Goal: Task Accomplishment & Management: Manage account settings

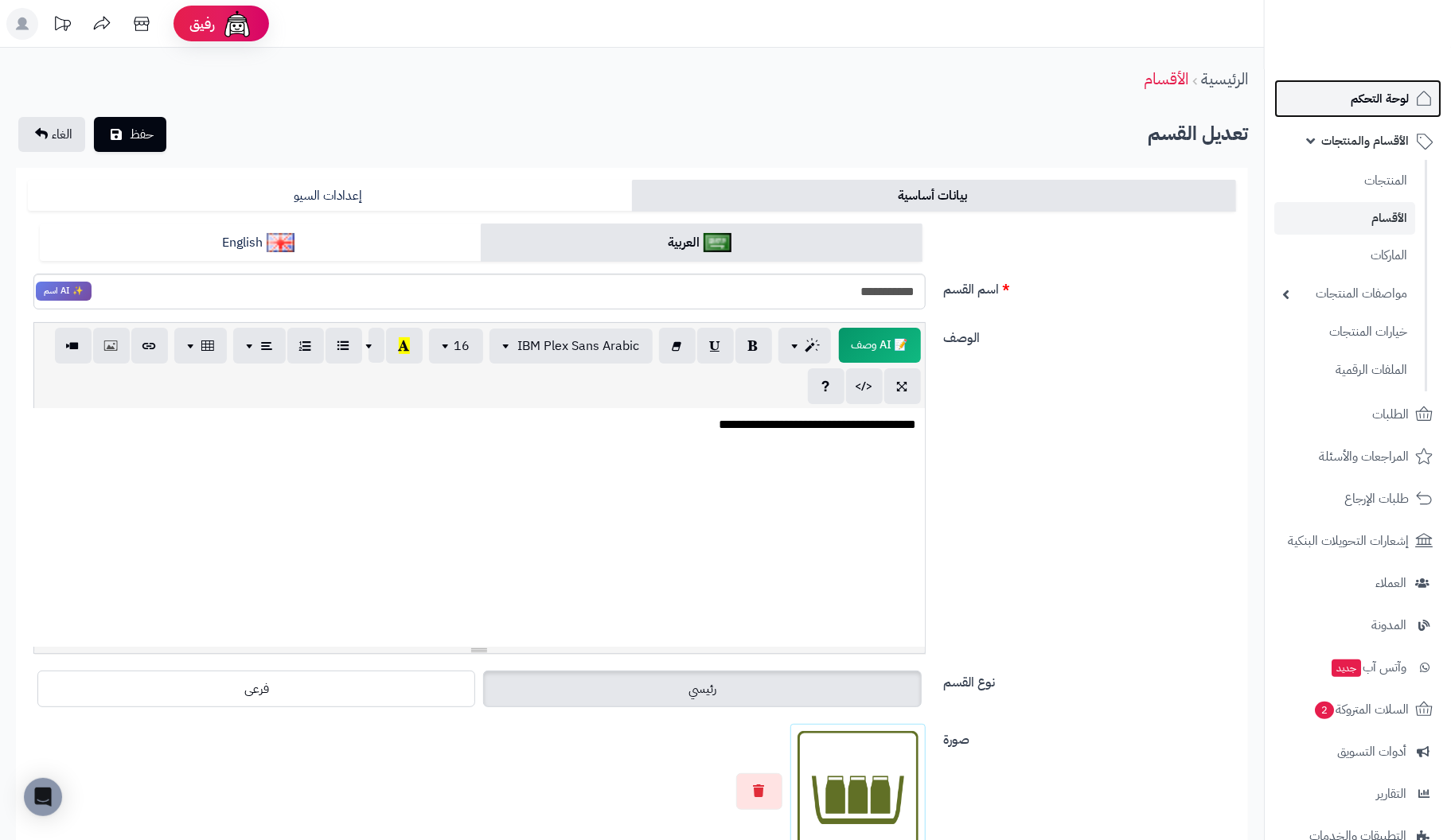
click at [1385, 95] on span "لوحة التحكم" at bounding box center [1380, 99] width 58 height 22
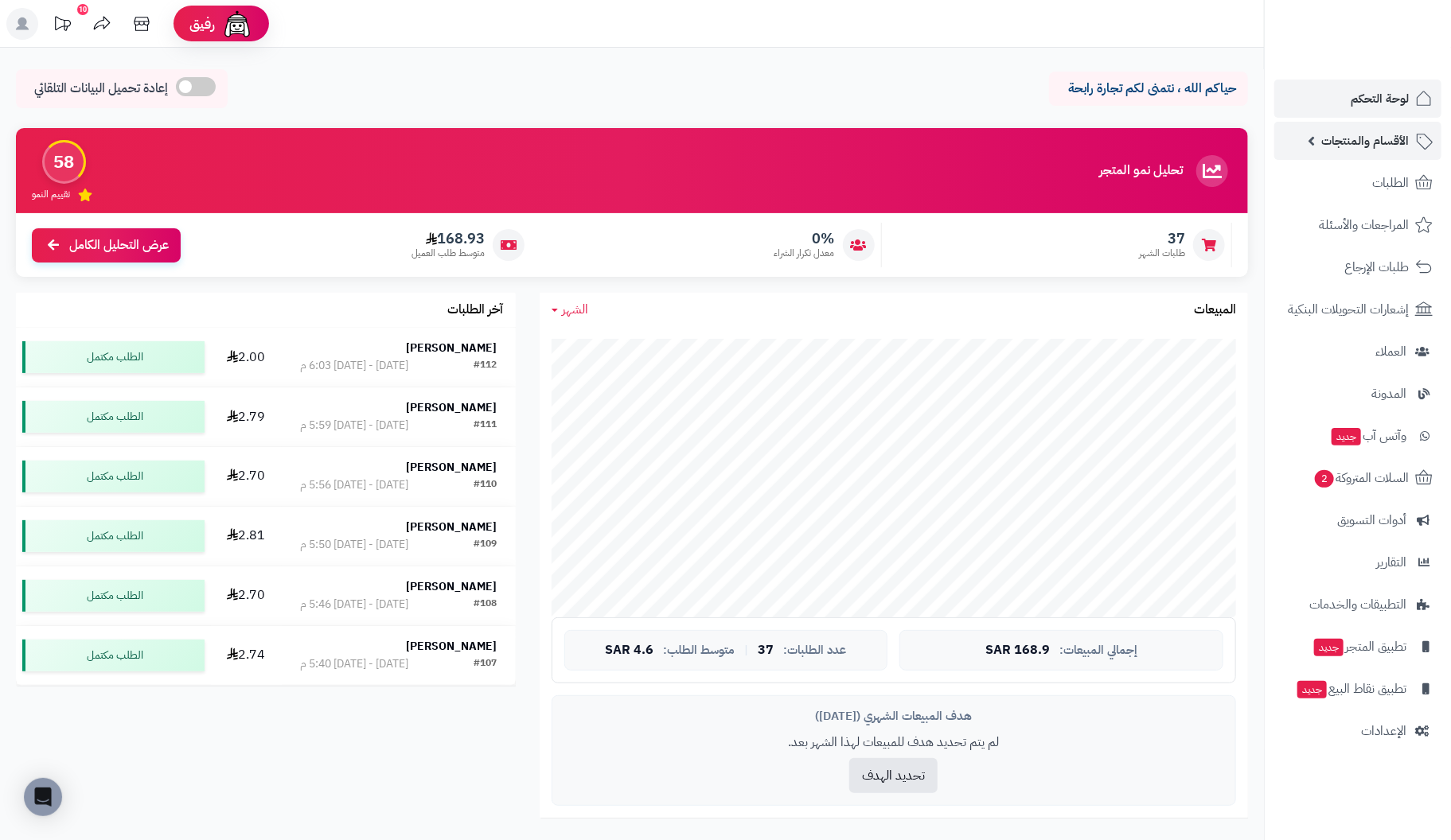
click at [1377, 137] on span "الأقسام والمنتجات" at bounding box center [1365, 140] width 88 height 22
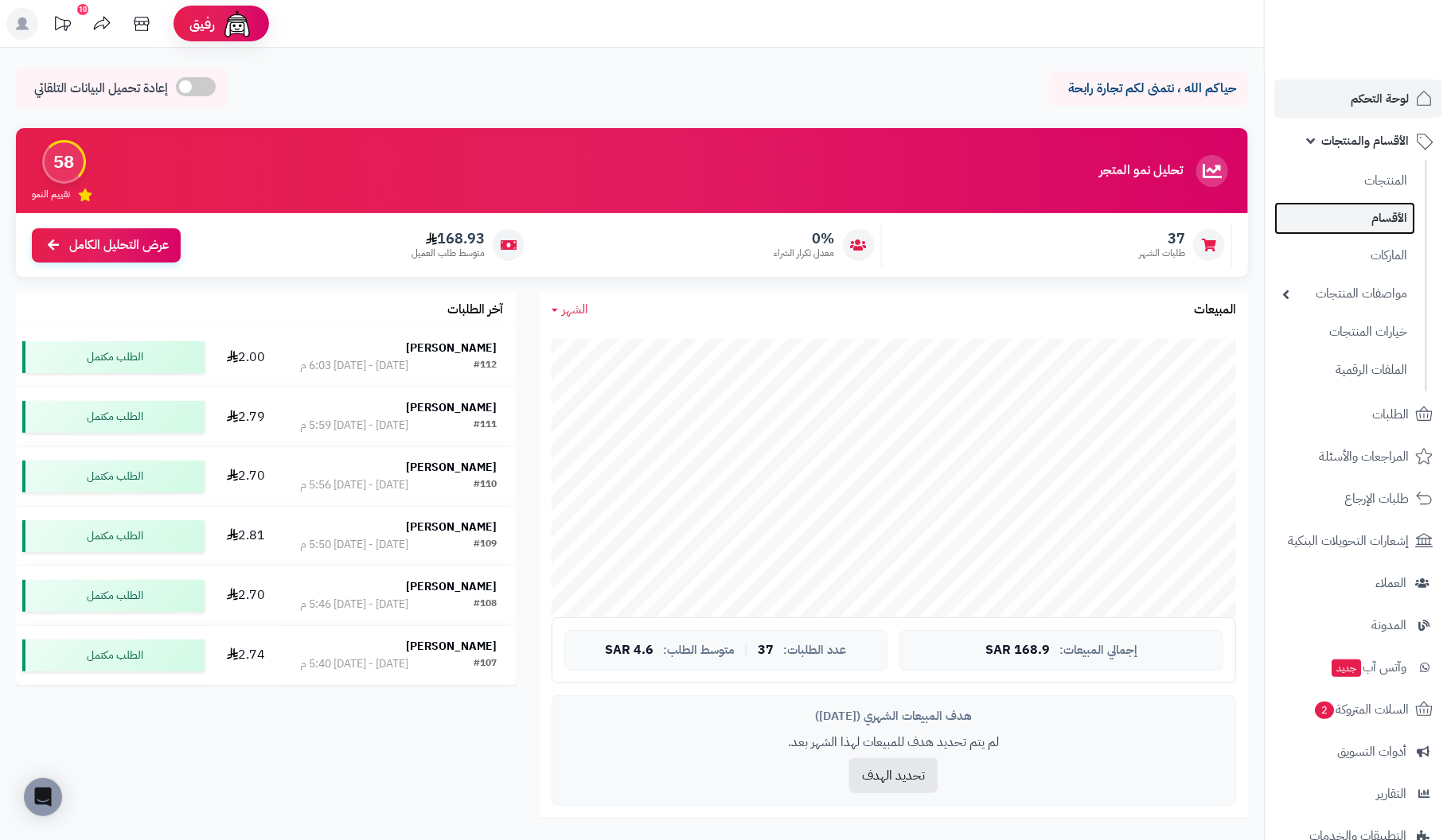
click at [1391, 214] on link "الأقسام" at bounding box center [1345, 218] width 141 height 32
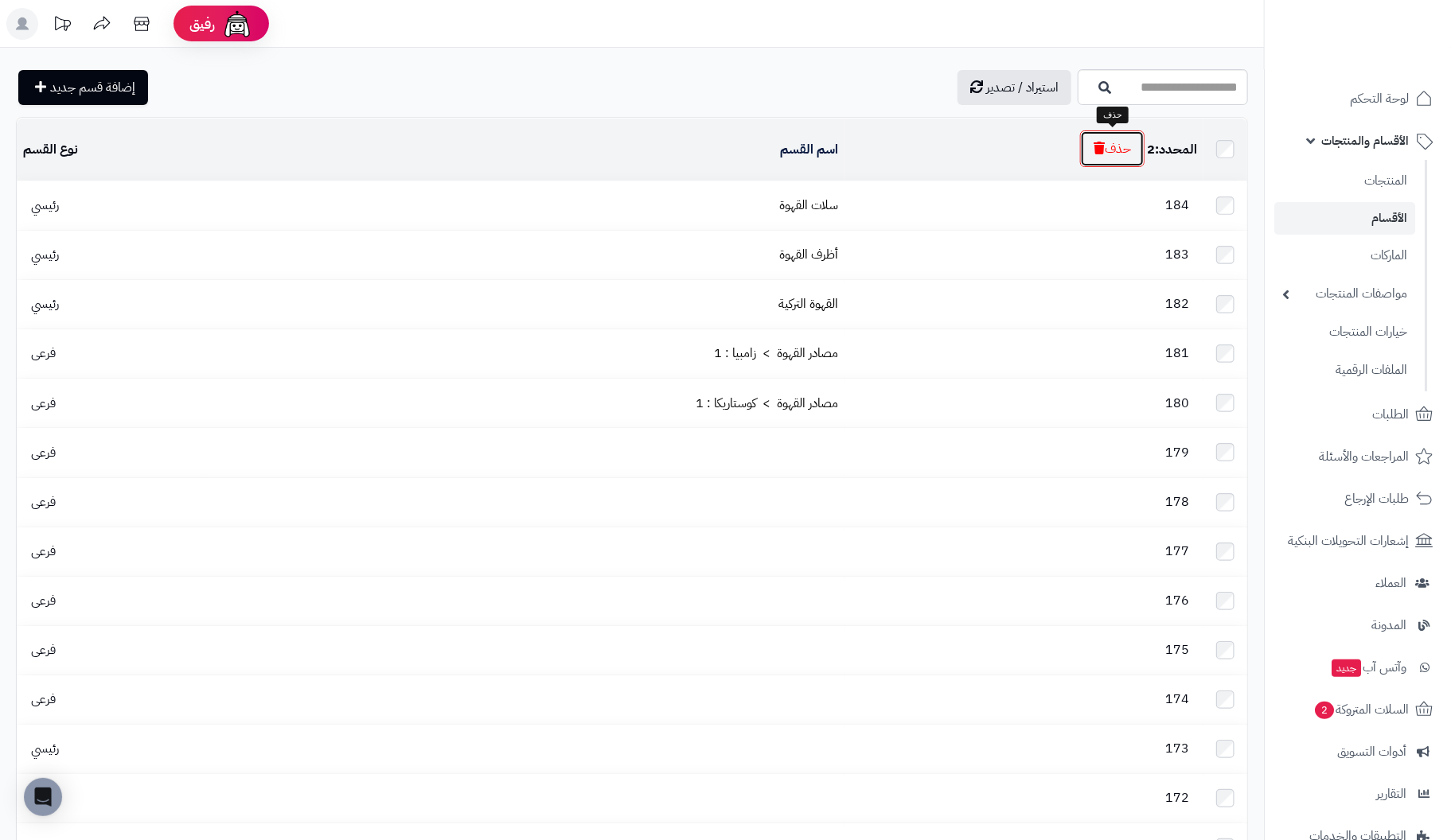
click at [1113, 150] on button "حذف" at bounding box center [1113, 149] width 65 height 37
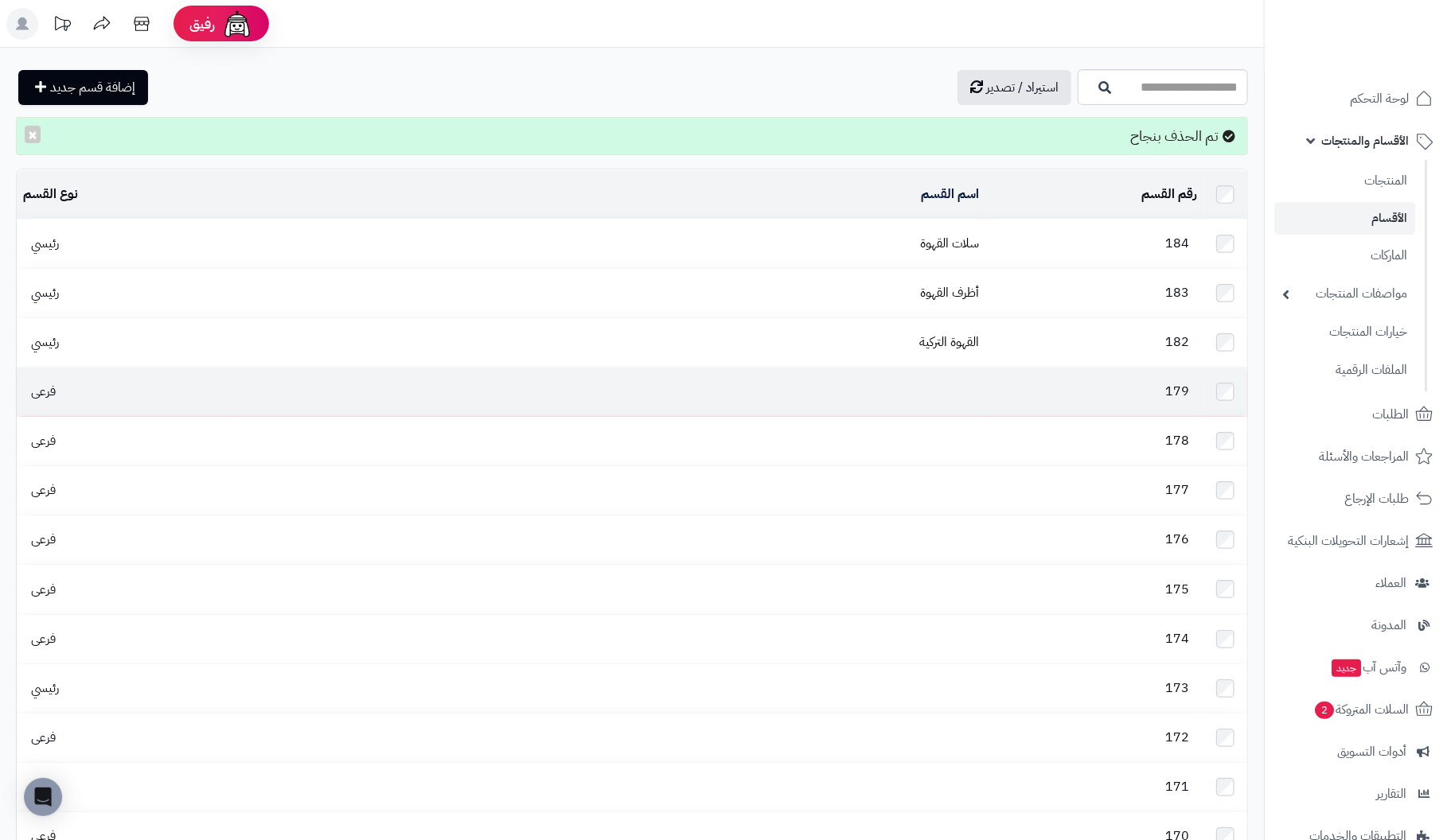
click at [942, 390] on td at bounding box center [609, 391] width 754 height 49
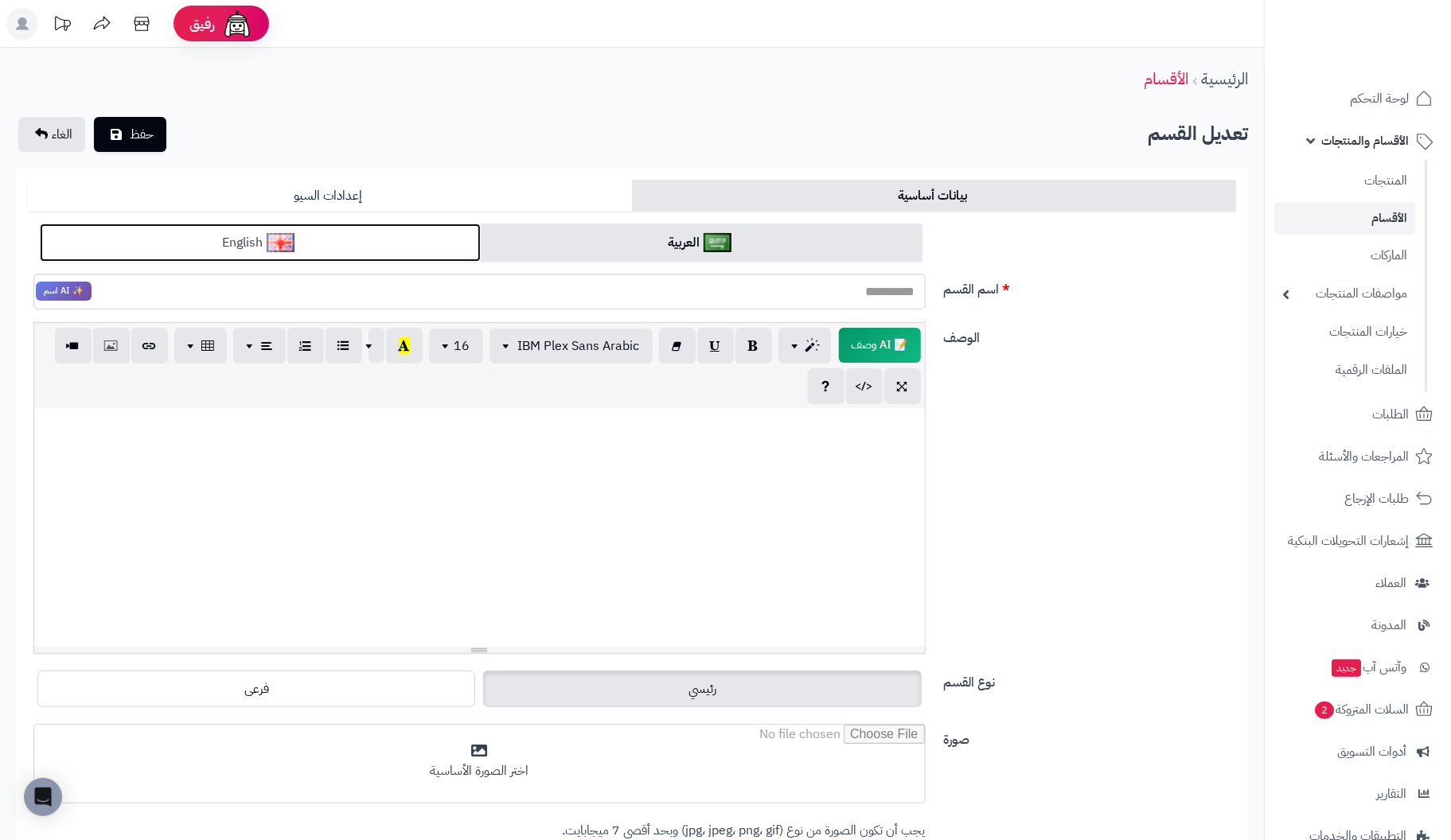
click at [393, 234] on link "English" at bounding box center [260, 243] width 441 height 39
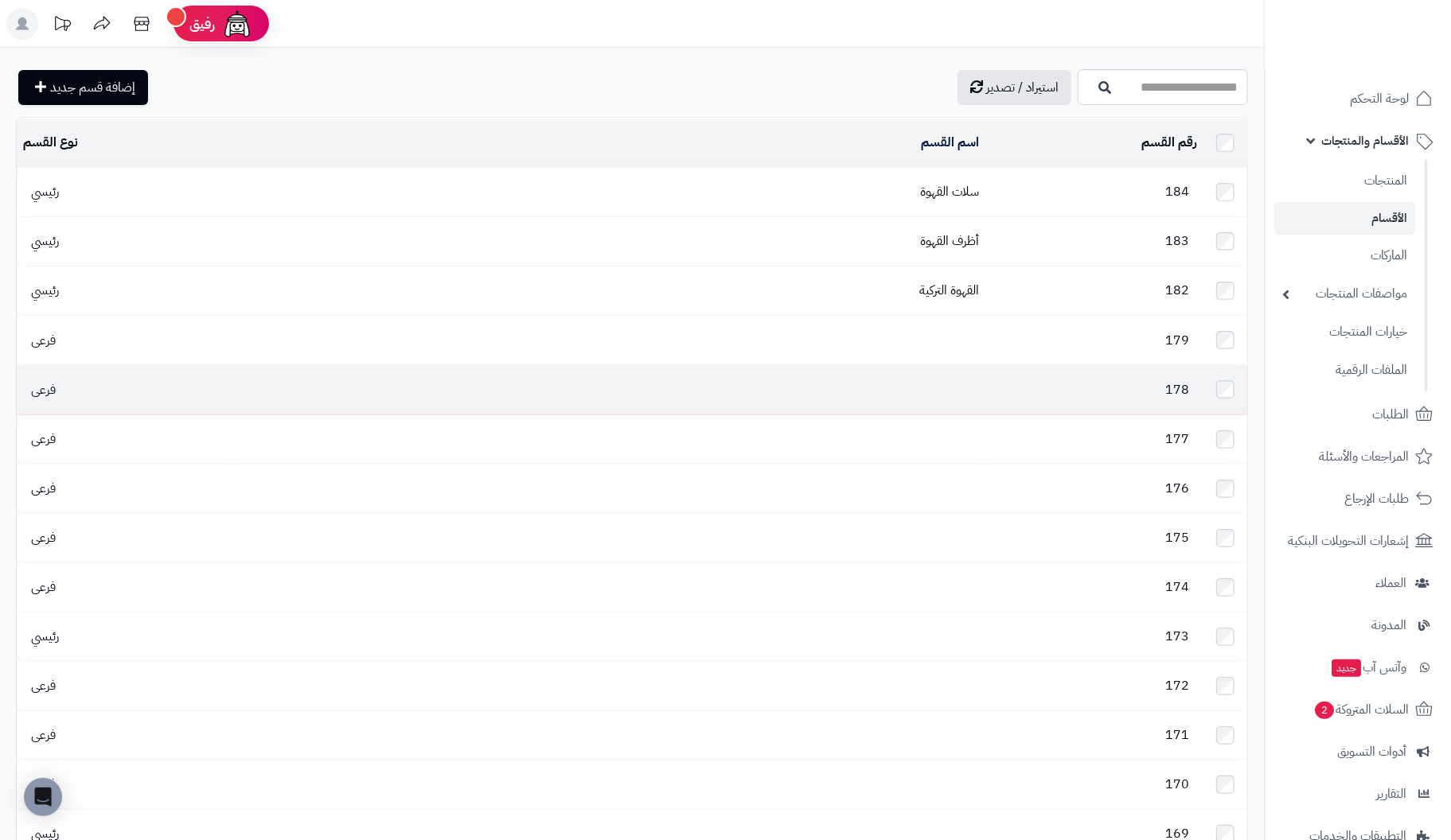
click at [998, 376] on td "178" at bounding box center [1094, 390] width 217 height 49
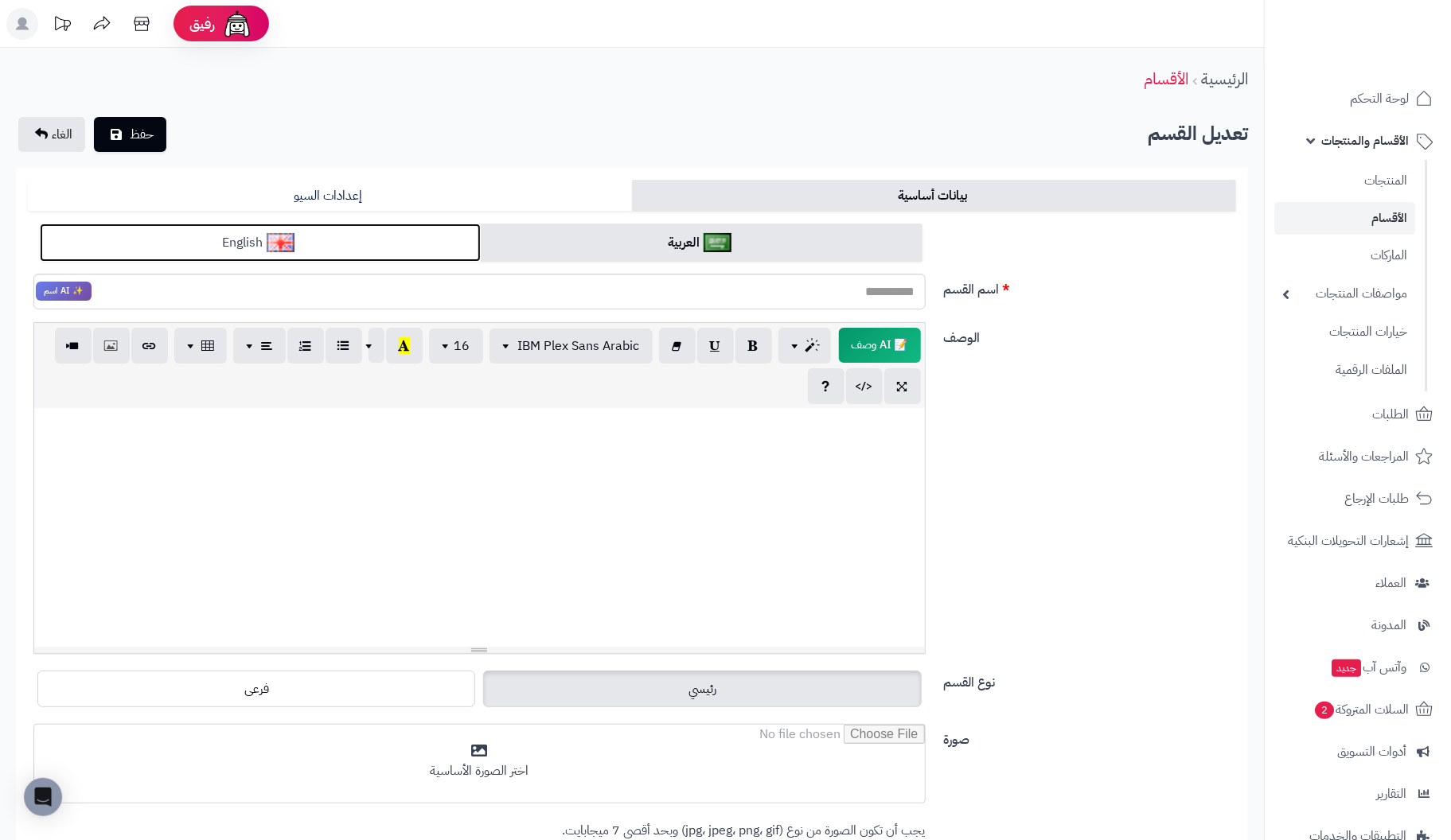
click at [403, 234] on link "English" at bounding box center [260, 243] width 441 height 39
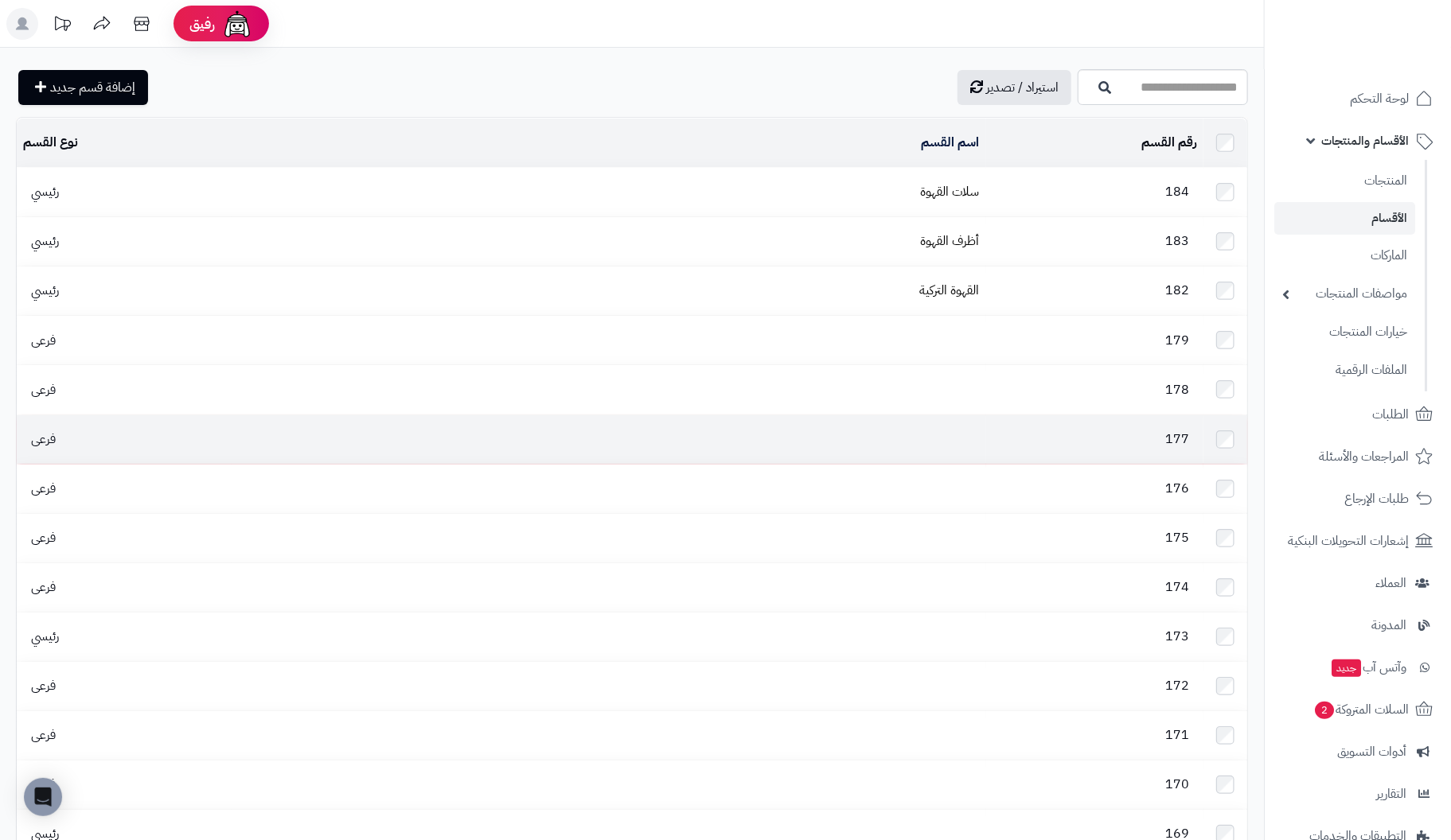
click at [965, 417] on td at bounding box center [609, 439] width 754 height 49
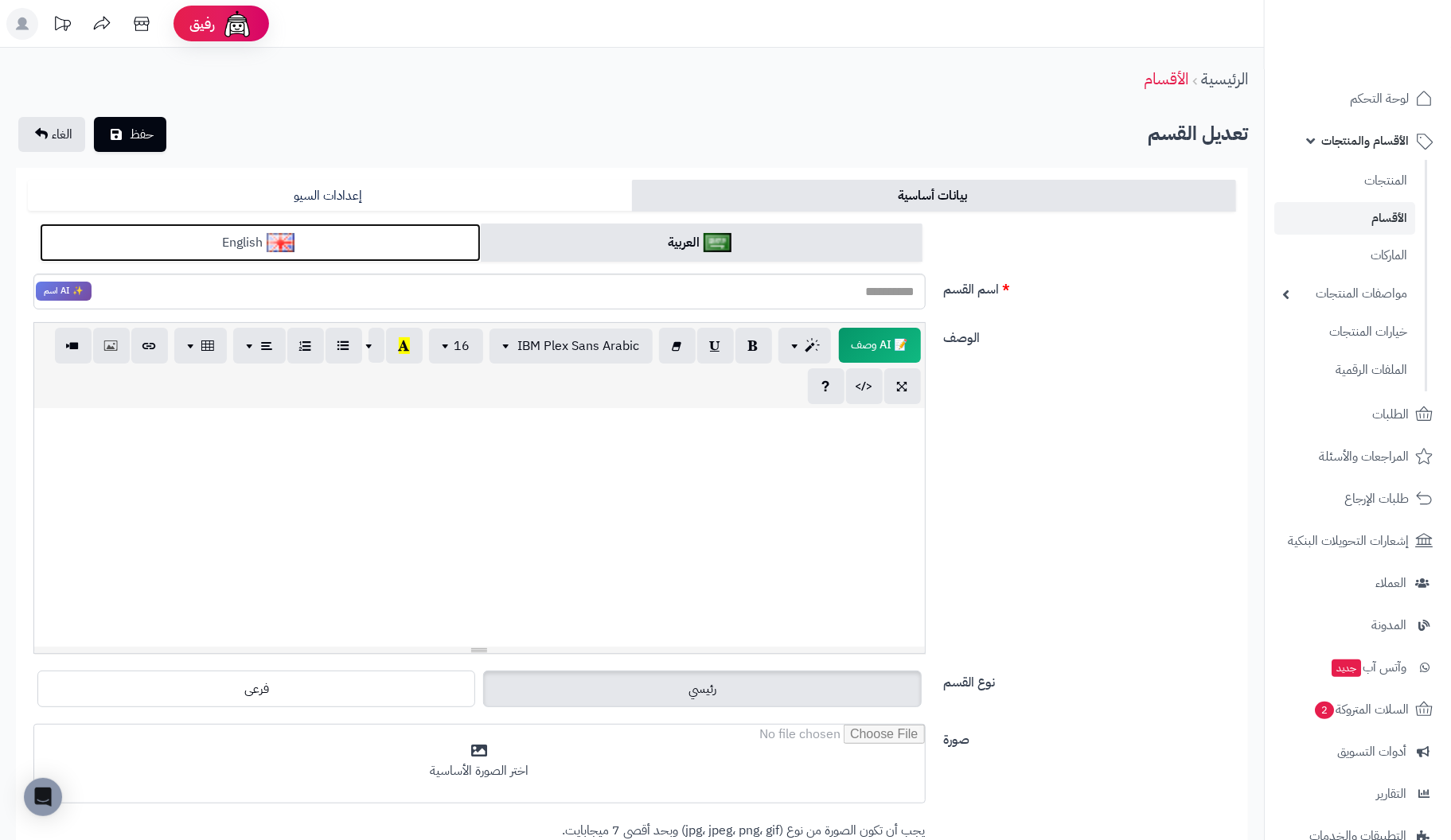
click at [357, 223] on link "English" at bounding box center [260, 243] width 441 height 39
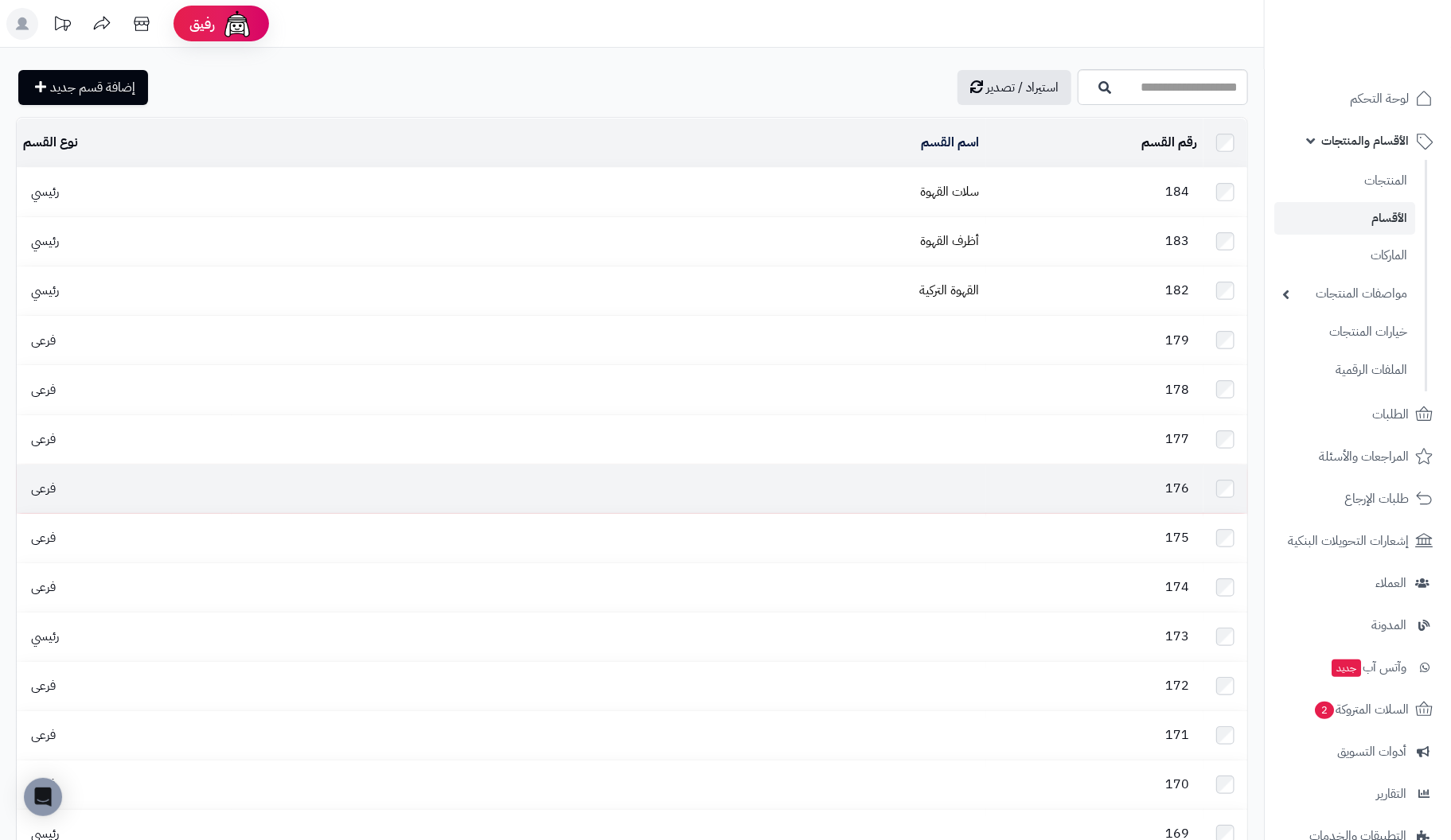
click at [887, 475] on td at bounding box center [609, 488] width 754 height 49
click at [959, 470] on td at bounding box center [609, 488] width 754 height 49
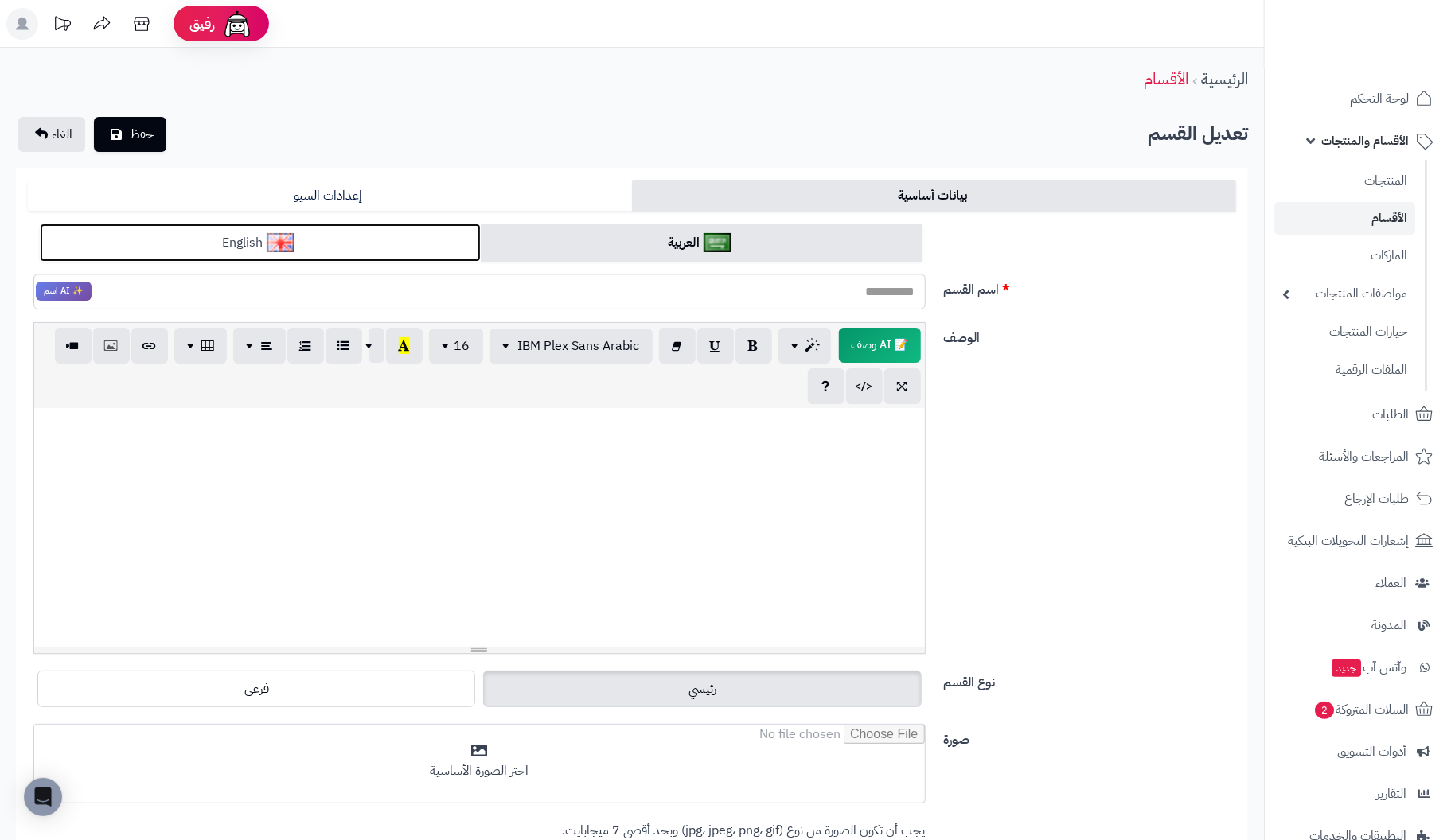
click at [332, 250] on link "English" at bounding box center [260, 243] width 441 height 39
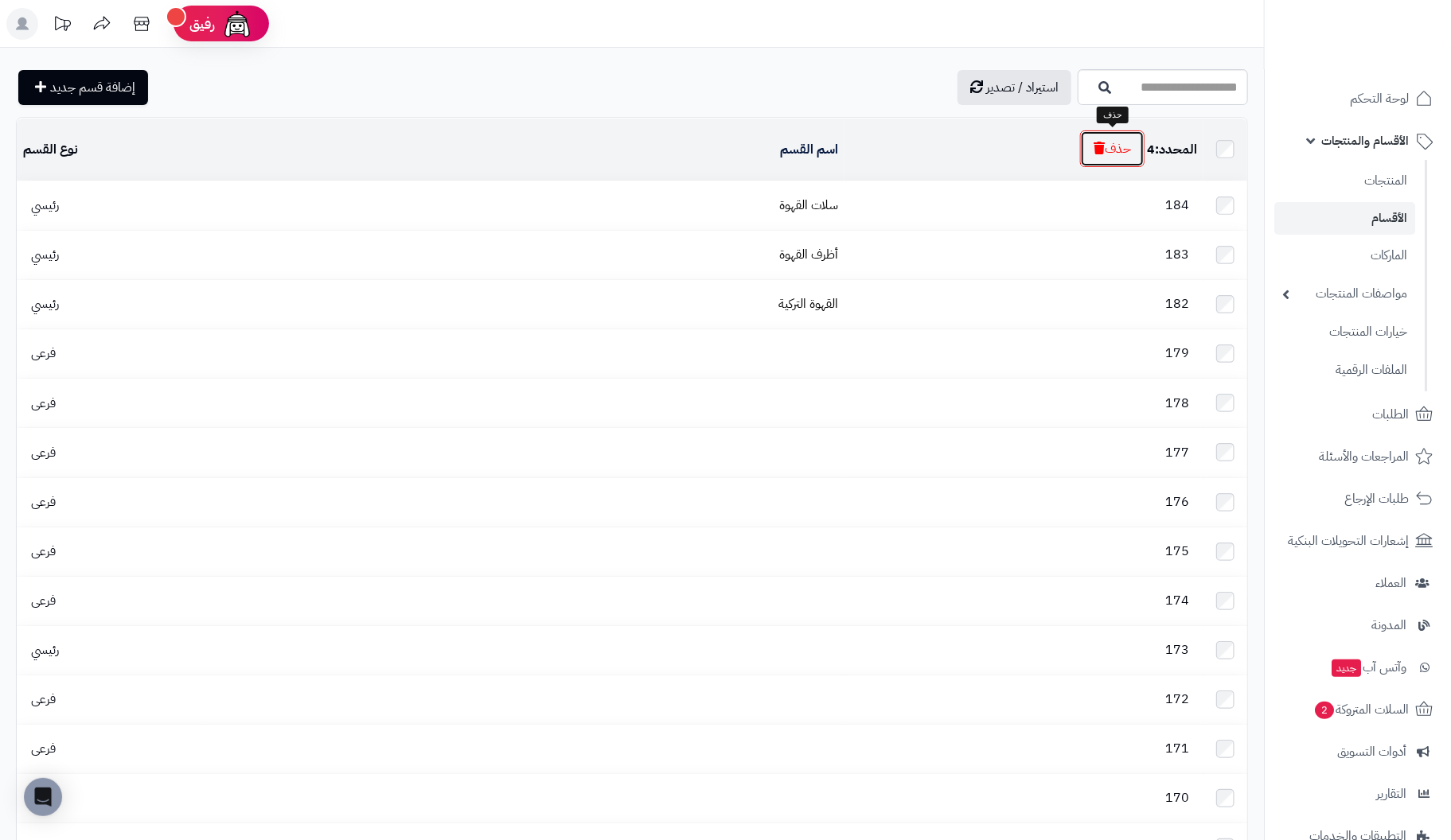
click at [1118, 149] on button "حذف" at bounding box center [1113, 149] width 65 height 37
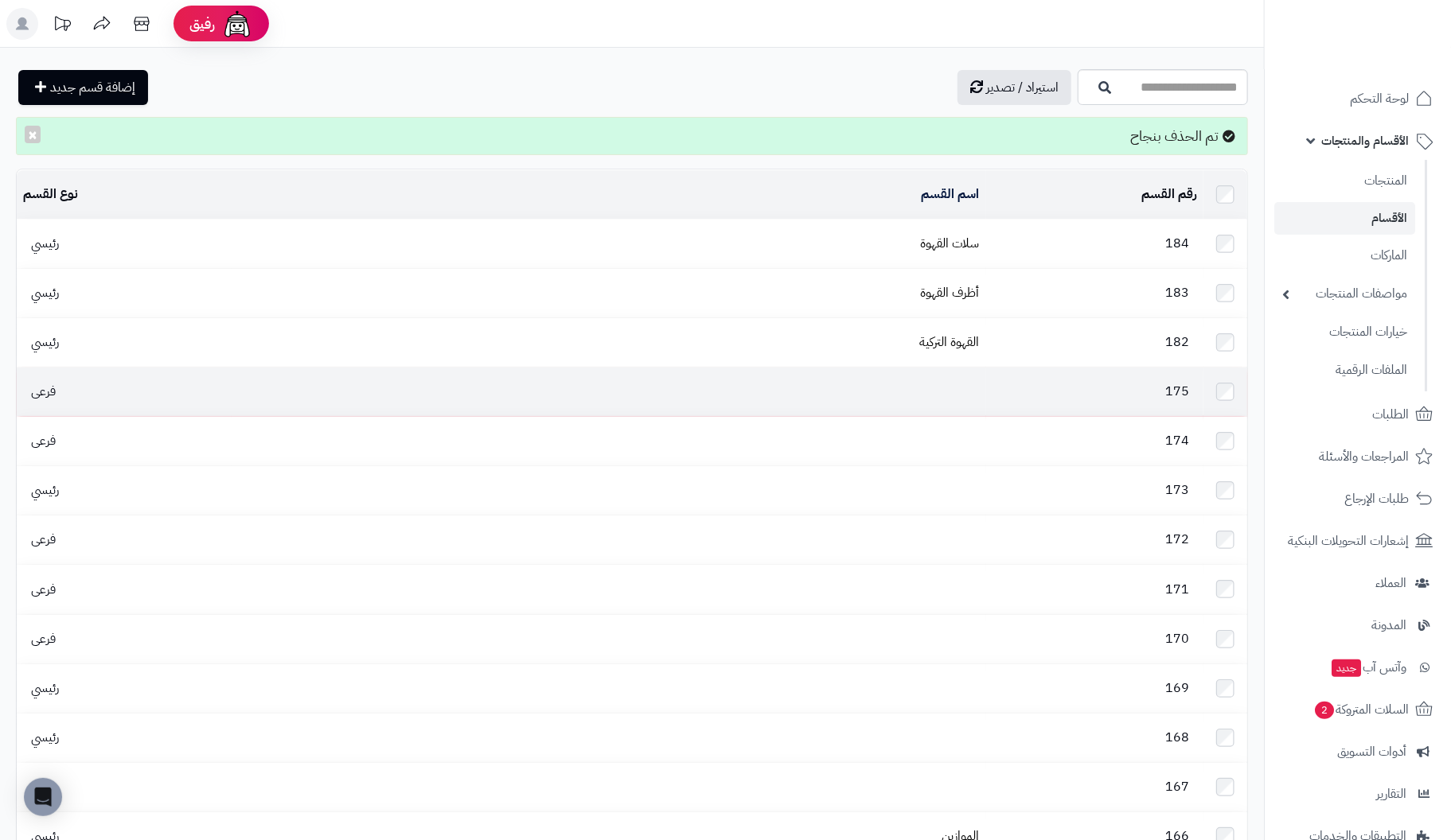
click at [1087, 372] on td "175" at bounding box center [1094, 391] width 217 height 49
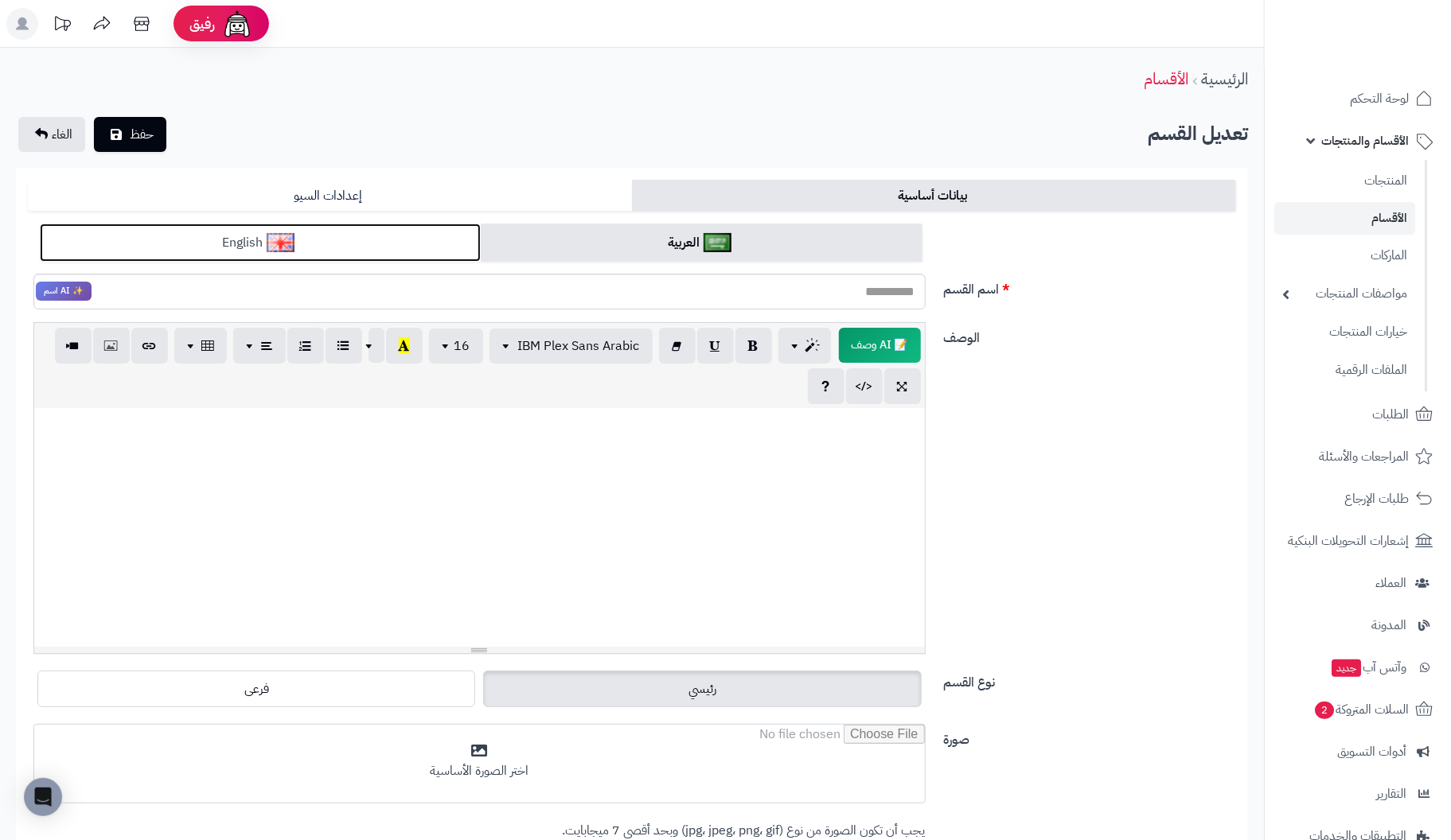
click at [272, 243] on img at bounding box center [281, 243] width 28 height 19
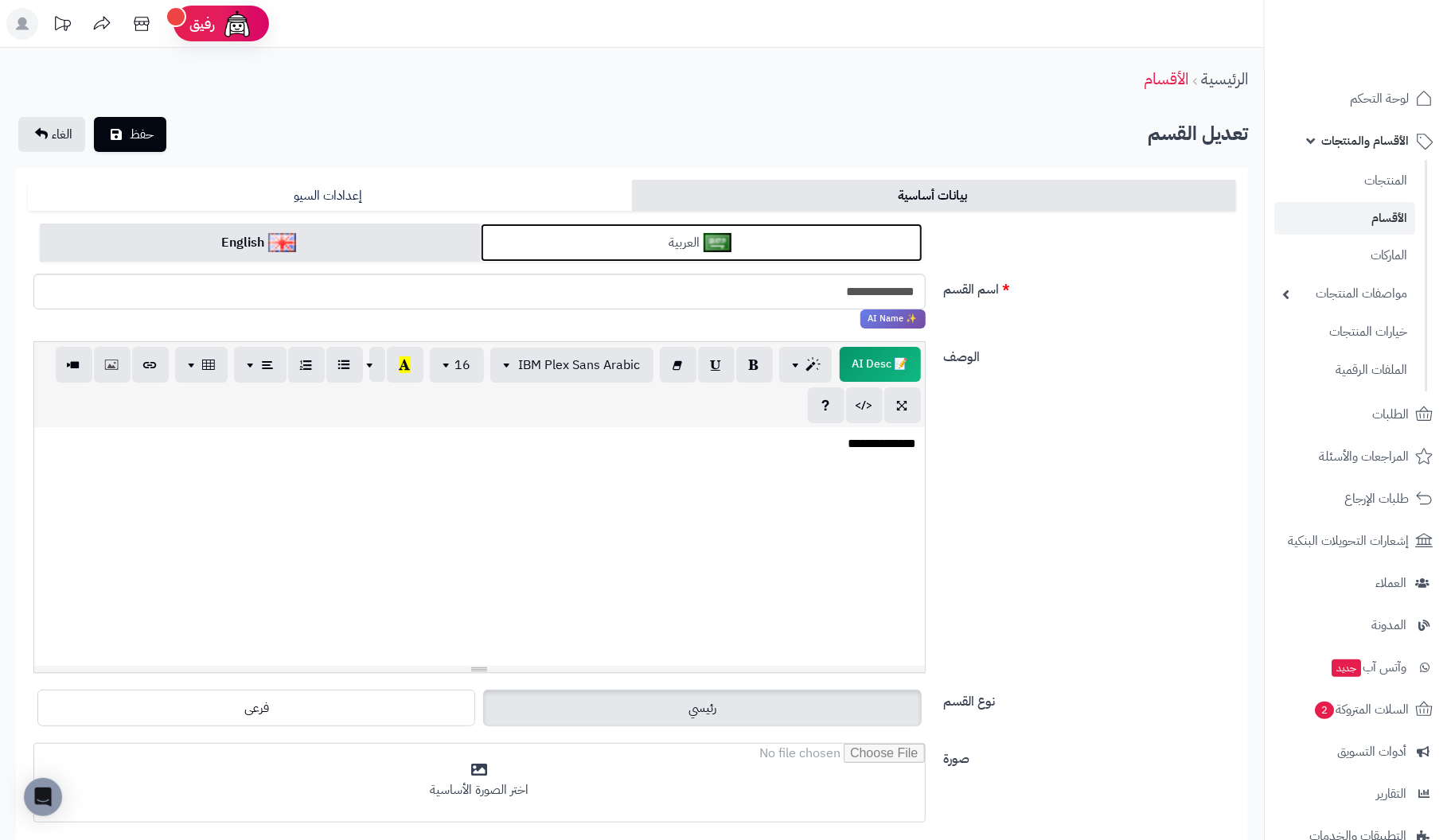
click at [684, 242] on link "العربية" at bounding box center [701, 243] width 441 height 39
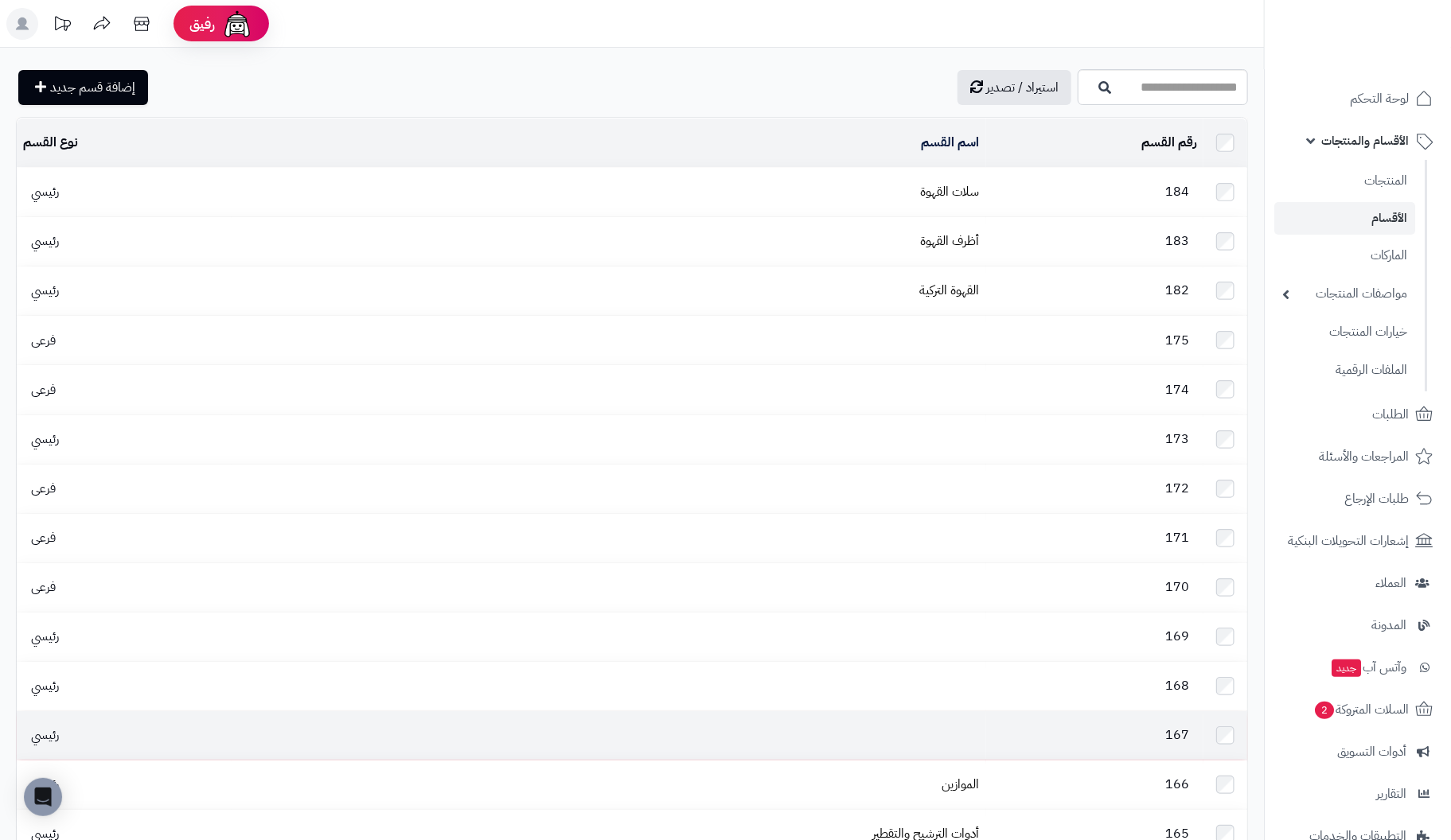
click at [1025, 712] on td "167" at bounding box center [1094, 736] width 217 height 49
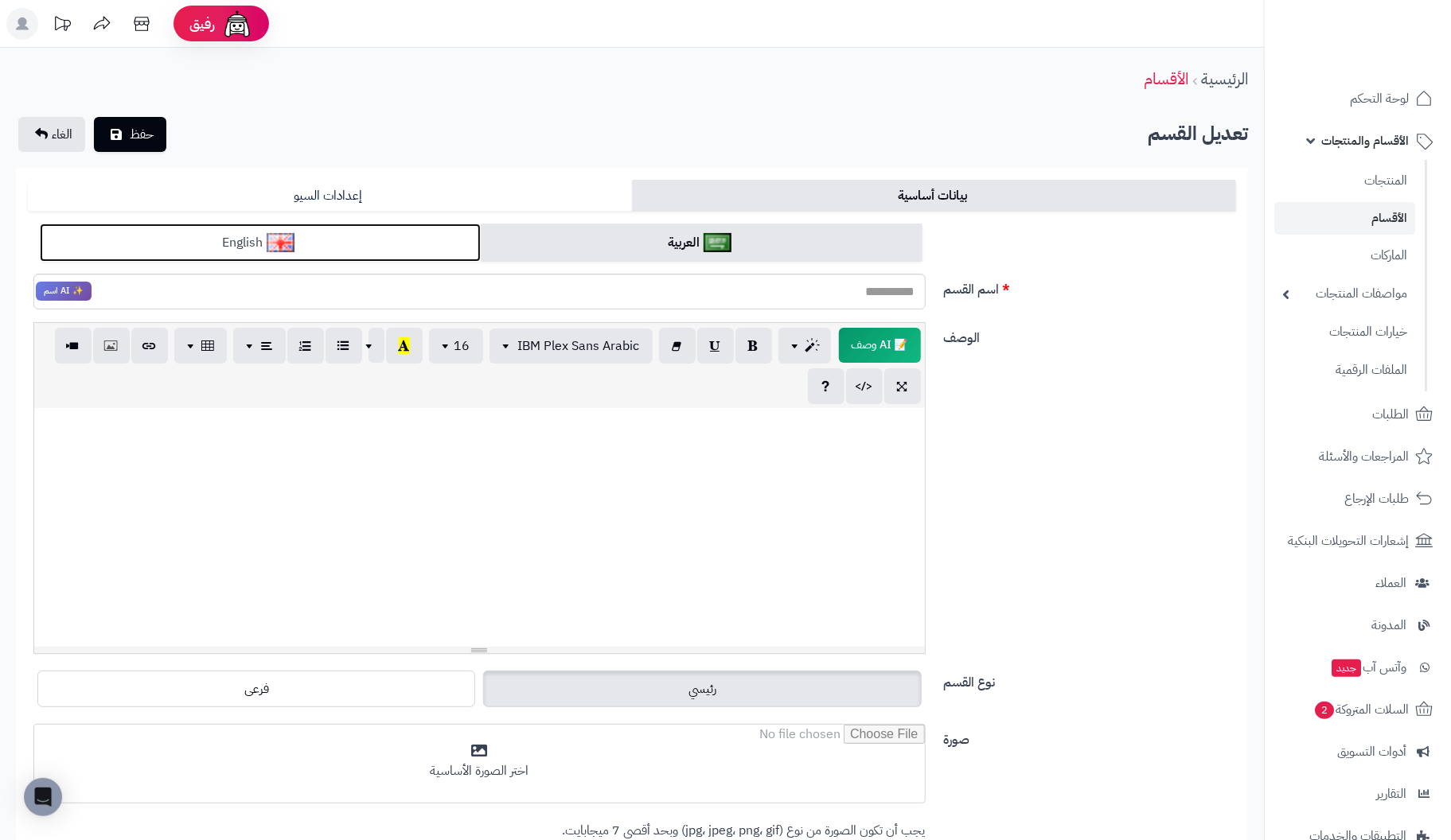
click at [313, 242] on link "English" at bounding box center [260, 243] width 441 height 39
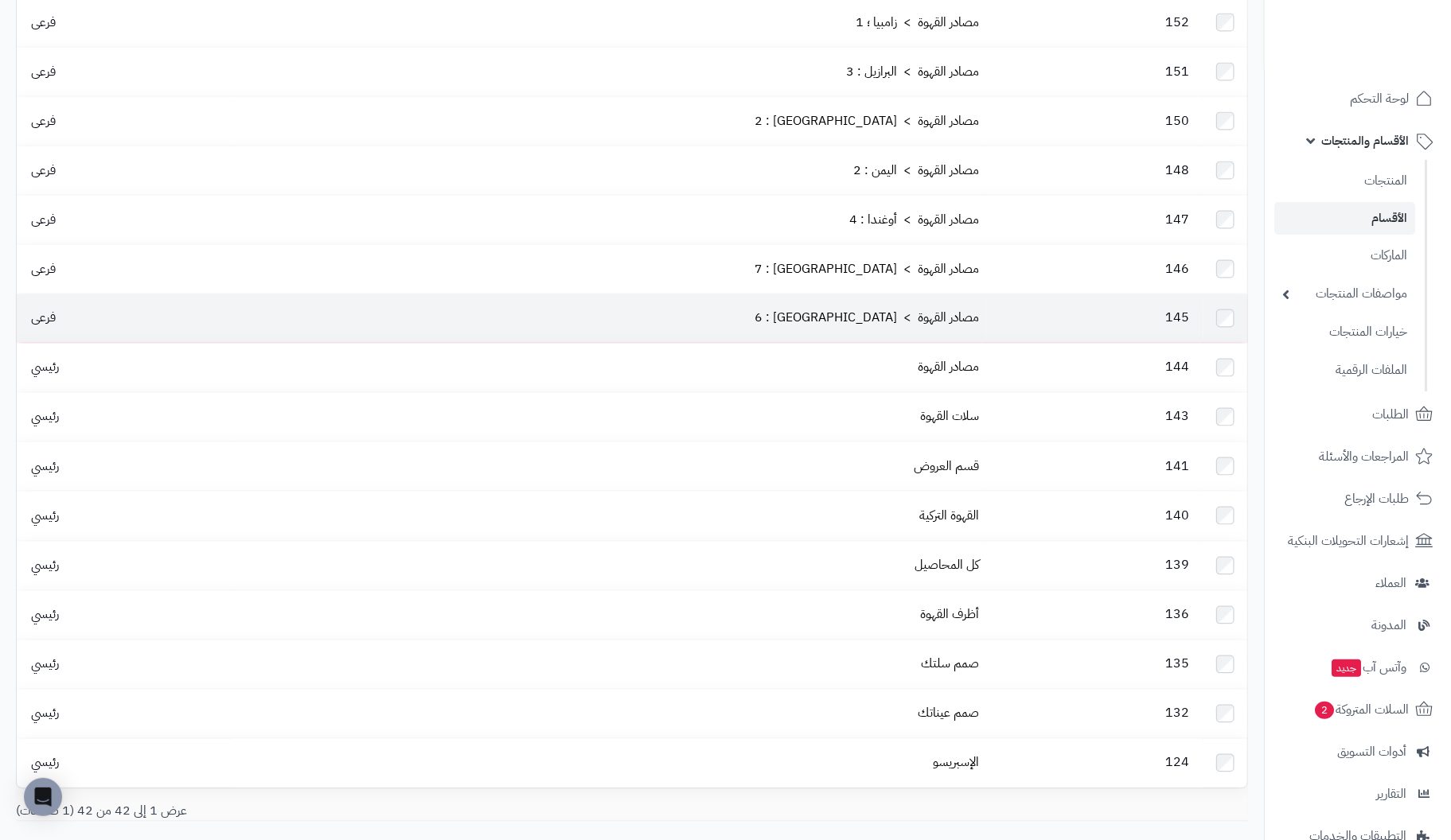
scroll to position [1459, 0]
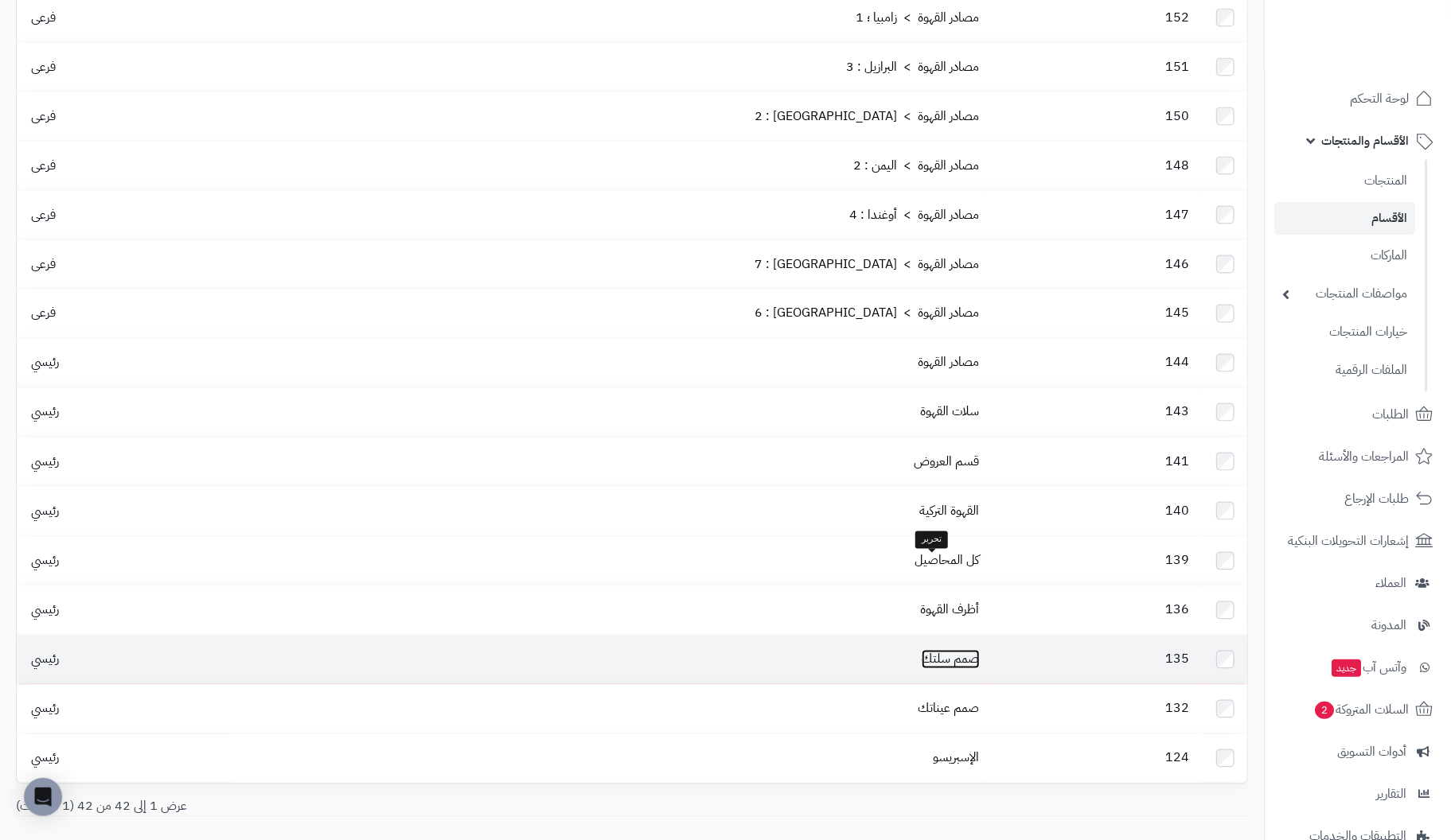
click at [953, 650] on link "صمم سلتك" at bounding box center [950, 659] width 58 height 19
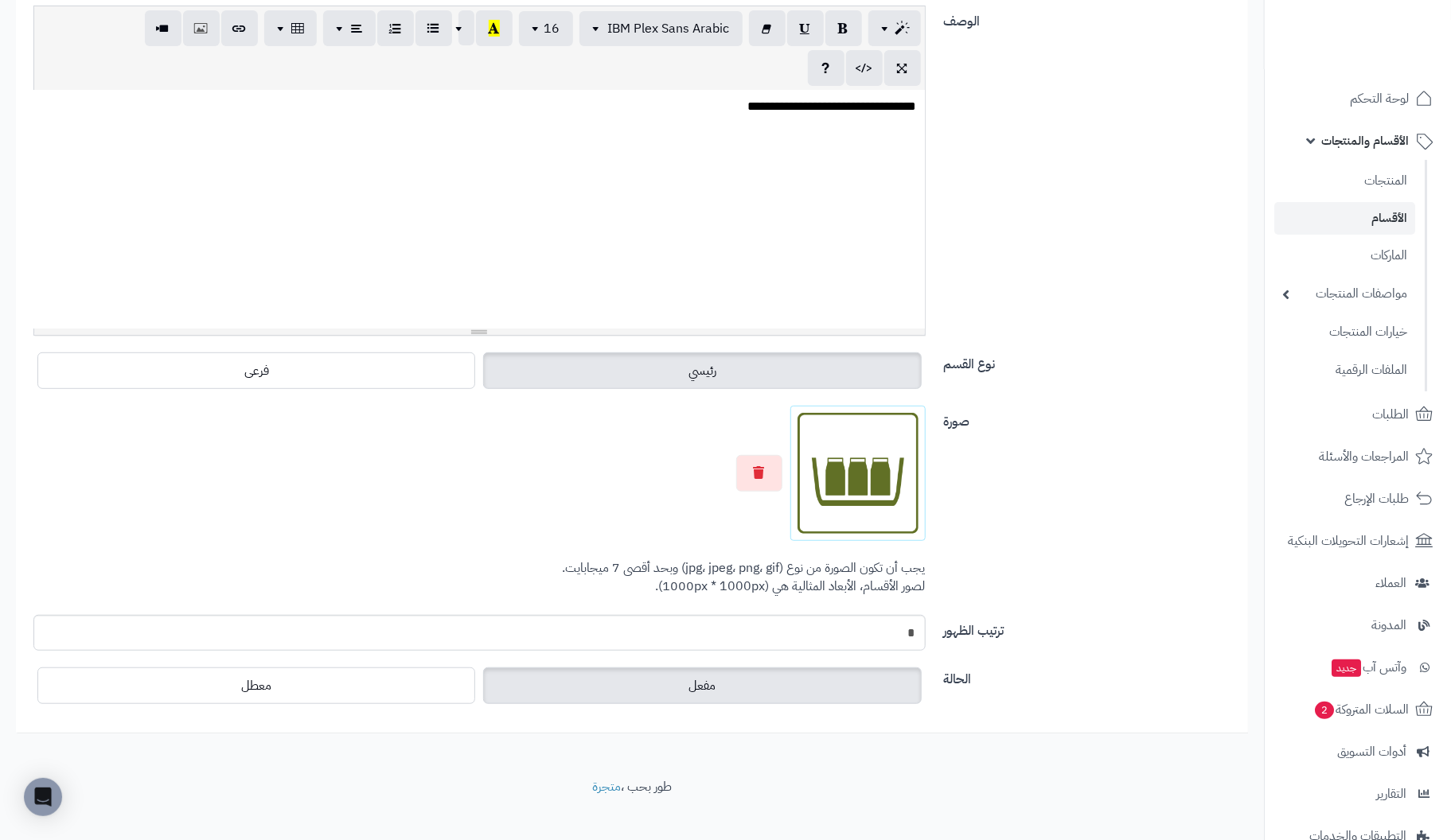
scroll to position [318, 0]
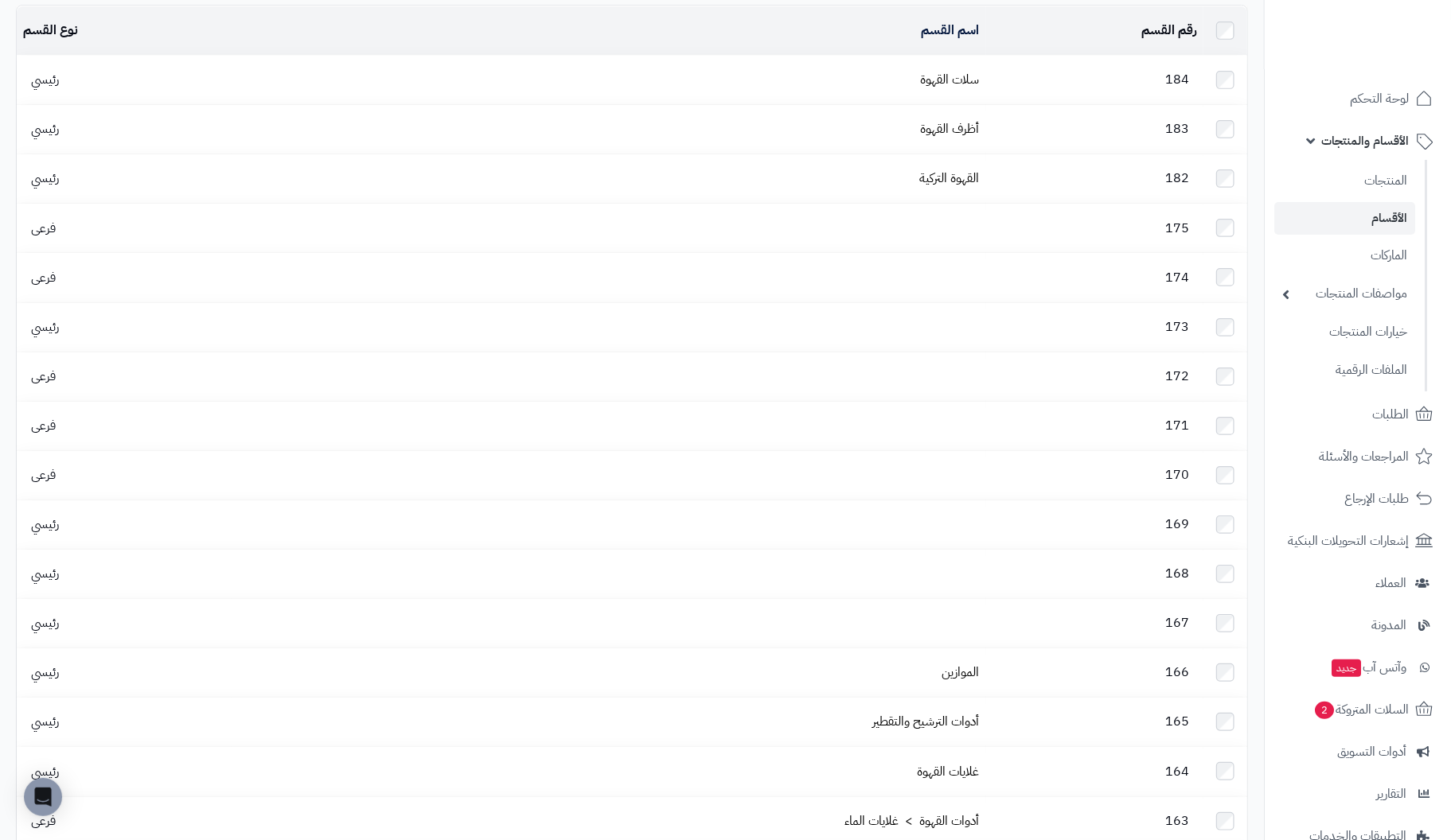
scroll to position [106, 0]
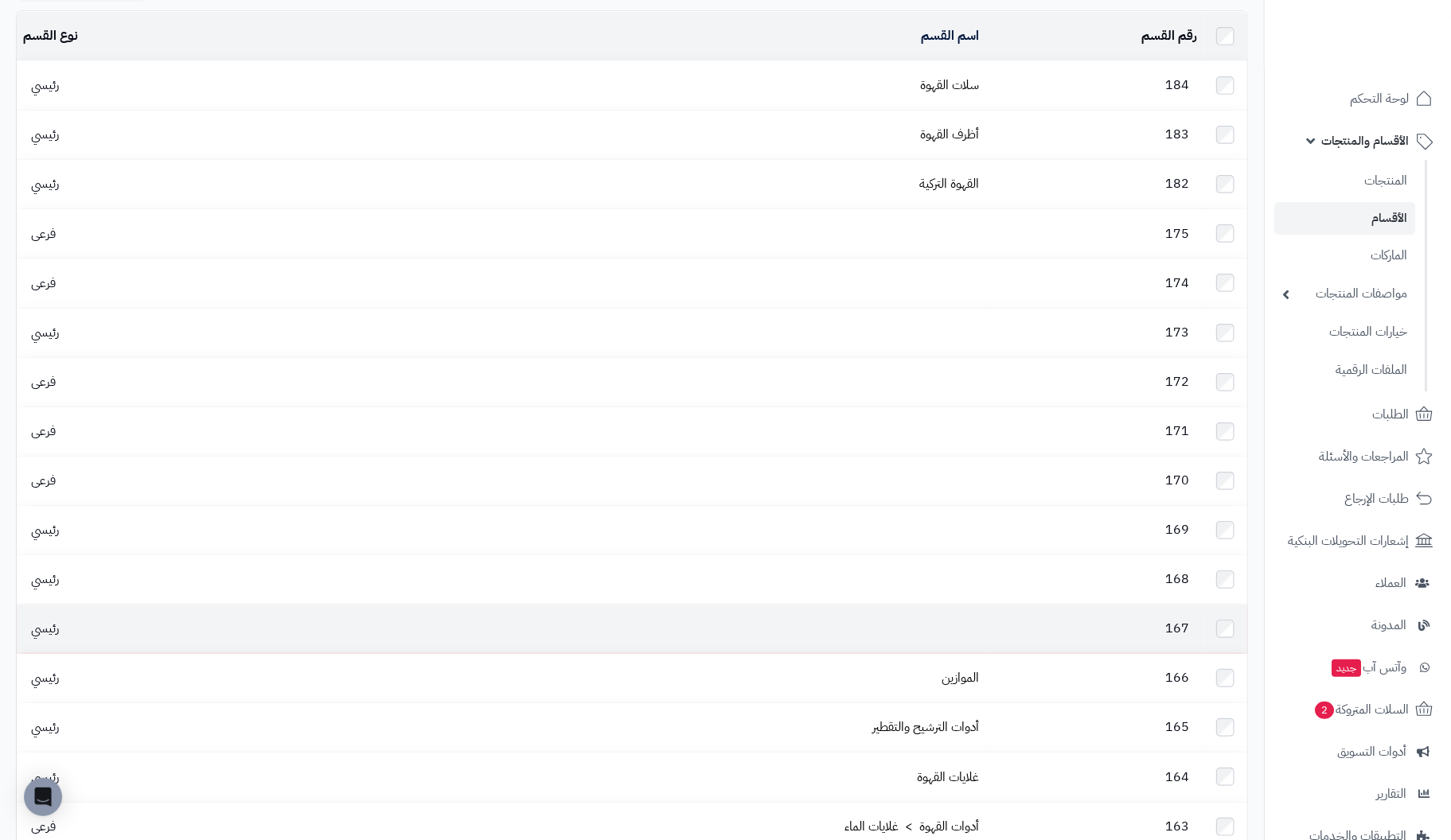
click at [1073, 605] on td "167" at bounding box center [1094, 629] width 217 height 49
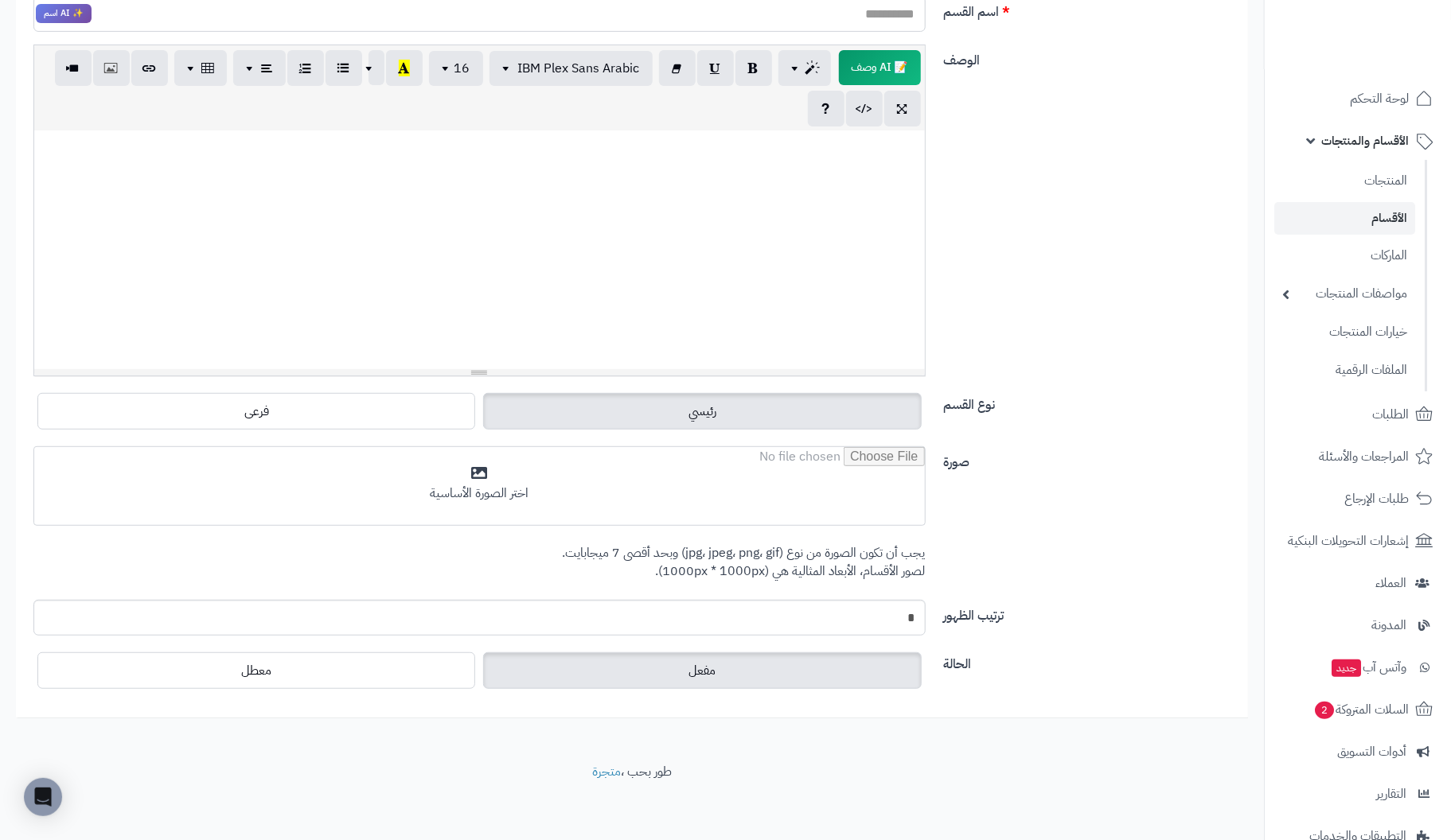
scroll to position [278, 0]
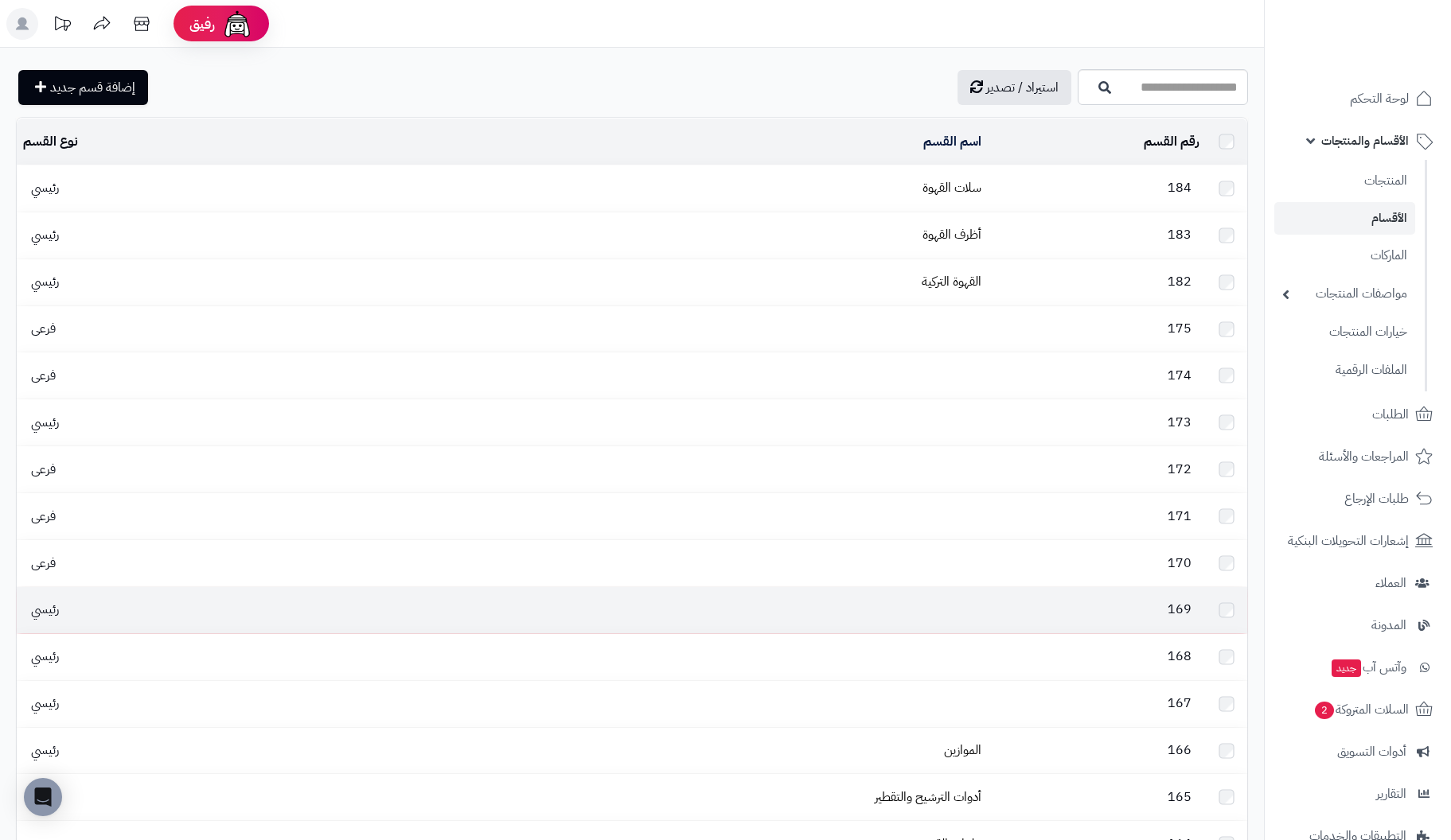
scroll to position [106, 0]
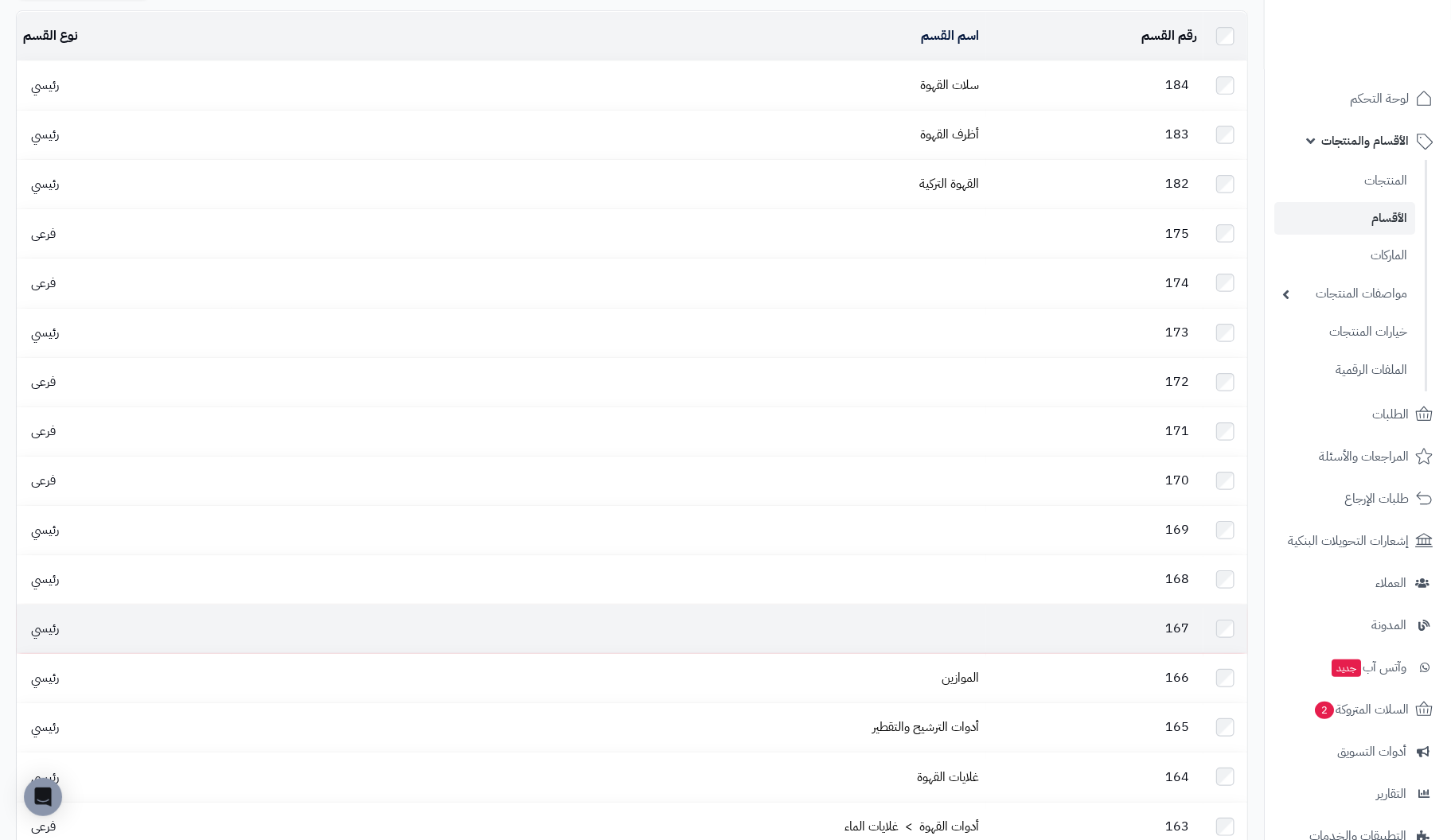
click at [959, 605] on td at bounding box center [609, 629] width 754 height 49
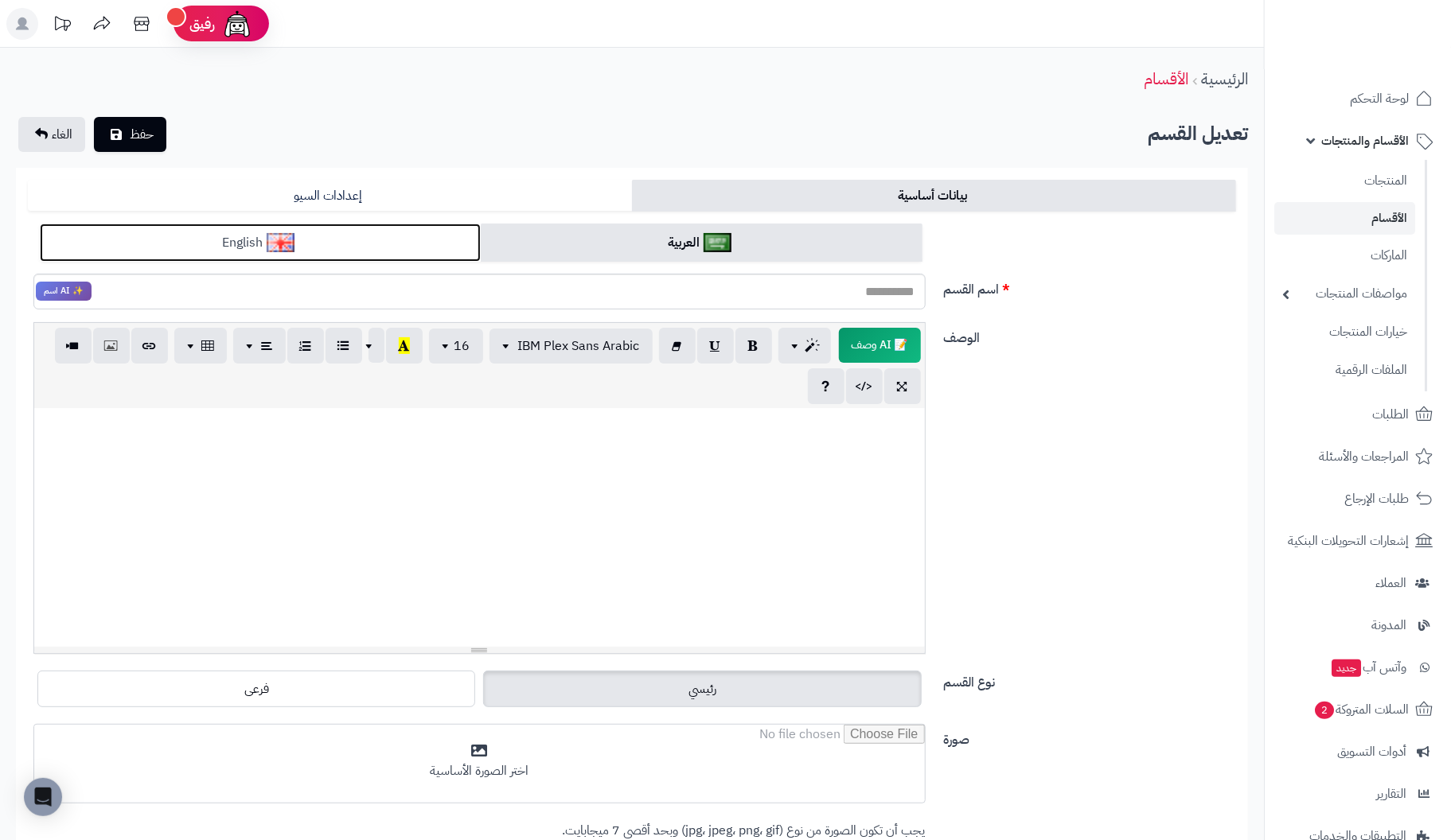
click at [354, 239] on link "English" at bounding box center [260, 243] width 441 height 39
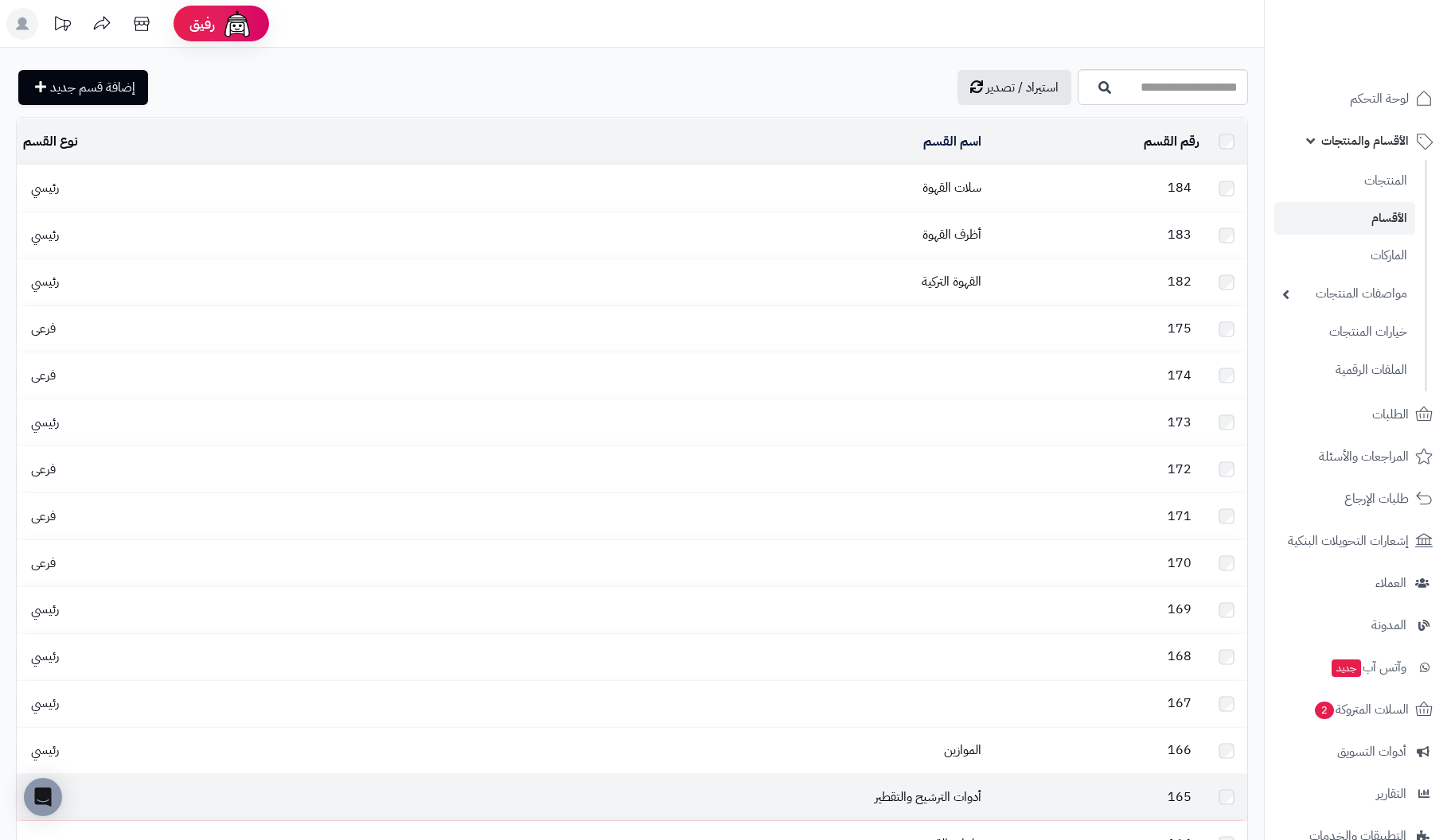
scroll to position [106, 0]
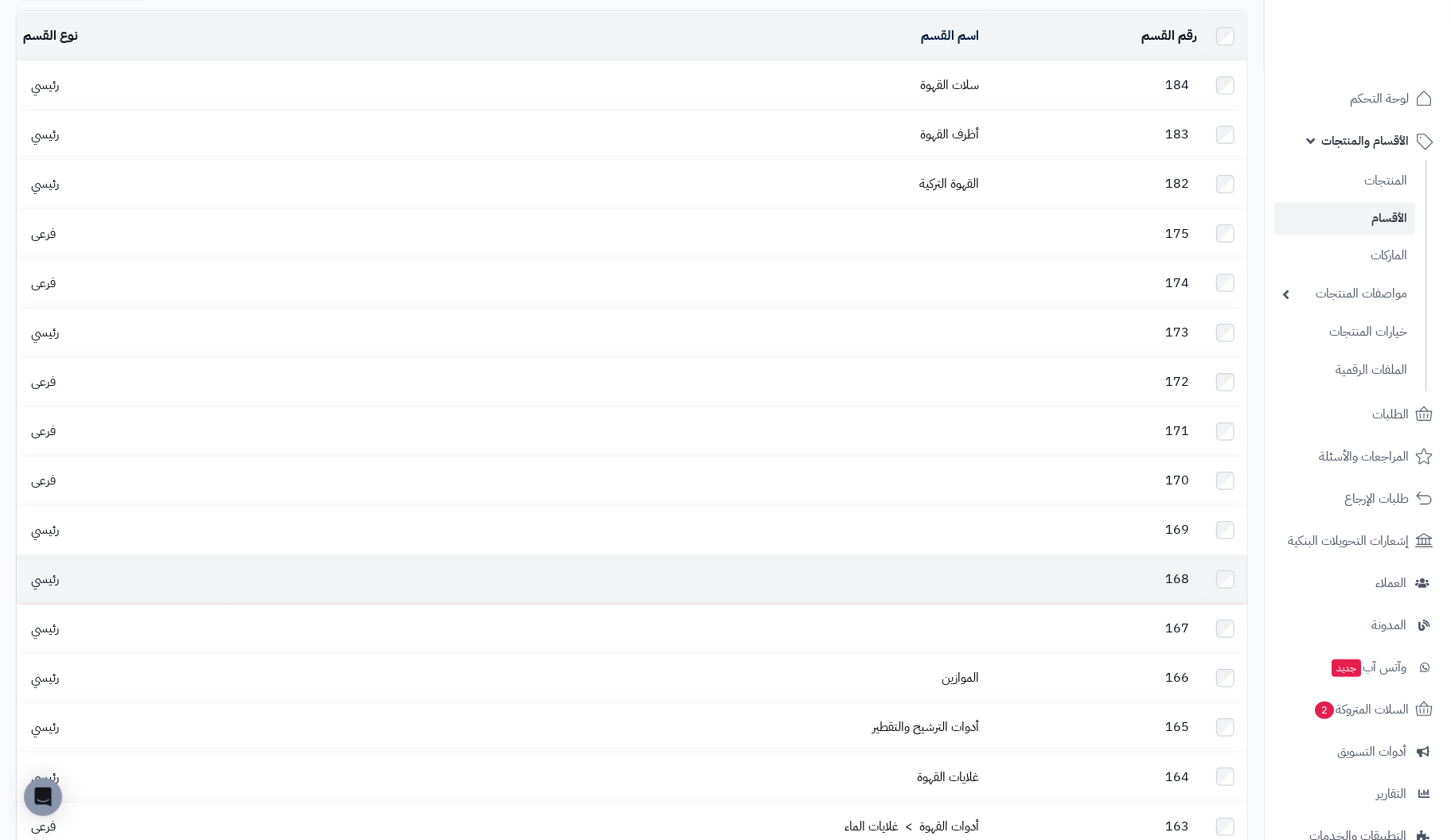
click at [923, 558] on td at bounding box center [609, 580] width 754 height 49
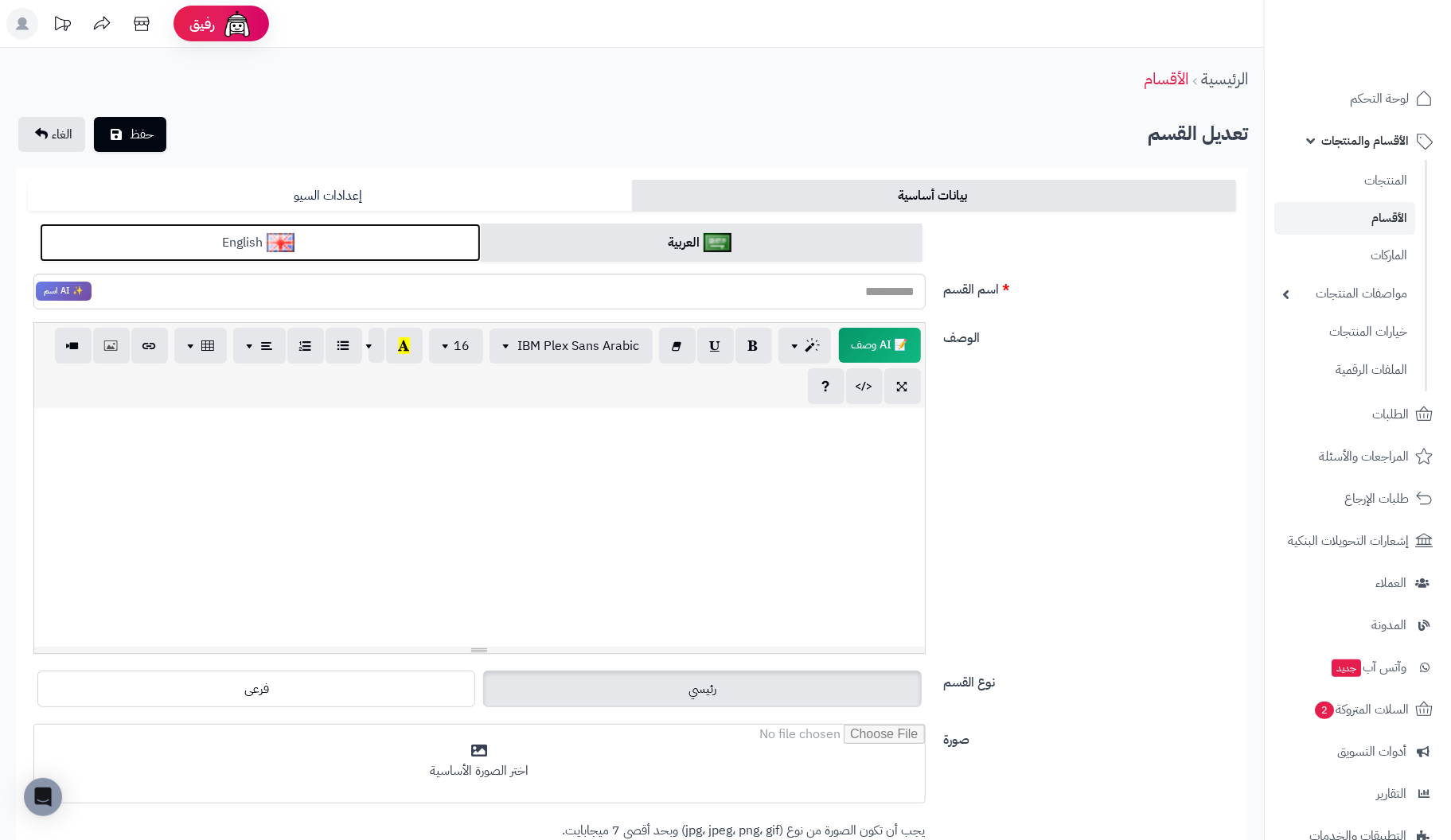
click at [339, 228] on link "English" at bounding box center [260, 243] width 441 height 39
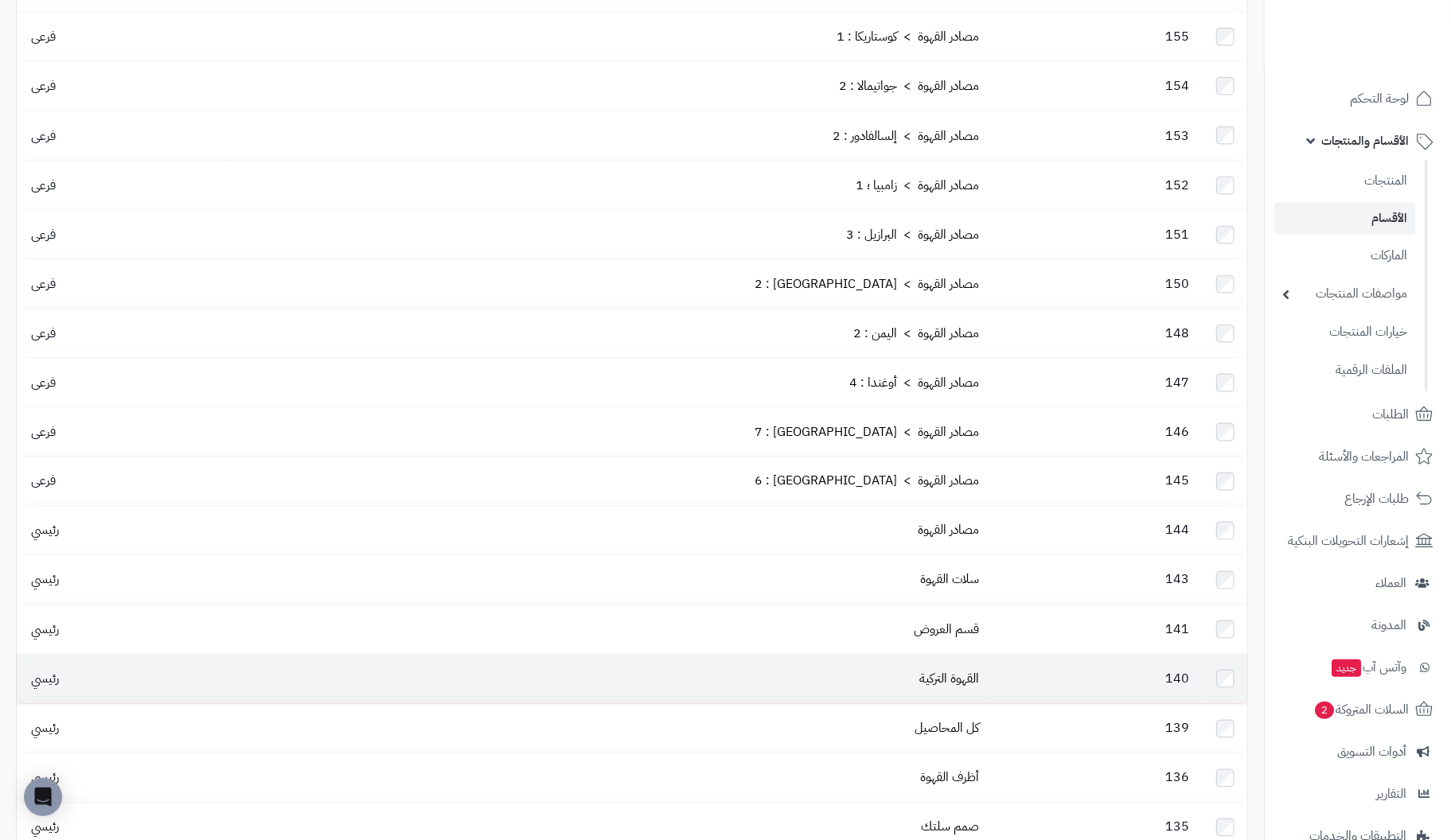
scroll to position [1379, 0]
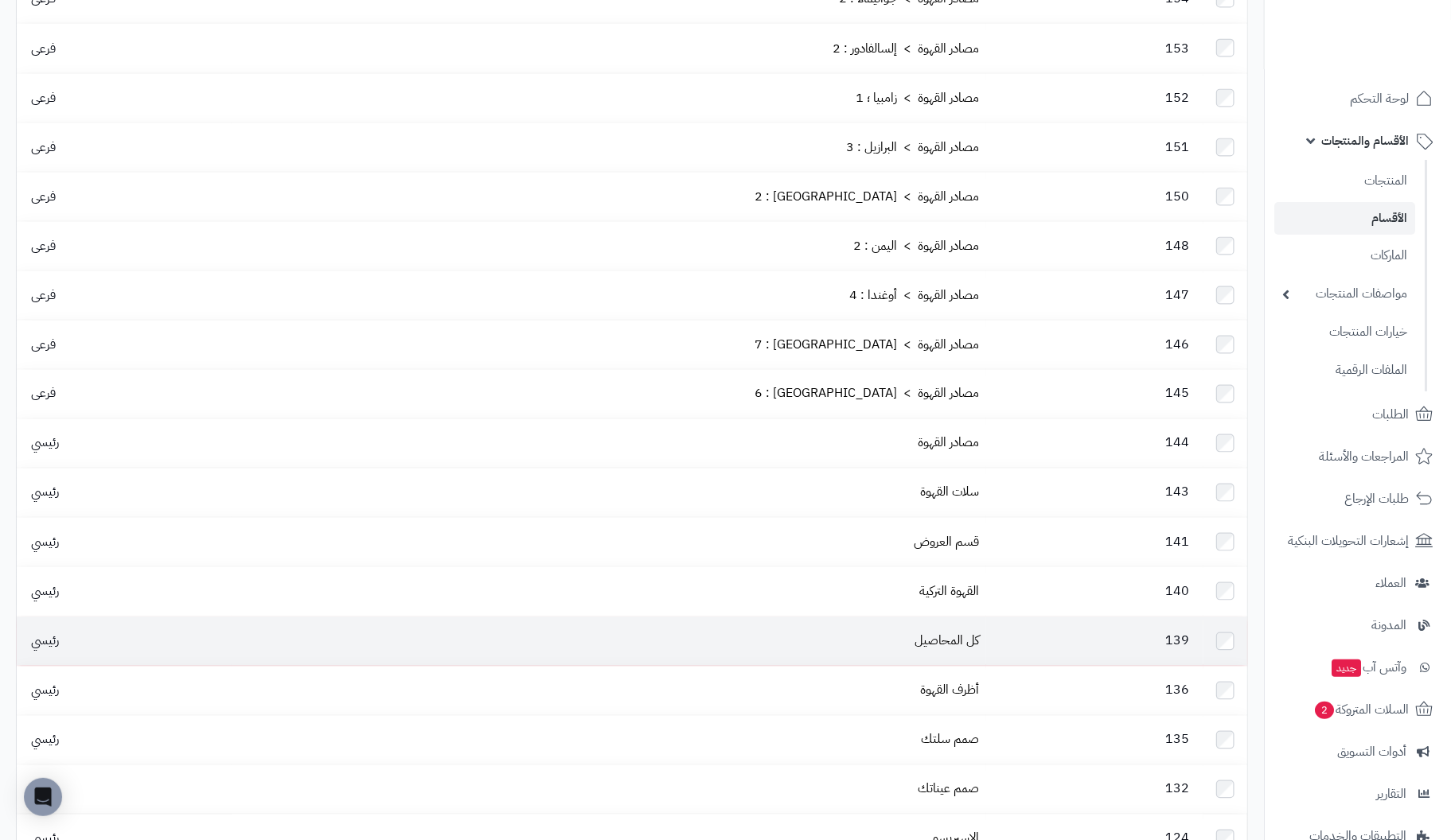
click at [989, 618] on td "139" at bounding box center [1094, 642] width 217 height 49
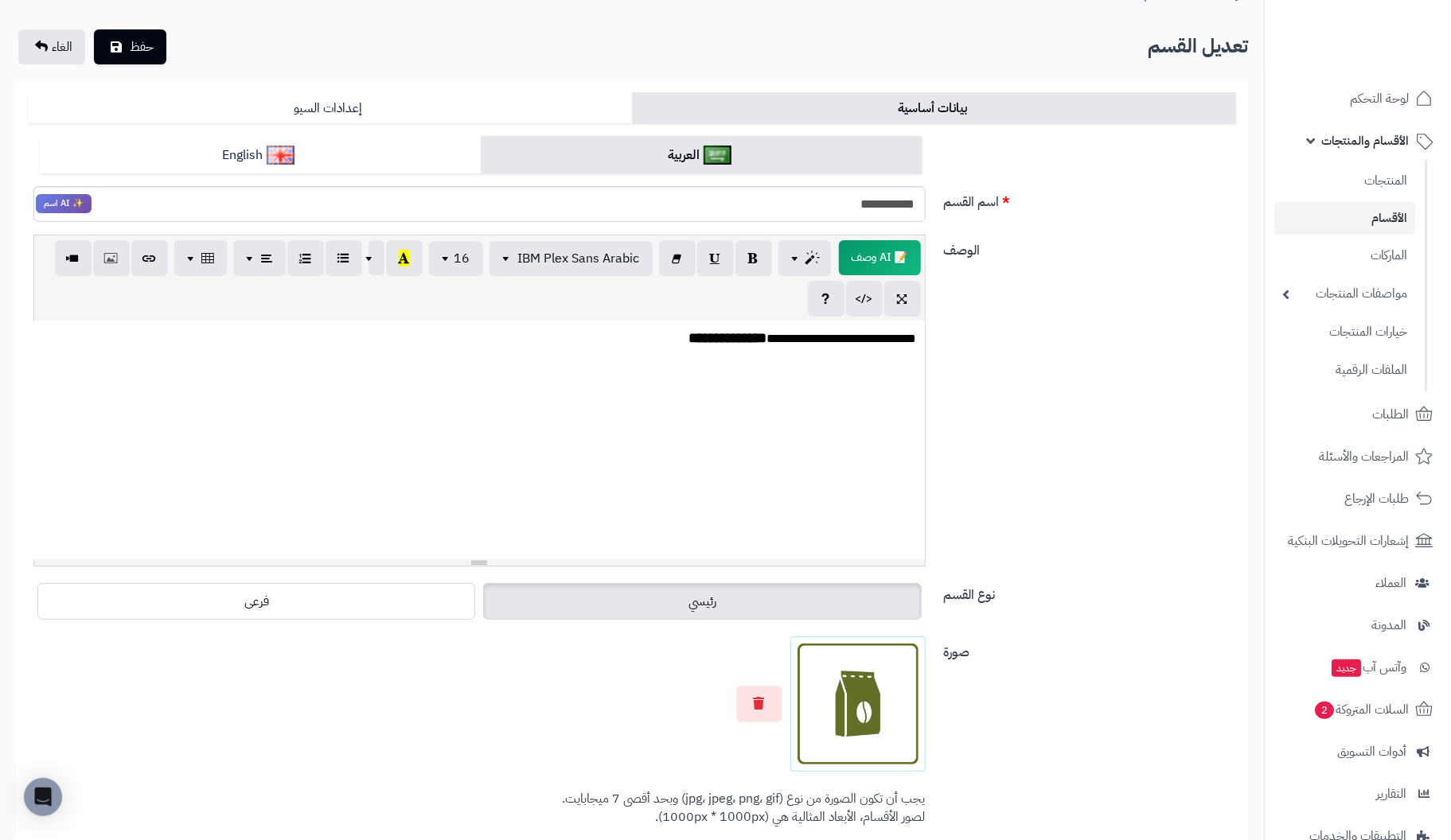
scroll to position [159, 0]
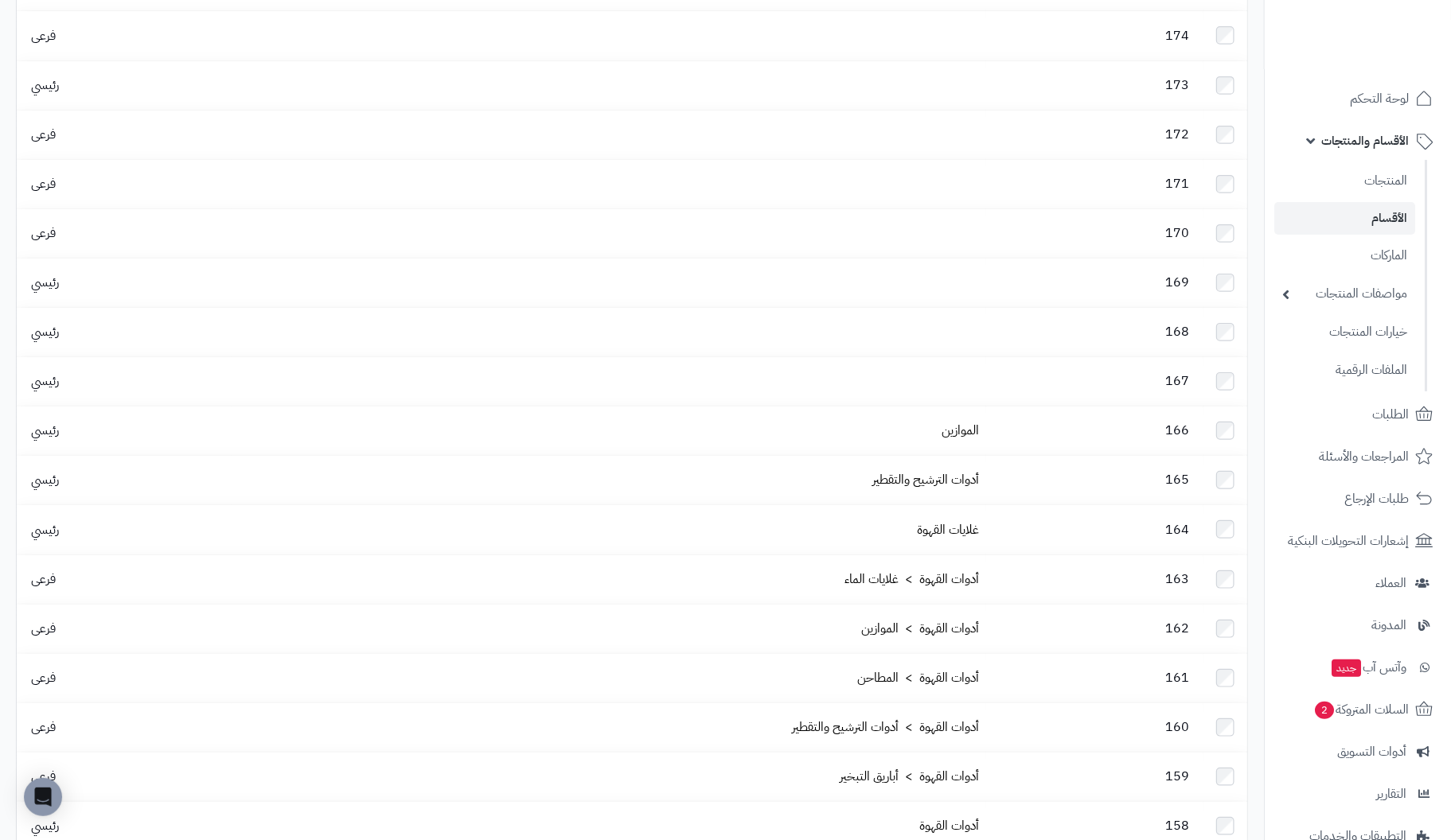
scroll to position [345, 0]
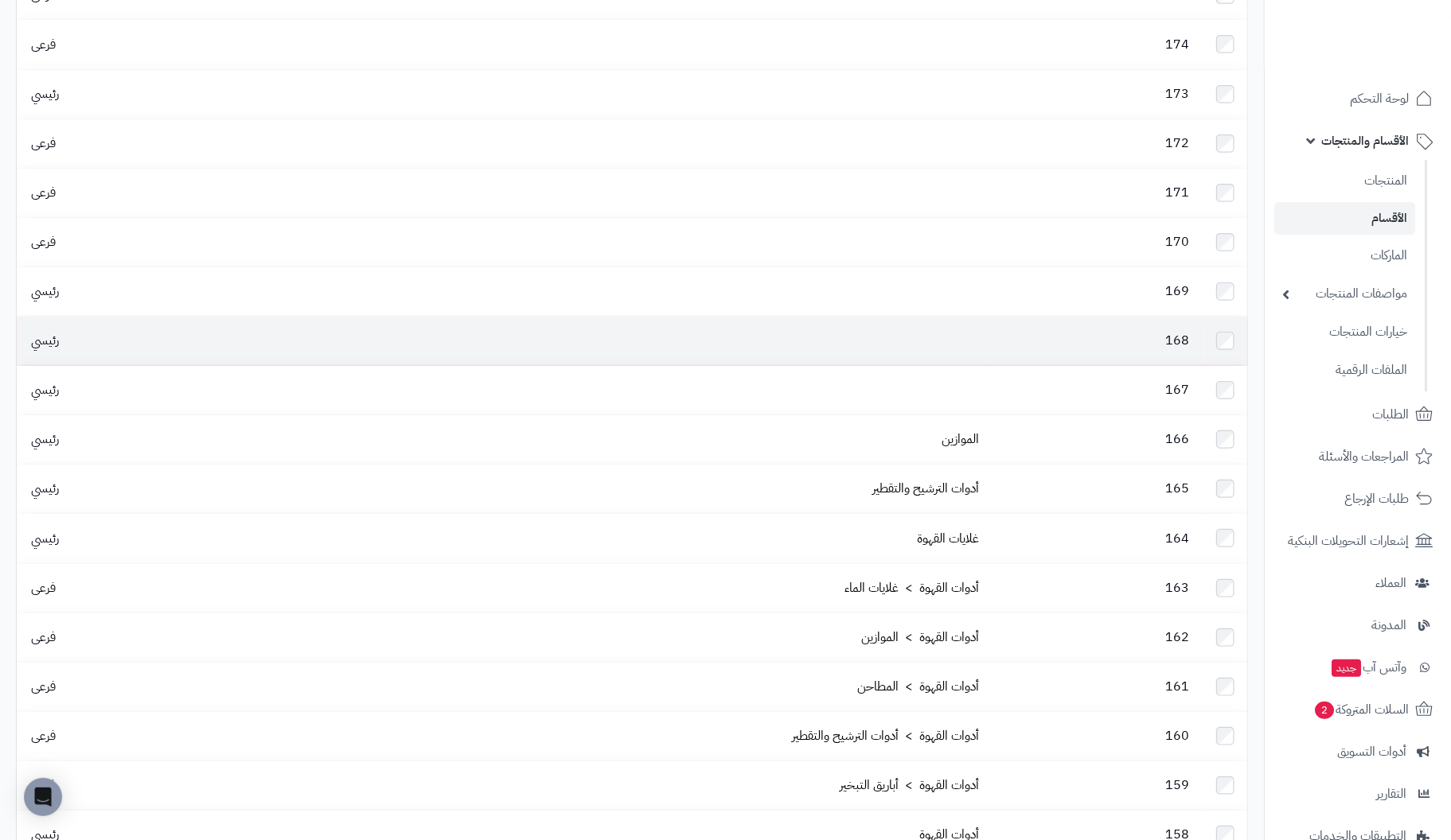
click at [889, 317] on td at bounding box center [609, 341] width 754 height 49
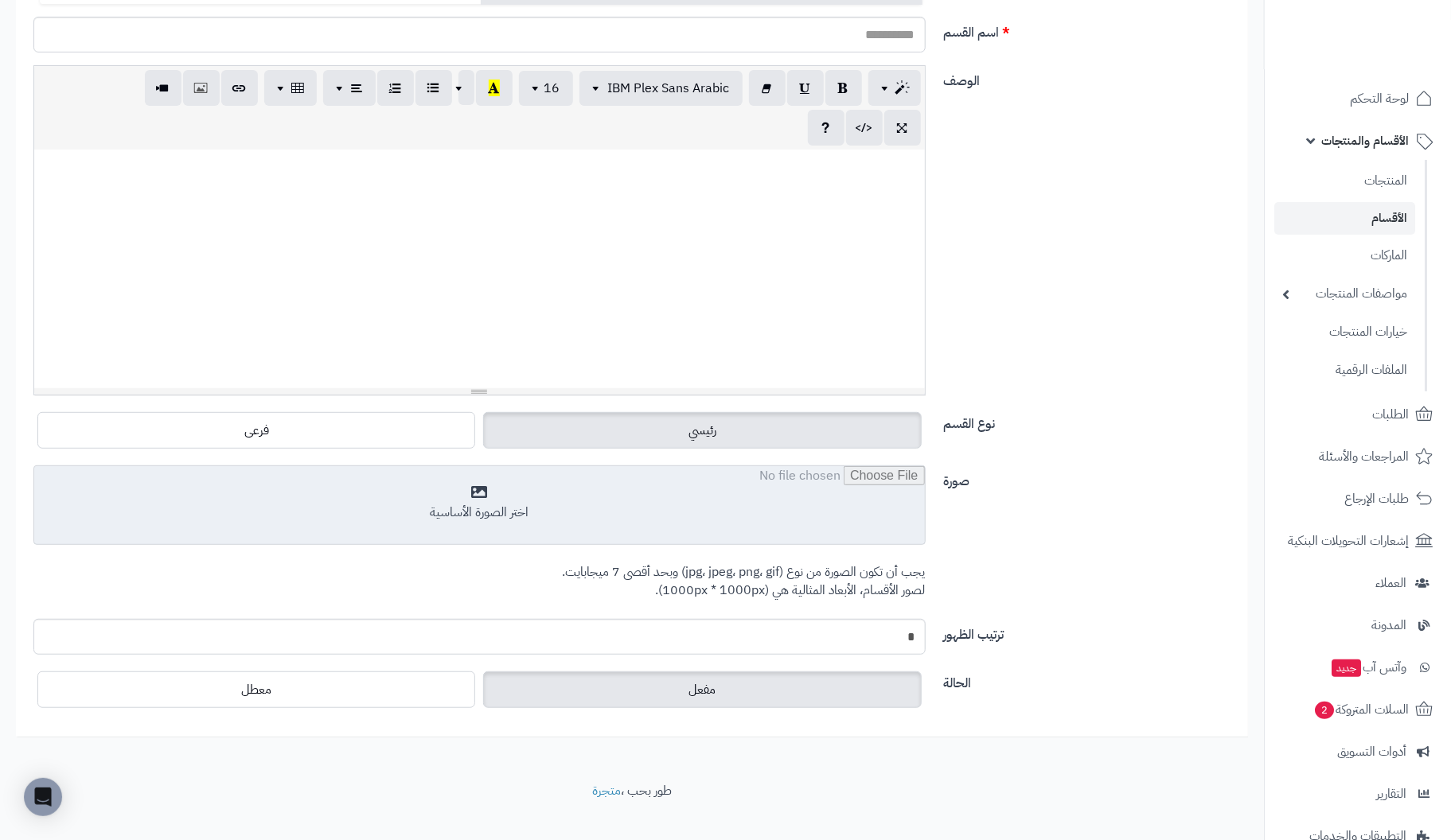
scroll to position [275, 0]
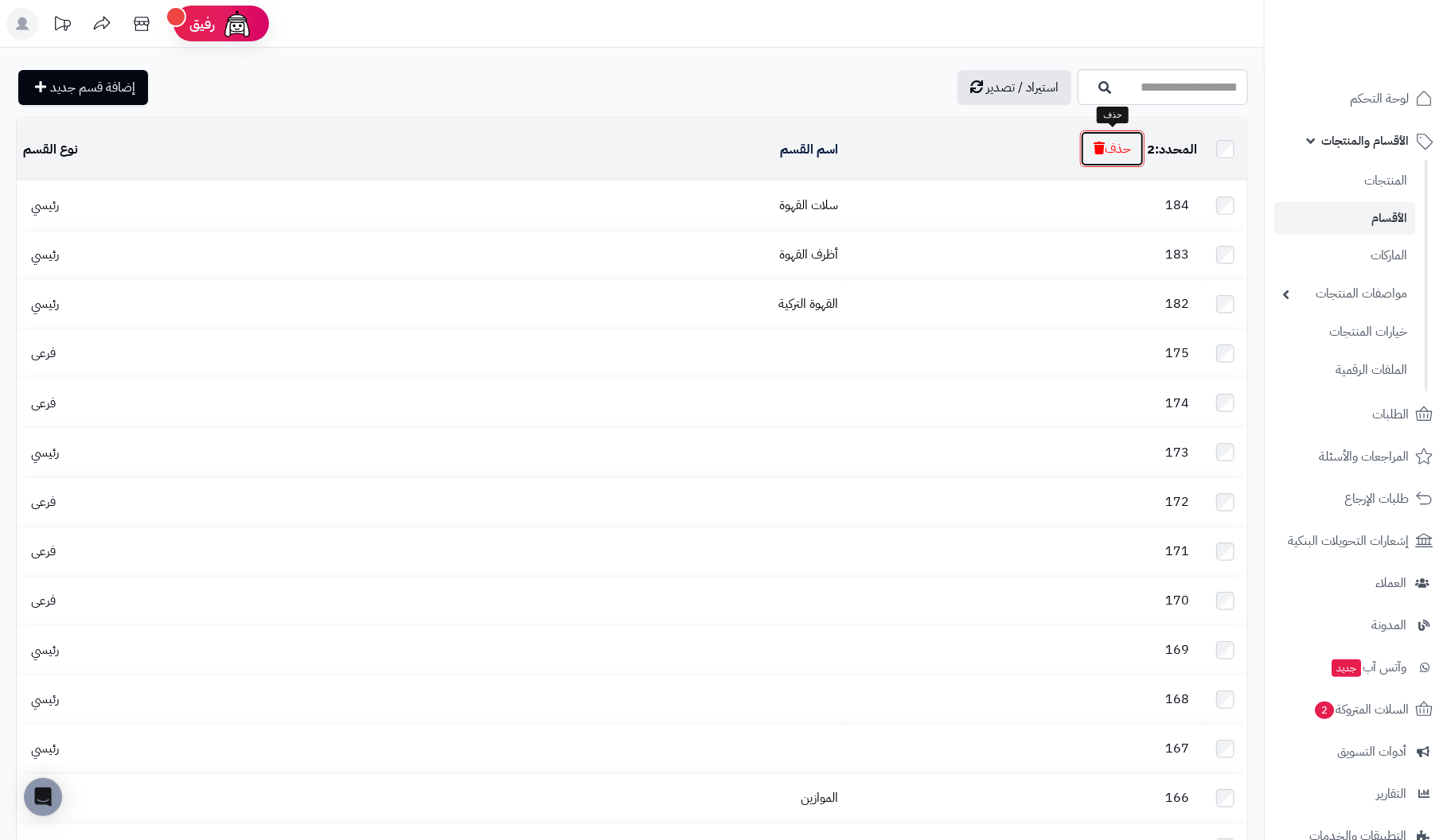
click at [1107, 149] on button "حذف" at bounding box center [1113, 149] width 65 height 37
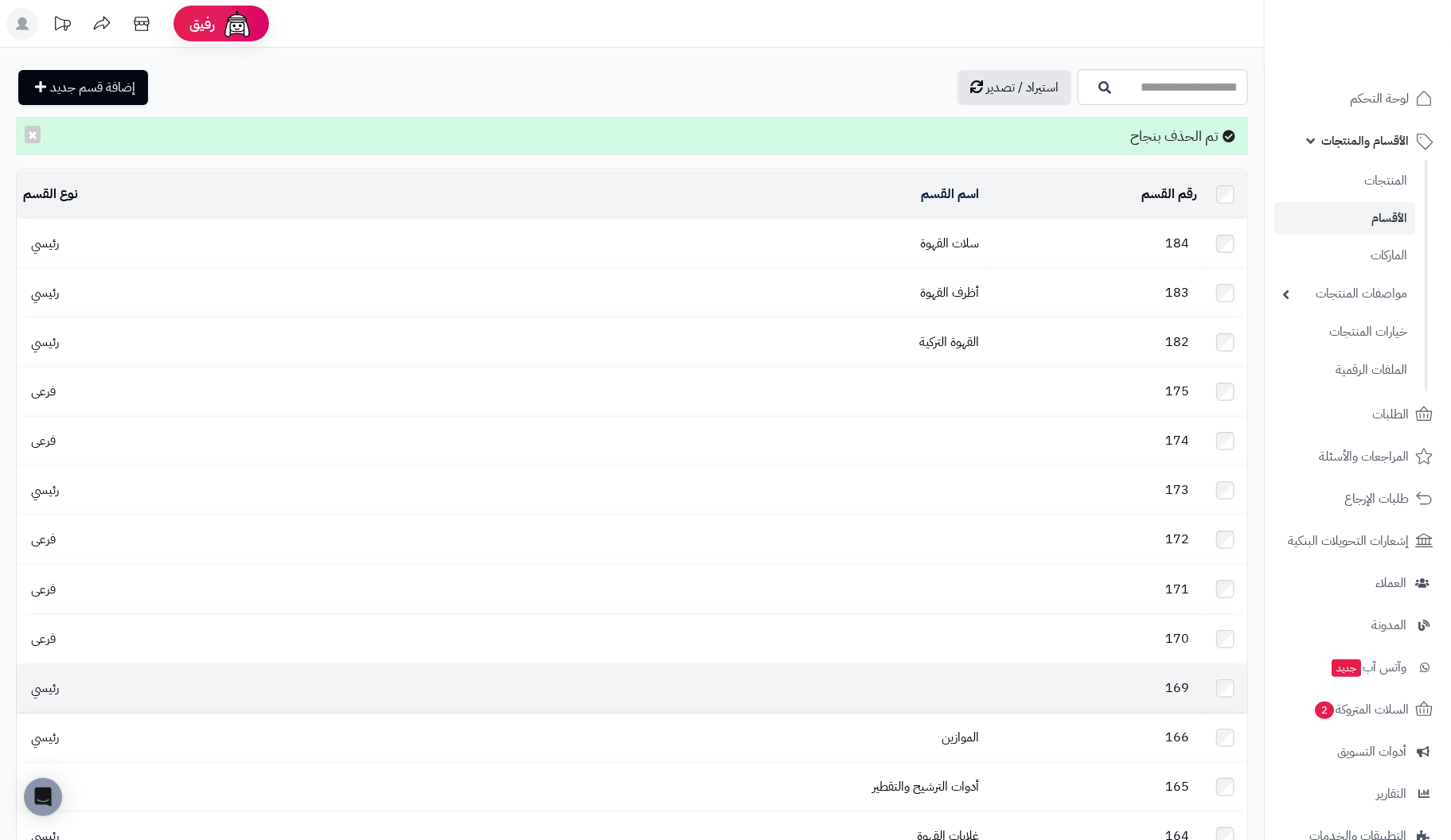
click at [933, 667] on td at bounding box center [609, 689] width 754 height 49
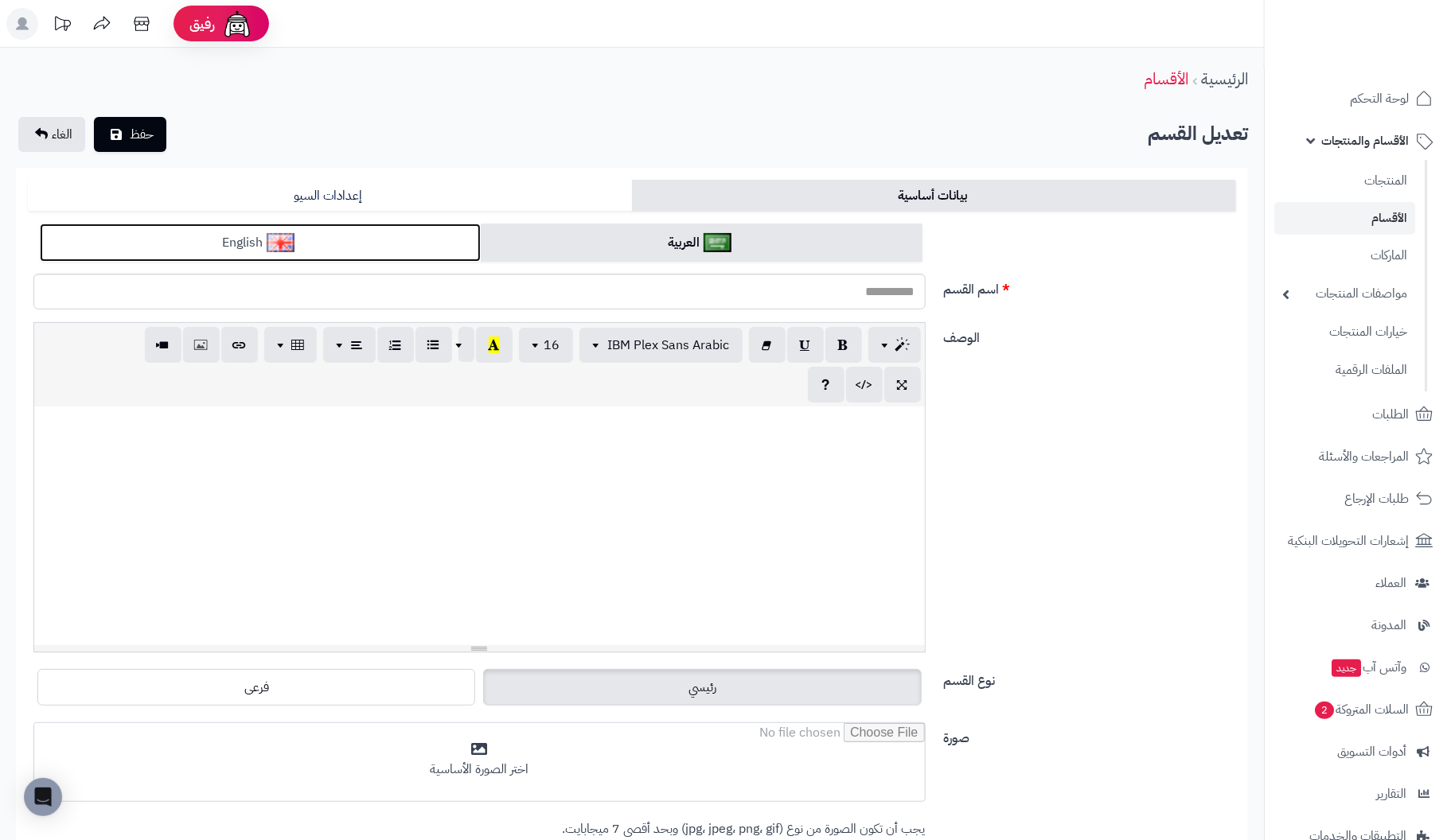
click at [173, 245] on link "English" at bounding box center [260, 243] width 441 height 39
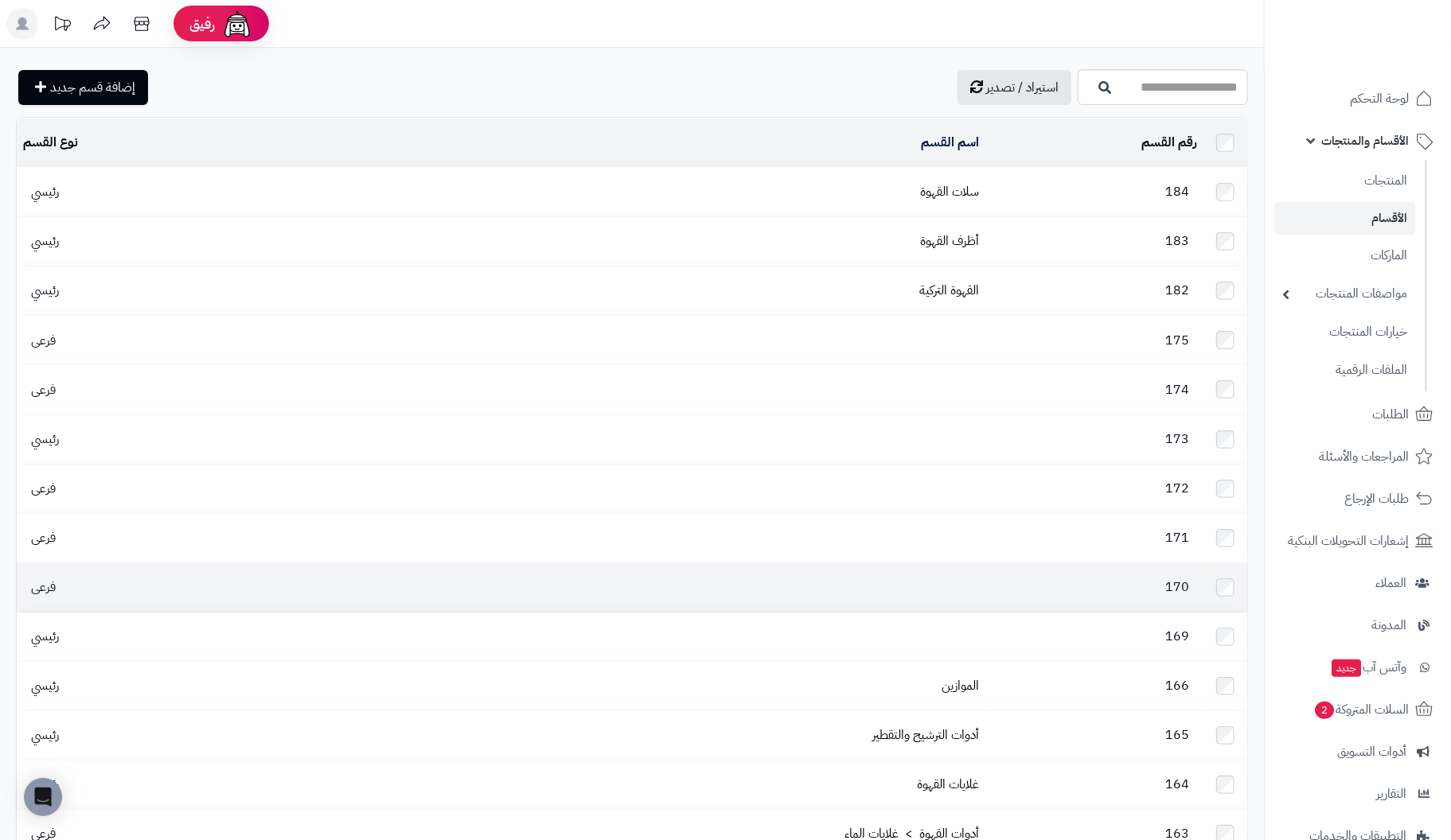
click at [997, 579] on td "170" at bounding box center [1094, 587] width 217 height 49
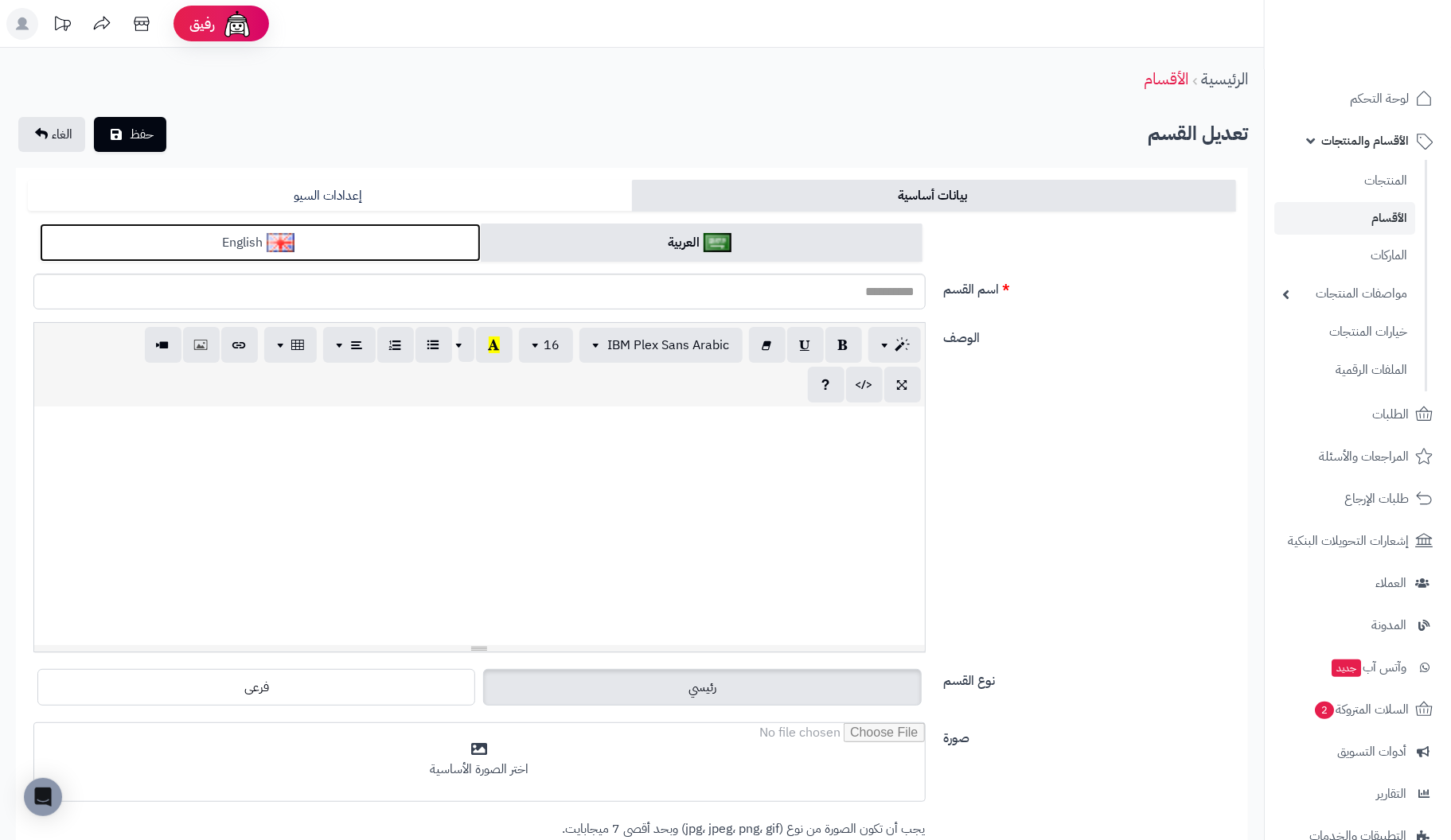
click at [264, 243] on link "English" at bounding box center [260, 243] width 441 height 39
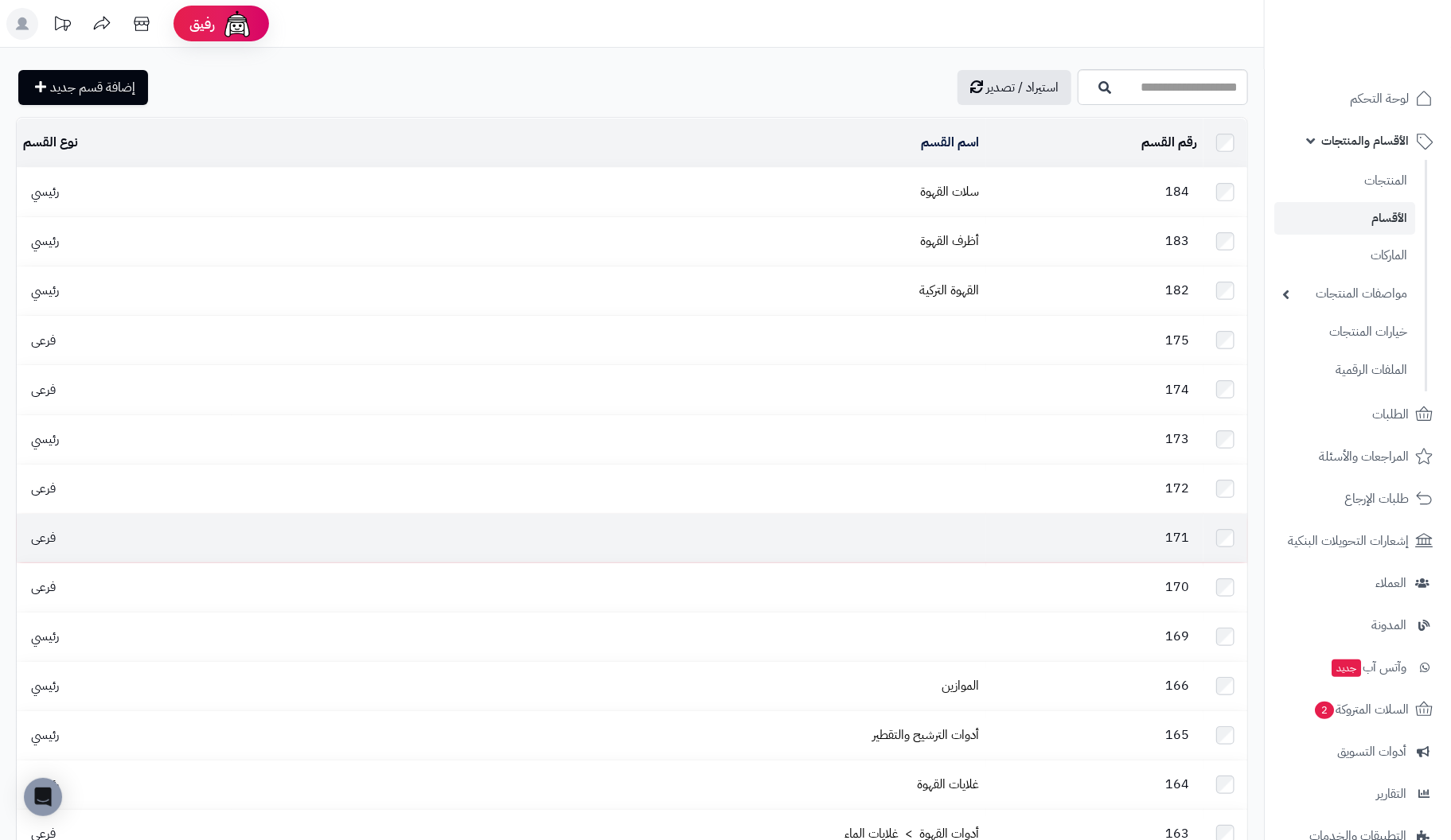
click at [958, 515] on td at bounding box center [609, 538] width 754 height 49
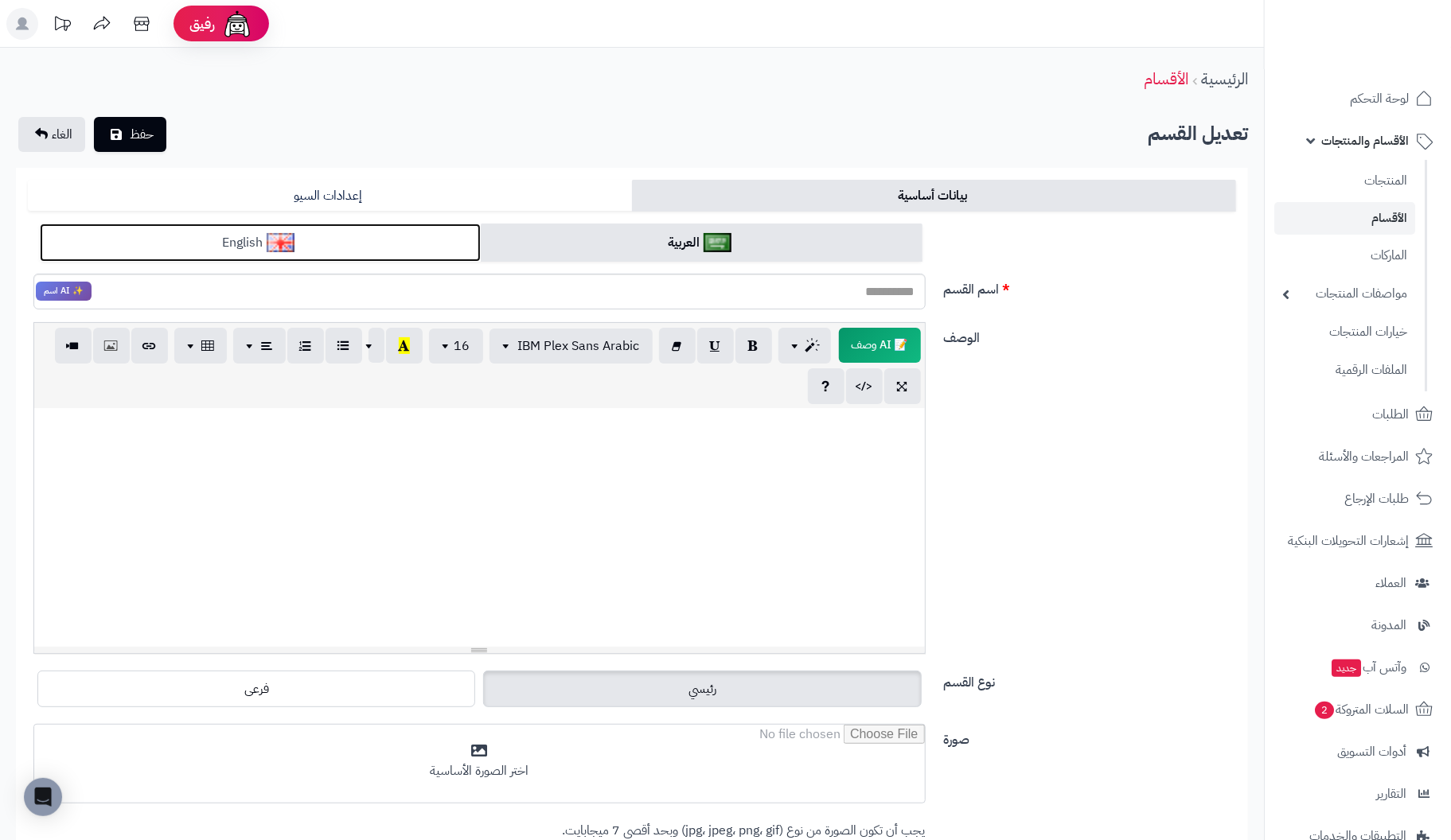
click at [383, 239] on link "English" at bounding box center [260, 243] width 441 height 39
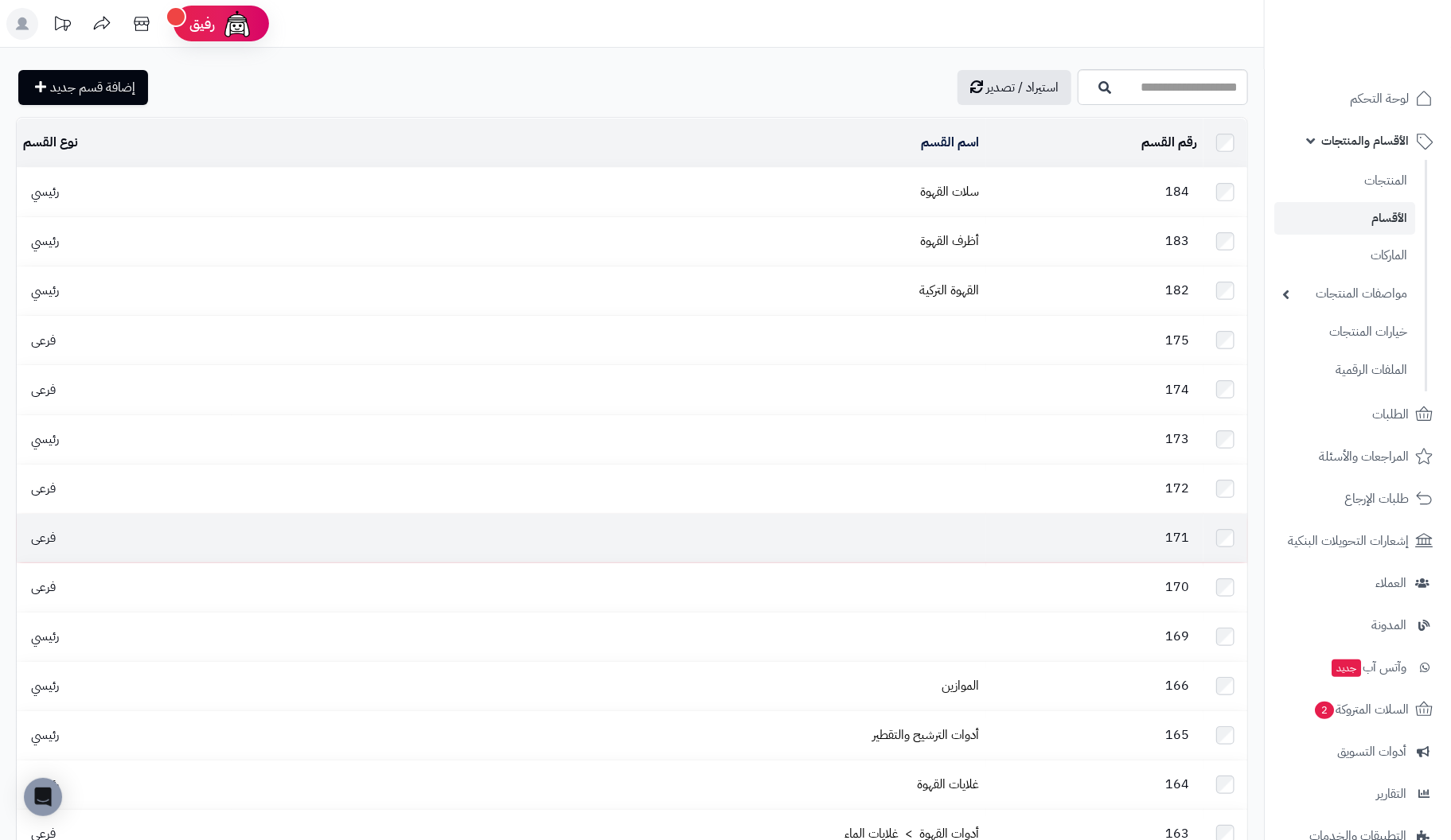
click at [1006, 523] on td "171" at bounding box center [1094, 538] width 217 height 49
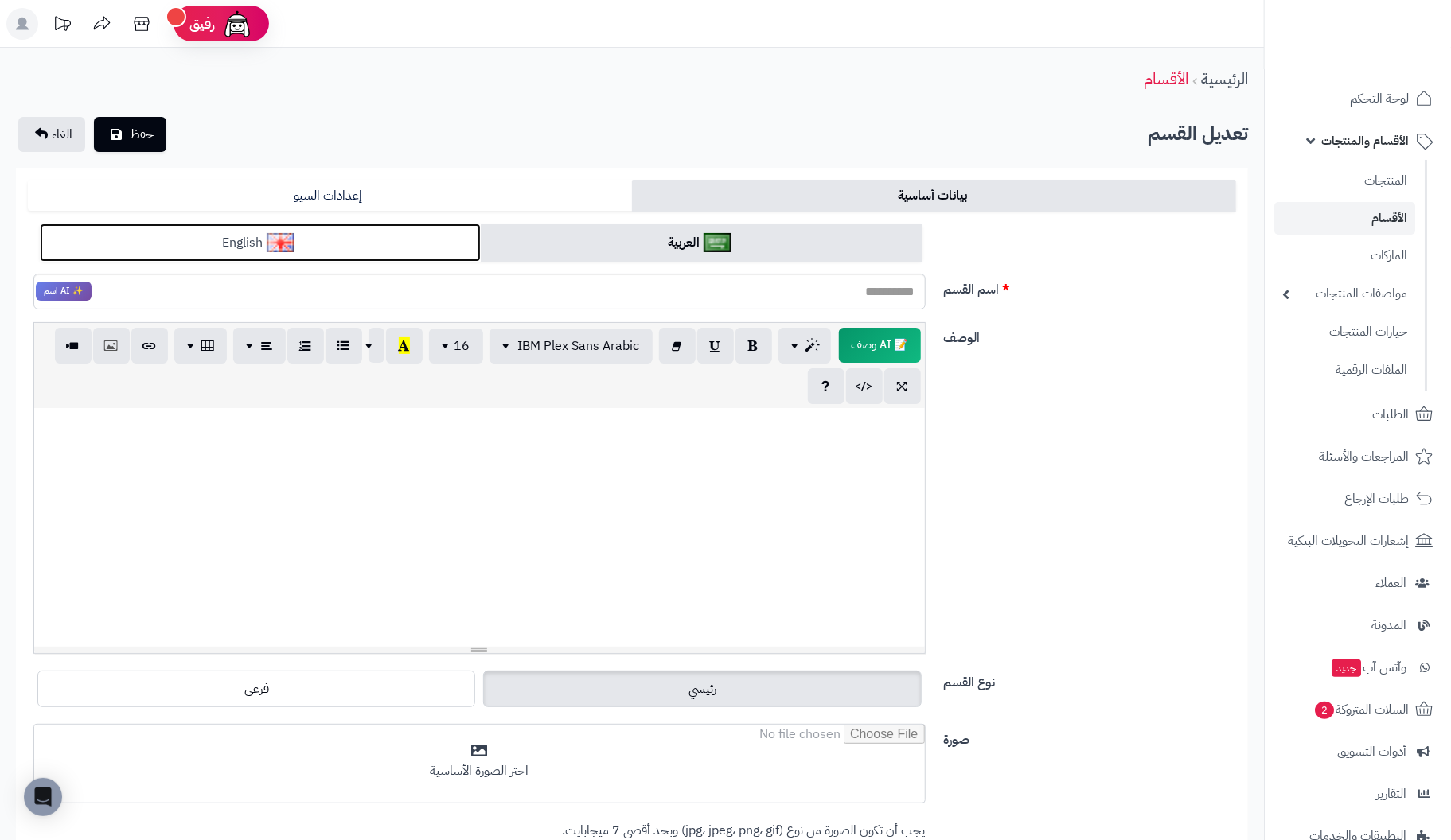
click at [262, 244] on link "English" at bounding box center [260, 243] width 441 height 39
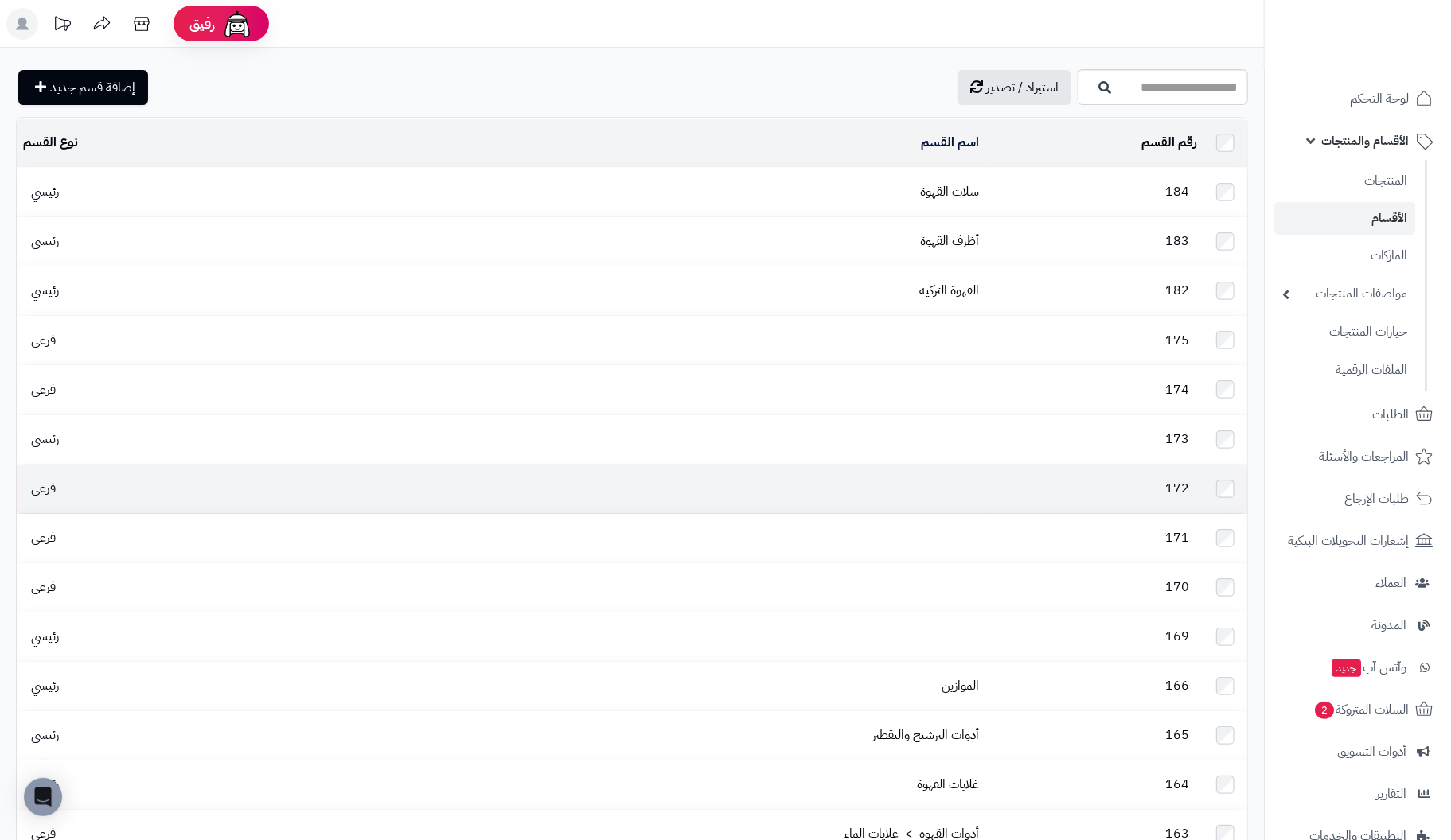
click at [931, 464] on td at bounding box center [609, 488] width 754 height 49
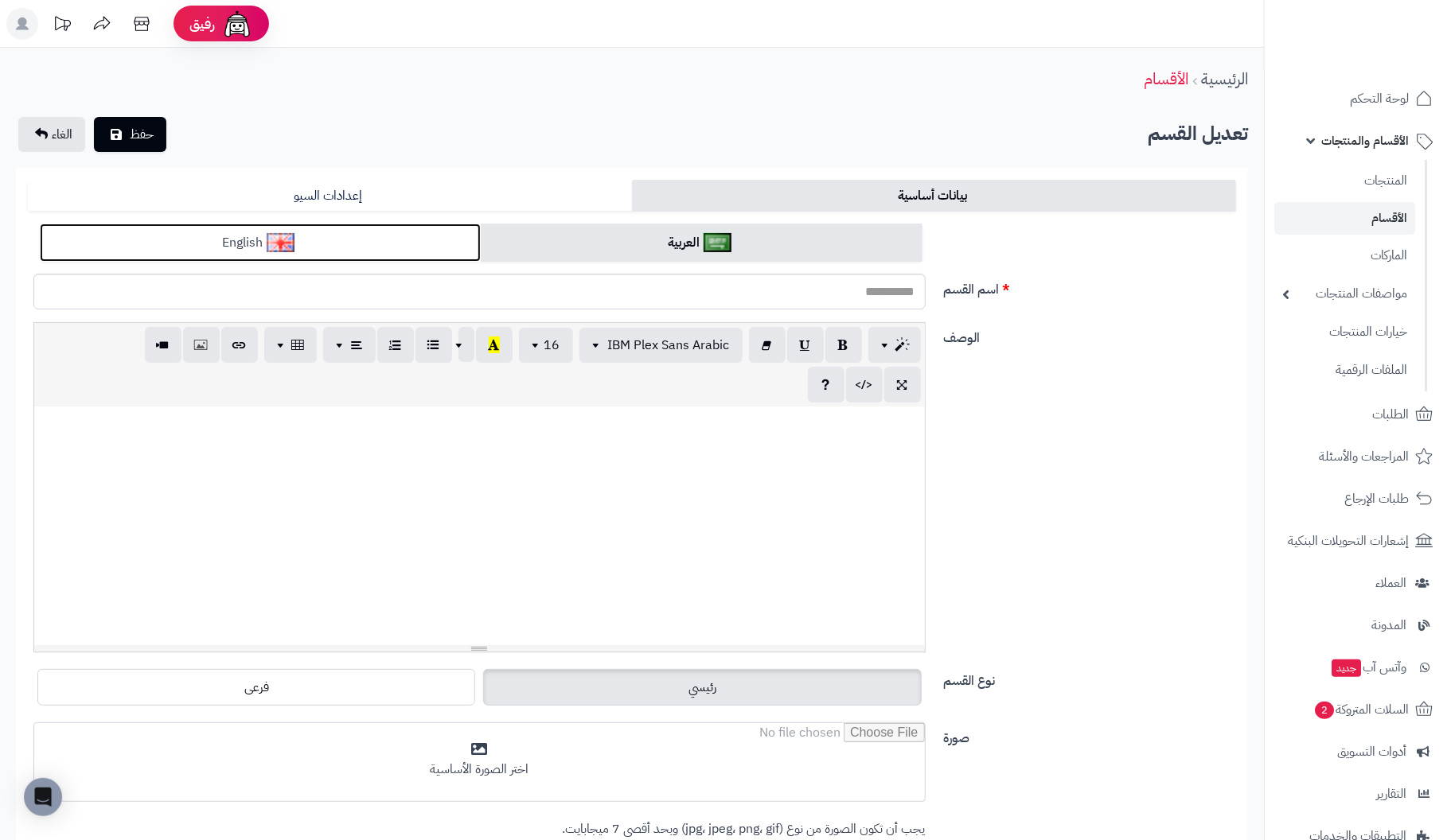
click at [250, 248] on link "English" at bounding box center [260, 243] width 441 height 39
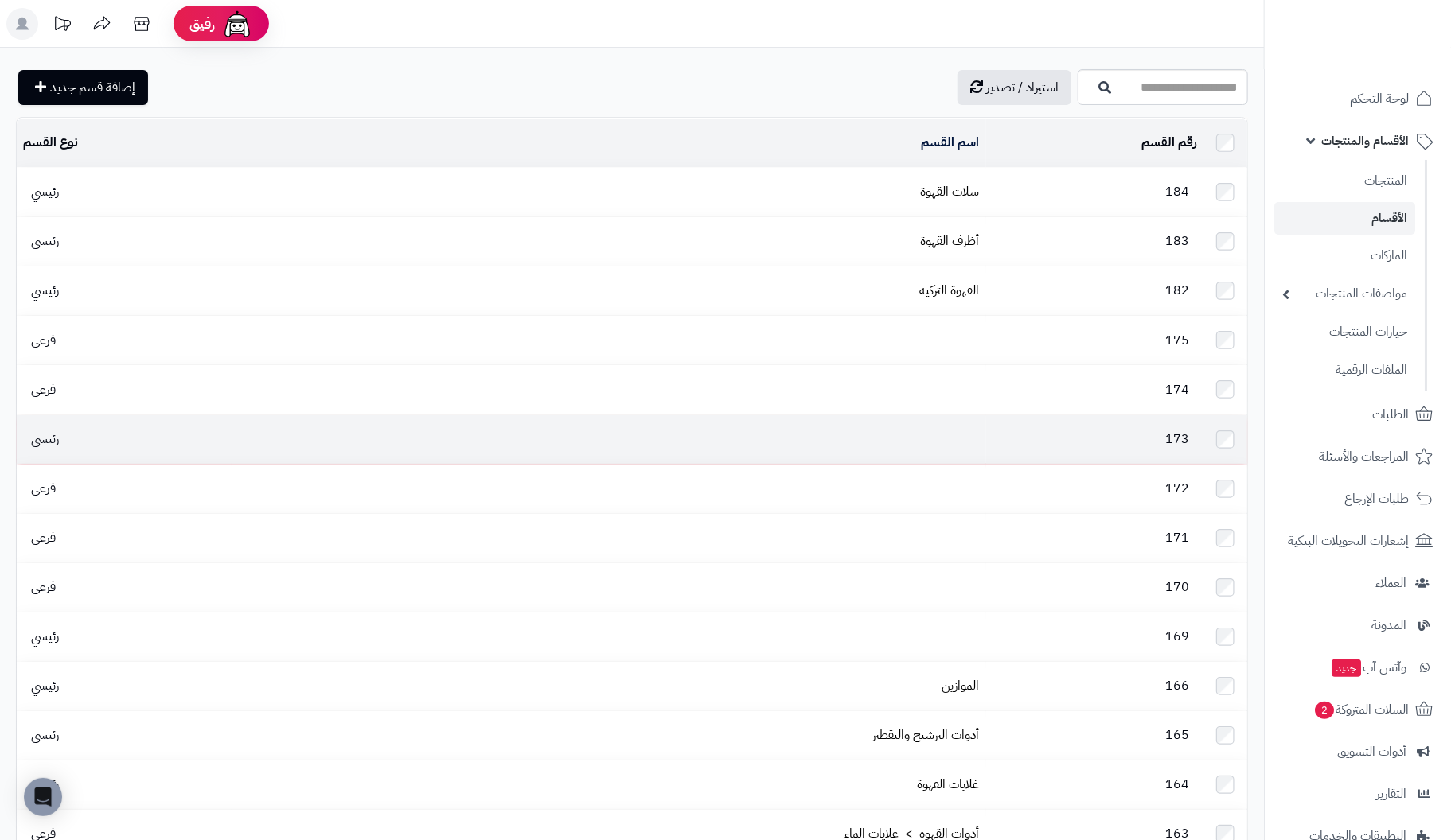
click at [927, 417] on td at bounding box center [609, 439] width 754 height 49
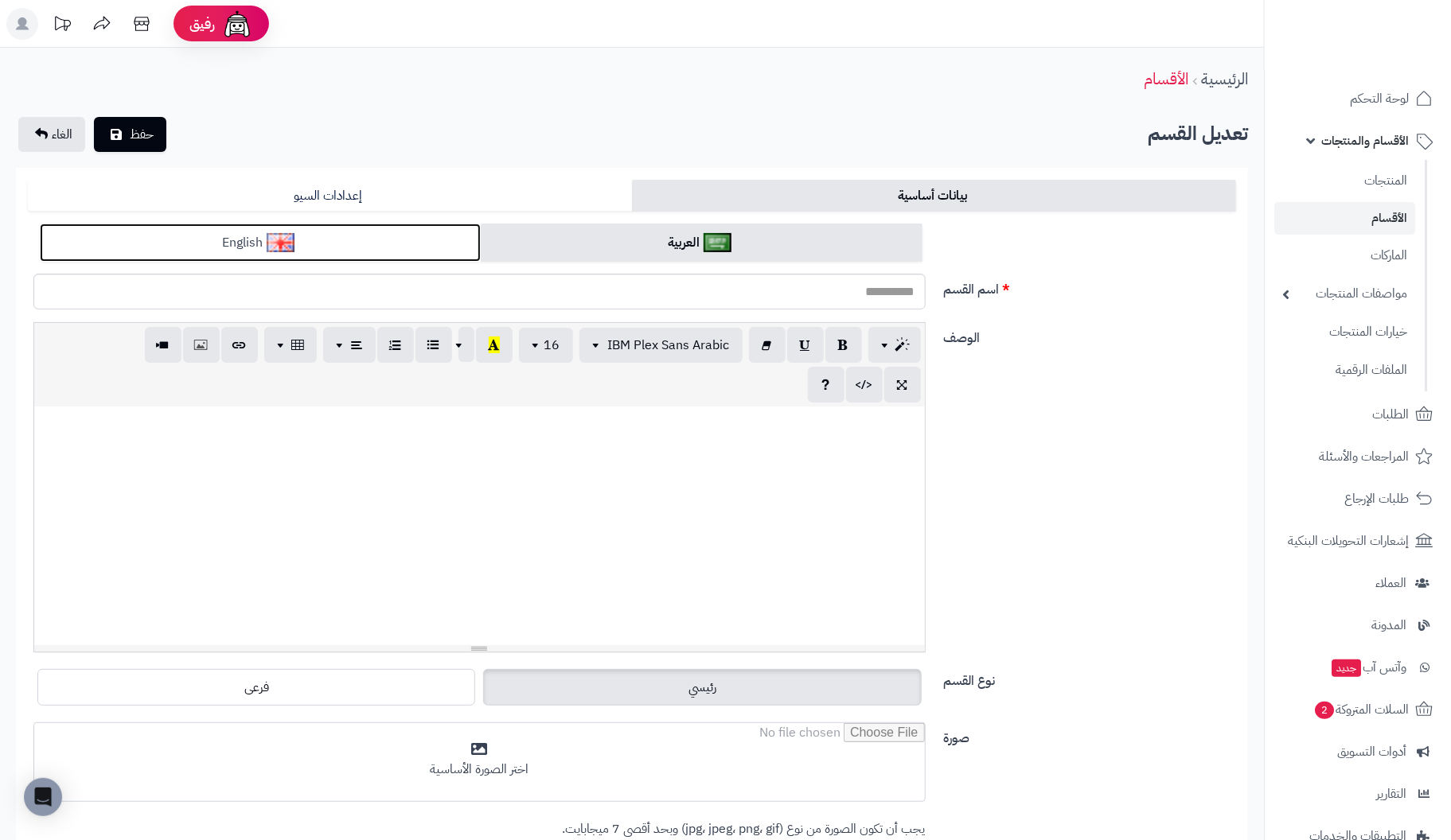
click at [205, 245] on link "English" at bounding box center [260, 243] width 441 height 39
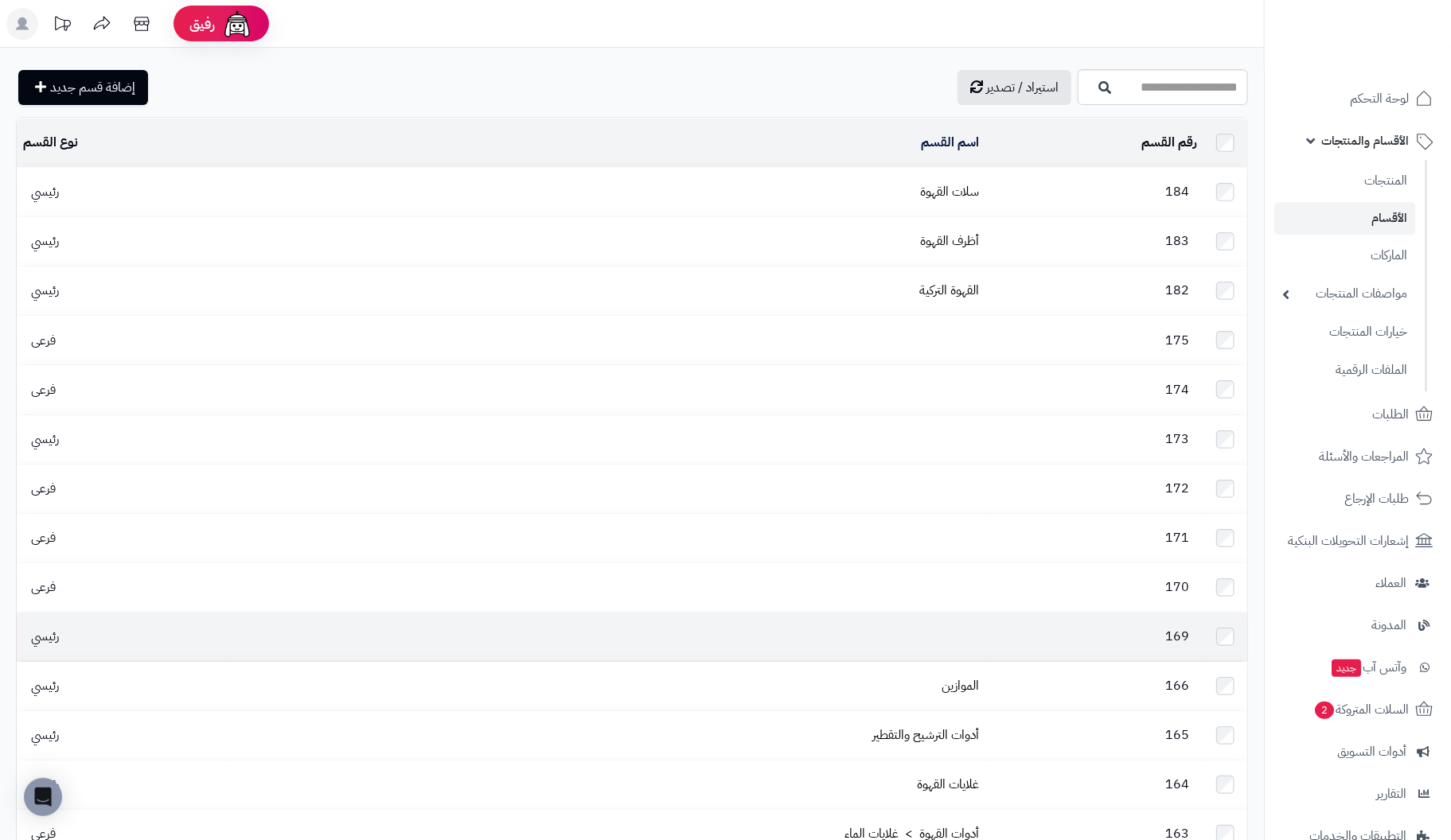
click at [1232, 619] on td at bounding box center [1225, 637] width 43 height 49
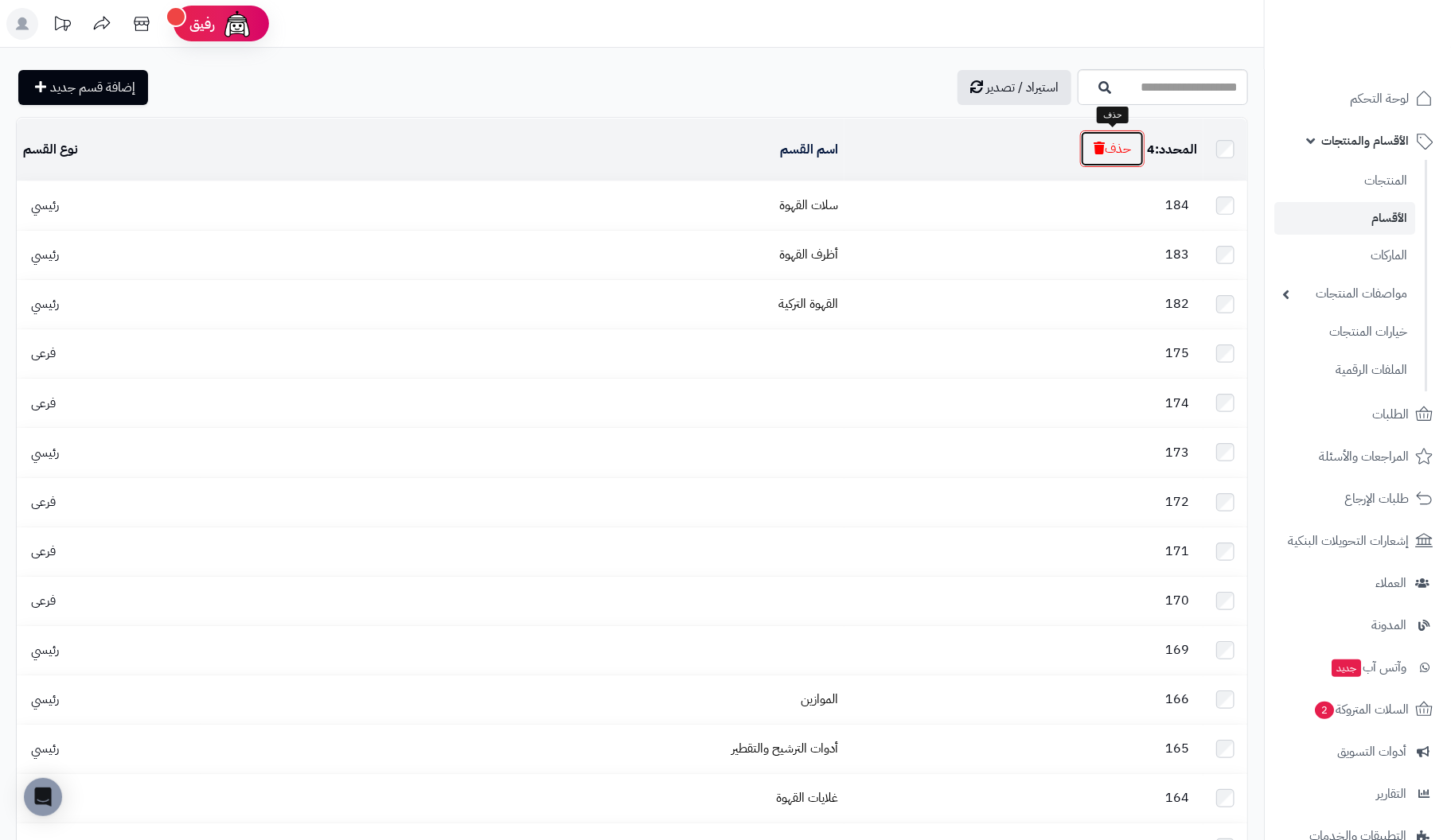
click at [1123, 146] on button "حذف" at bounding box center [1113, 149] width 65 height 37
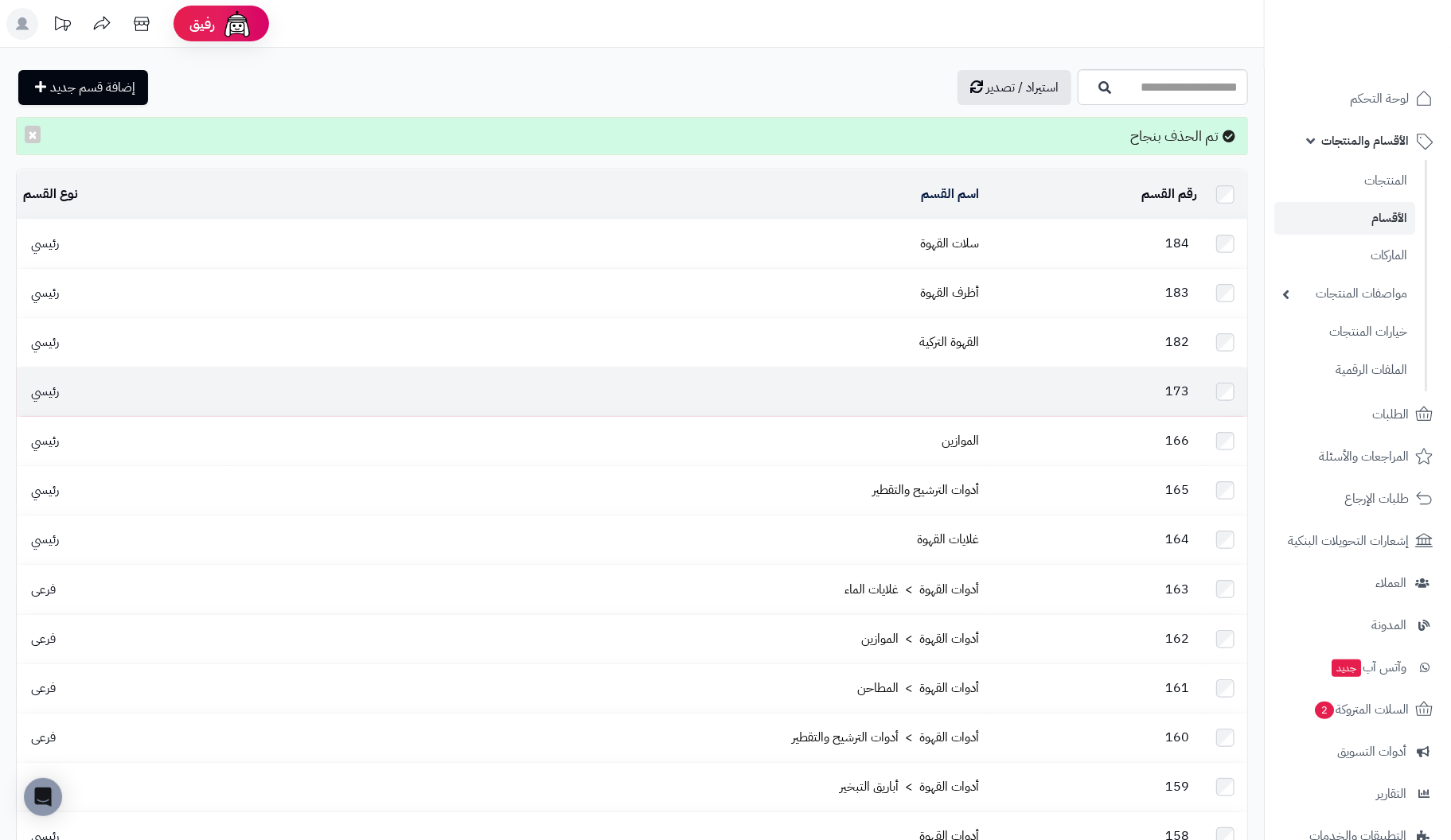
click at [929, 376] on td at bounding box center [609, 391] width 754 height 49
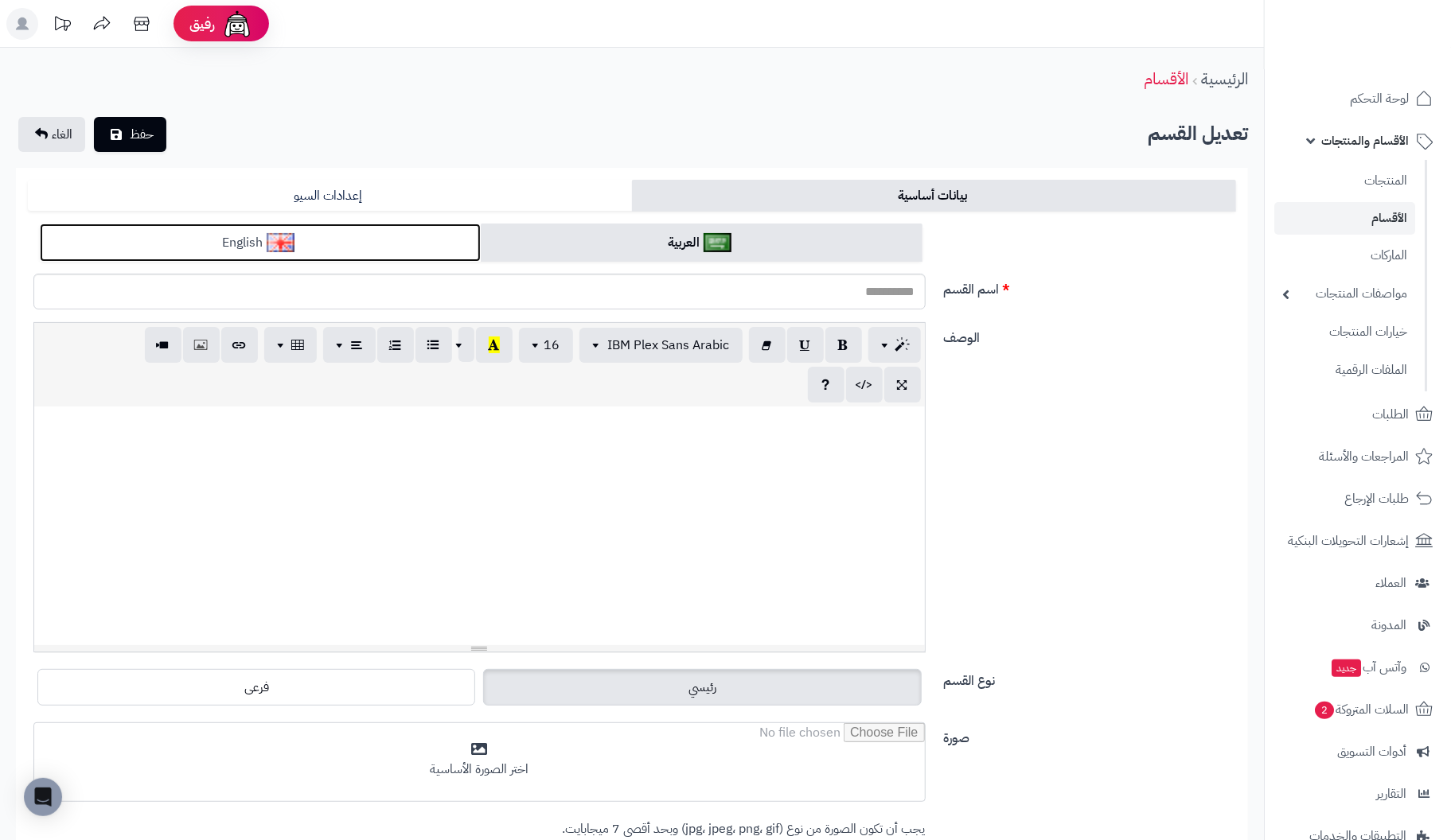
click at [245, 243] on link "English" at bounding box center [260, 243] width 441 height 39
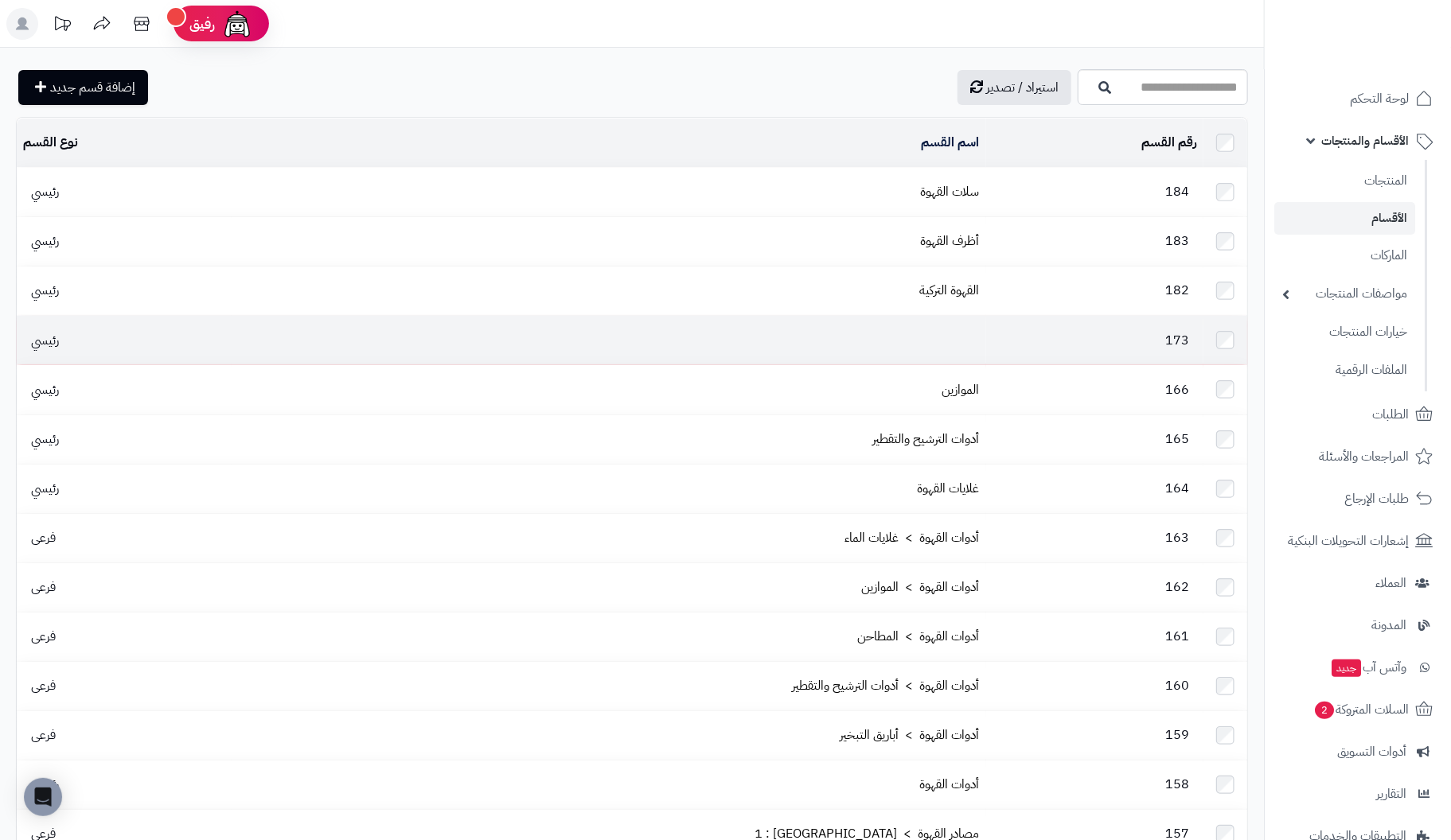
click at [1026, 334] on td "173" at bounding box center [1094, 340] width 217 height 49
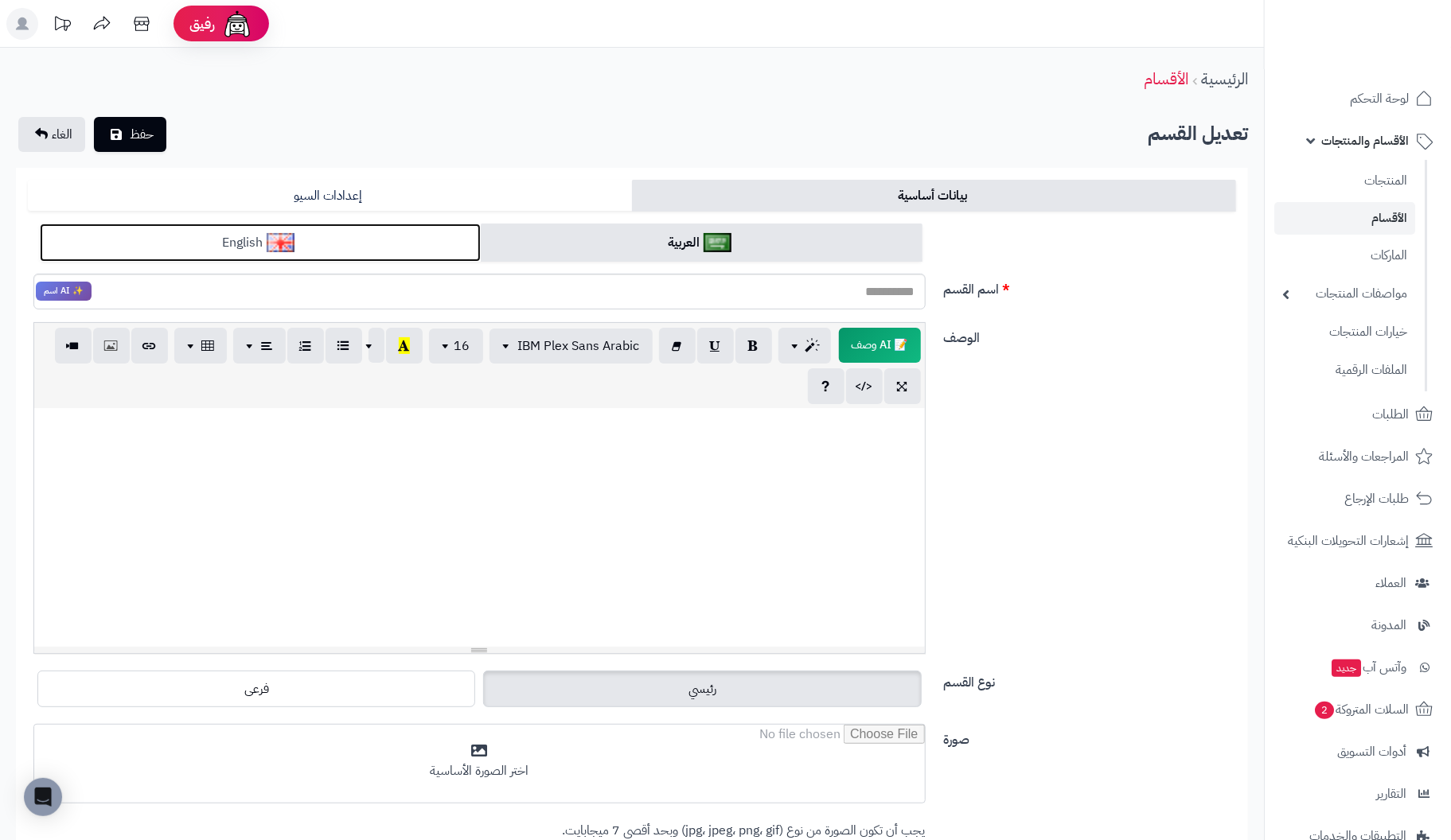
click at [396, 243] on link "English" at bounding box center [260, 243] width 441 height 39
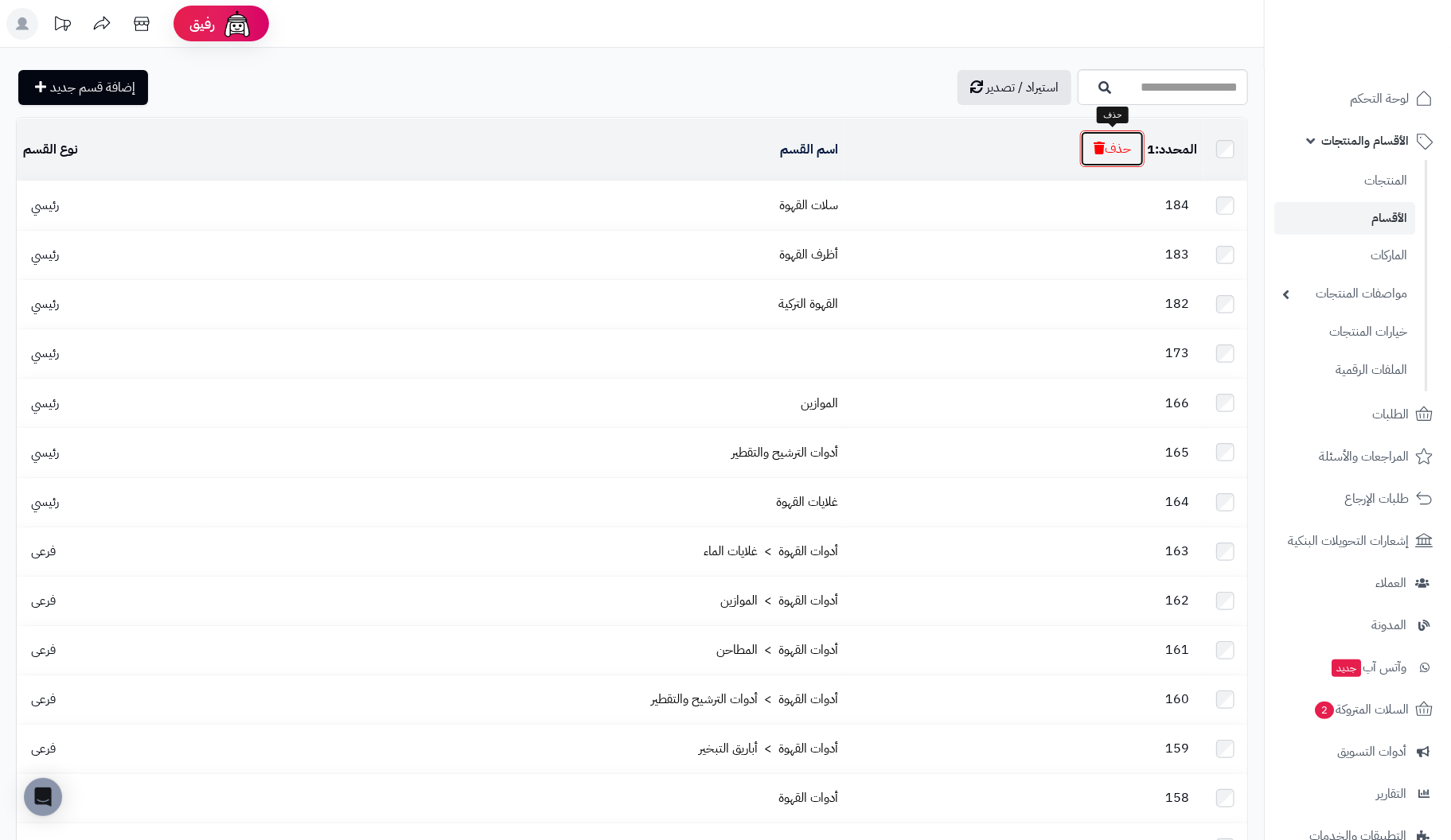
click at [1106, 147] on button "حذف" at bounding box center [1113, 149] width 65 height 37
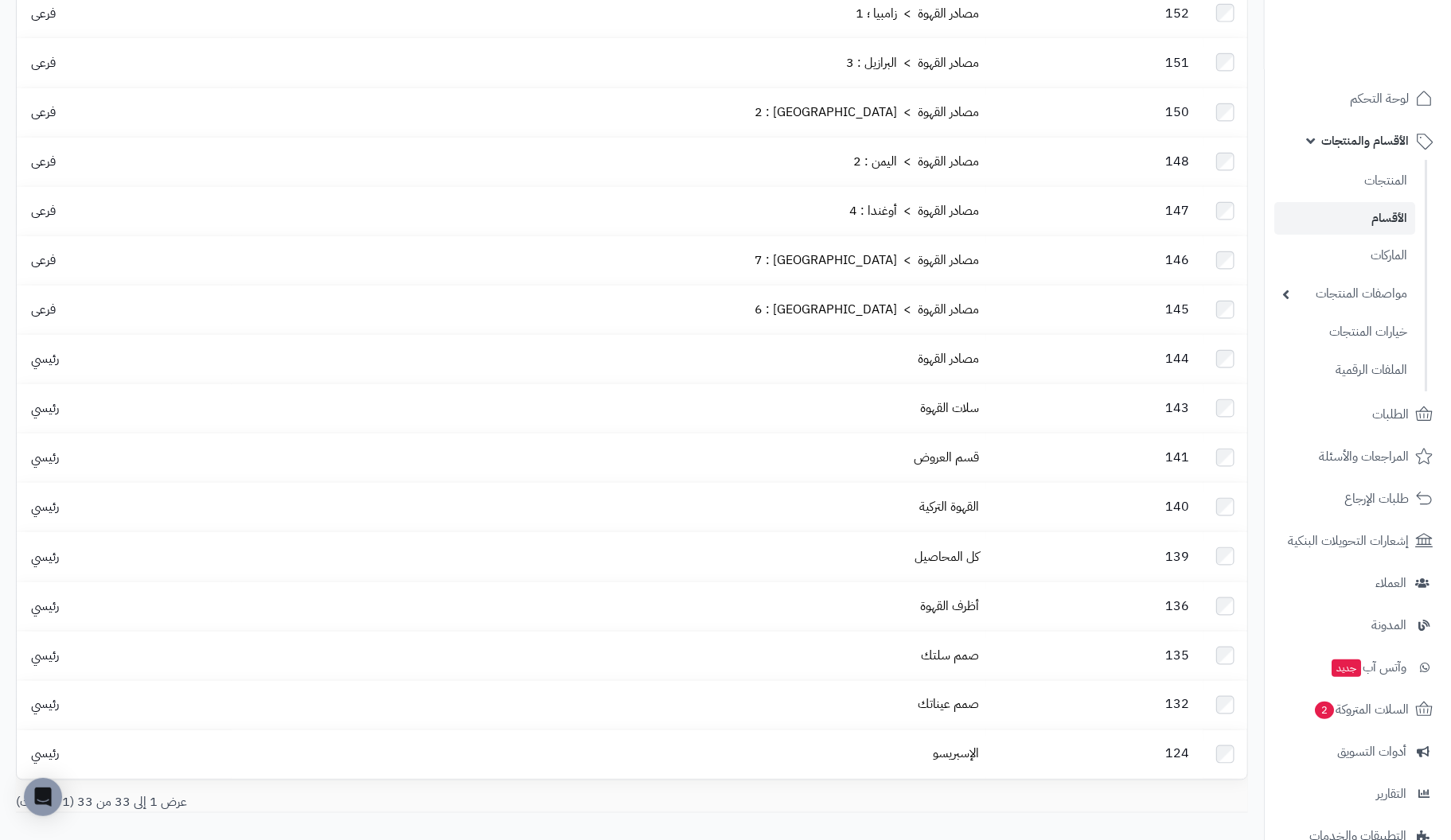
scroll to position [1086, 0]
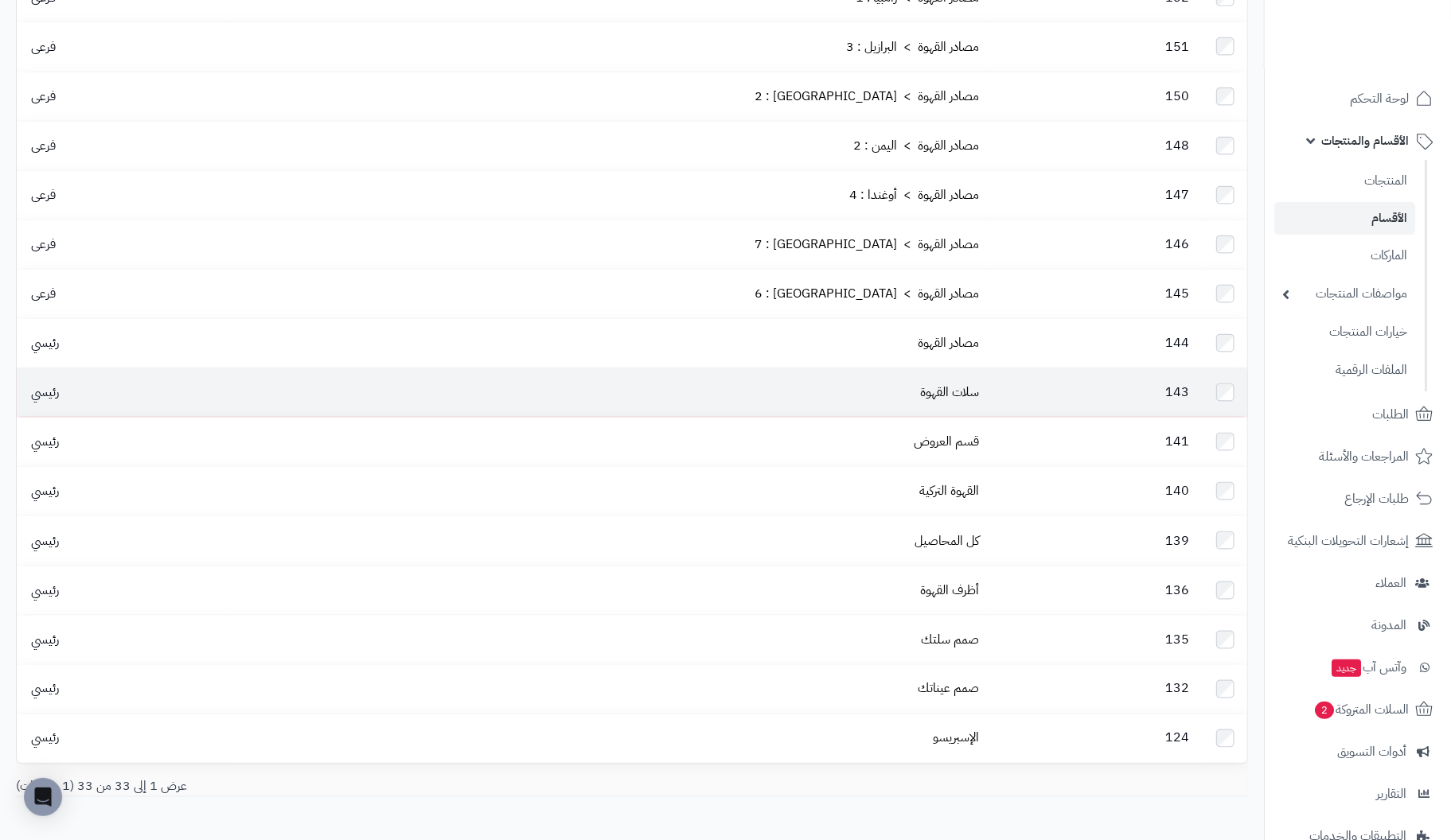
click at [986, 368] on td "143" at bounding box center [1094, 392] width 217 height 49
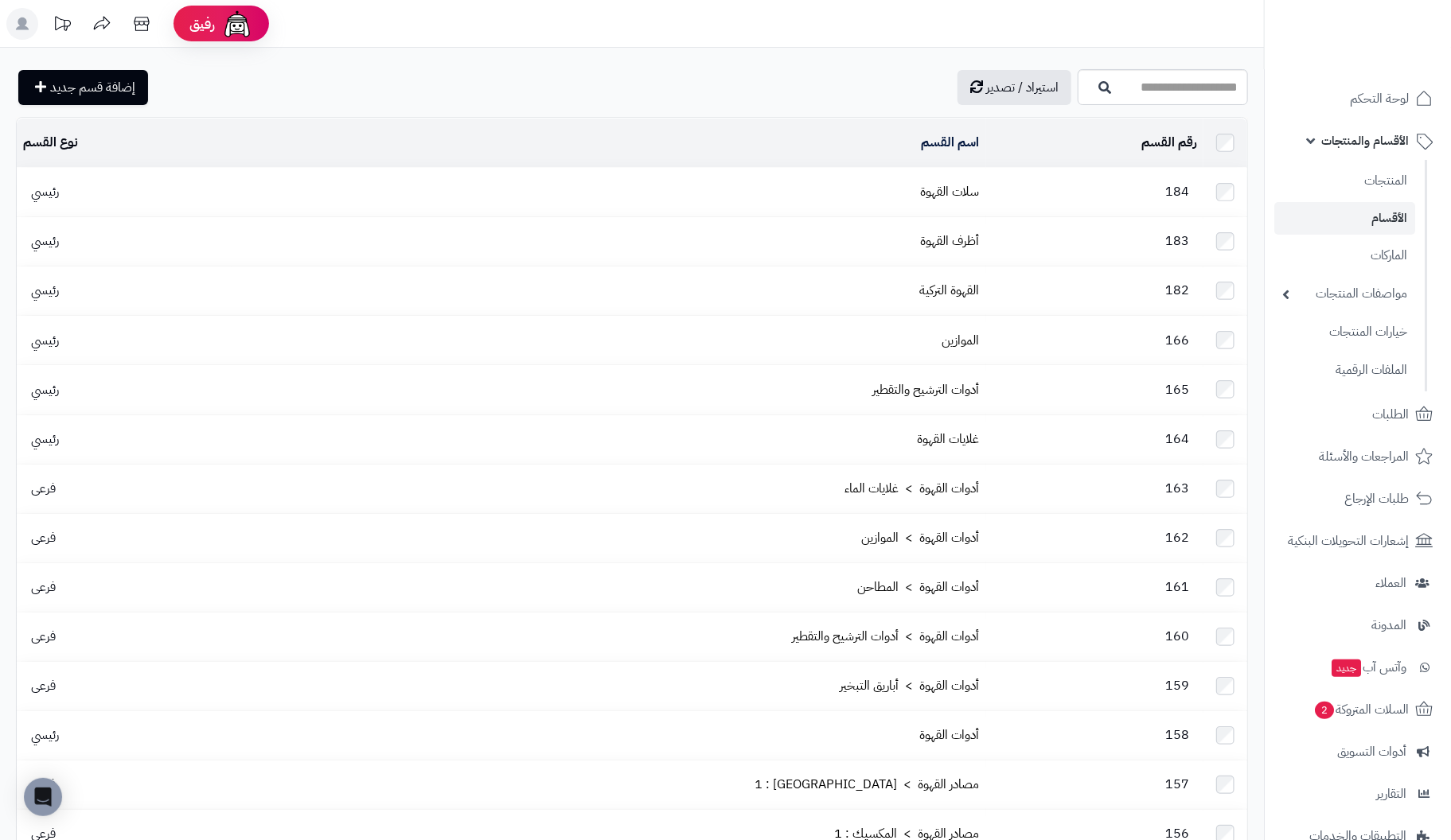
click at [1049, 189] on td "184" at bounding box center [1094, 192] width 217 height 49
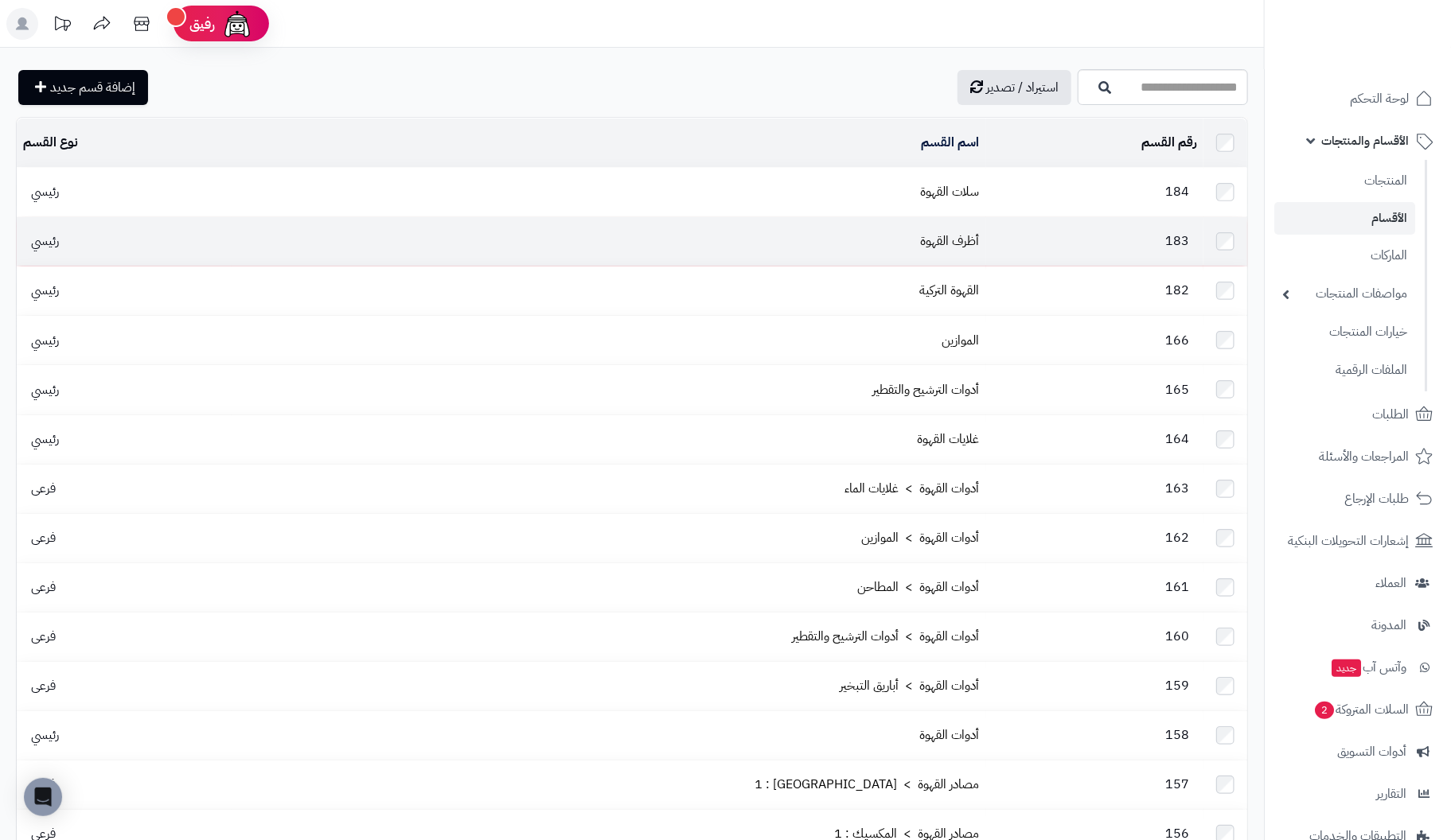
click at [1089, 245] on td "183" at bounding box center [1094, 241] width 217 height 49
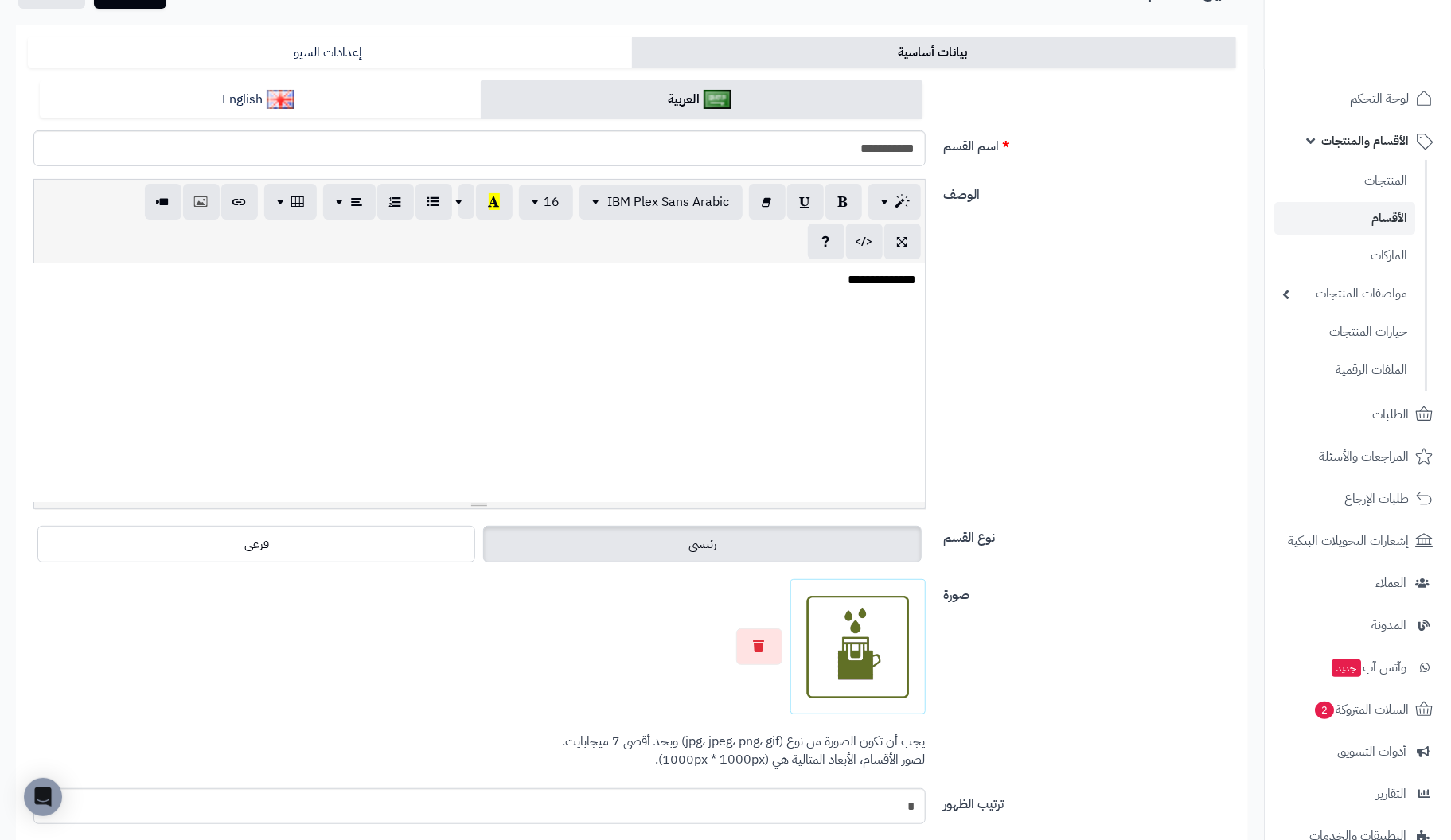
scroll to position [331, 0]
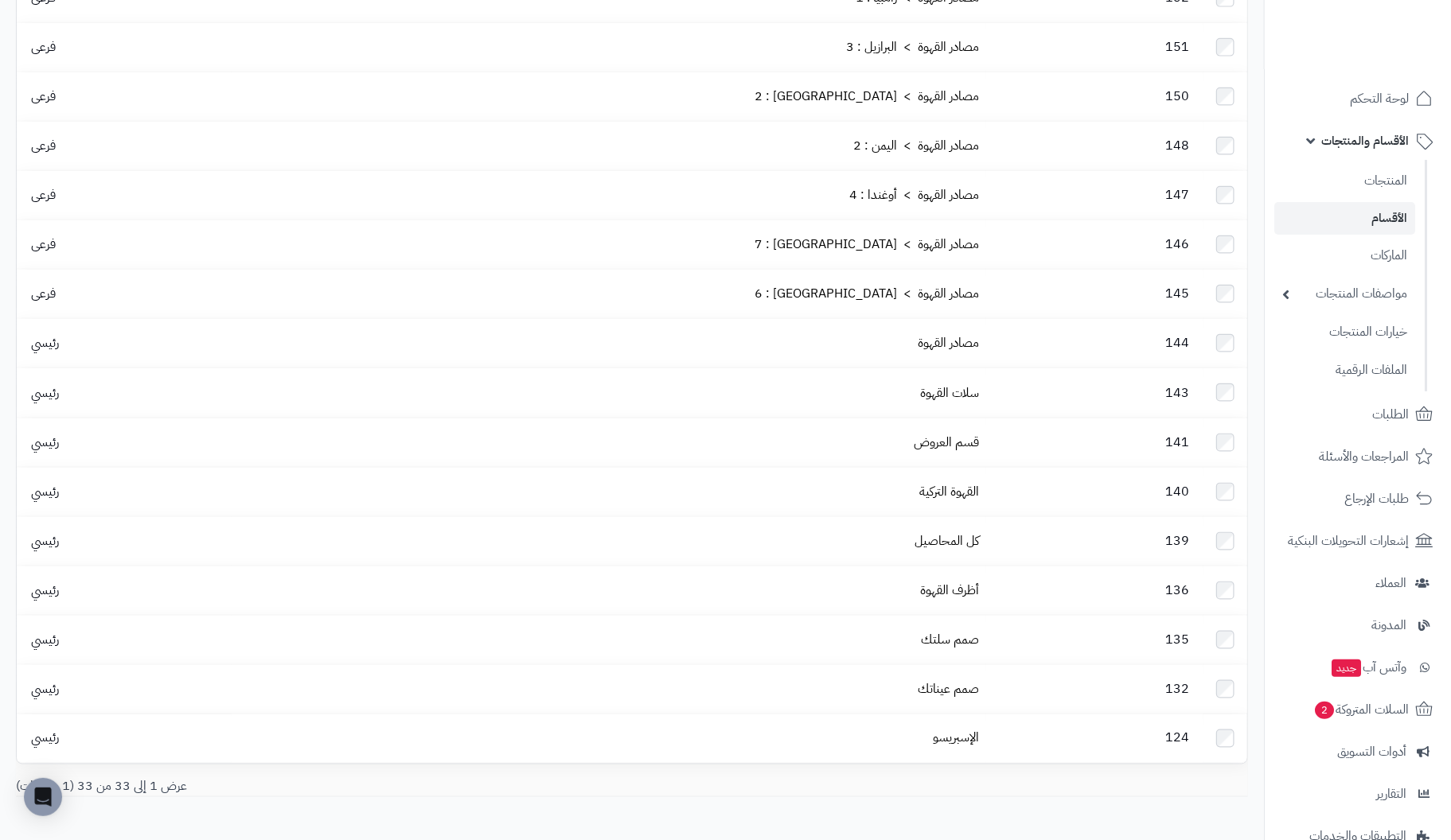
scroll to position [1035, 0]
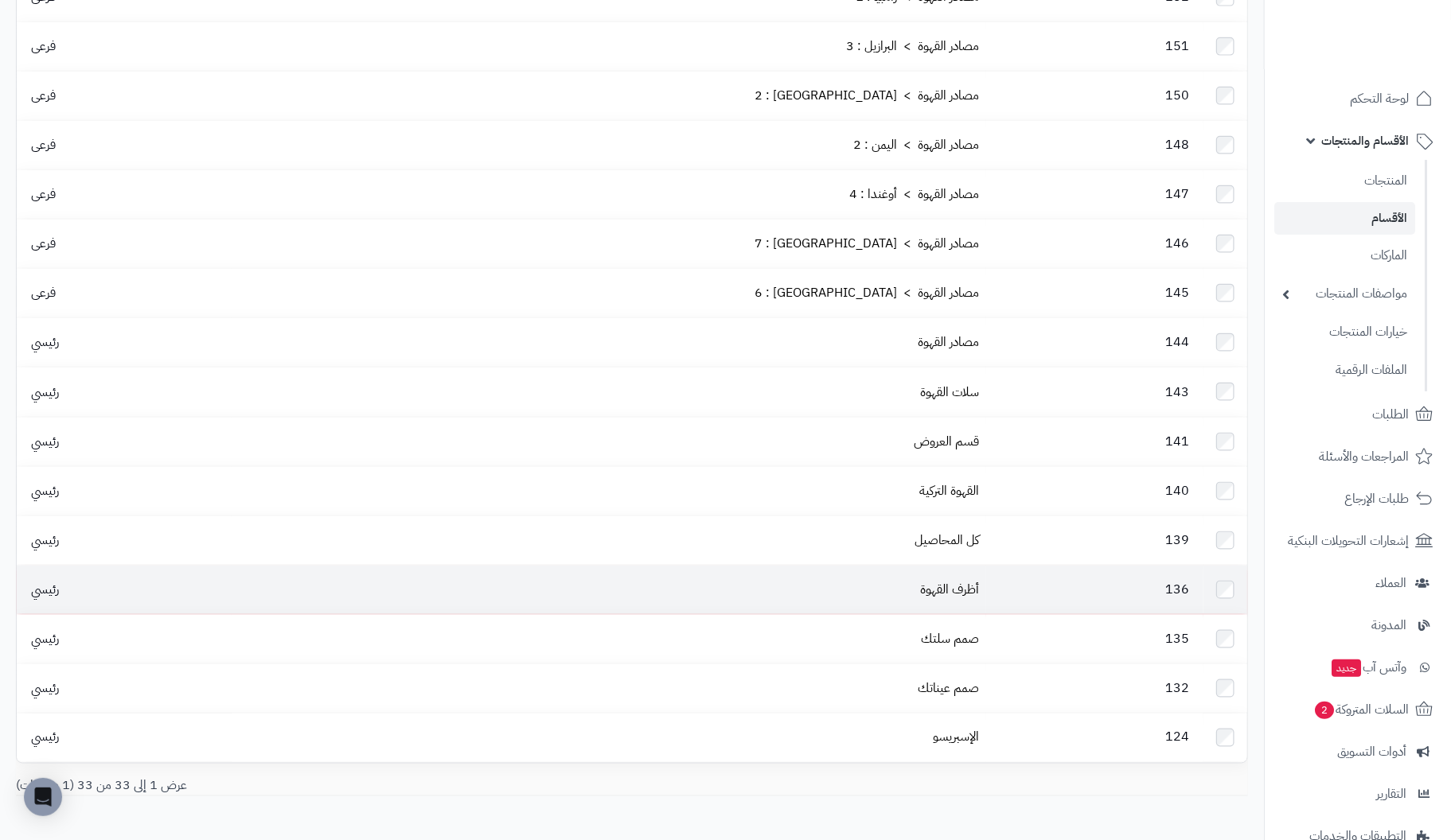
click at [1000, 566] on td "136" at bounding box center [1094, 590] width 217 height 49
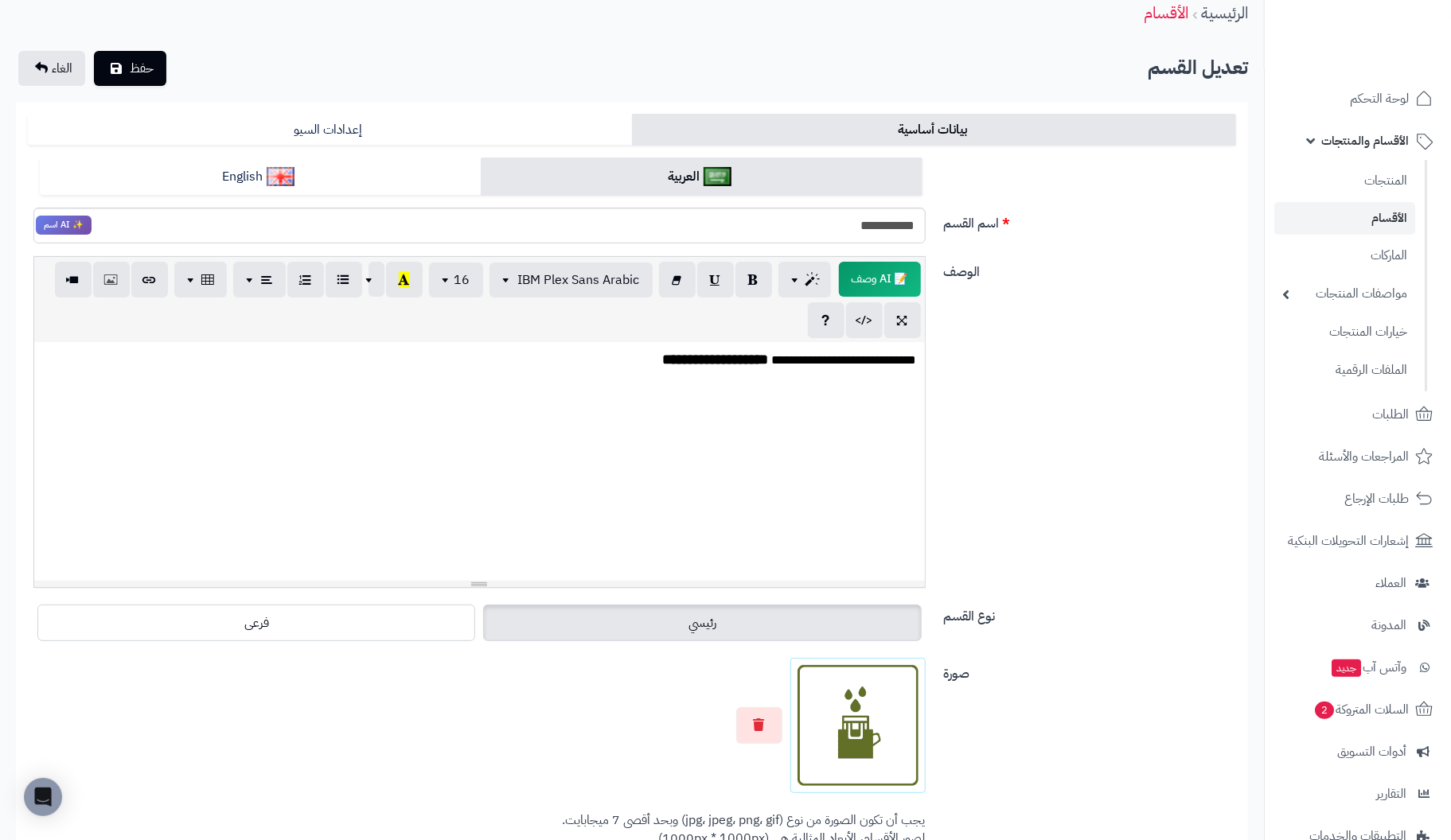
scroll to position [159, 0]
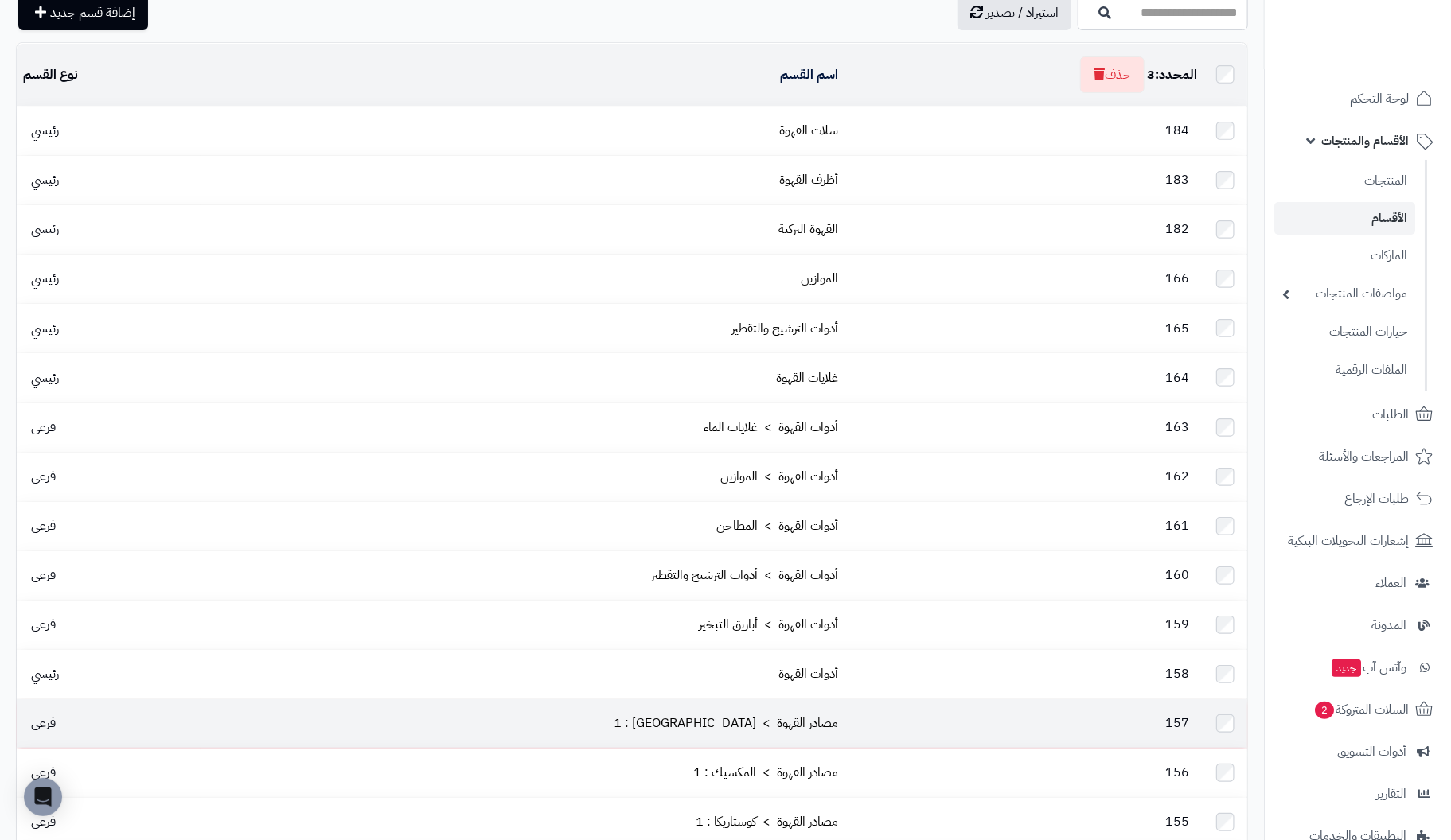
scroll to position [16, 0]
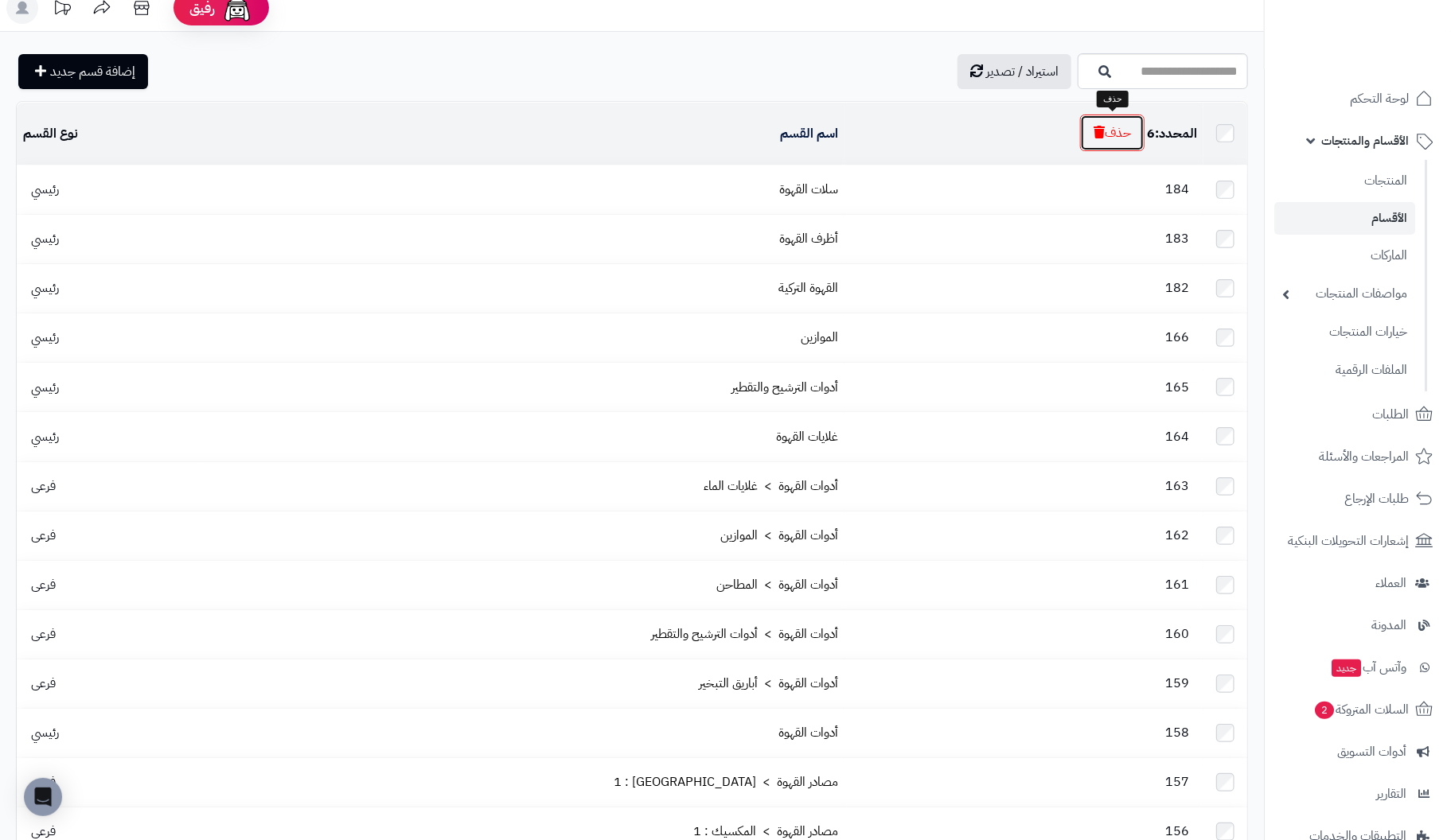
click at [1110, 134] on button "حذف" at bounding box center [1113, 133] width 65 height 37
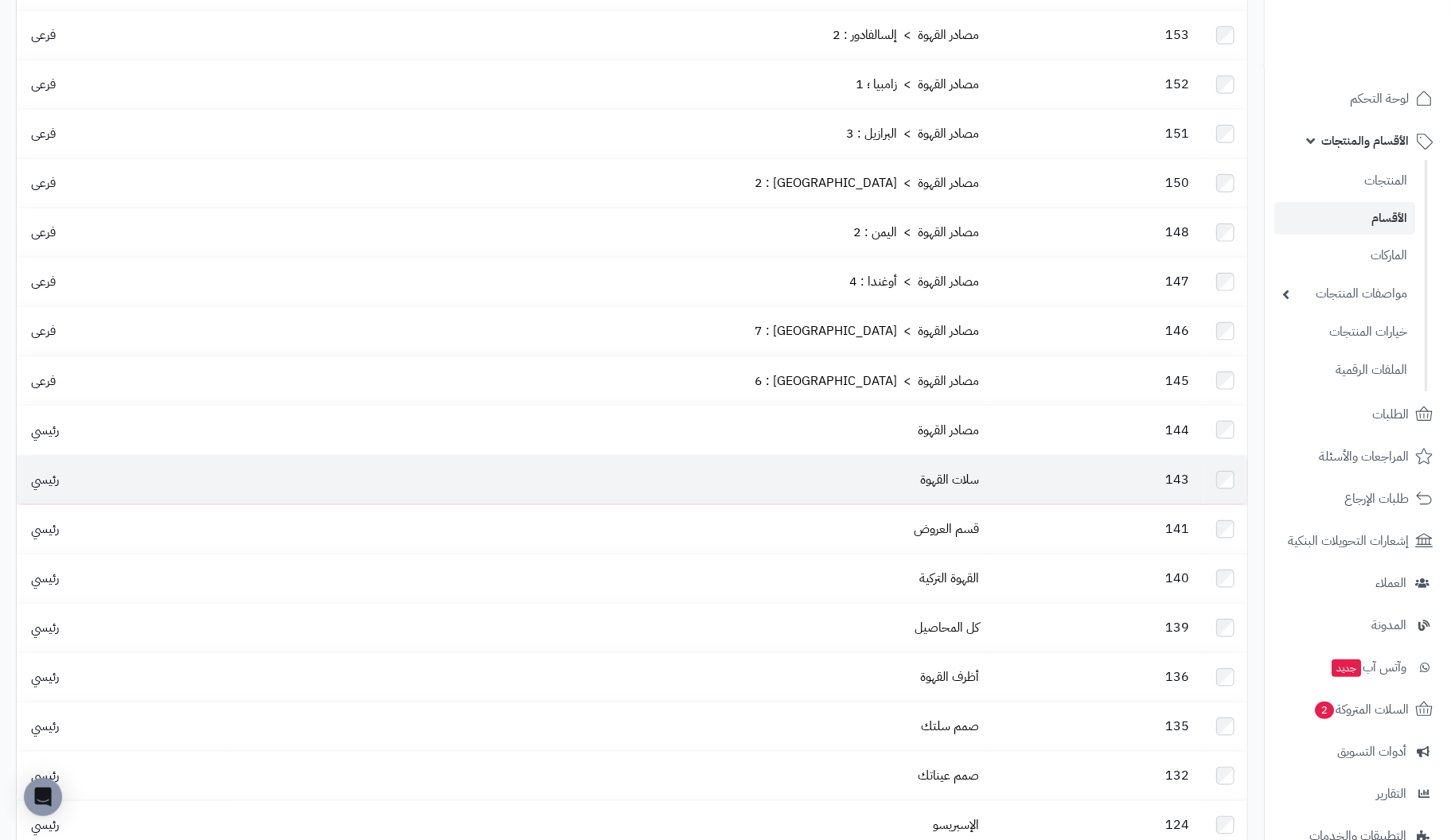
scroll to position [786, 0]
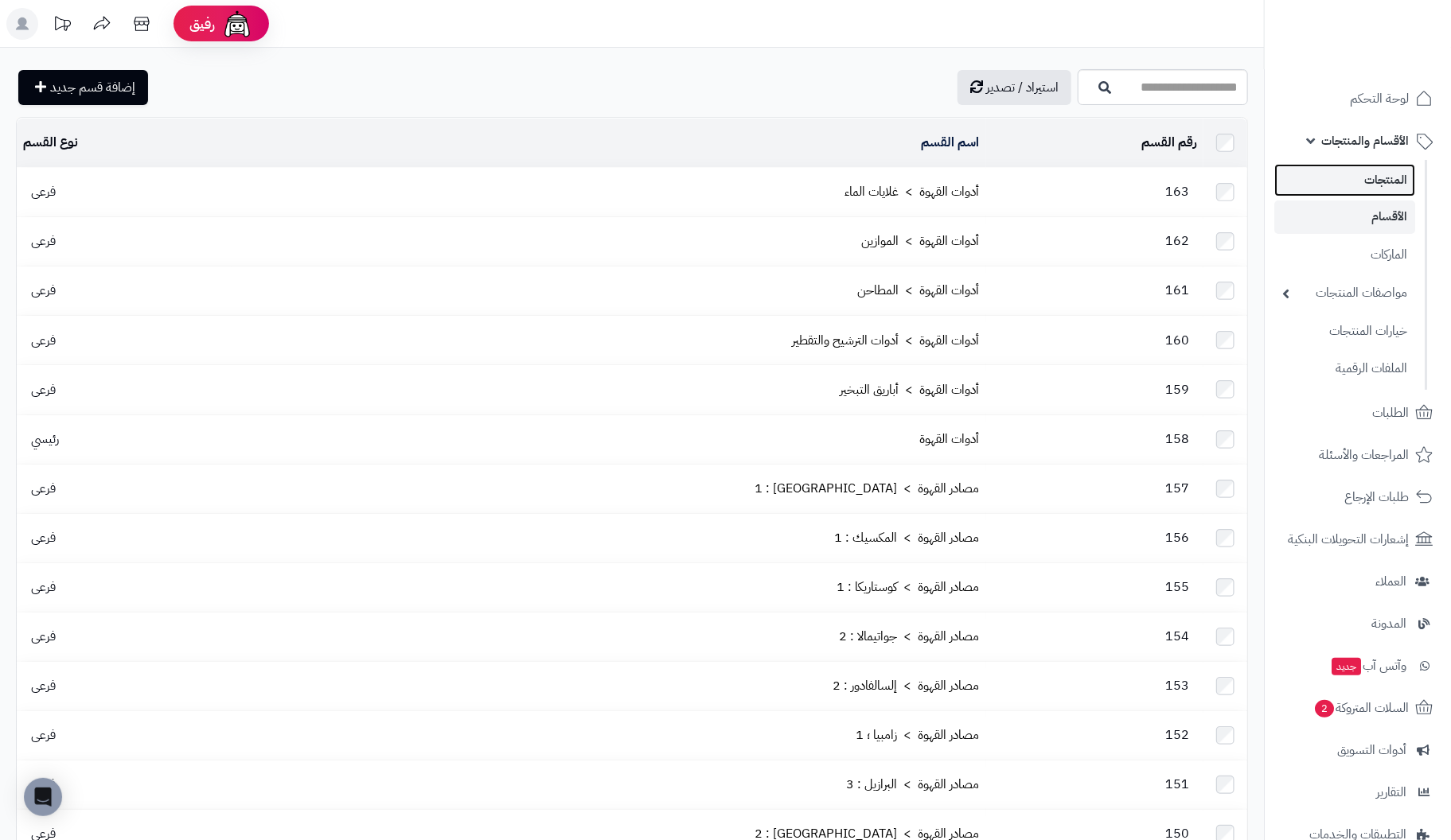
click at [1396, 182] on link "المنتجات" at bounding box center [1345, 180] width 141 height 32
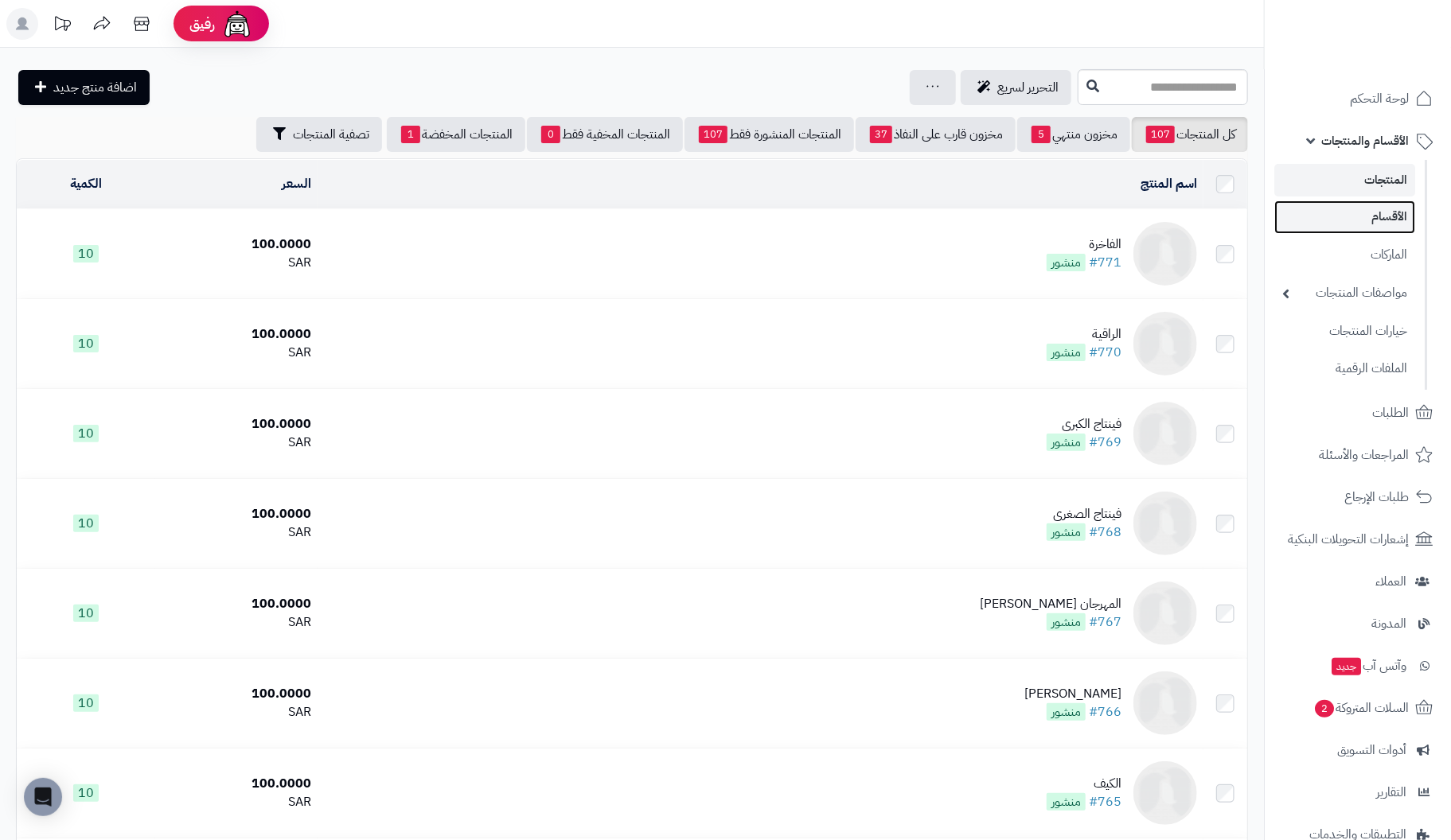
click at [1402, 219] on link "الأقسام" at bounding box center [1345, 216] width 141 height 32
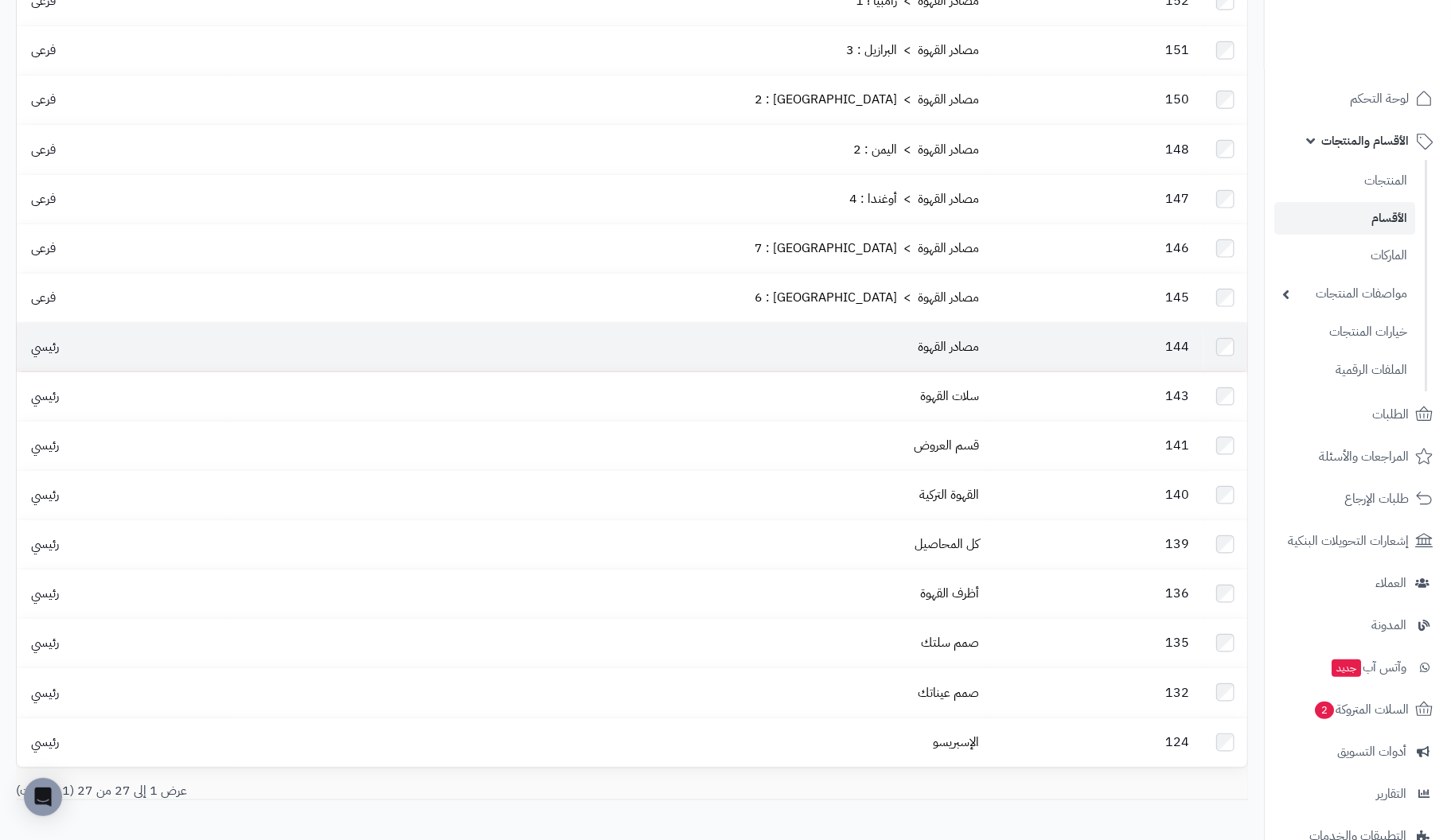
scroll to position [752, 0]
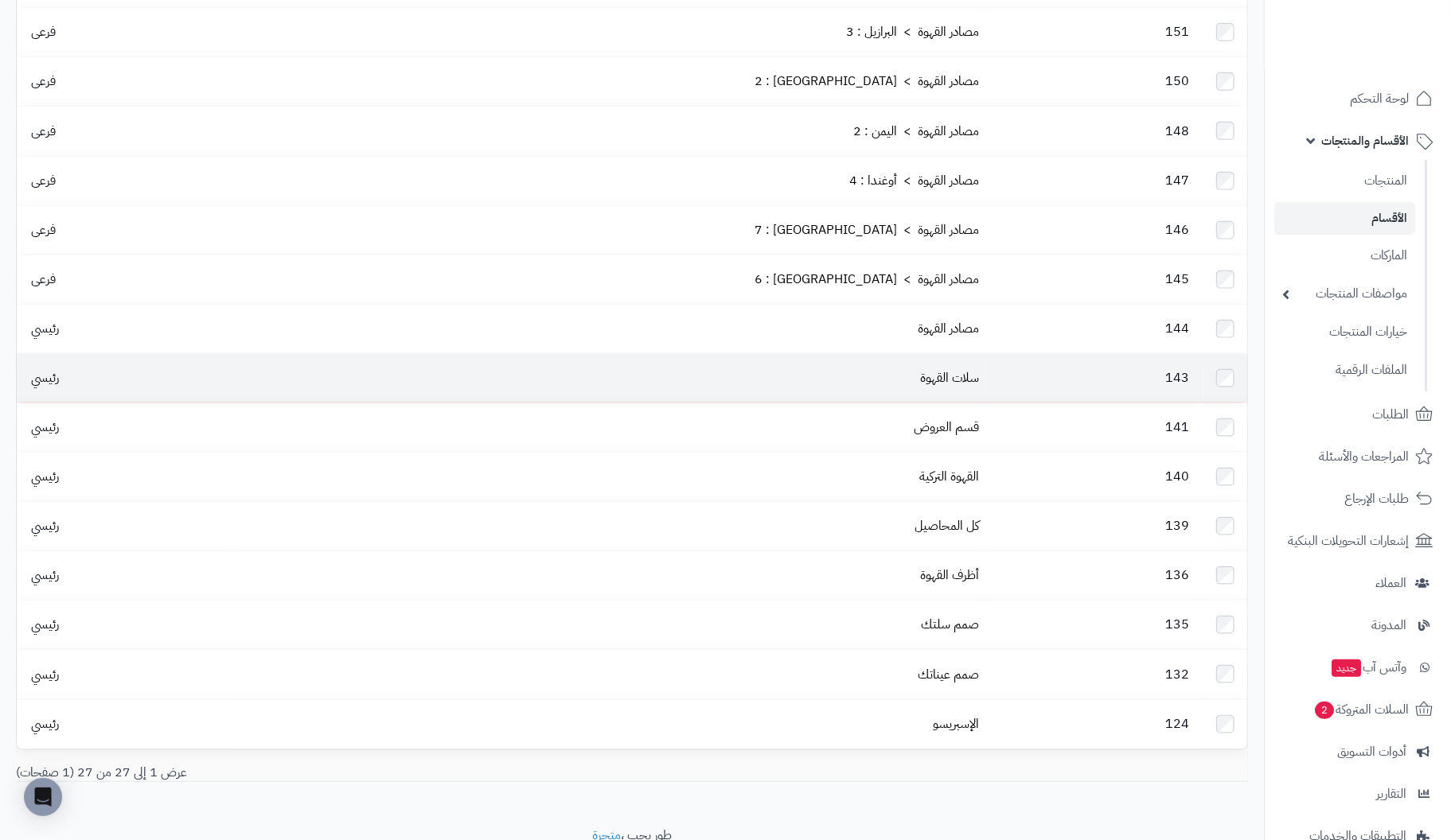
click at [1035, 354] on td "143" at bounding box center [1094, 378] width 217 height 49
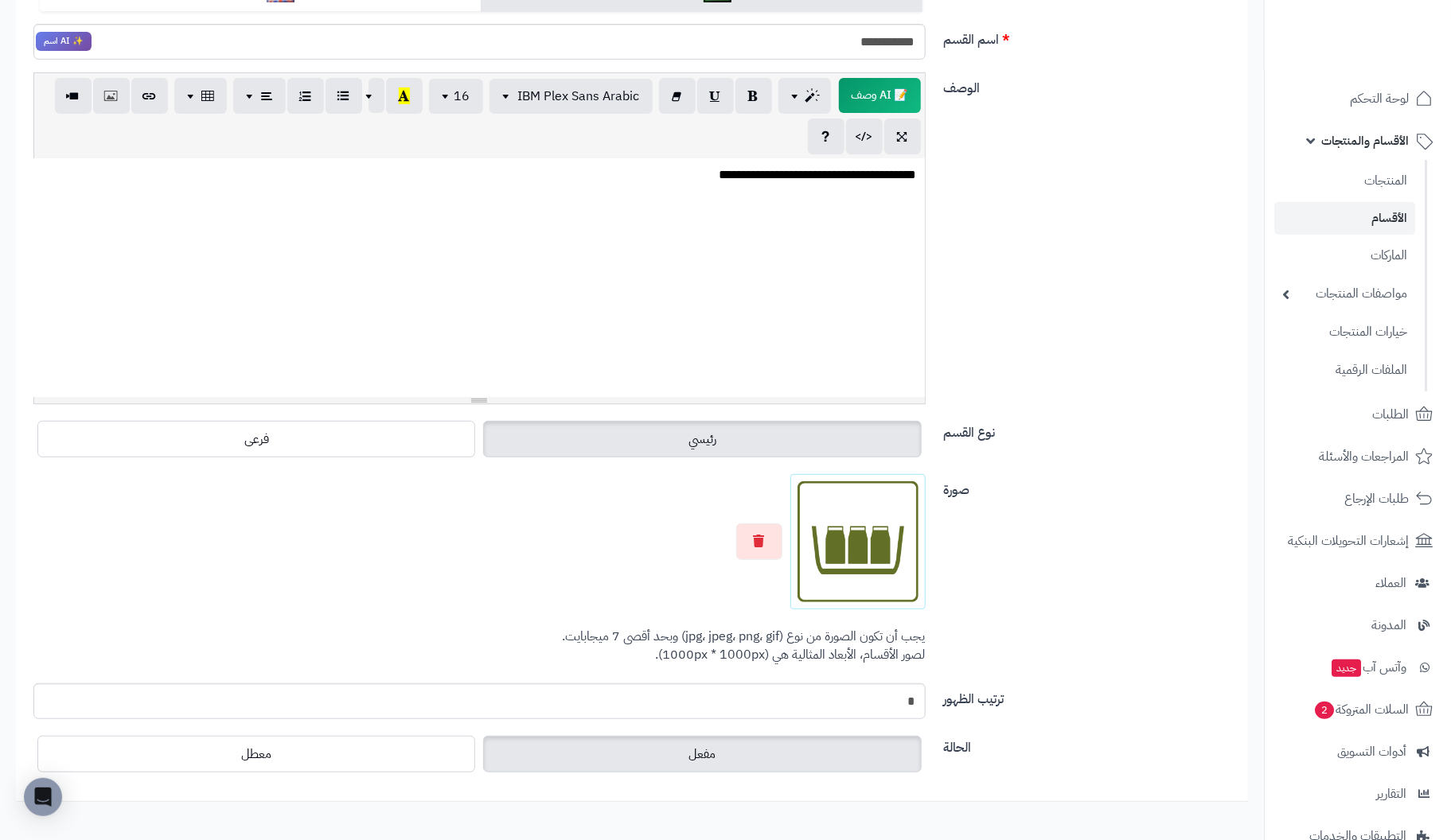
scroll to position [318, 0]
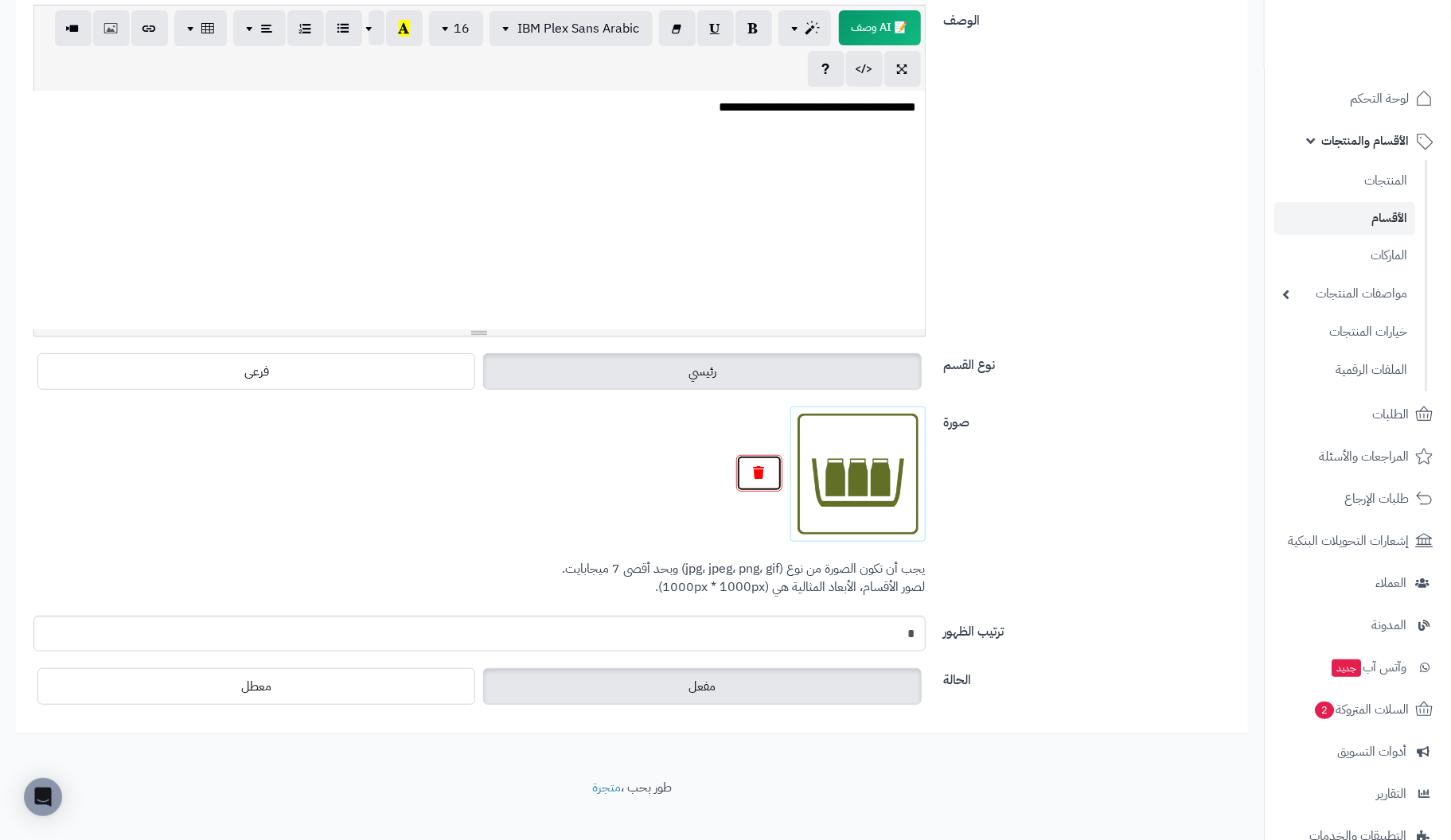
click at [758, 474] on icon "button" at bounding box center [759, 473] width 11 height 13
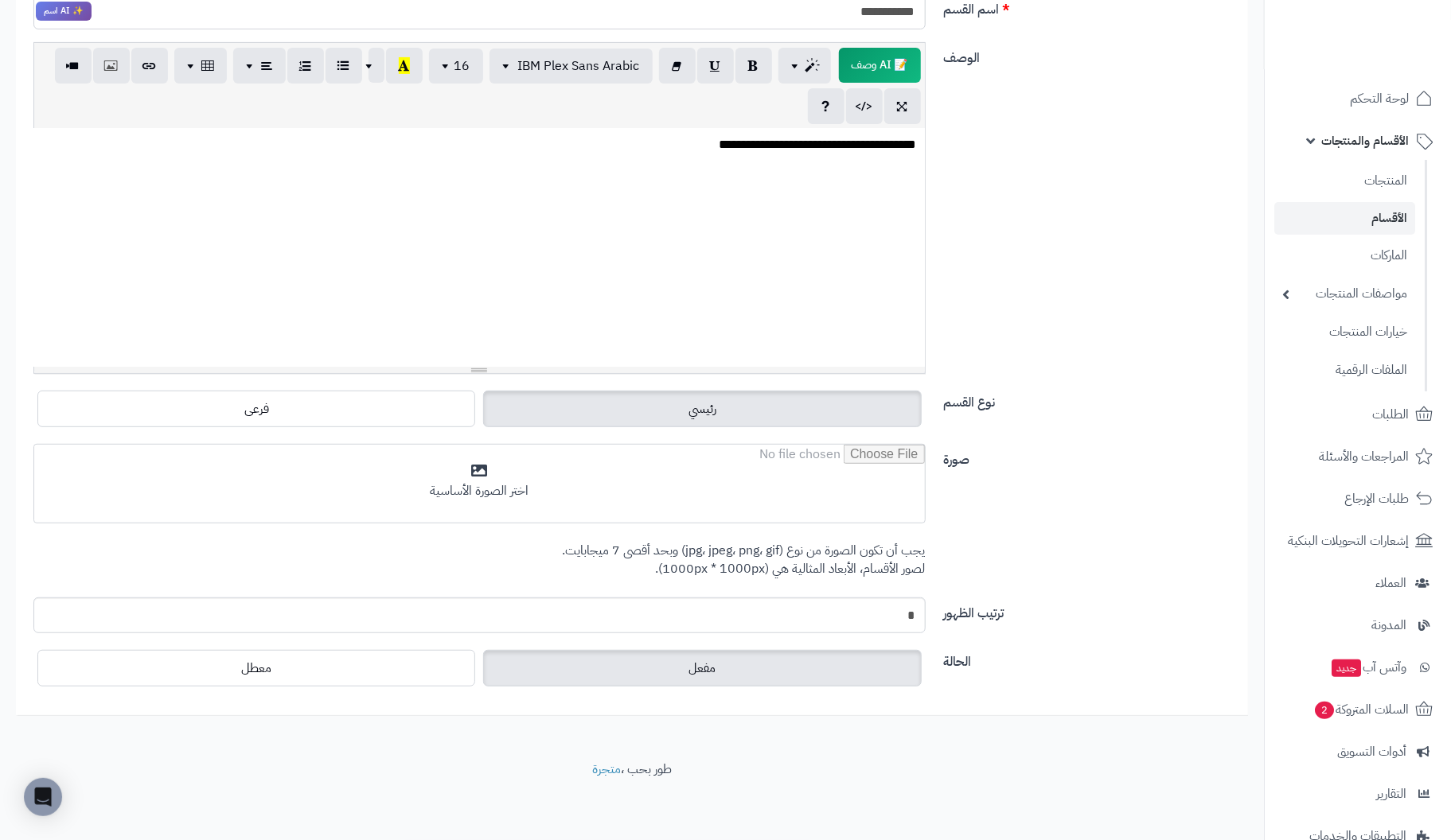
scroll to position [278, 0]
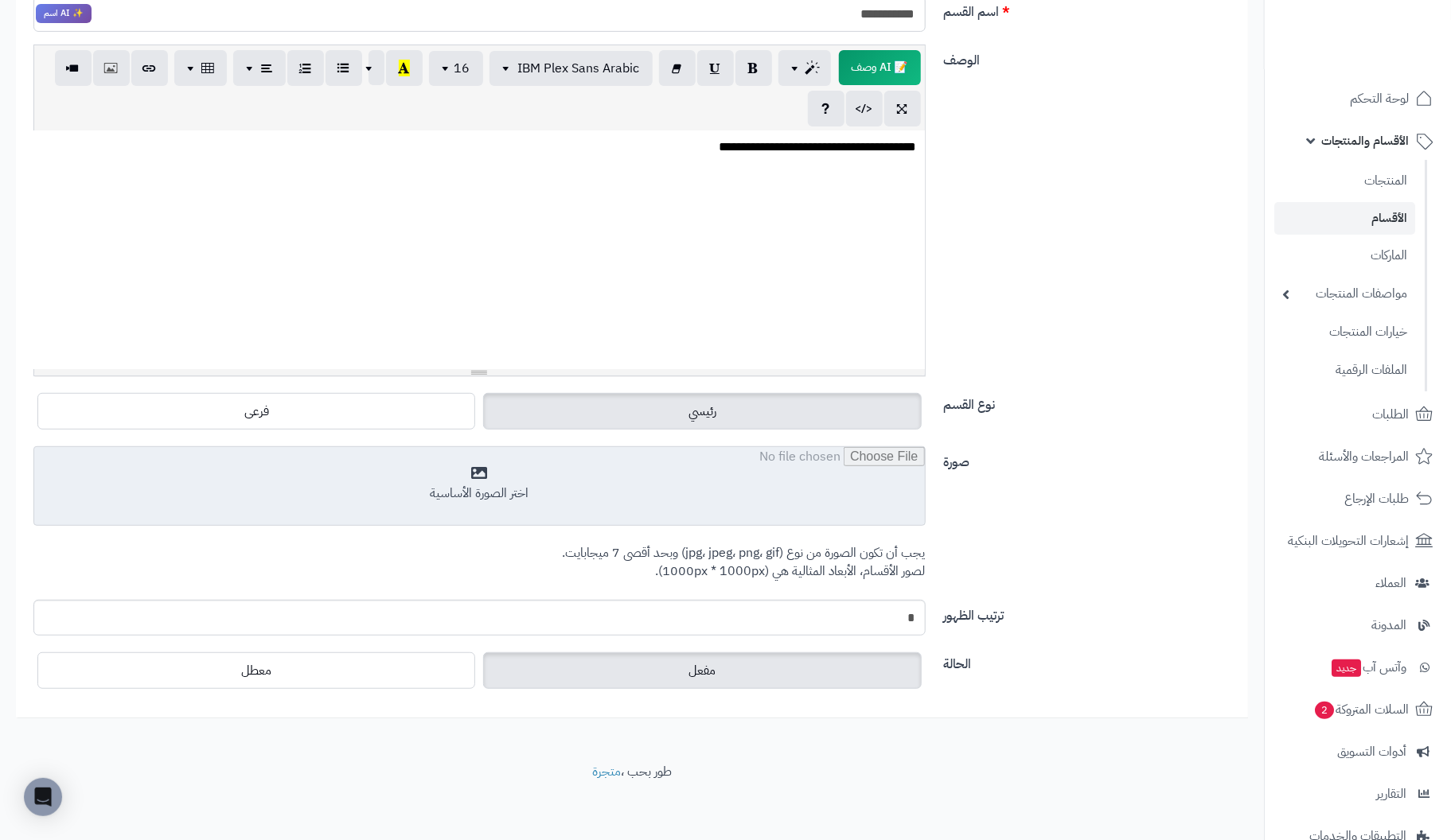
click at [468, 482] on input "file" at bounding box center [479, 486] width 890 height 79
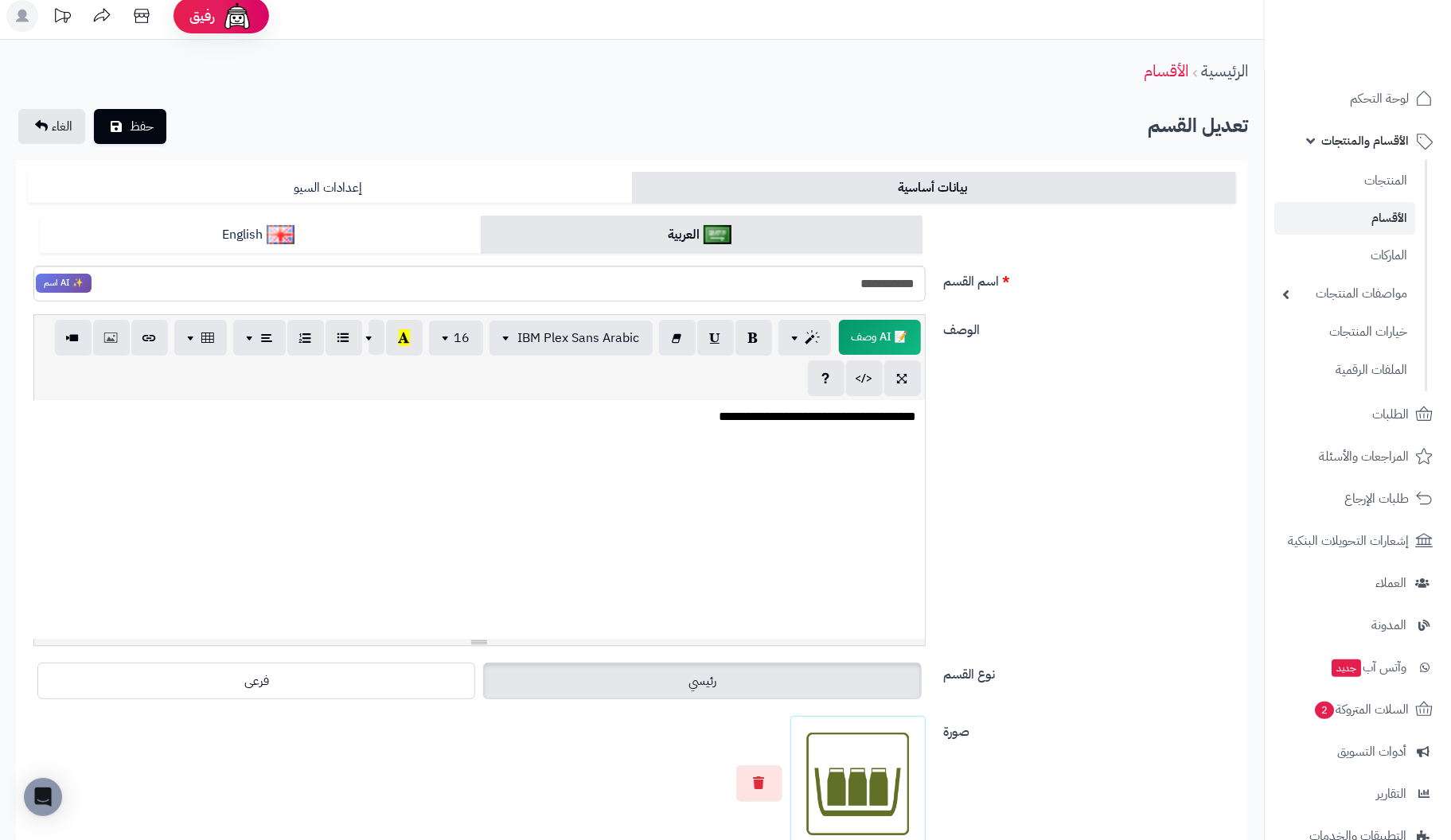
scroll to position [0, 0]
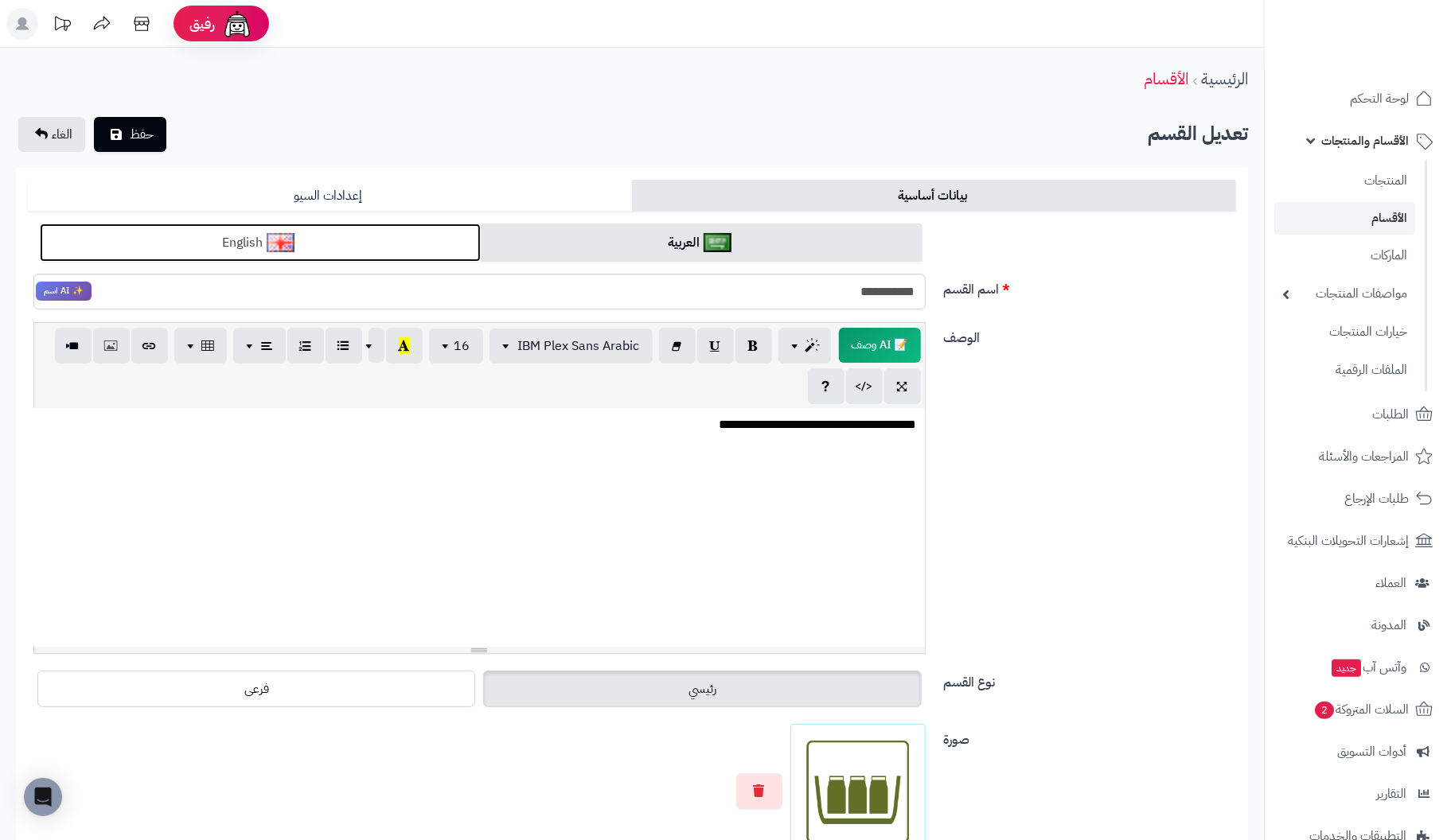
click at [417, 250] on link "English" at bounding box center [260, 243] width 441 height 39
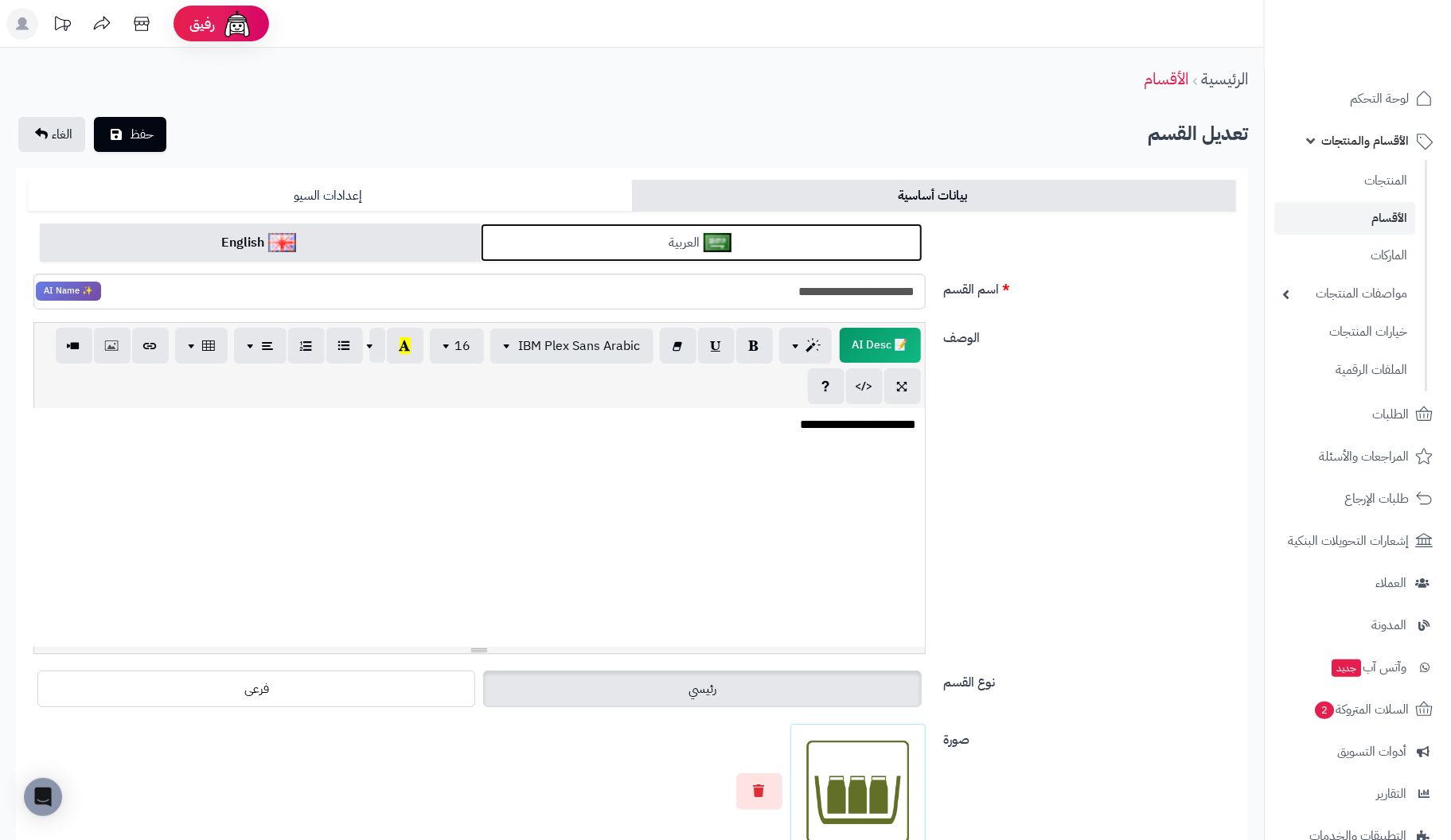
click at [535, 248] on link "العربية" at bounding box center [701, 243] width 441 height 39
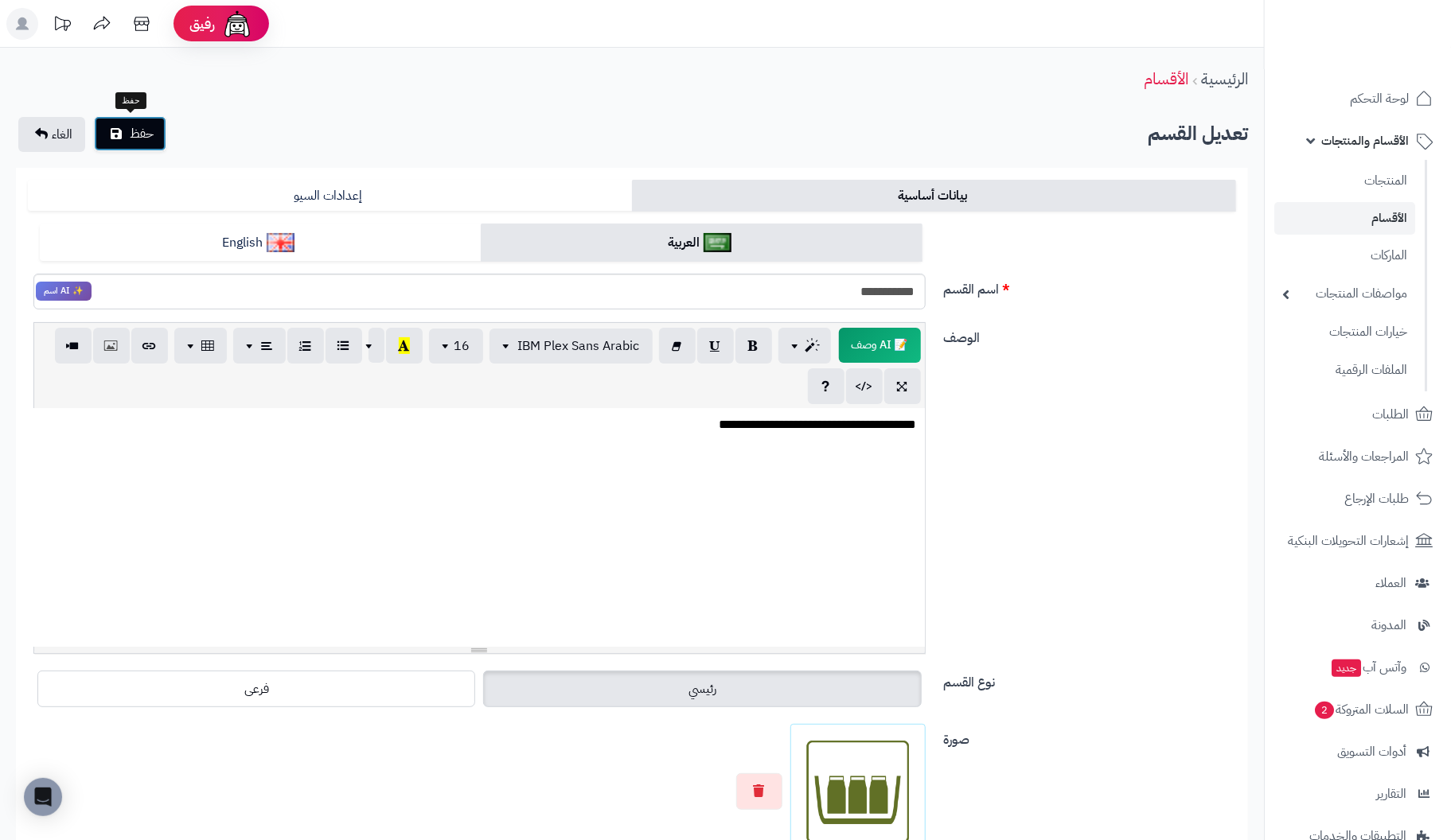
click at [136, 134] on span "حفظ" at bounding box center [141, 133] width 24 height 19
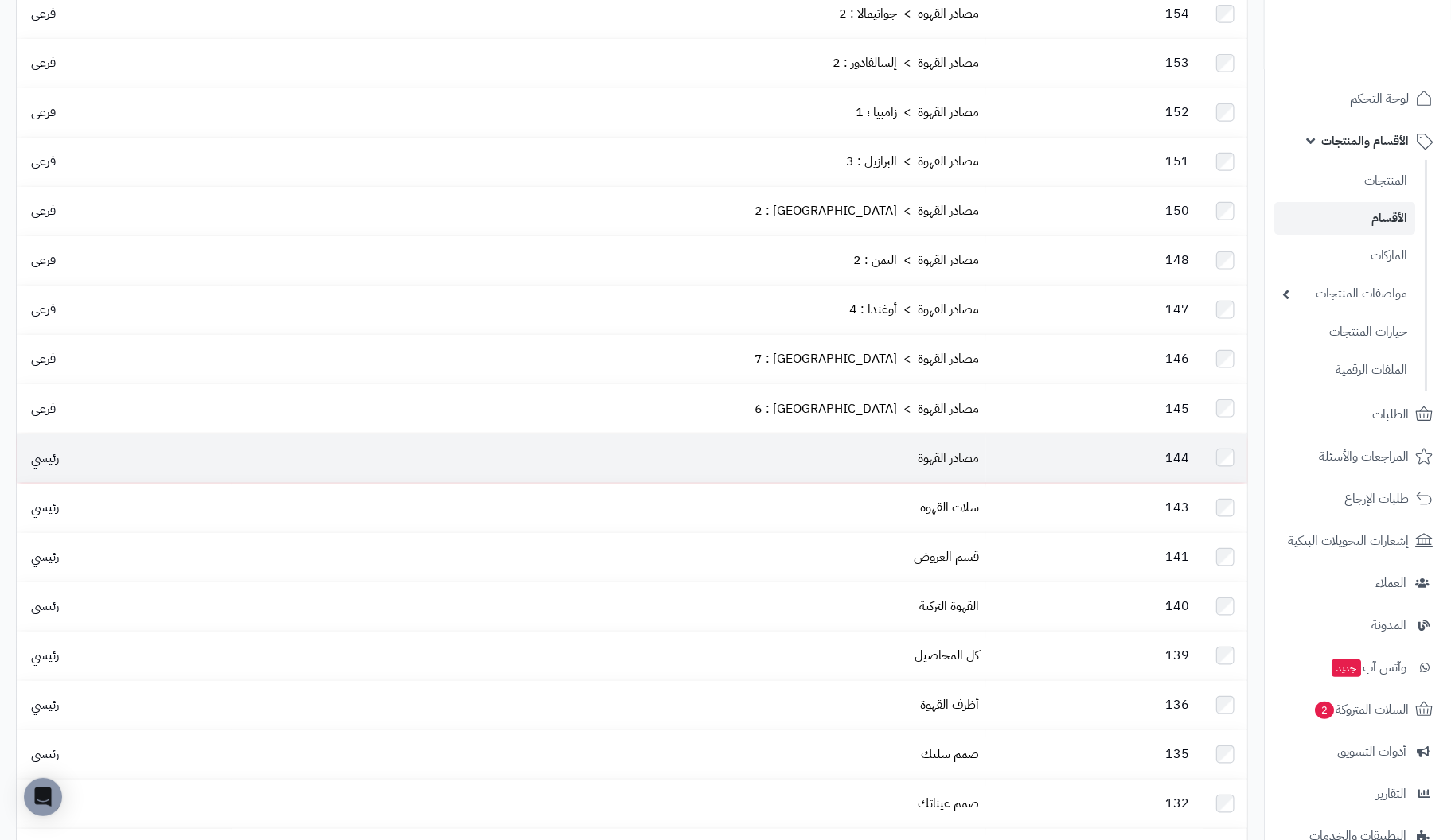
scroll to position [796, 0]
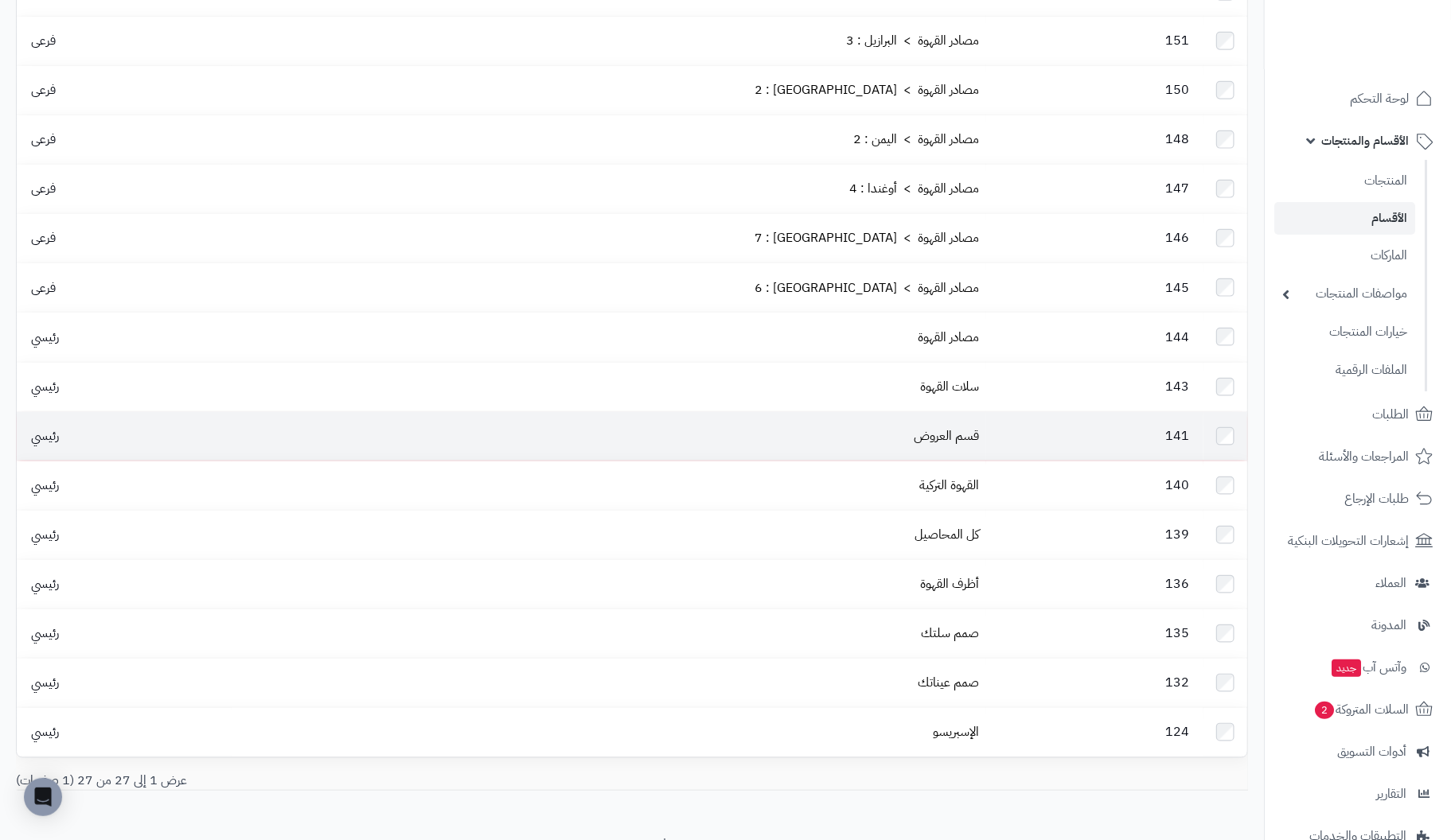
click at [960, 412] on td "قسم العروض" at bounding box center [609, 436] width 754 height 49
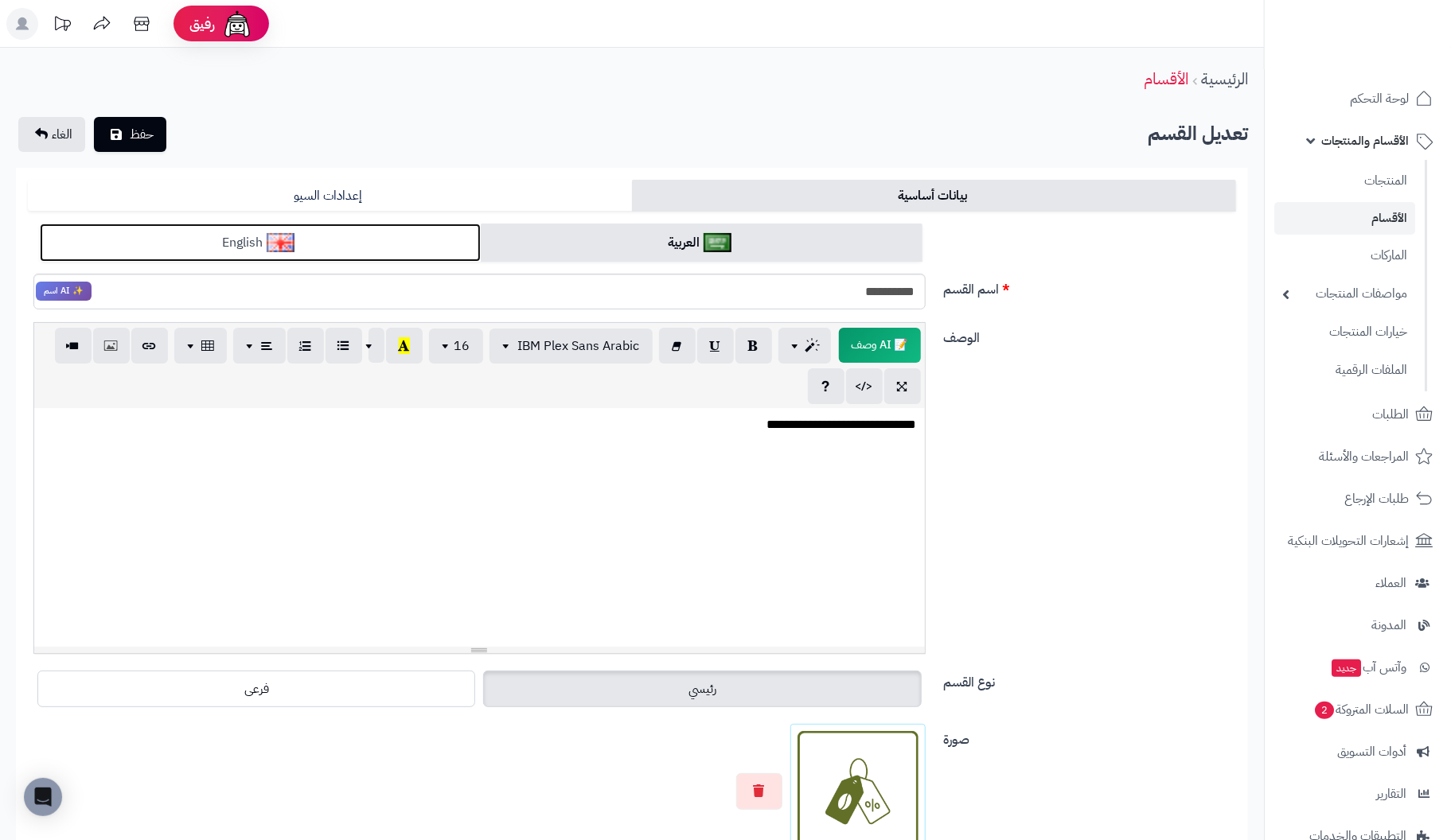
click at [410, 243] on link "English" at bounding box center [260, 243] width 441 height 39
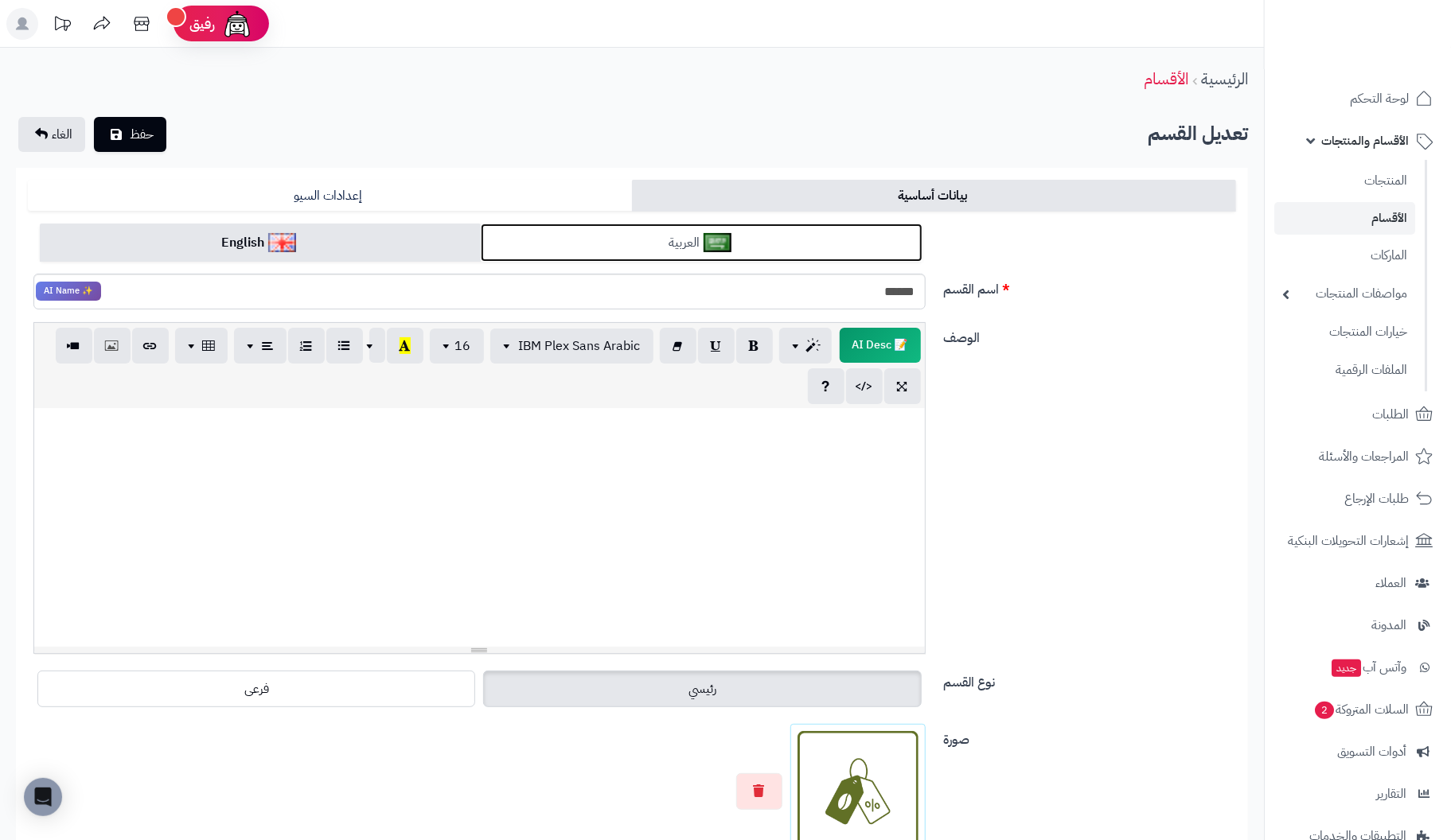
click at [555, 239] on link "العربية" at bounding box center [701, 243] width 441 height 39
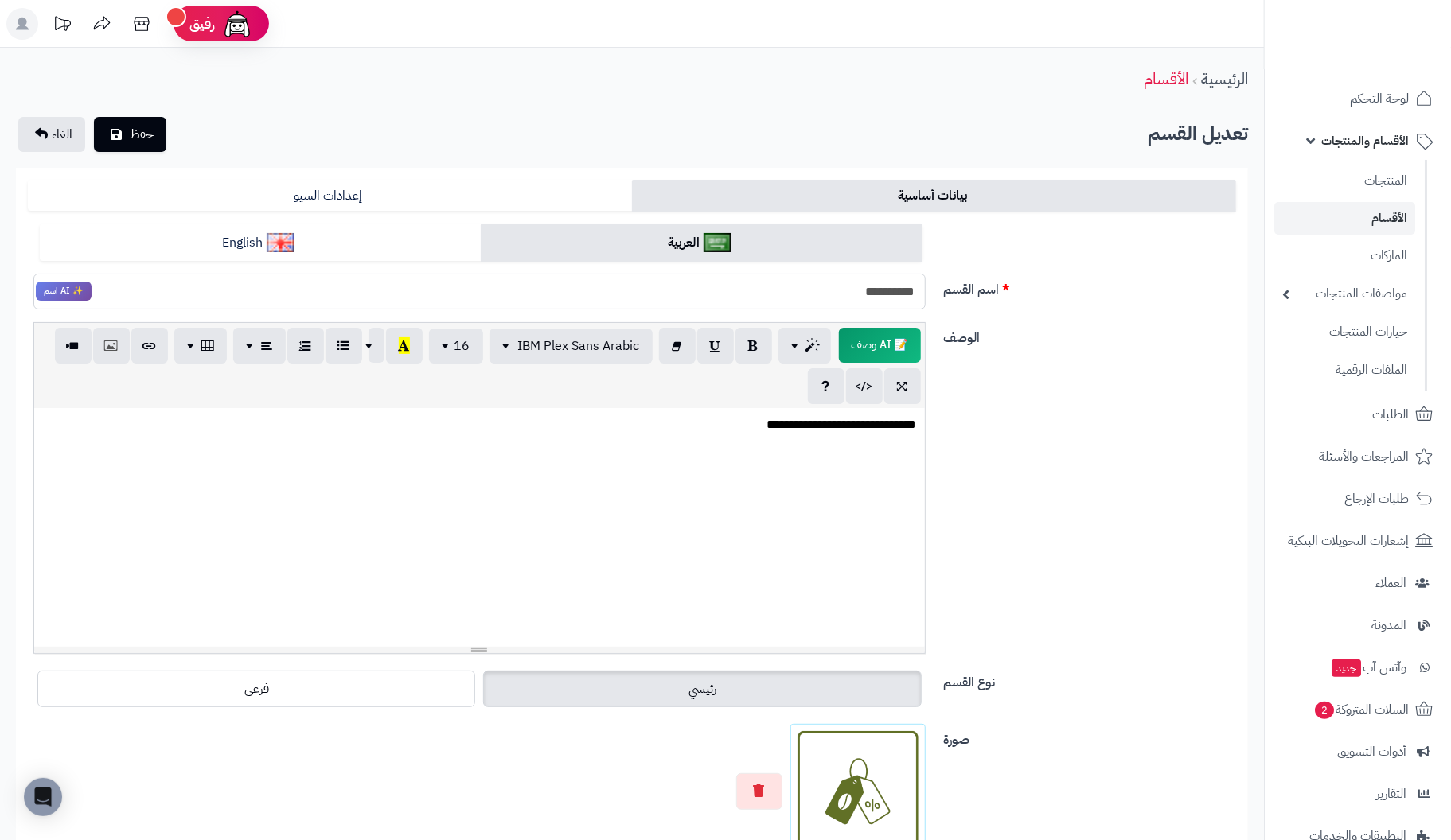
click at [913, 296] on input "**********" at bounding box center [479, 291] width 892 height 36
type input "******"
click at [731, 430] on div "**********" at bounding box center [478, 527] width 891 height 239
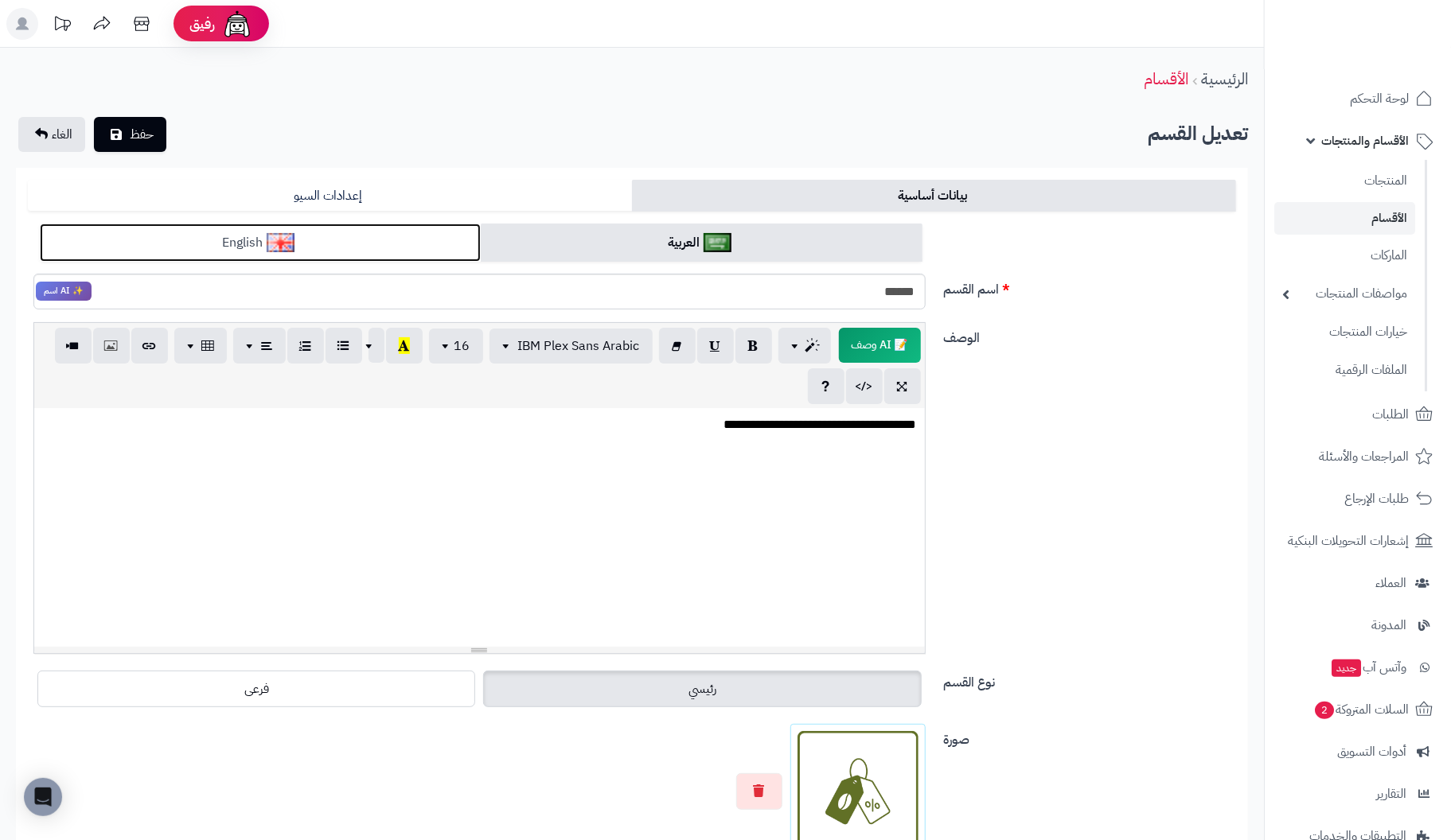
click at [360, 243] on link "English" at bounding box center [260, 243] width 441 height 39
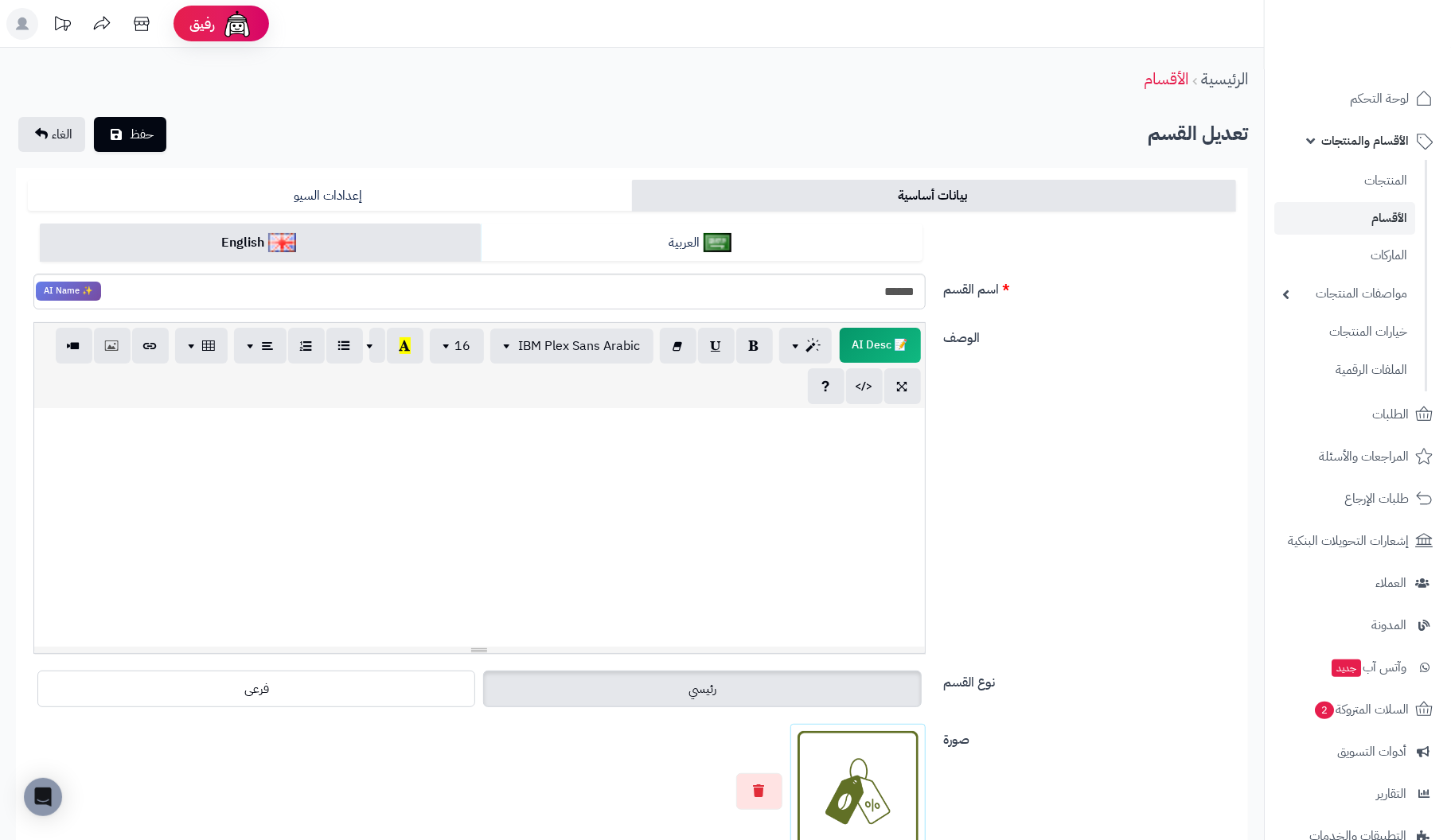
click at [848, 455] on div at bounding box center [479, 527] width 890 height 239
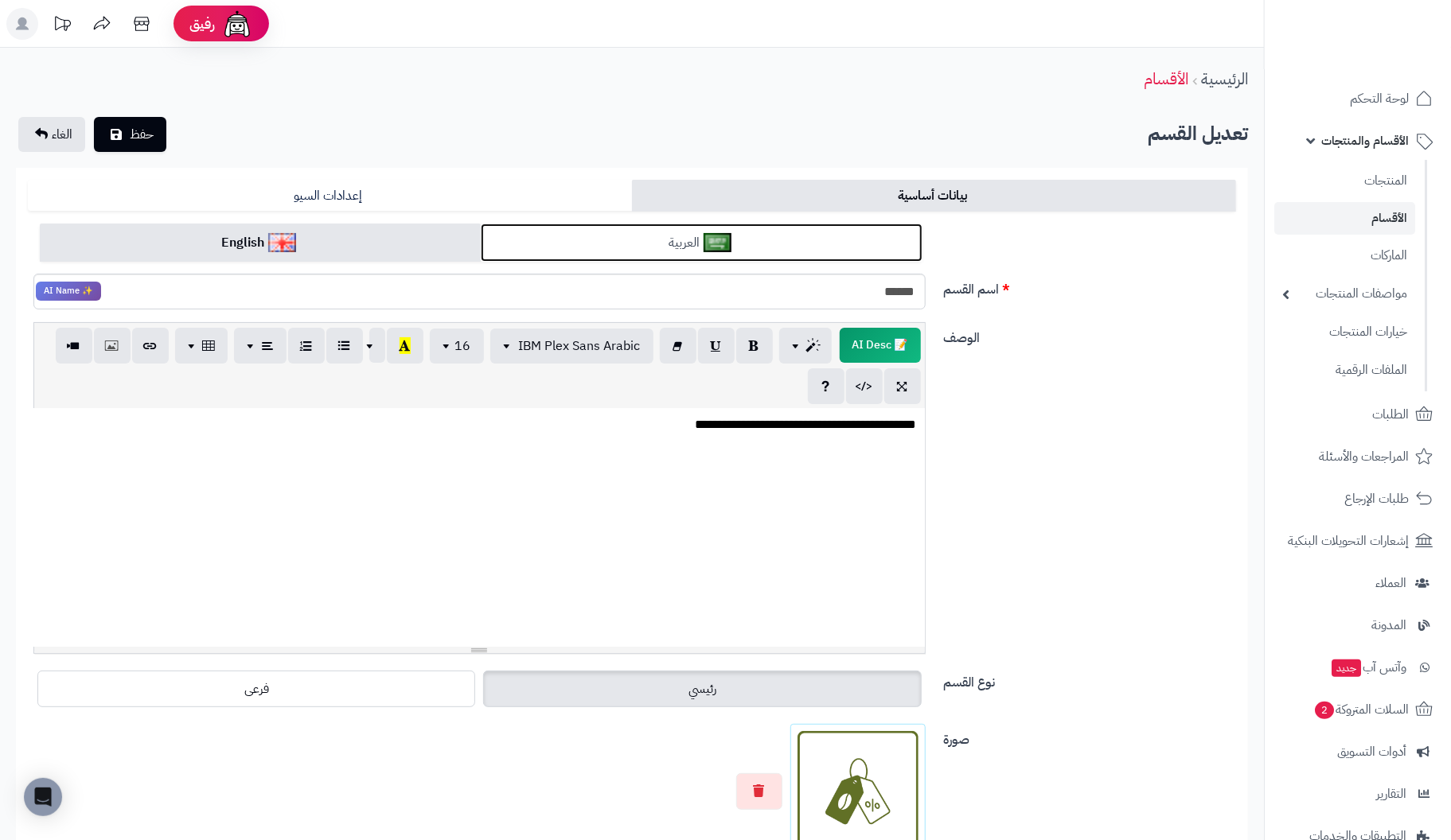
click at [648, 242] on link "العربية" at bounding box center [701, 243] width 441 height 39
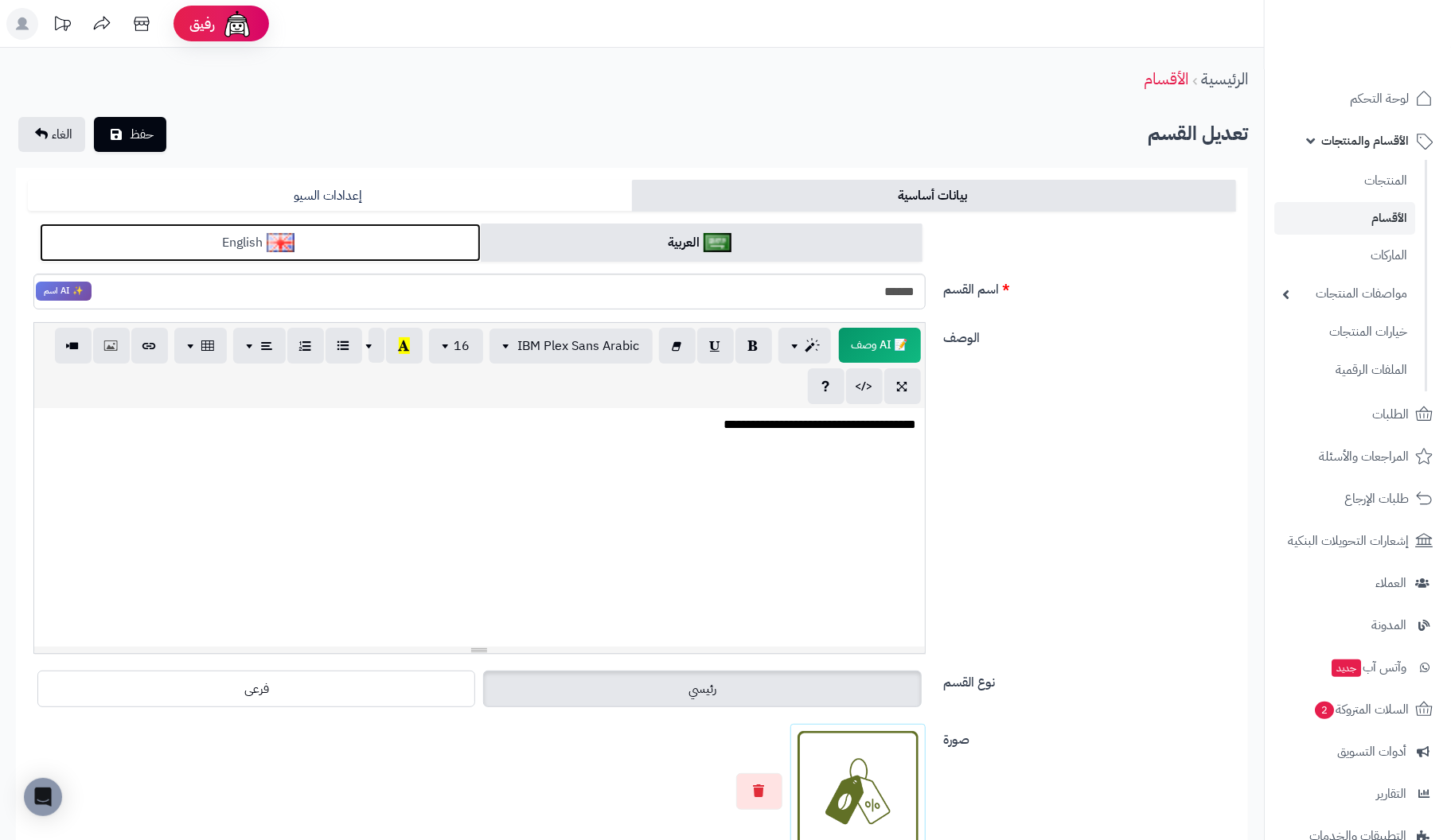
click at [434, 243] on link "English" at bounding box center [260, 243] width 441 height 39
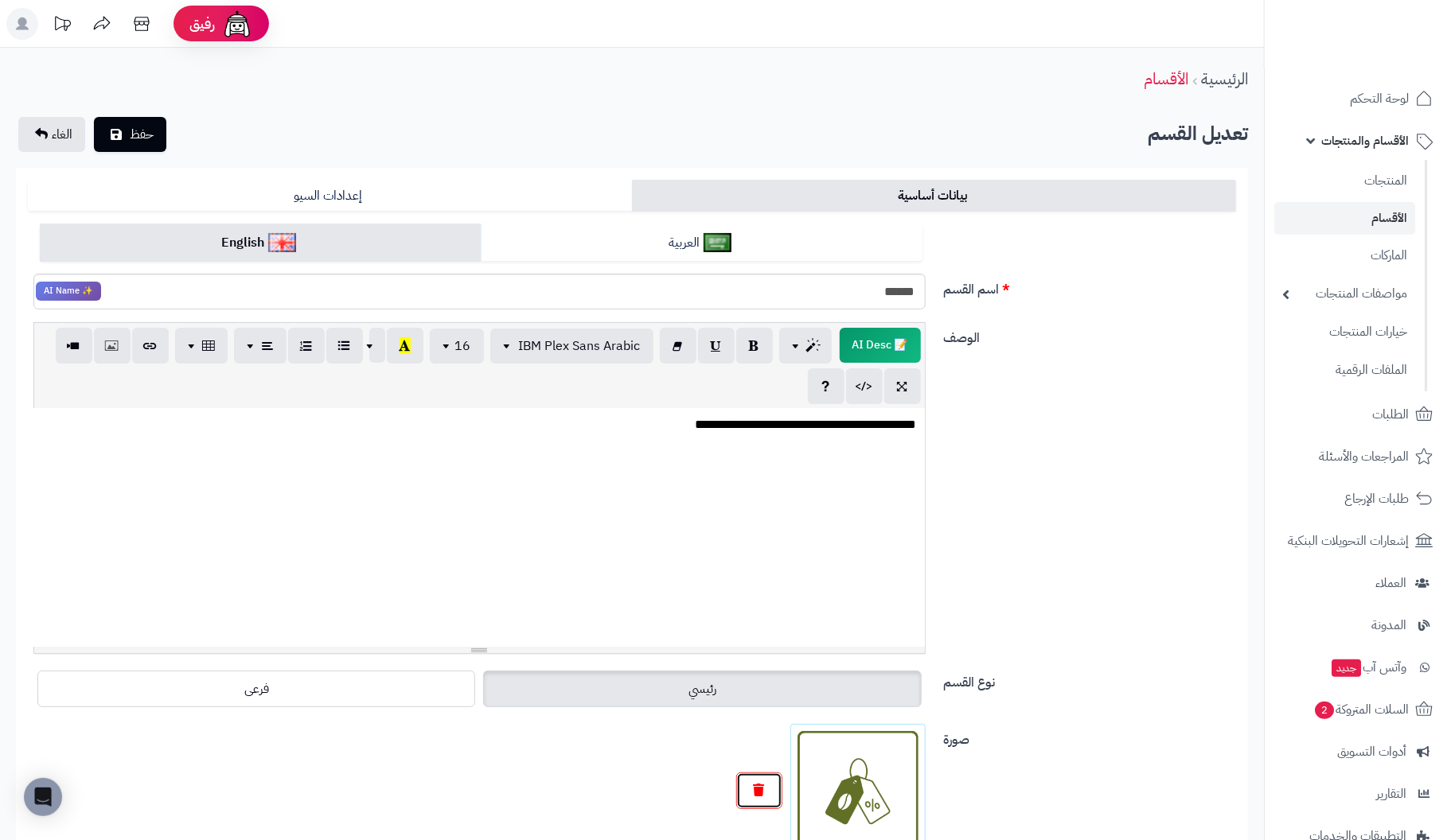
click at [752, 789] on button "button" at bounding box center [759, 791] width 46 height 37
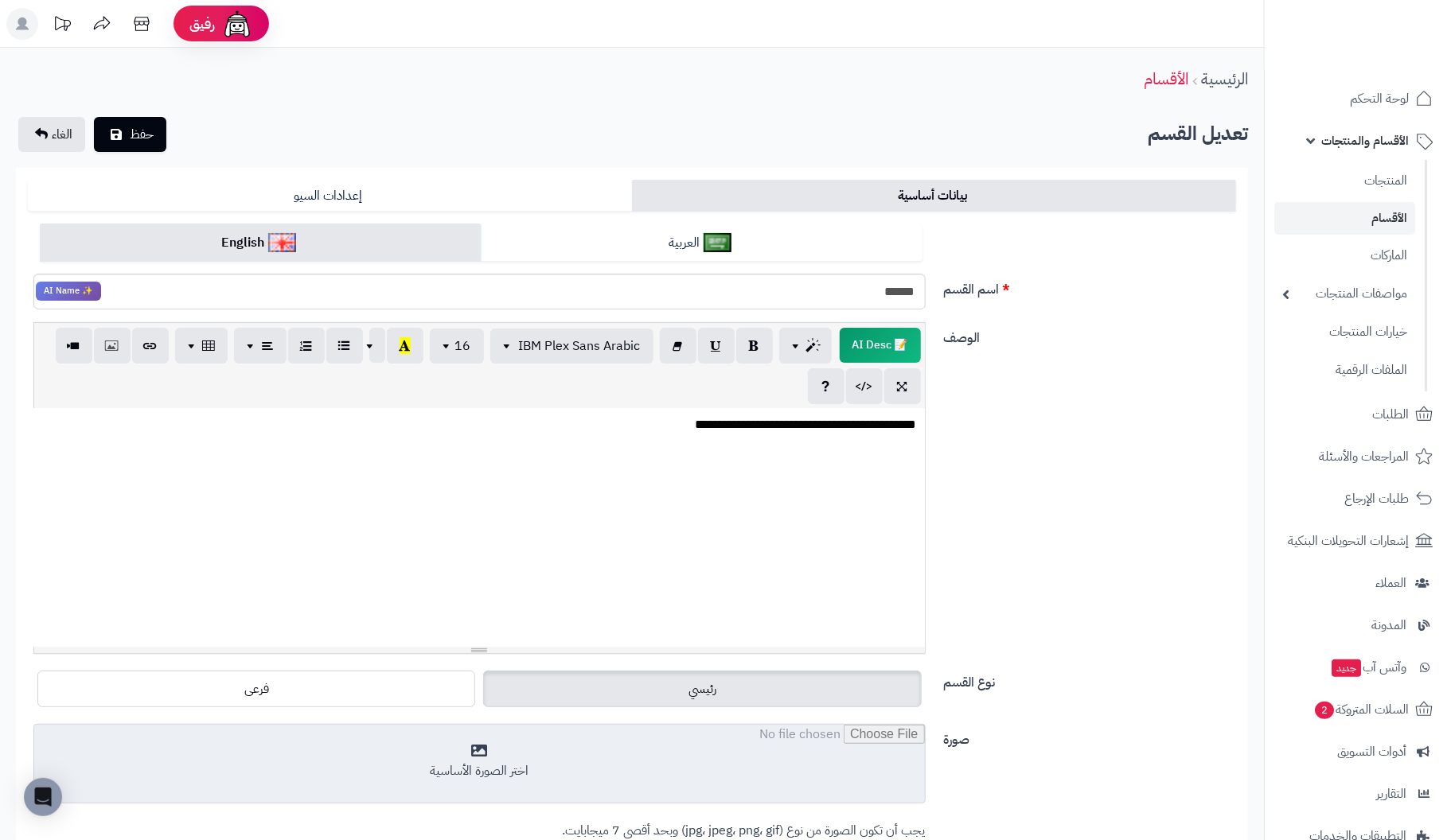
click at [501, 774] on input "file" at bounding box center [479, 764] width 890 height 79
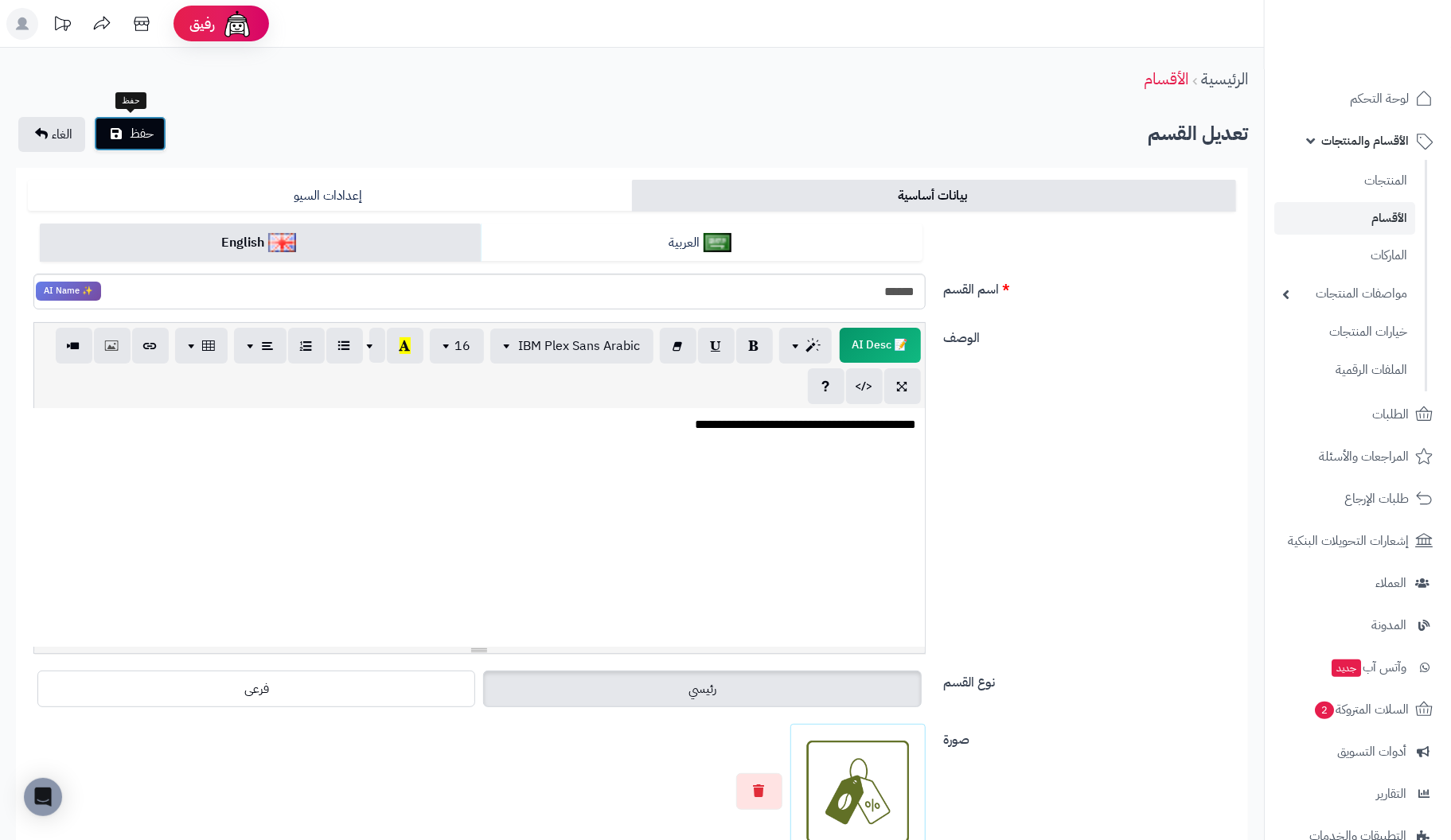
click at [148, 138] on span "حفظ" at bounding box center [141, 133] width 24 height 19
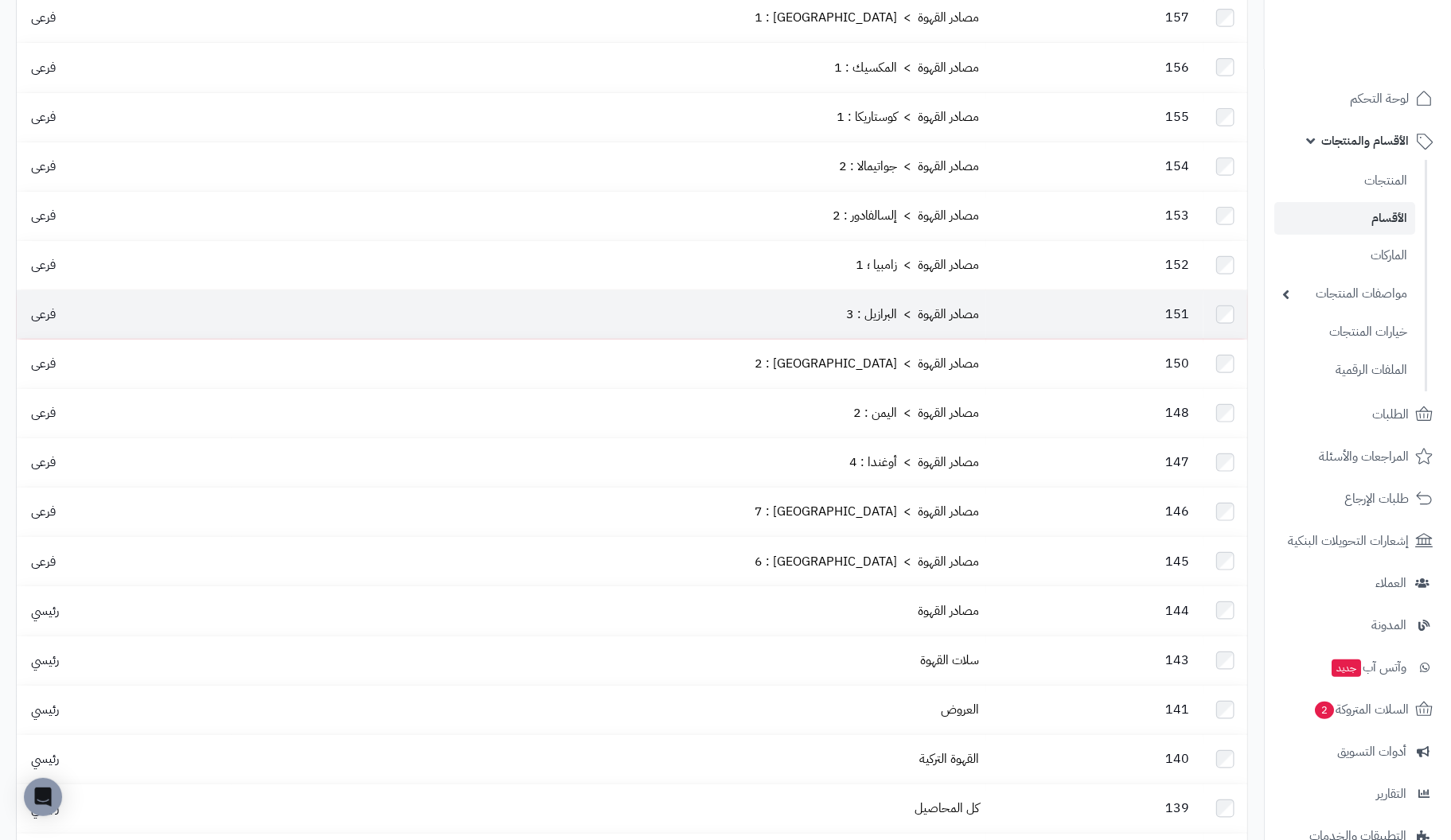
scroll to position [715, 0]
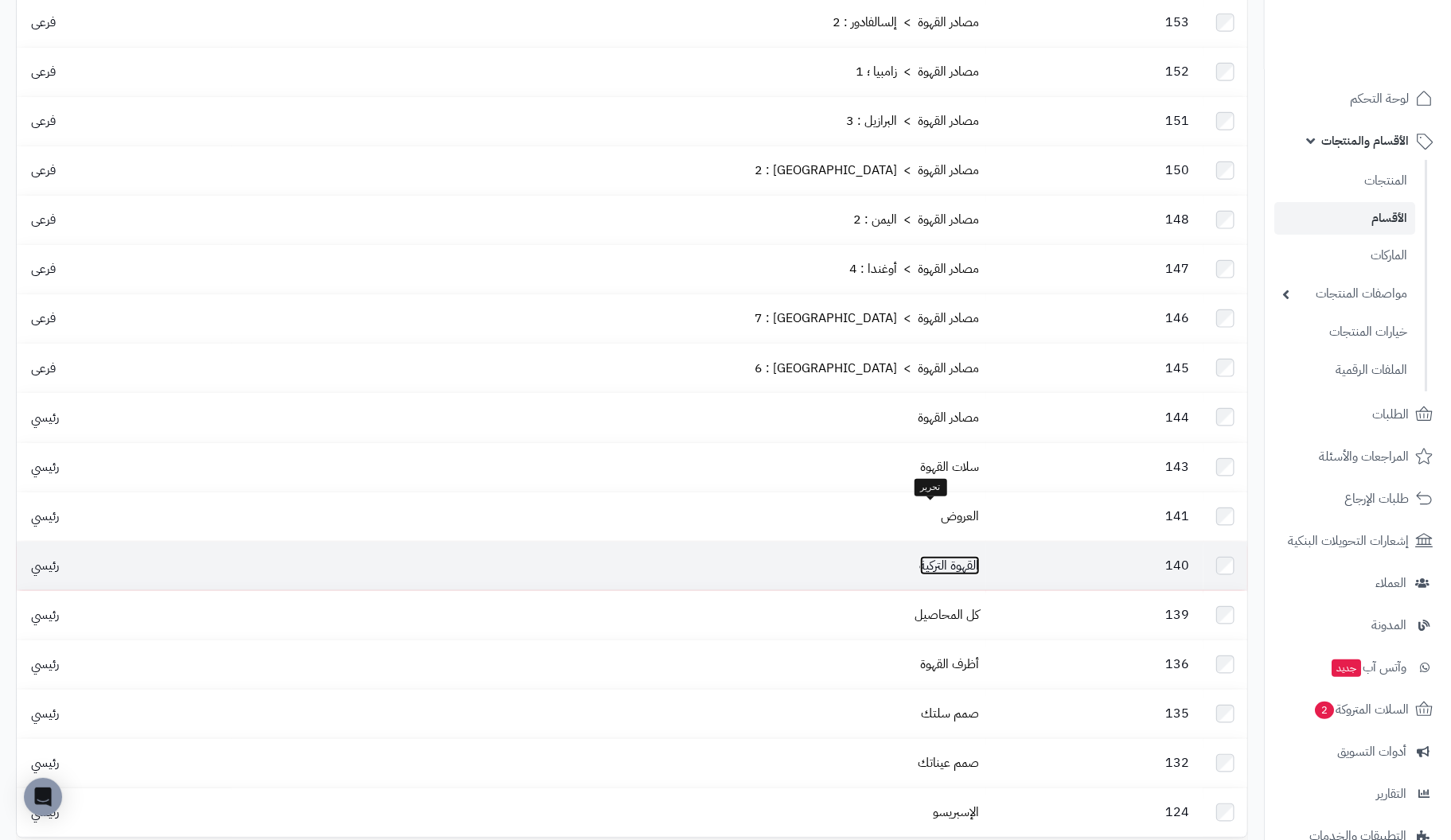
click at [938, 556] on link "القهوة التركية" at bounding box center [949, 565] width 60 height 19
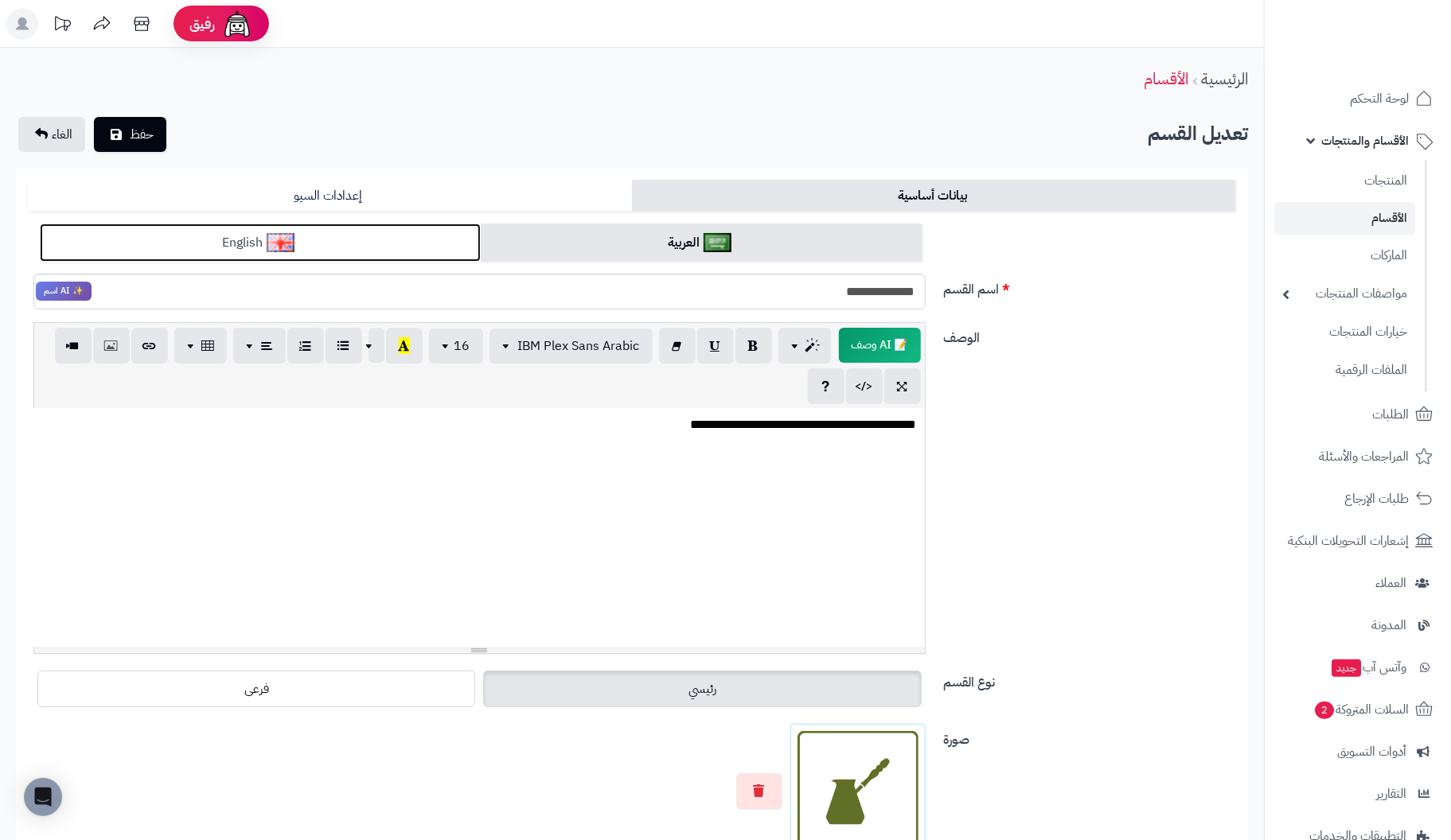
click at [322, 232] on link "English" at bounding box center [260, 243] width 441 height 39
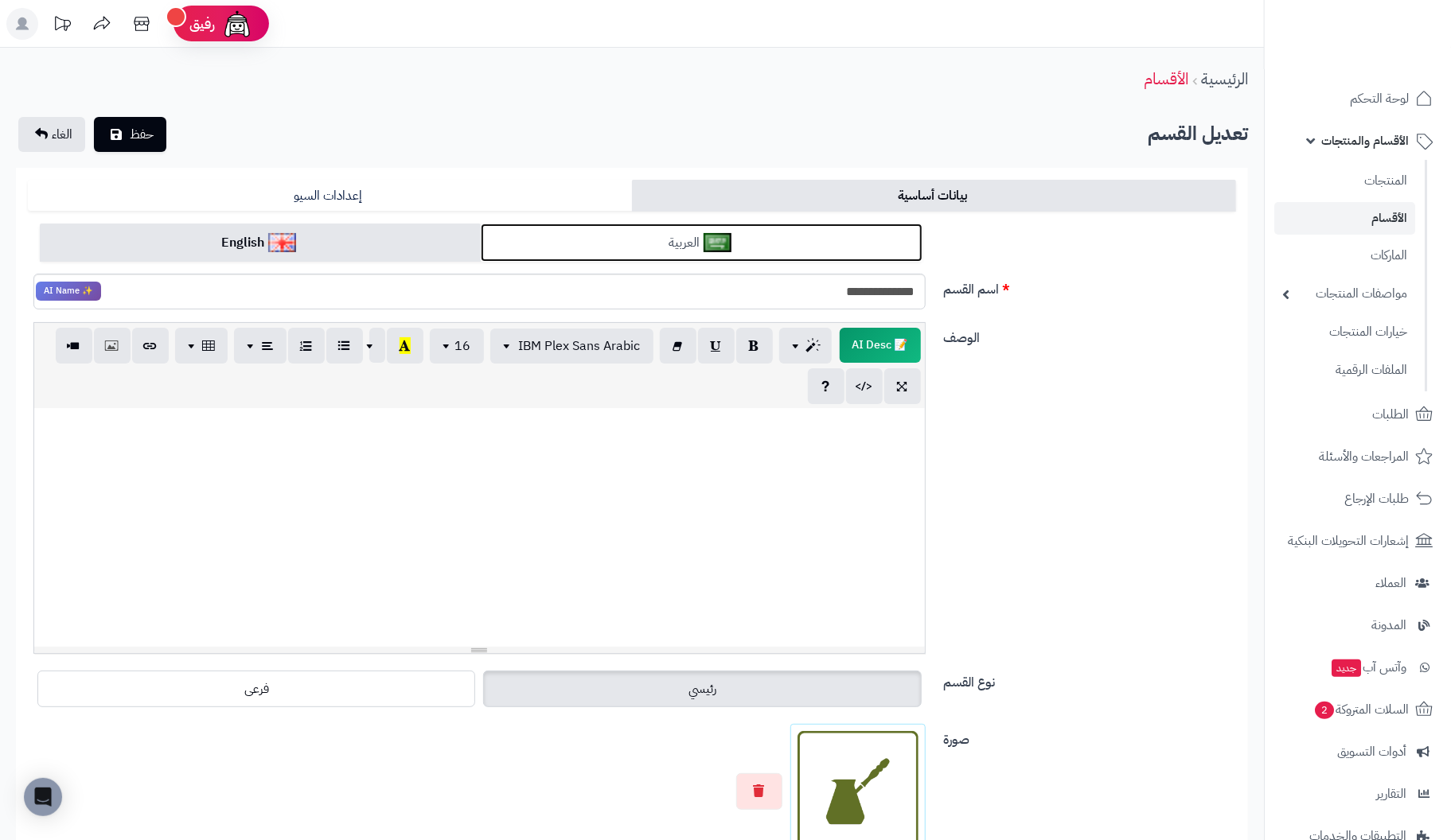
click at [532, 237] on link "العربية" at bounding box center [701, 243] width 441 height 39
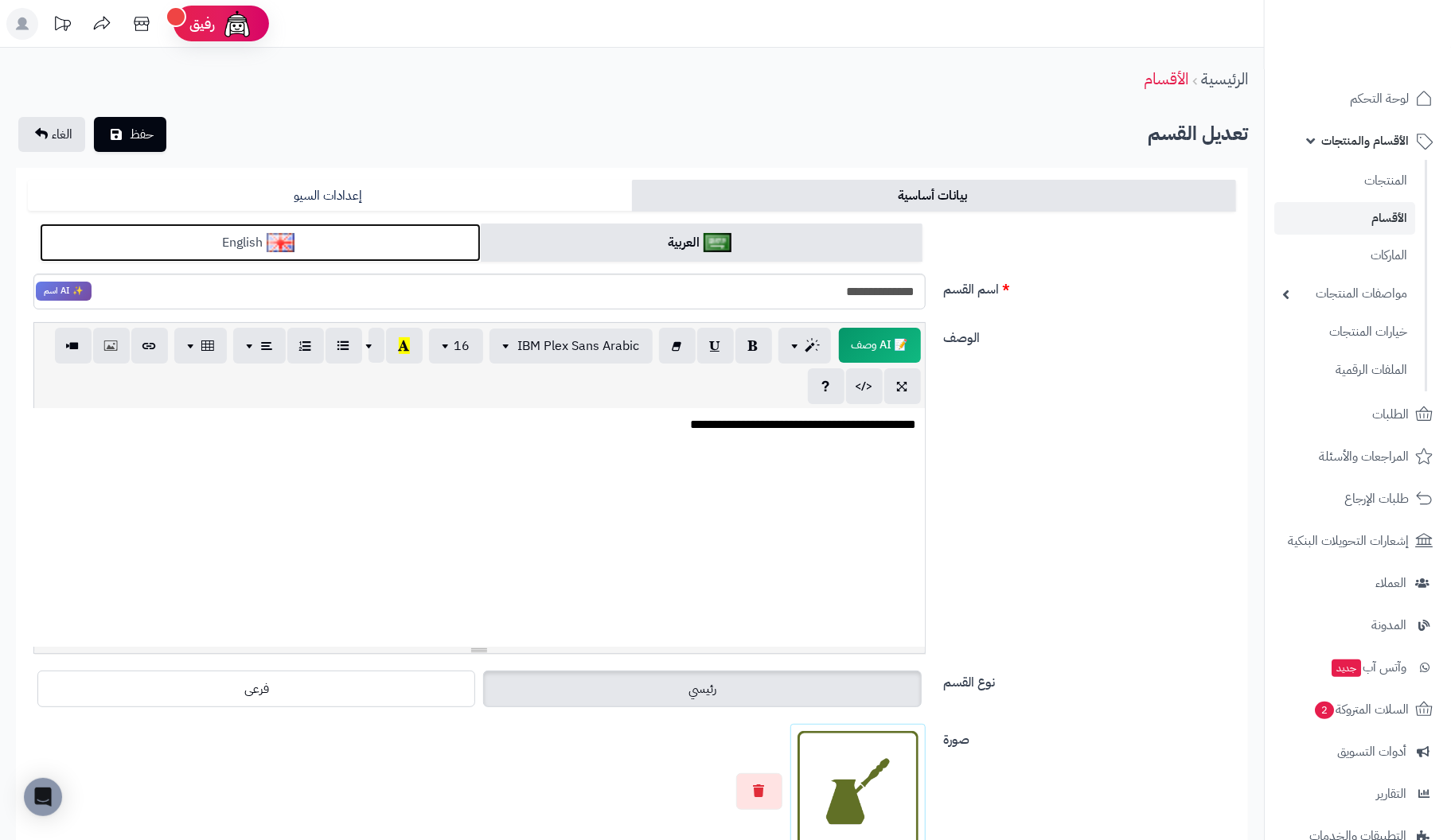
click at [406, 247] on link "English" at bounding box center [260, 243] width 441 height 39
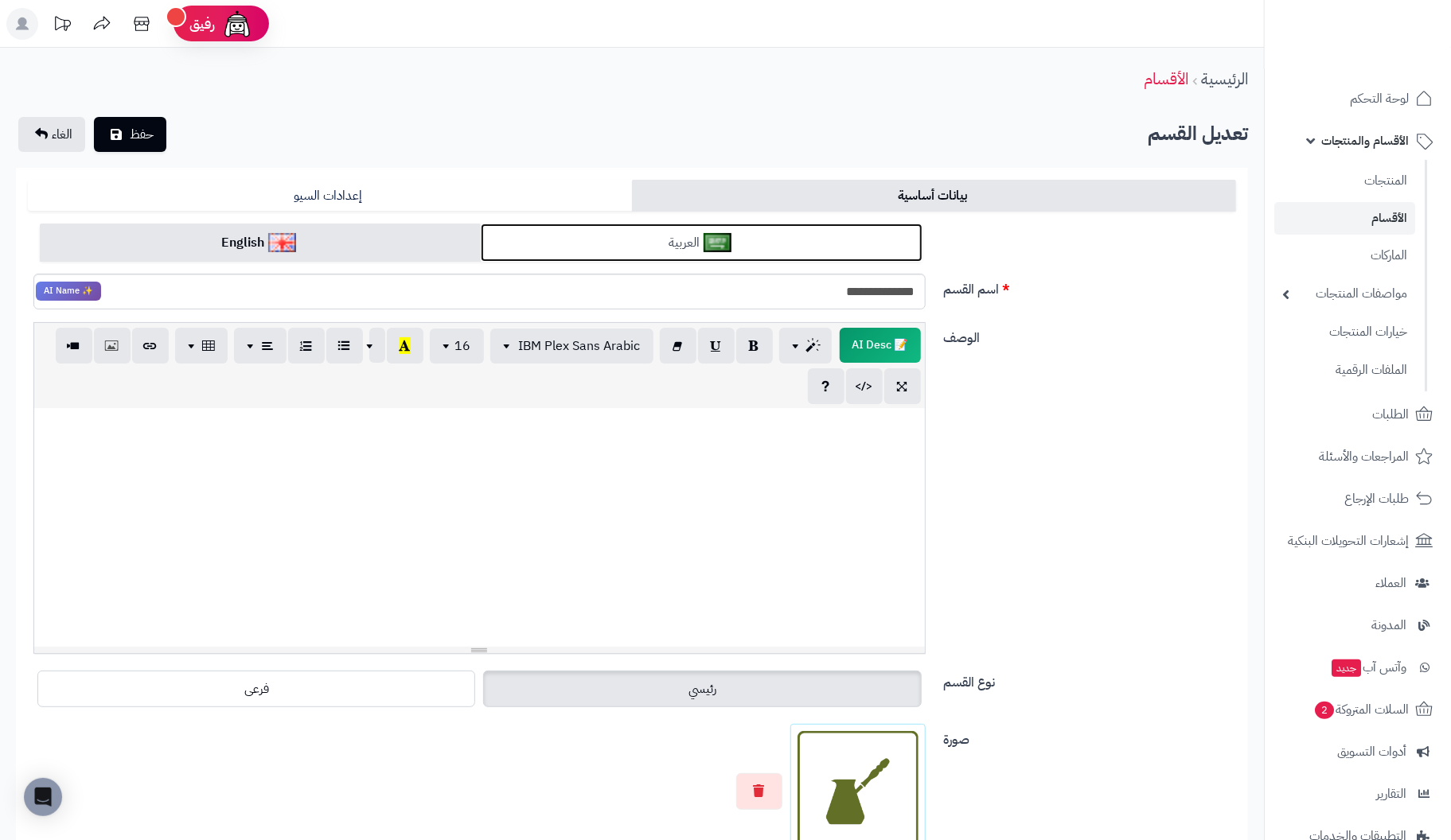
click at [574, 228] on link "العربية" at bounding box center [701, 243] width 441 height 39
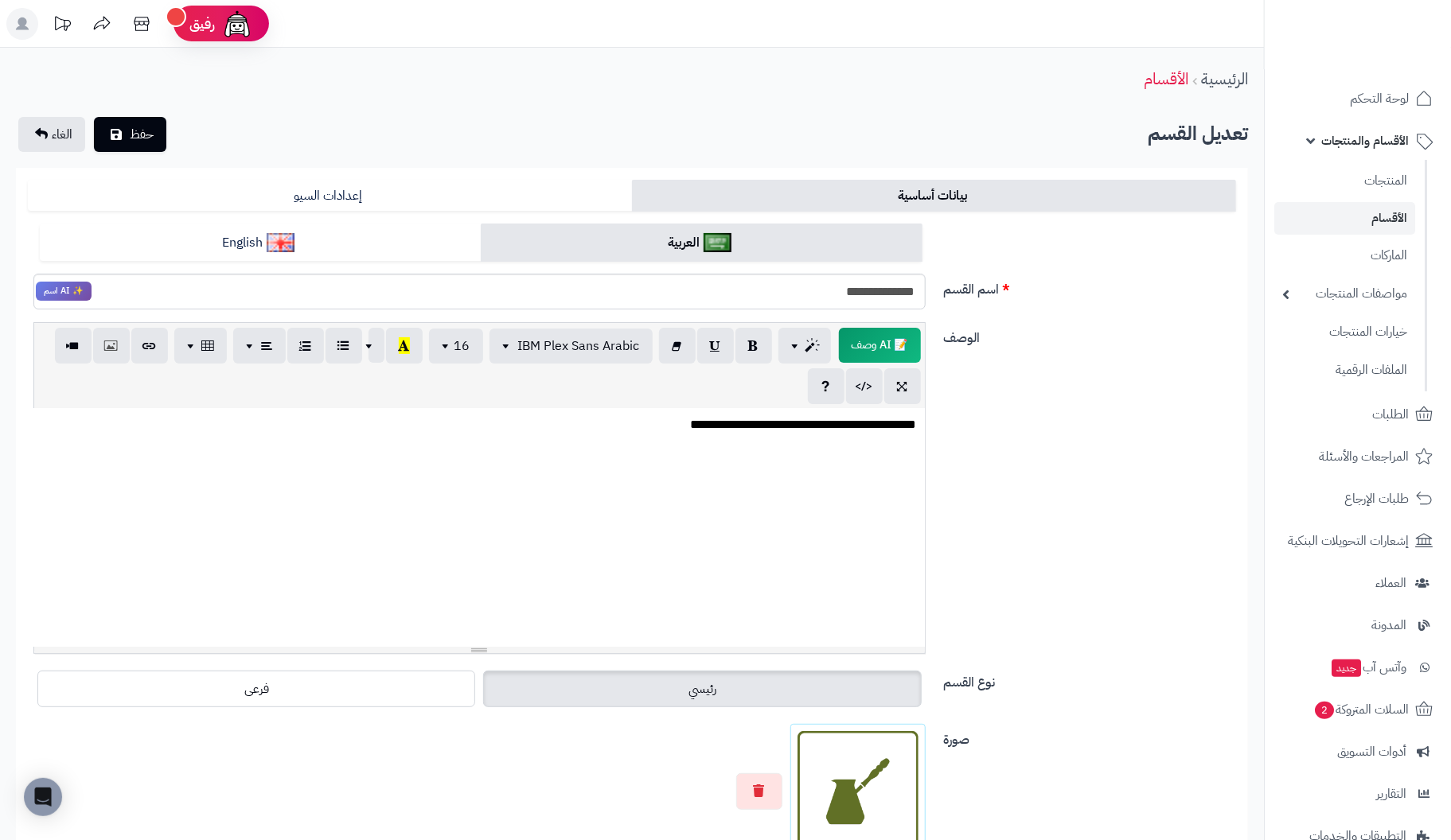
click at [902, 425] on p "**********" at bounding box center [479, 426] width 876 height 18
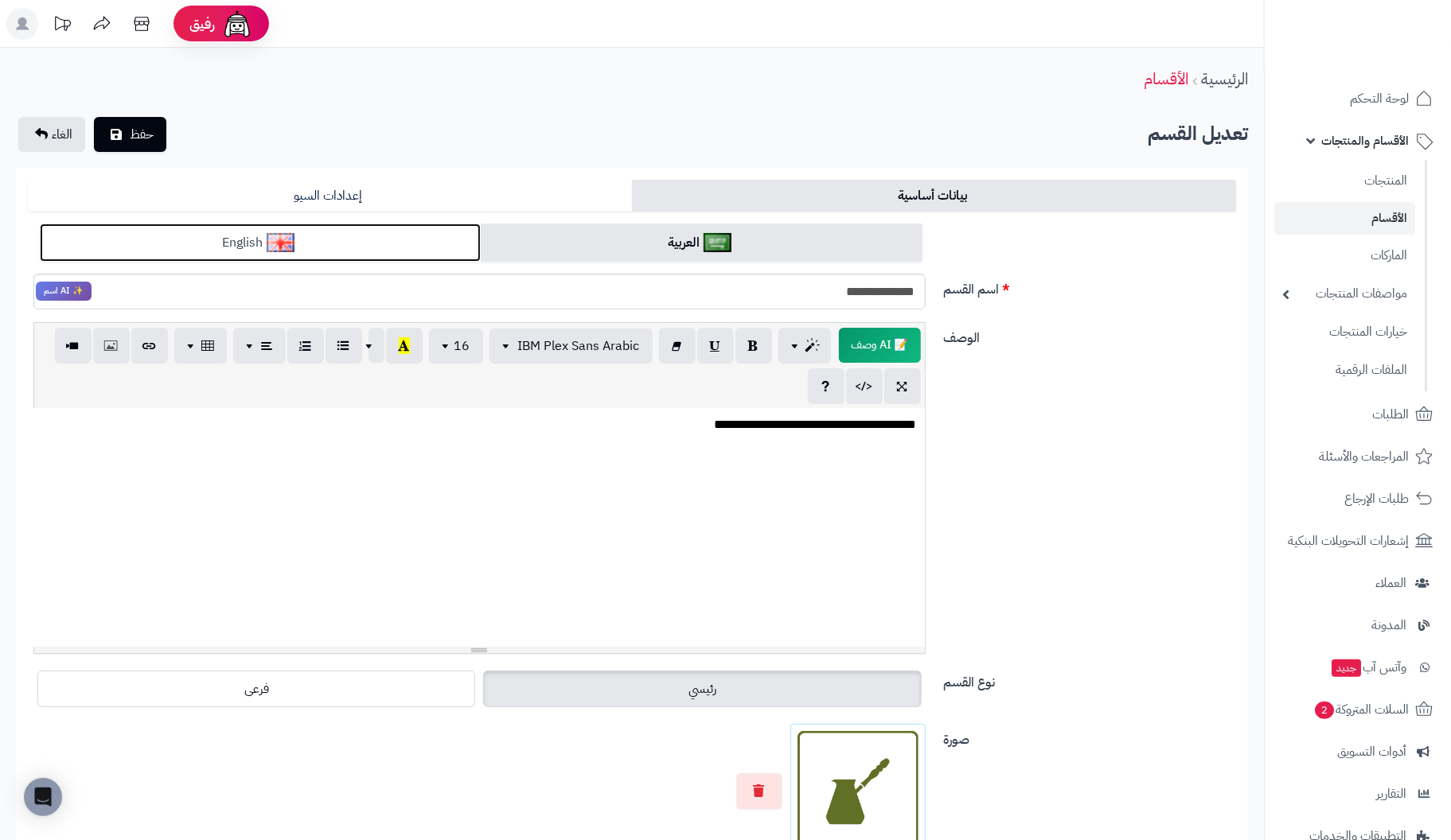
click at [308, 246] on link "English" at bounding box center [260, 243] width 441 height 39
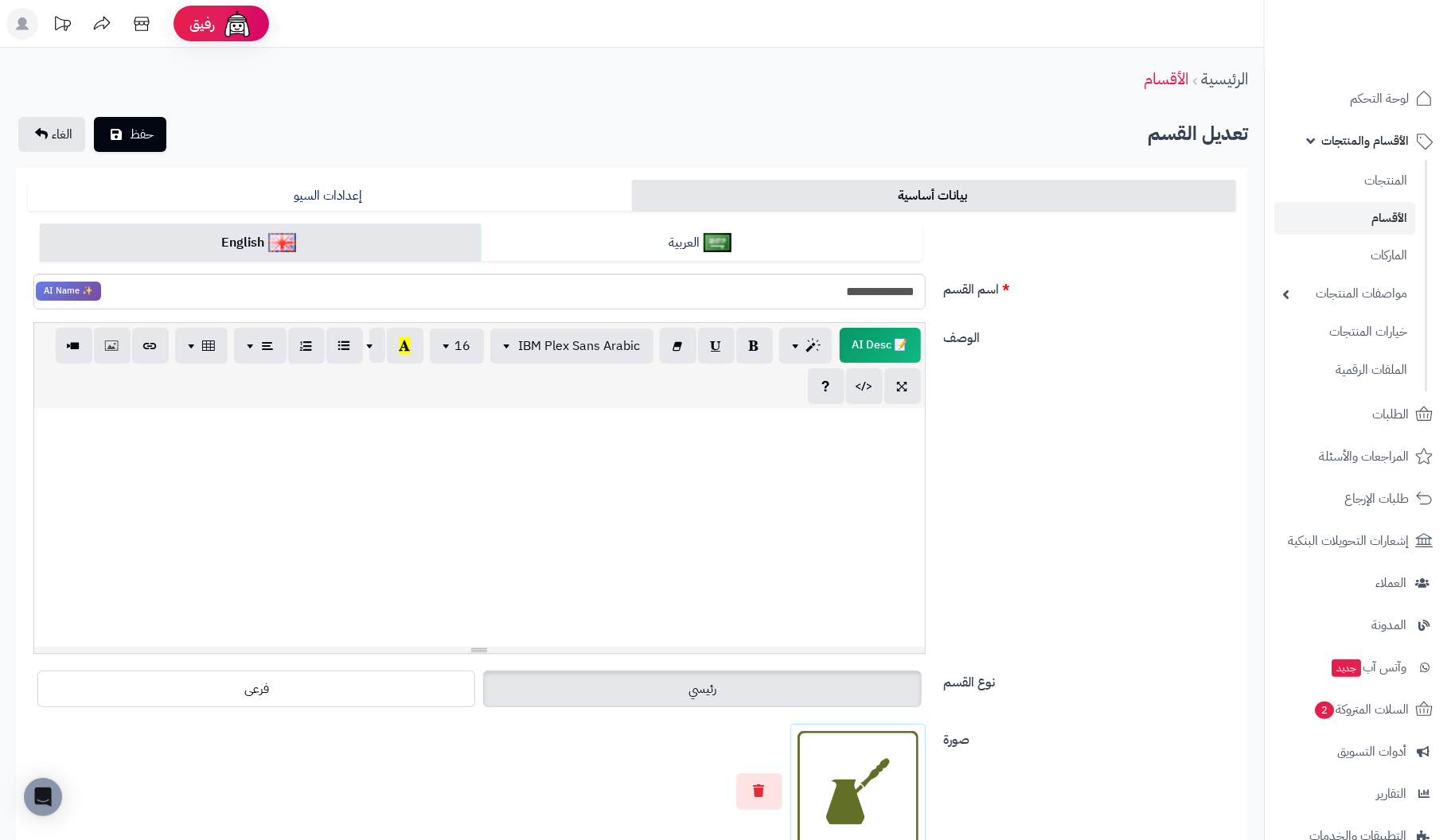
click at [889, 447] on div at bounding box center [479, 527] width 890 height 239
click at [136, 129] on span "حفظ" at bounding box center [141, 133] width 24 height 19
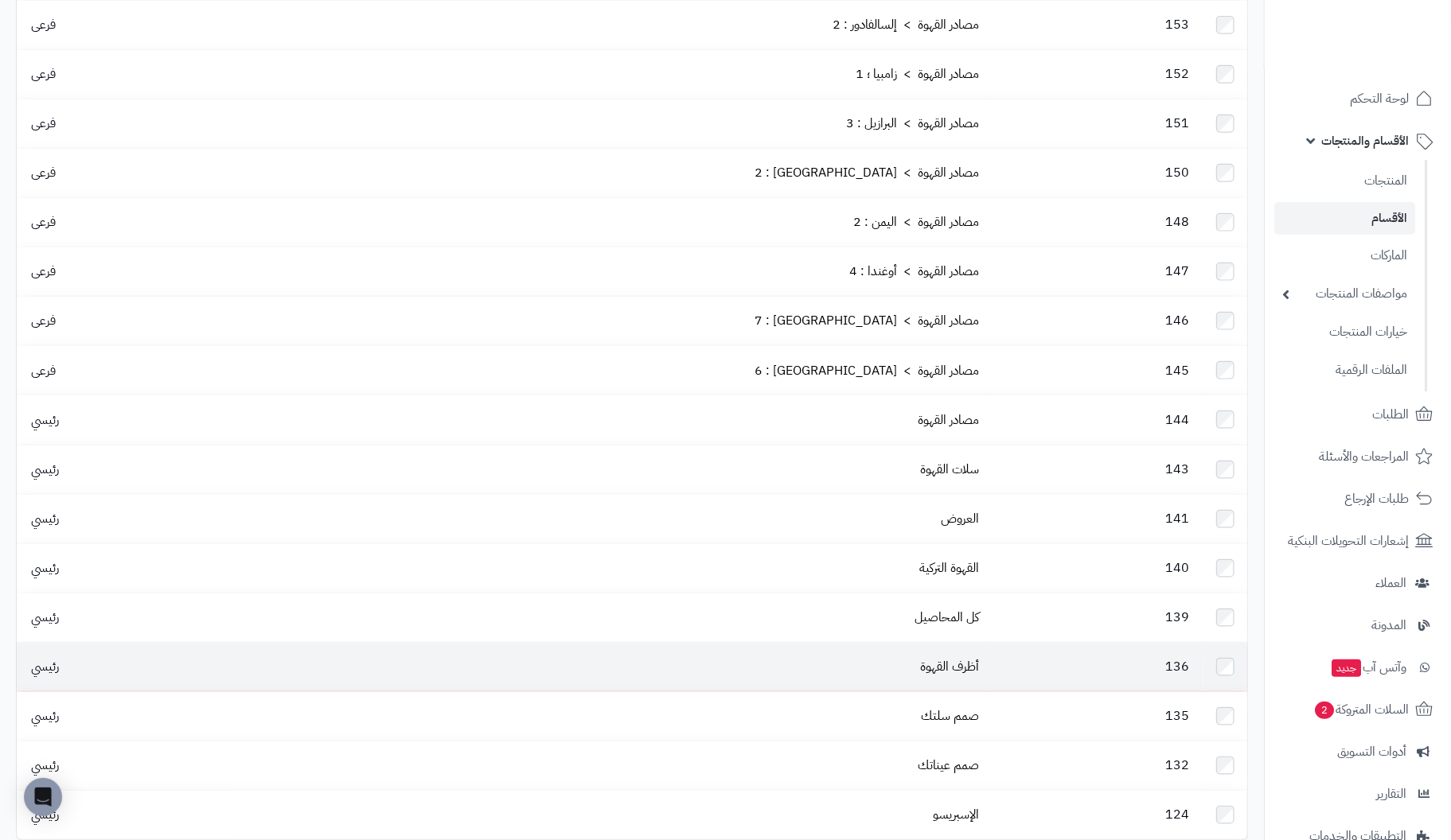
scroll to position [715, 0]
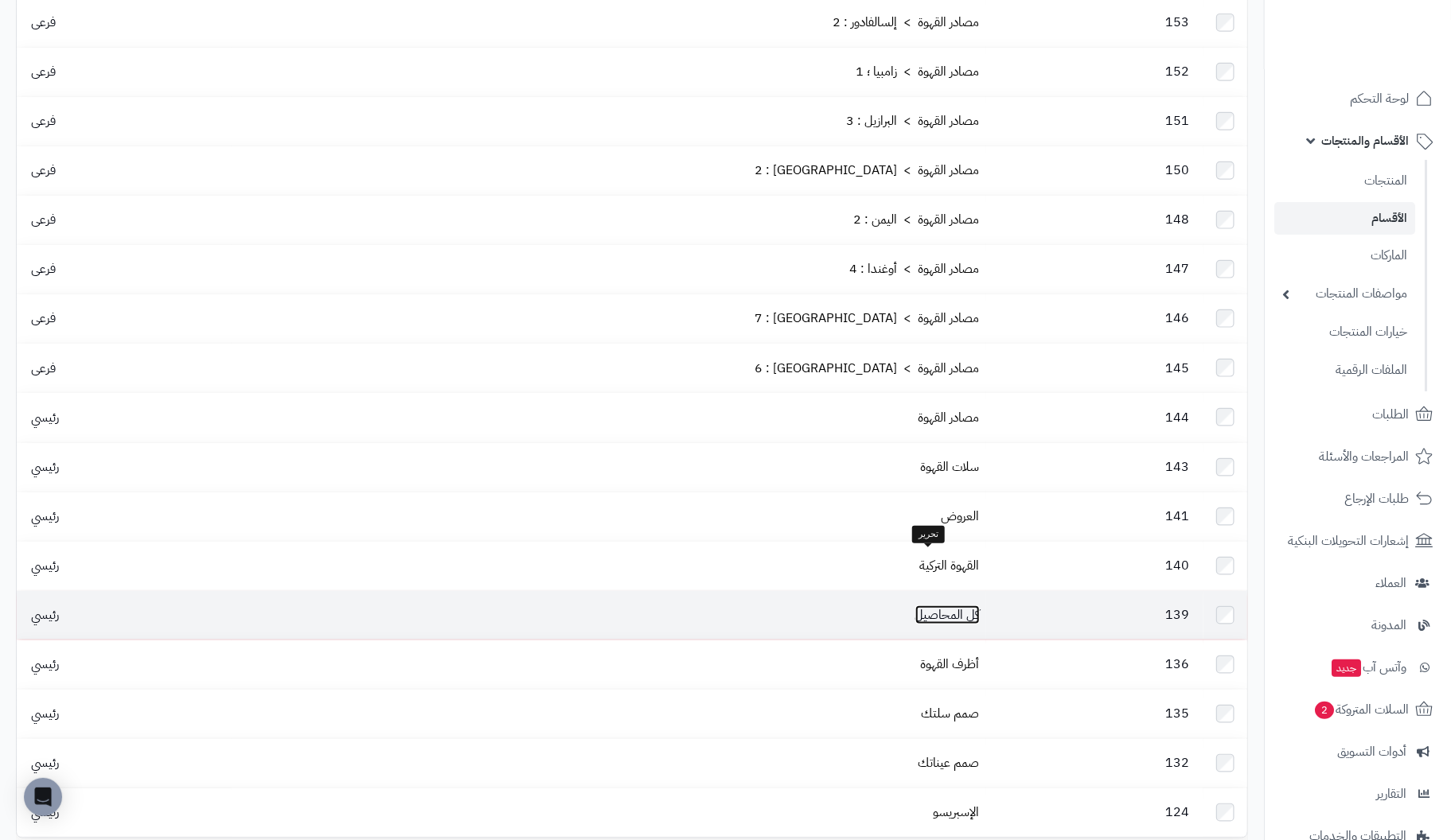
click at [942, 606] on link "كل المحاصيل" at bounding box center [948, 615] width 65 height 19
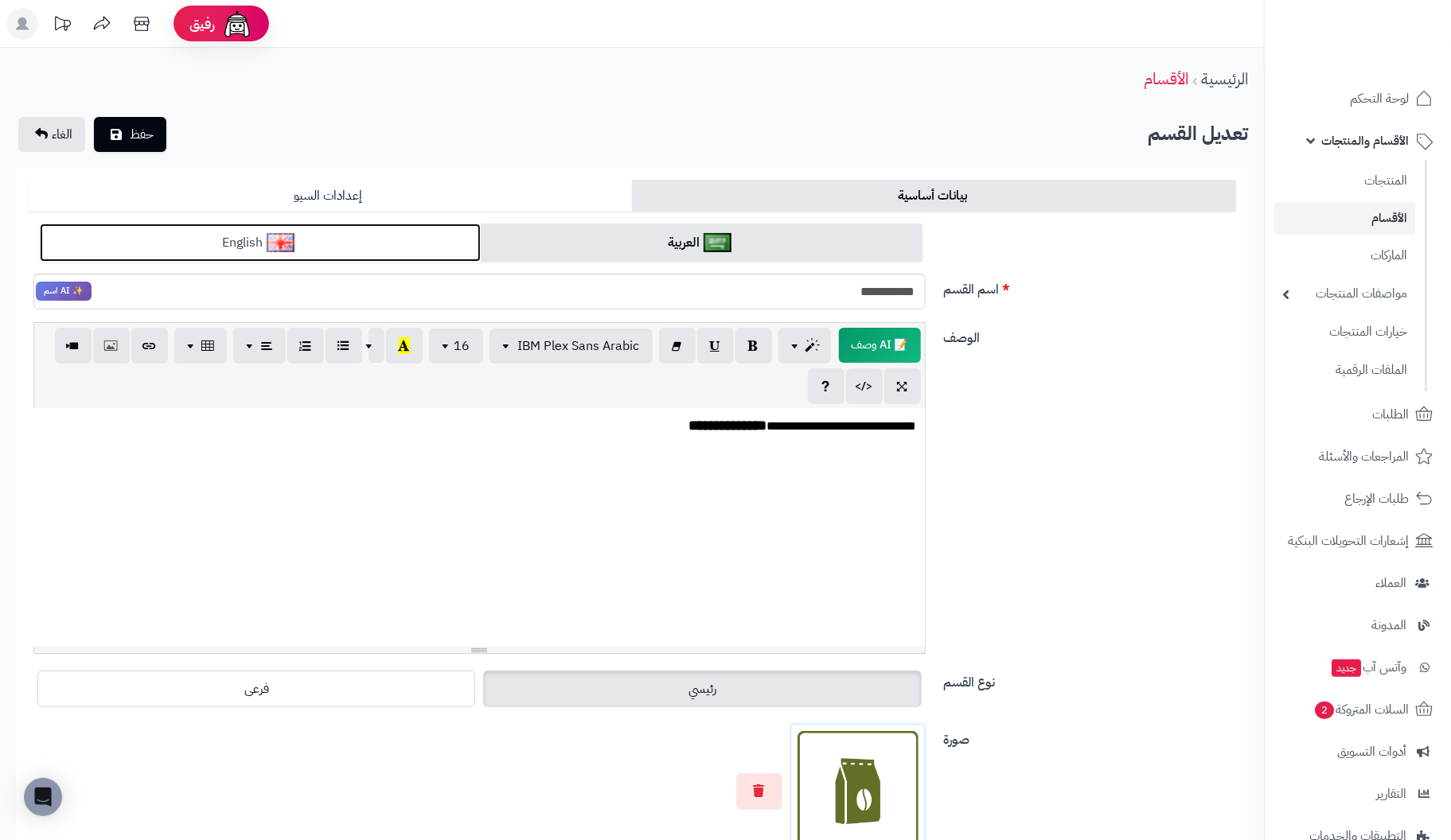
click at [393, 227] on link "English" at bounding box center [260, 243] width 441 height 39
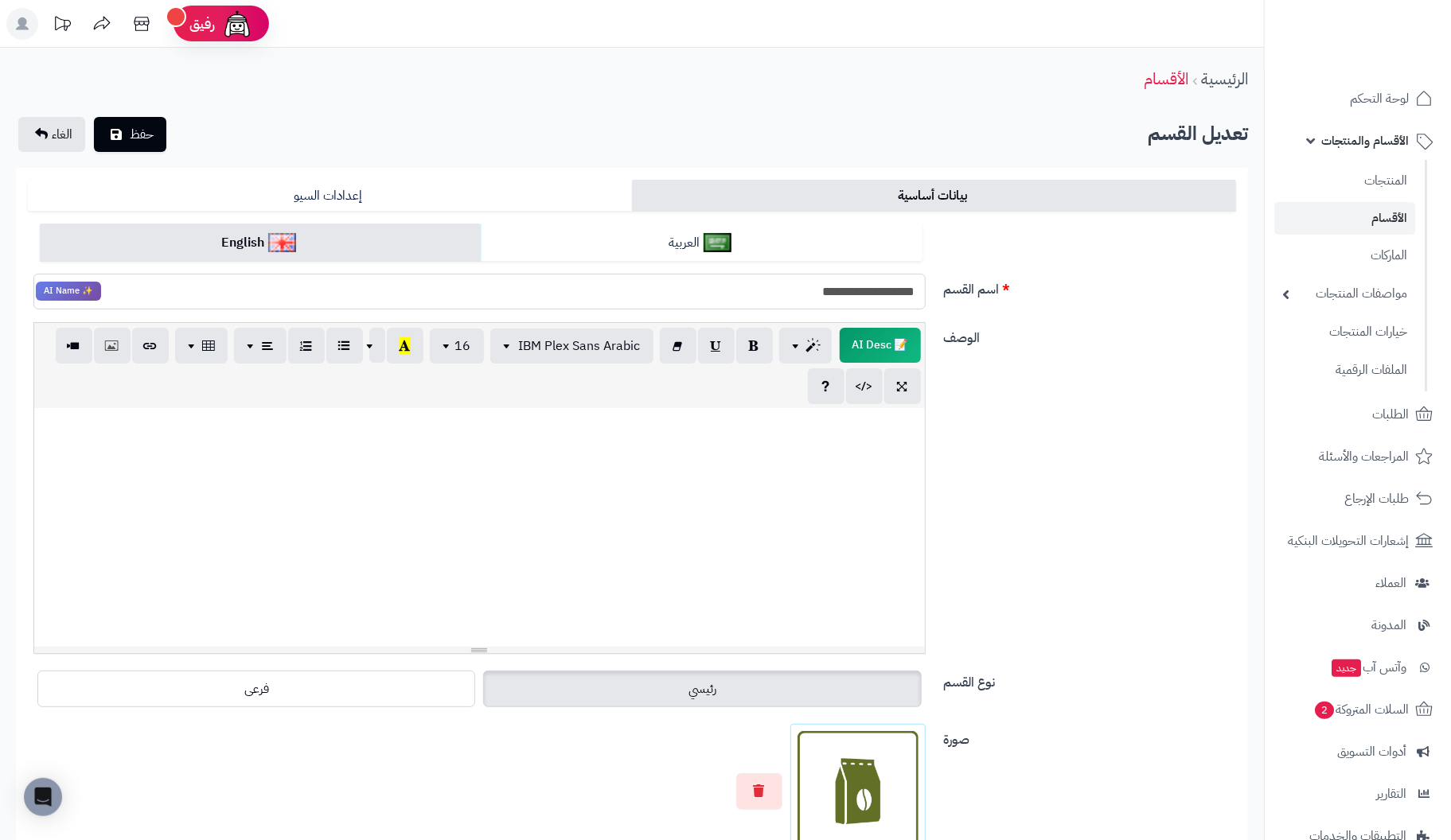
drag, startPoint x: 791, startPoint y: 284, endPoint x: 995, endPoint y: 310, distance: 205.7
click at [995, 310] on div "**********" at bounding box center [632, 273] width 1221 height 100
click at [900, 293] on input "**********" at bounding box center [479, 291] width 892 height 36
click at [852, 295] on input "**********" at bounding box center [479, 291] width 892 height 36
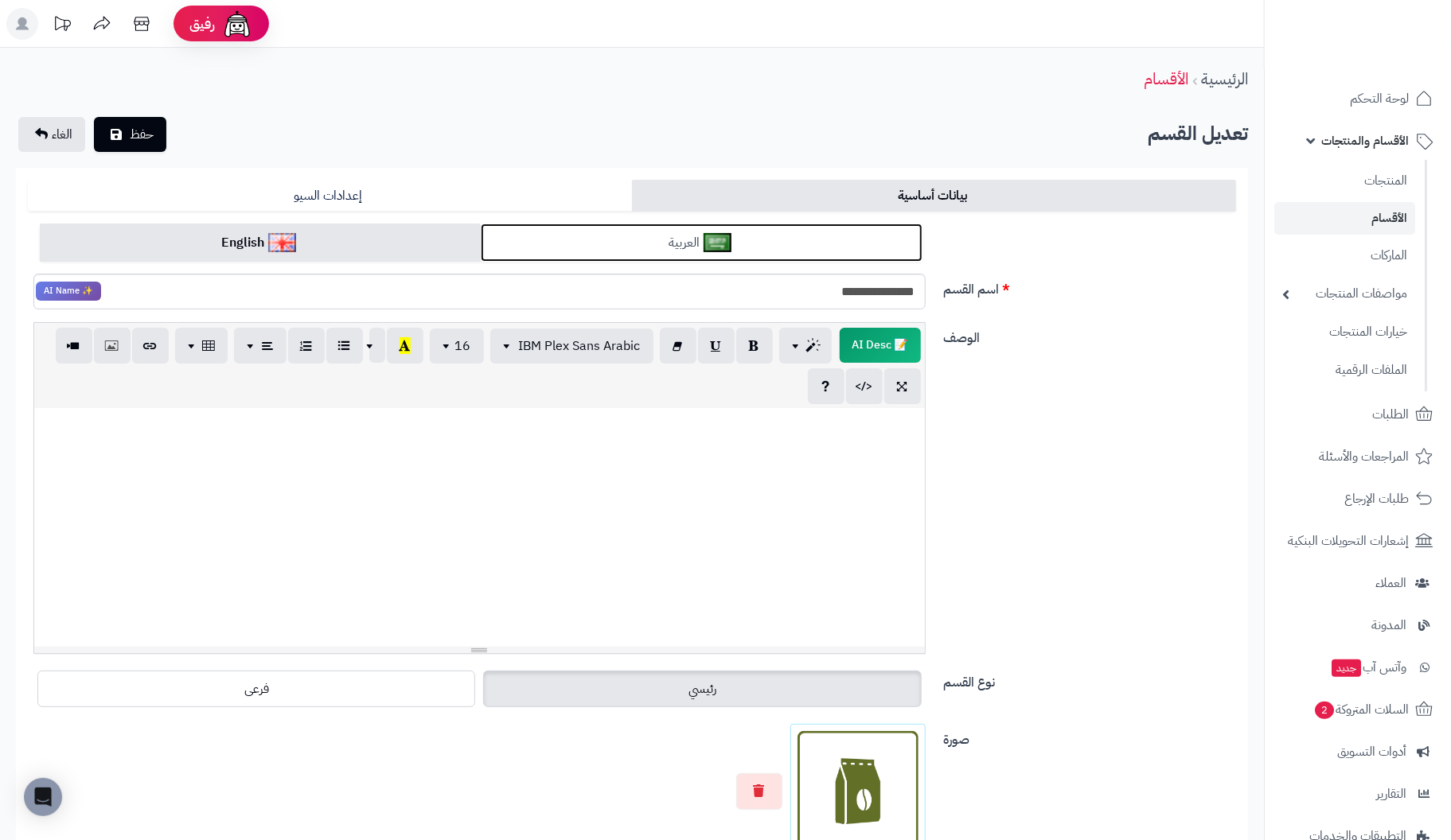
click at [745, 246] on link "العربية" at bounding box center [701, 243] width 441 height 39
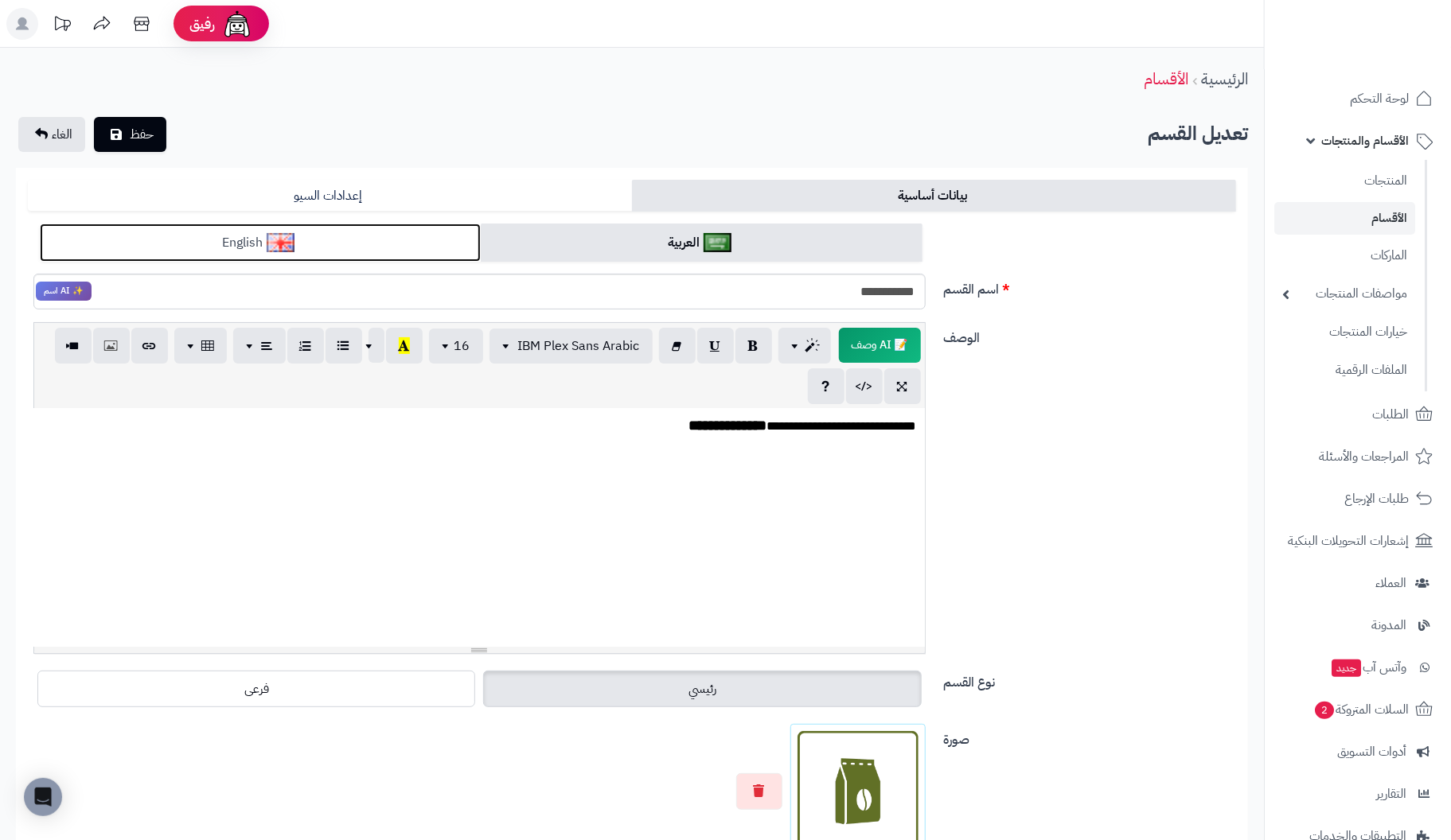
click at [369, 237] on link "English" at bounding box center [260, 243] width 441 height 39
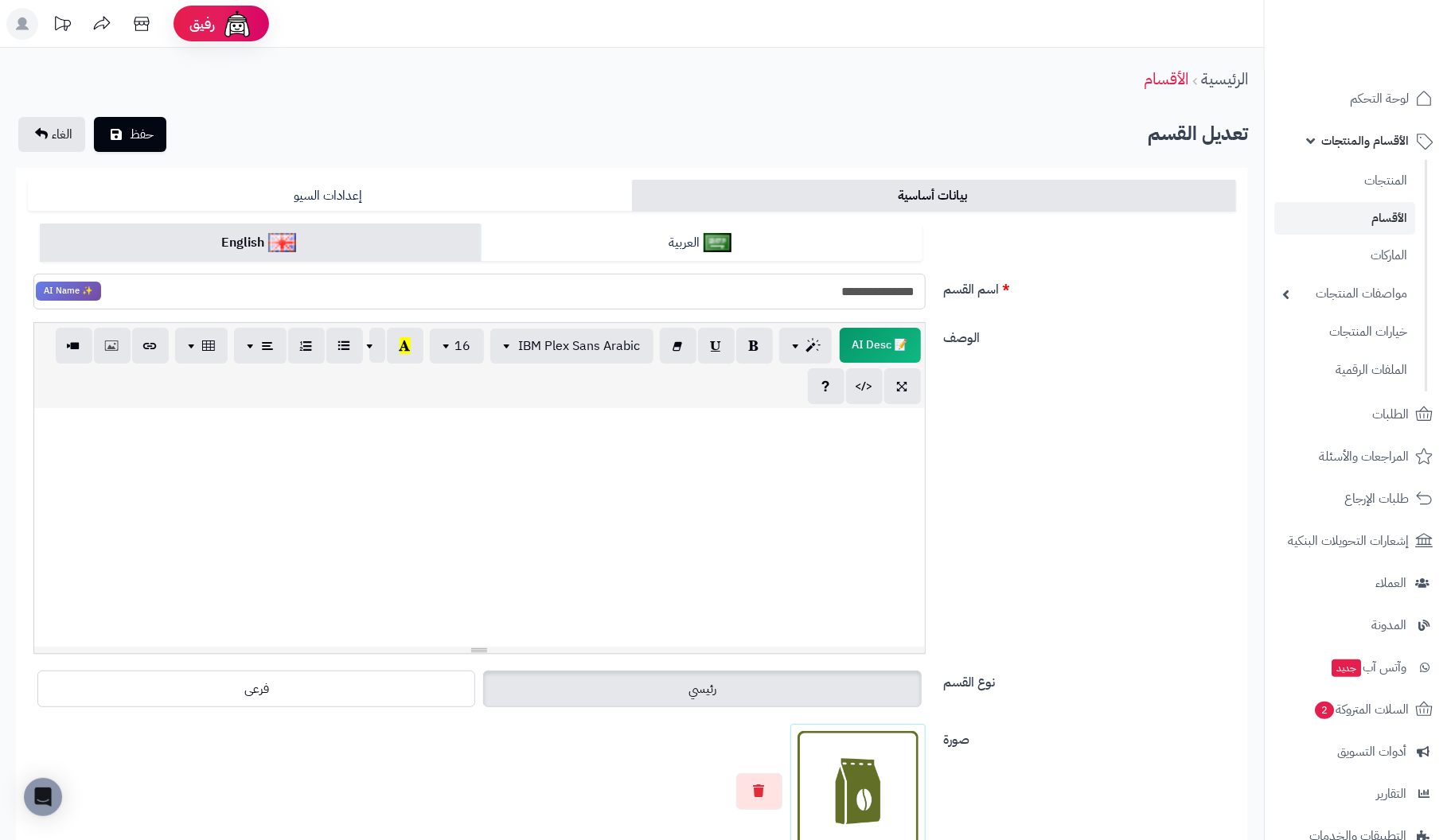
click at [828, 288] on input "**********" at bounding box center [479, 291] width 892 height 36
type input "**********"
click at [873, 461] on div at bounding box center [479, 527] width 890 height 239
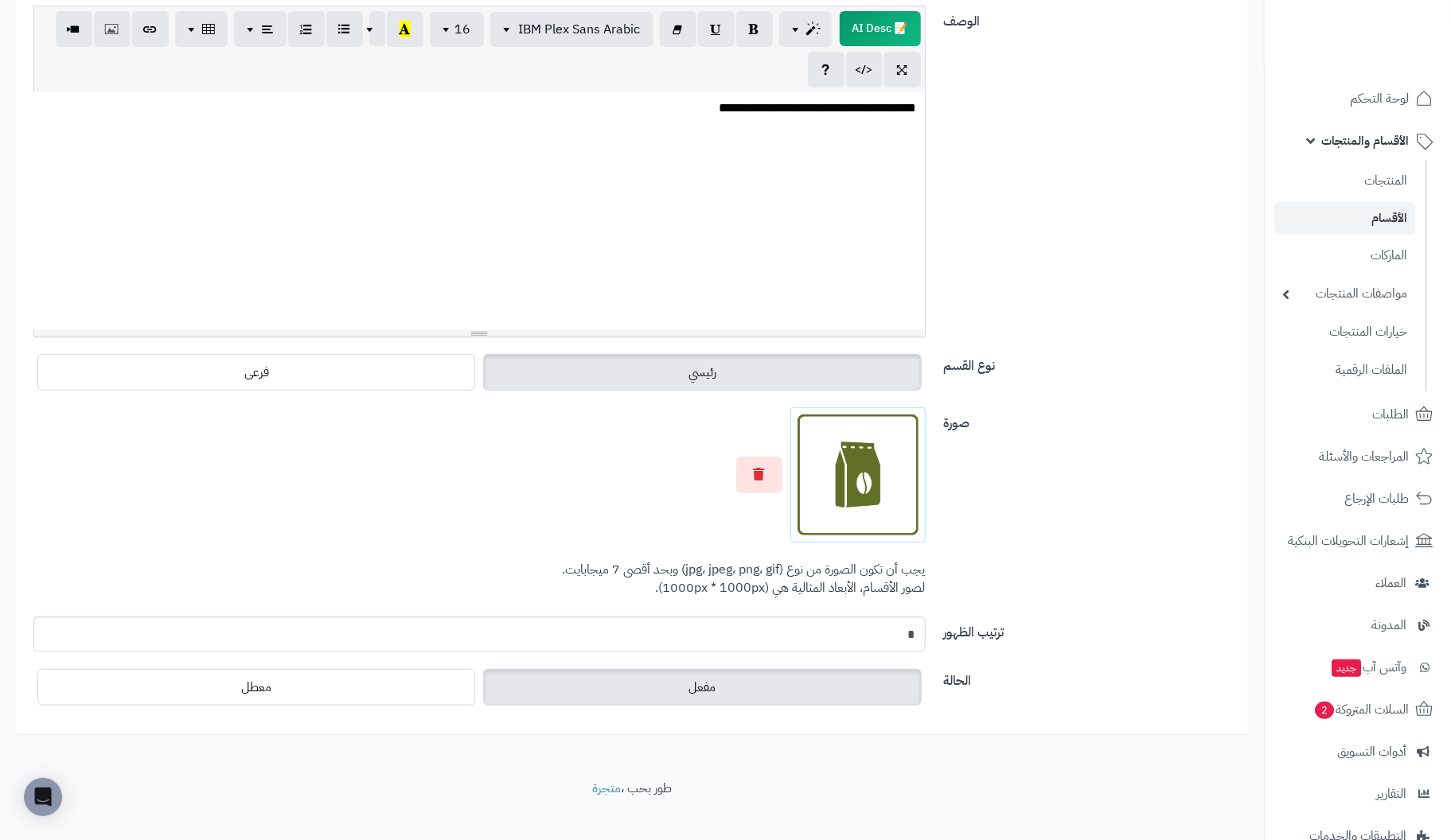
scroll to position [318, 0]
click at [762, 470] on icon "button" at bounding box center [759, 473] width 11 height 13
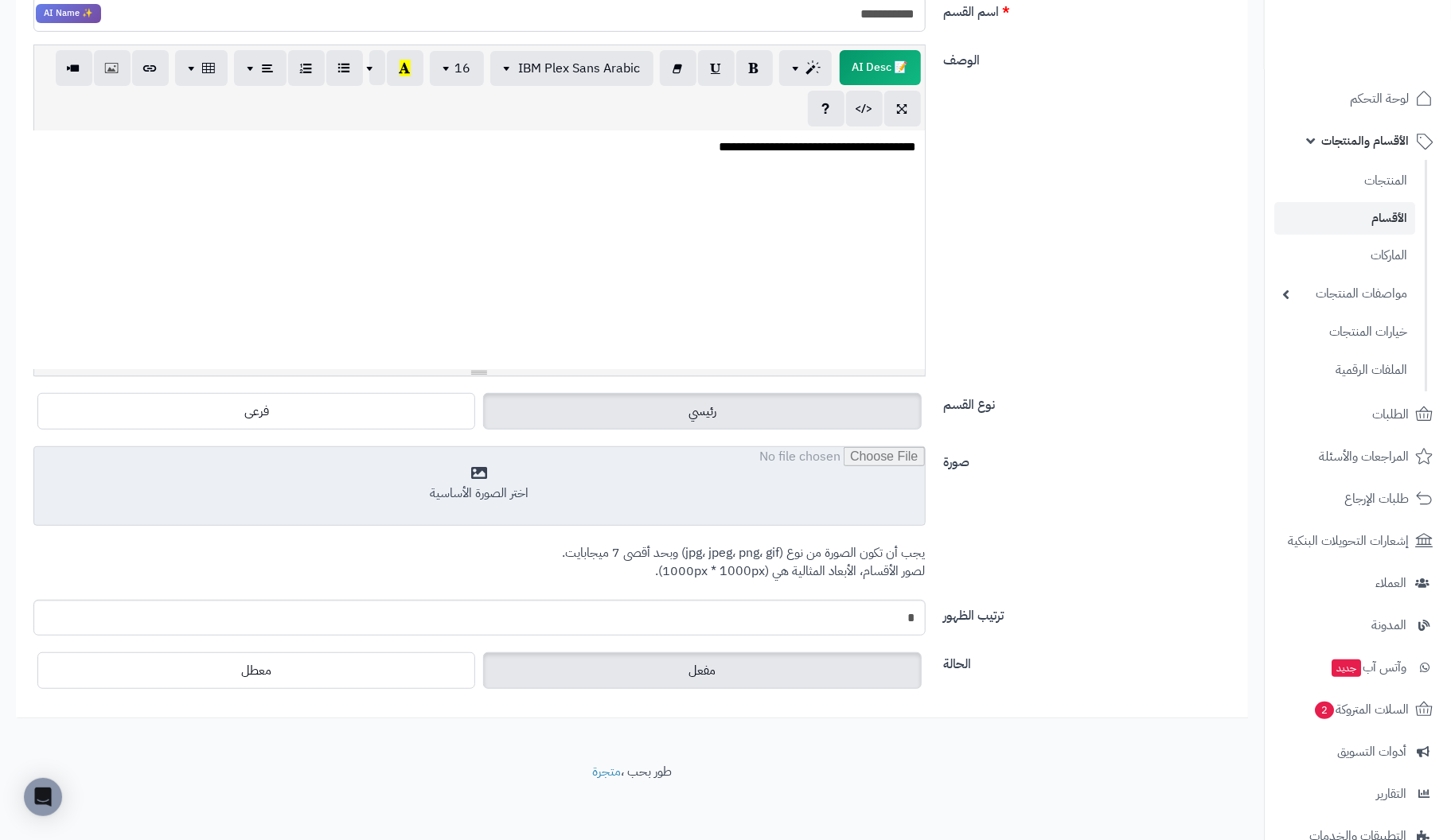
click at [501, 492] on input "file" at bounding box center [479, 486] width 890 height 79
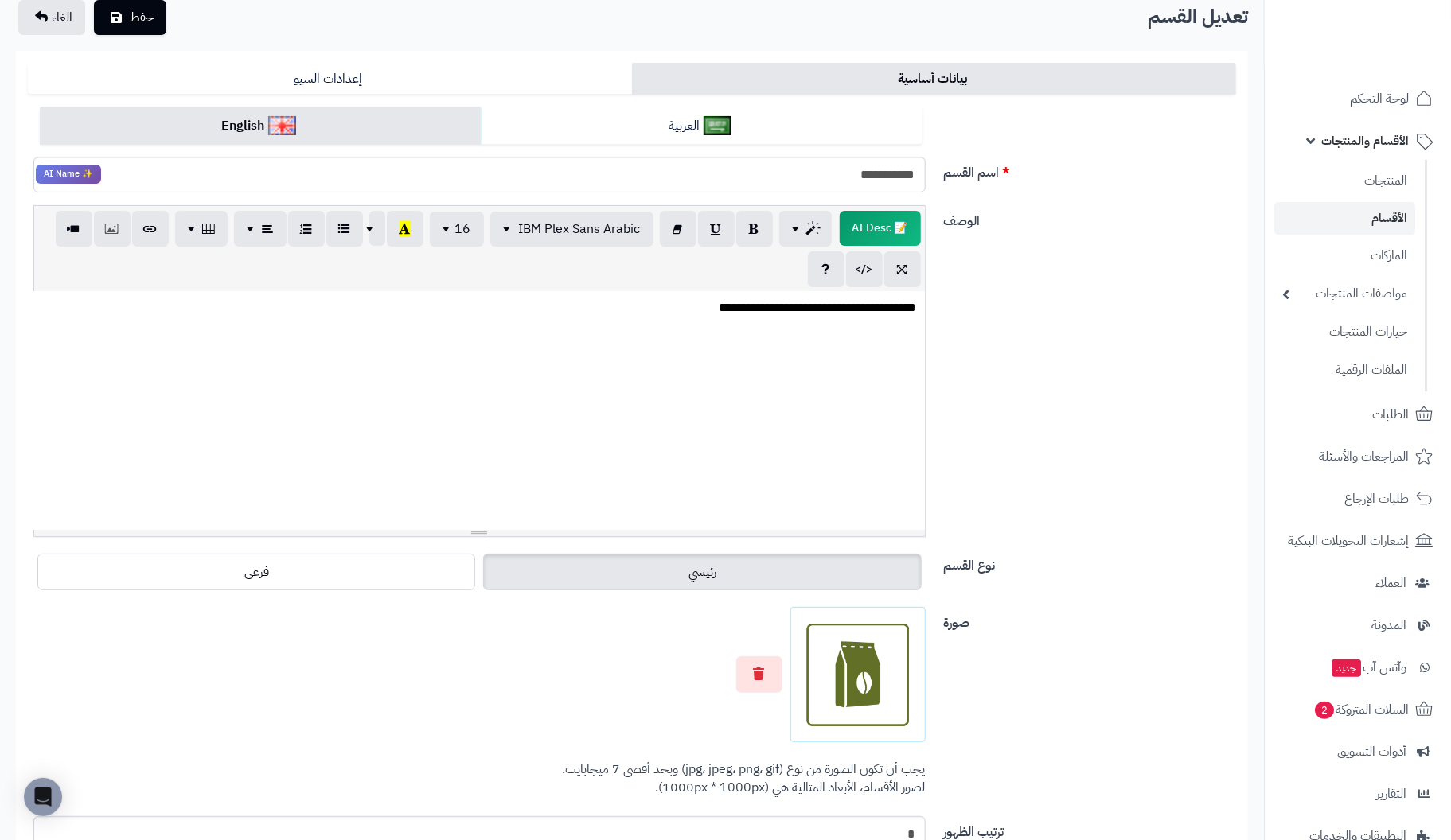
scroll to position [0, 0]
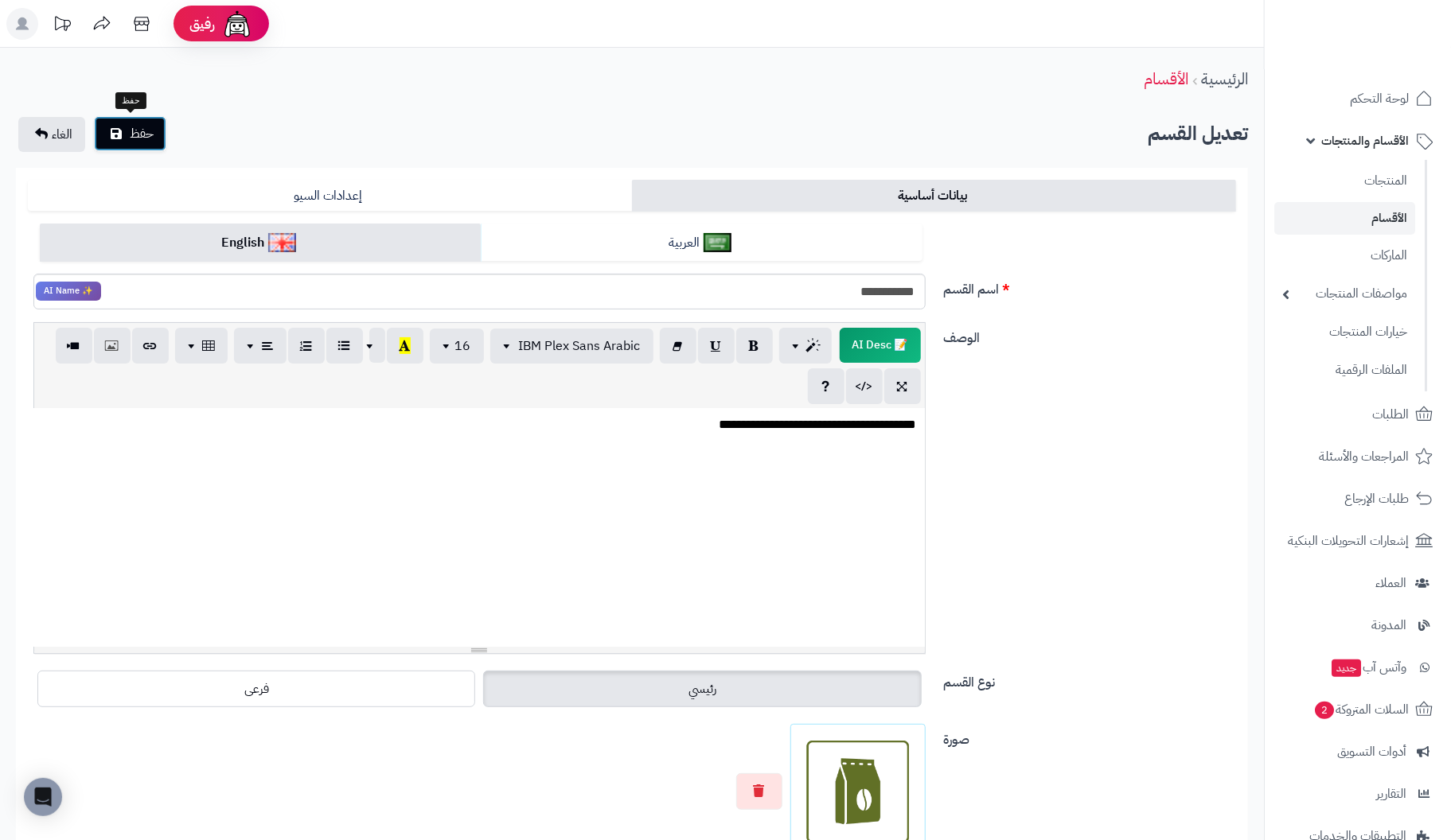
click at [151, 138] on span "حفظ" at bounding box center [141, 133] width 24 height 19
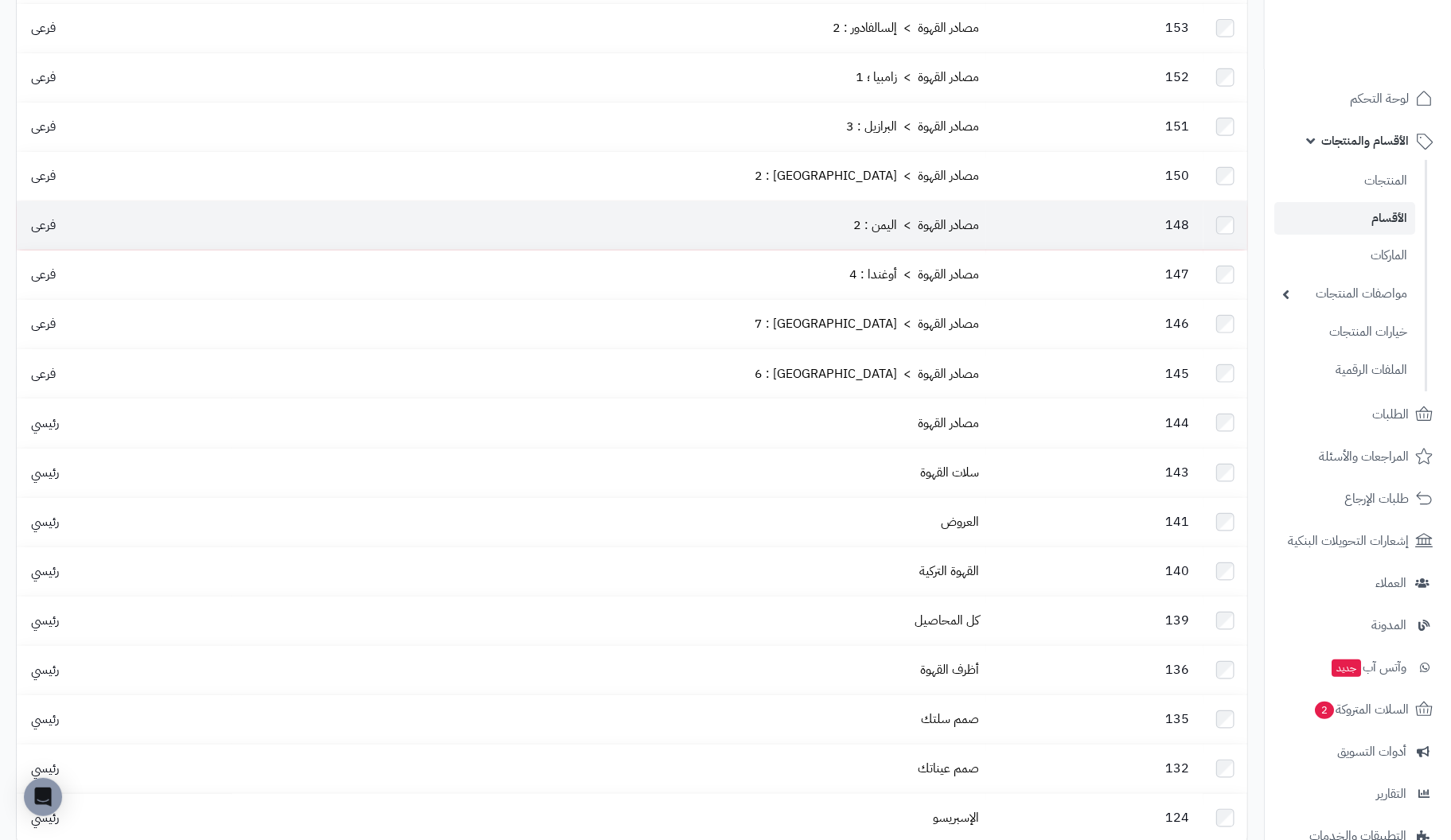
scroll to position [715, 0]
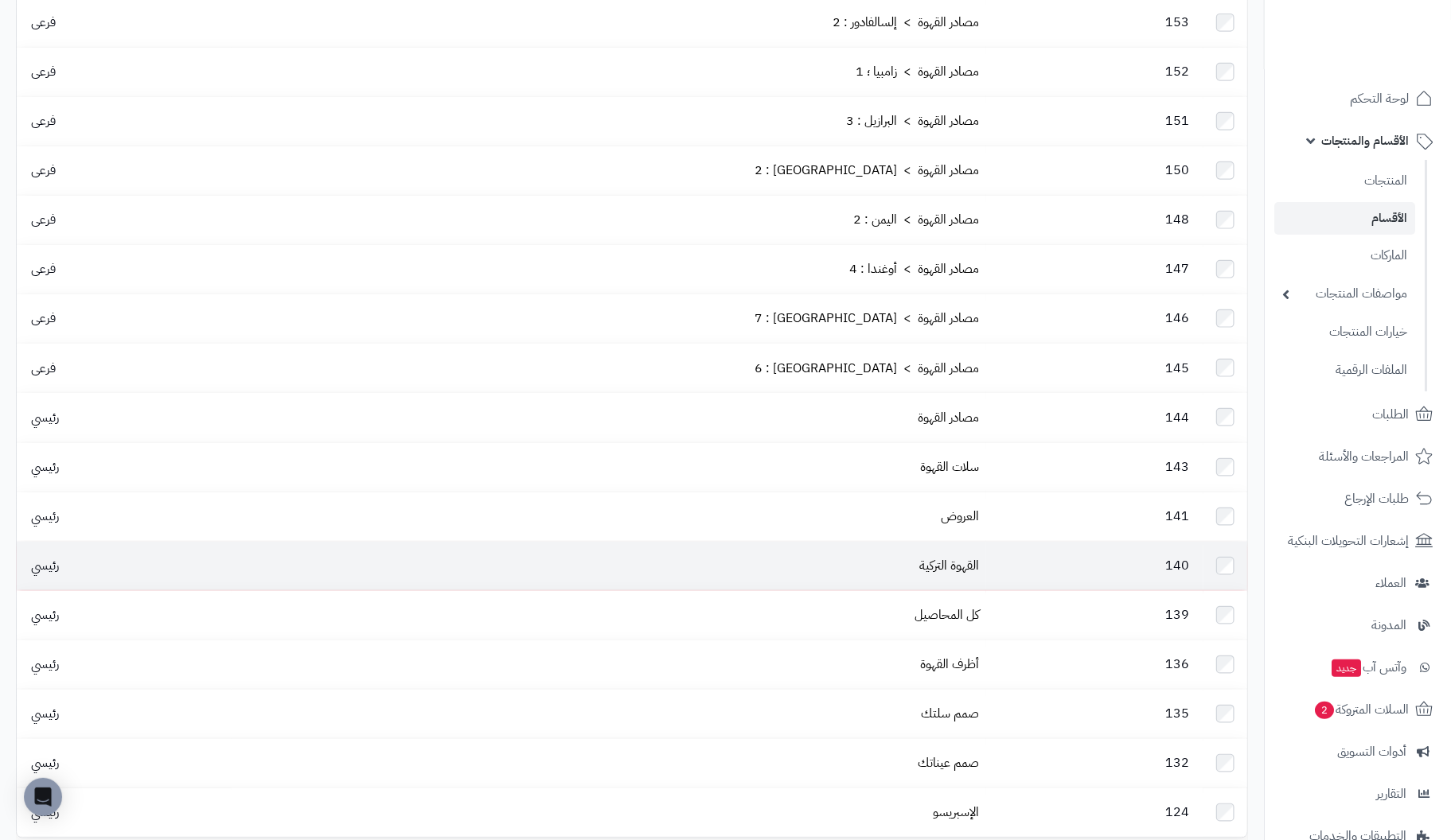
click at [965, 542] on td "القهوة التركية" at bounding box center [609, 566] width 754 height 49
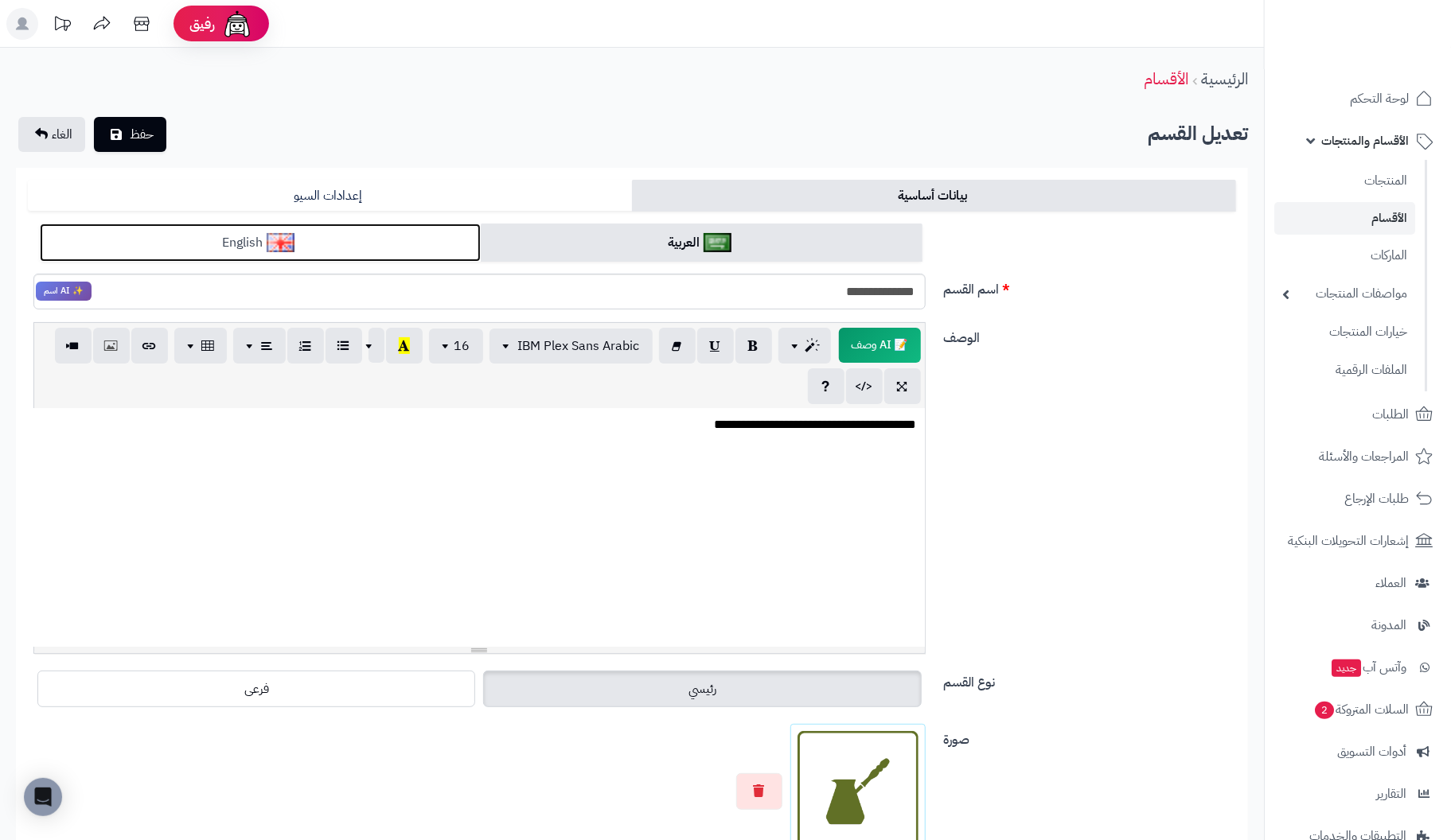
click at [389, 225] on link "English" at bounding box center [260, 243] width 441 height 39
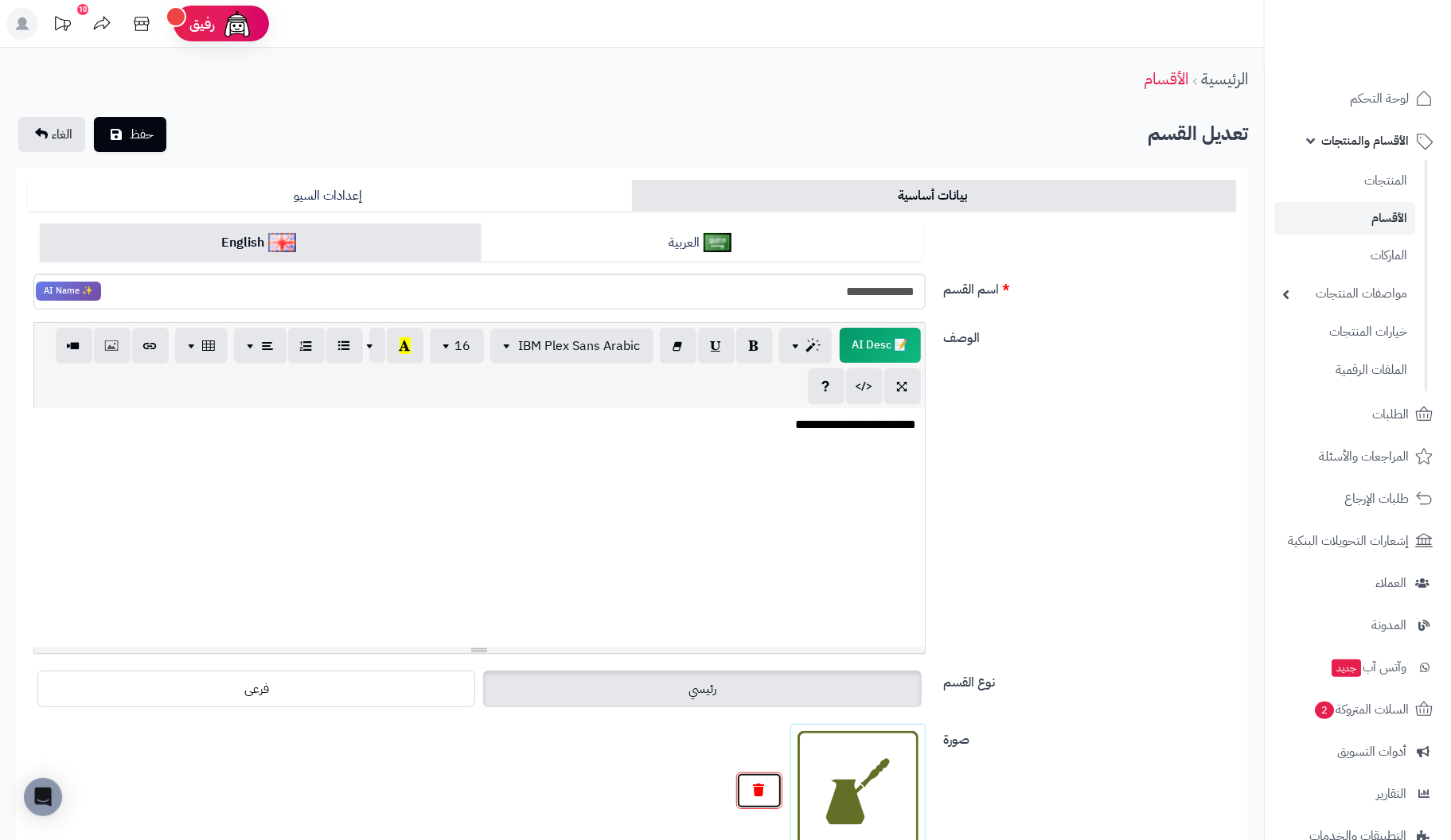
click at [773, 790] on button "button" at bounding box center [759, 791] width 46 height 37
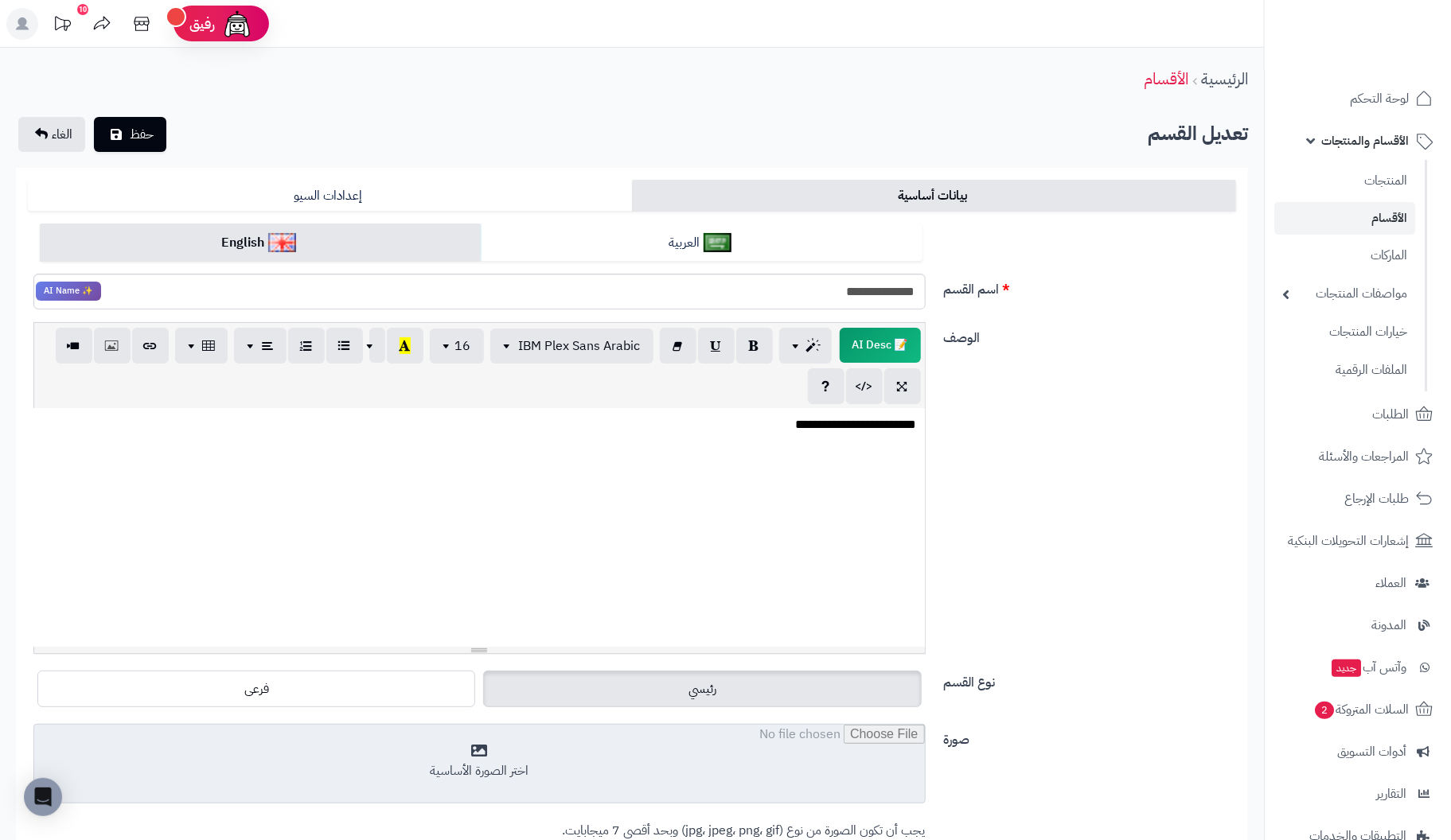
click at [492, 762] on input "file" at bounding box center [479, 764] width 890 height 79
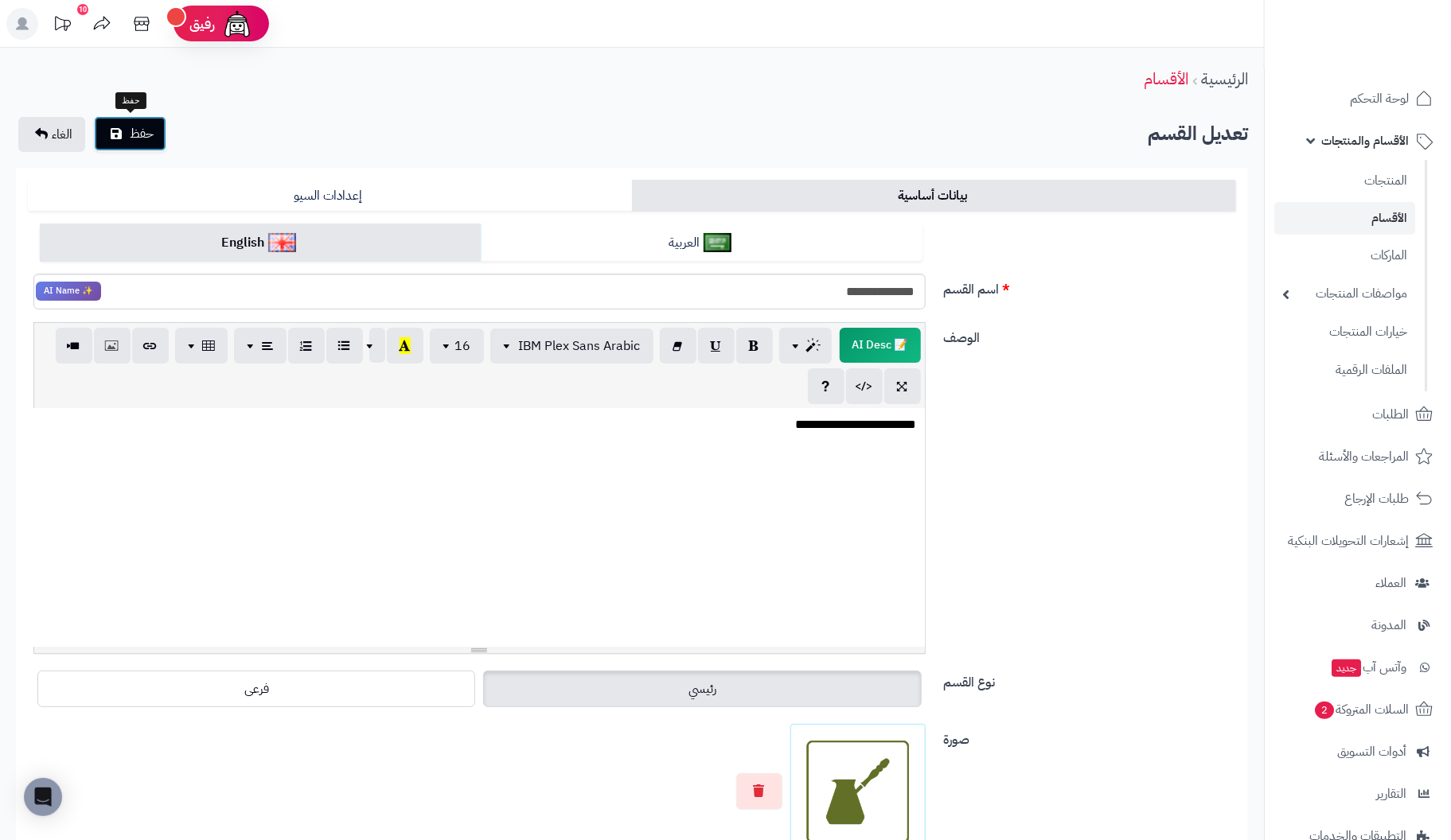
click at [147, 139] on span "حفظ" at bounding box center [141, 133] width 24 height 19
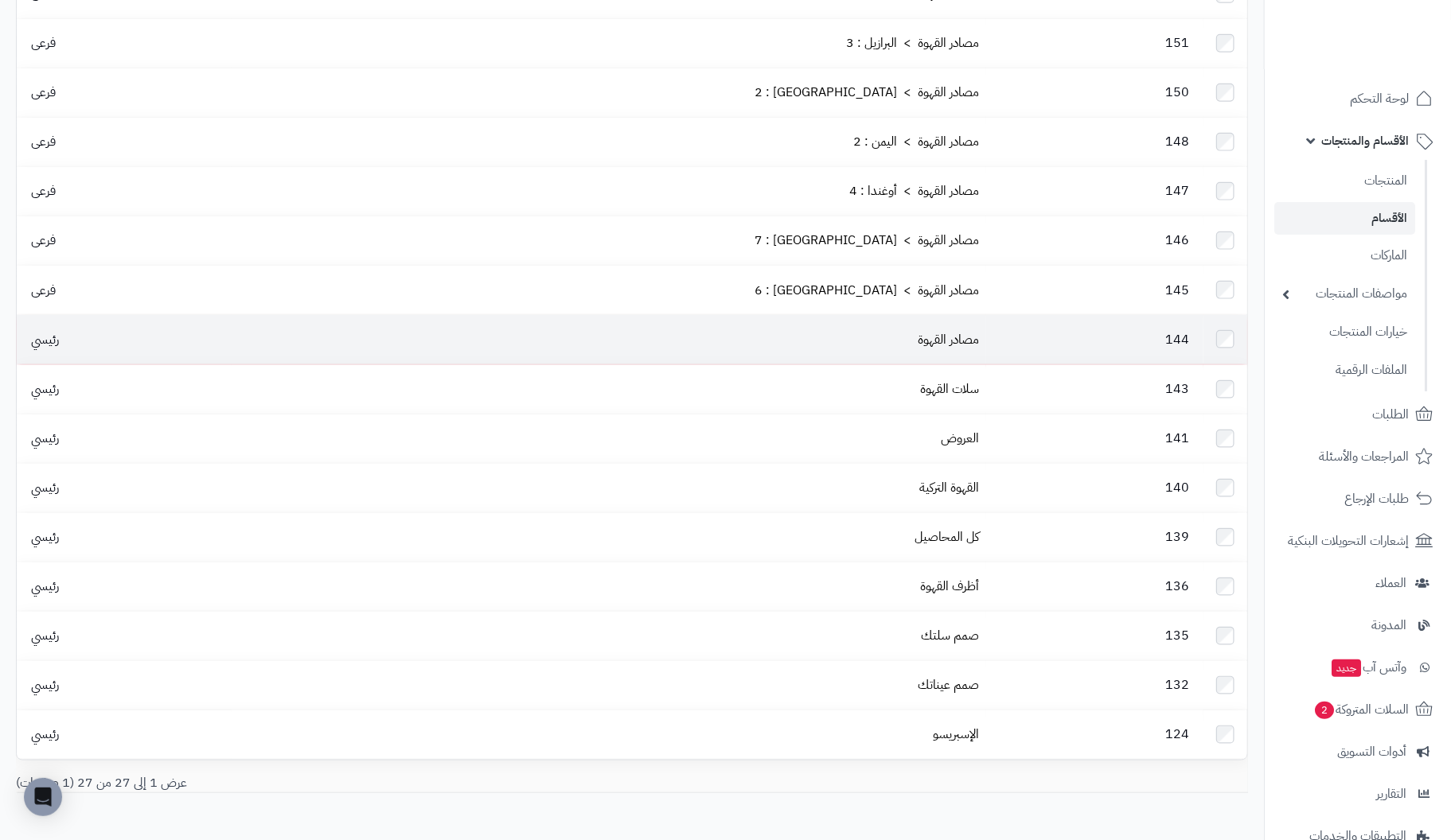
scroll to position [796, 0]
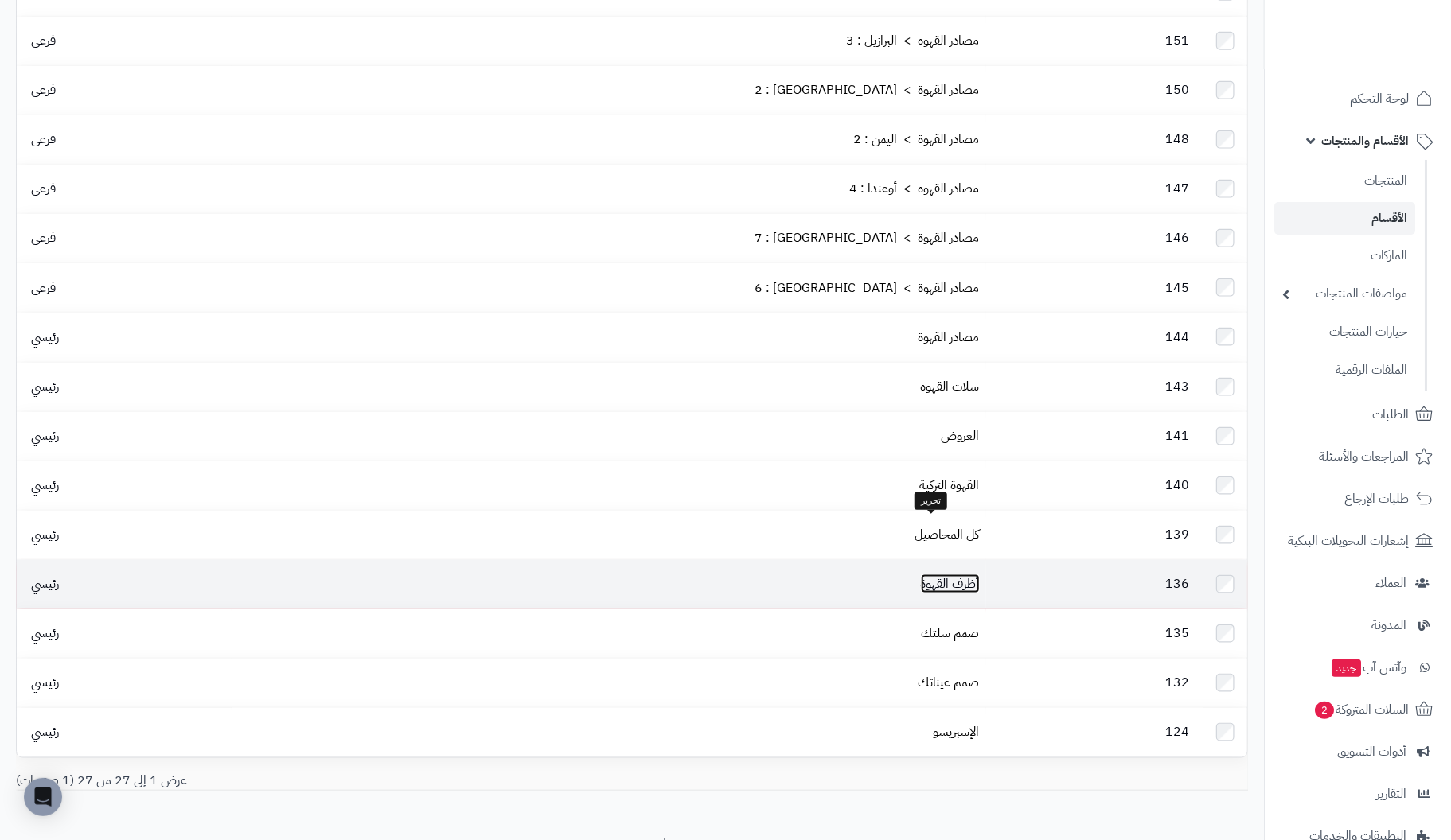
click at [951, 574] on link "أظرف القهوة" at bounding box center [950, 583] width 59 height 19
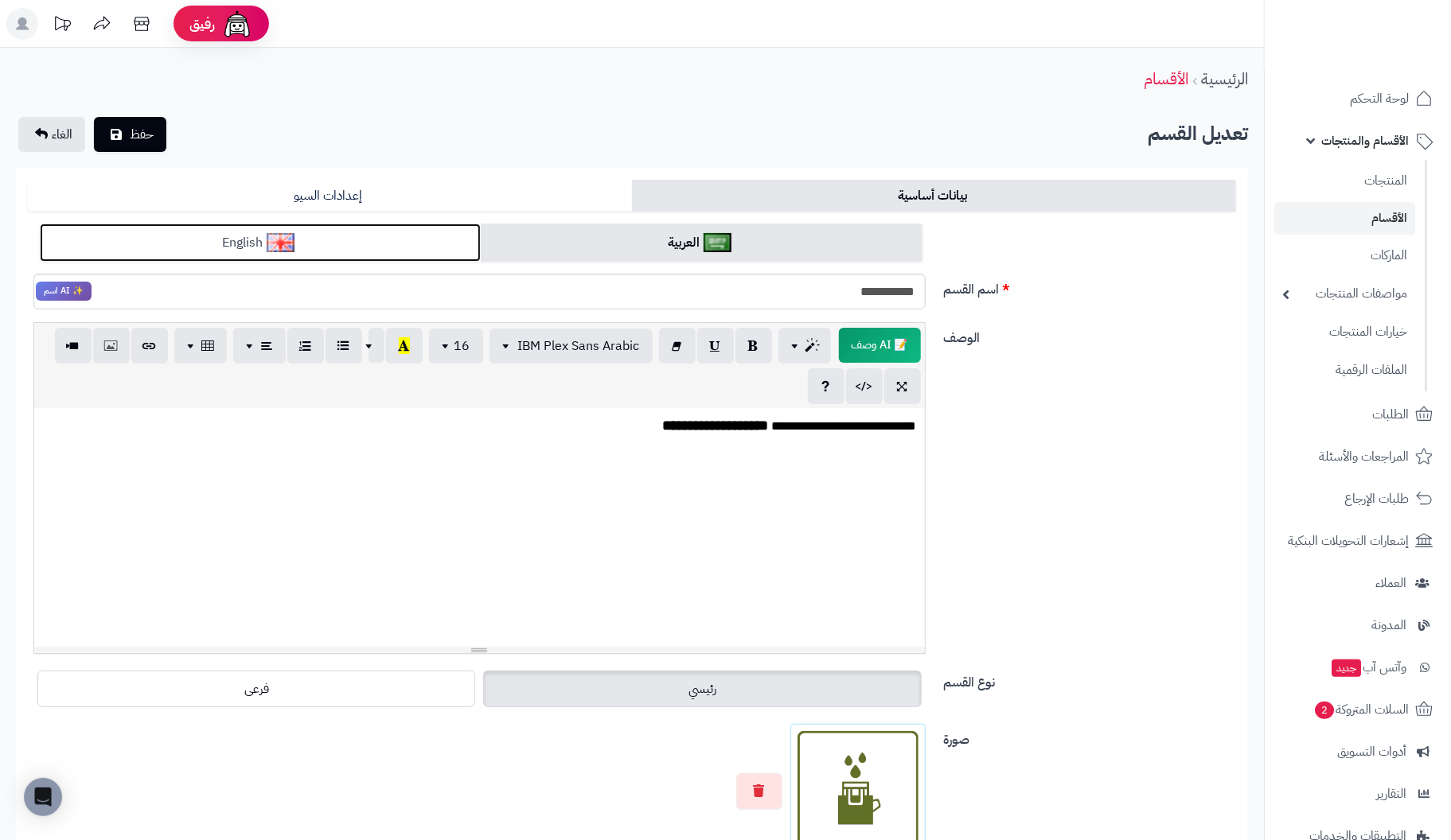
click at [387, 239] on link "English" at bounding box center [260, 243] width 441 height 39
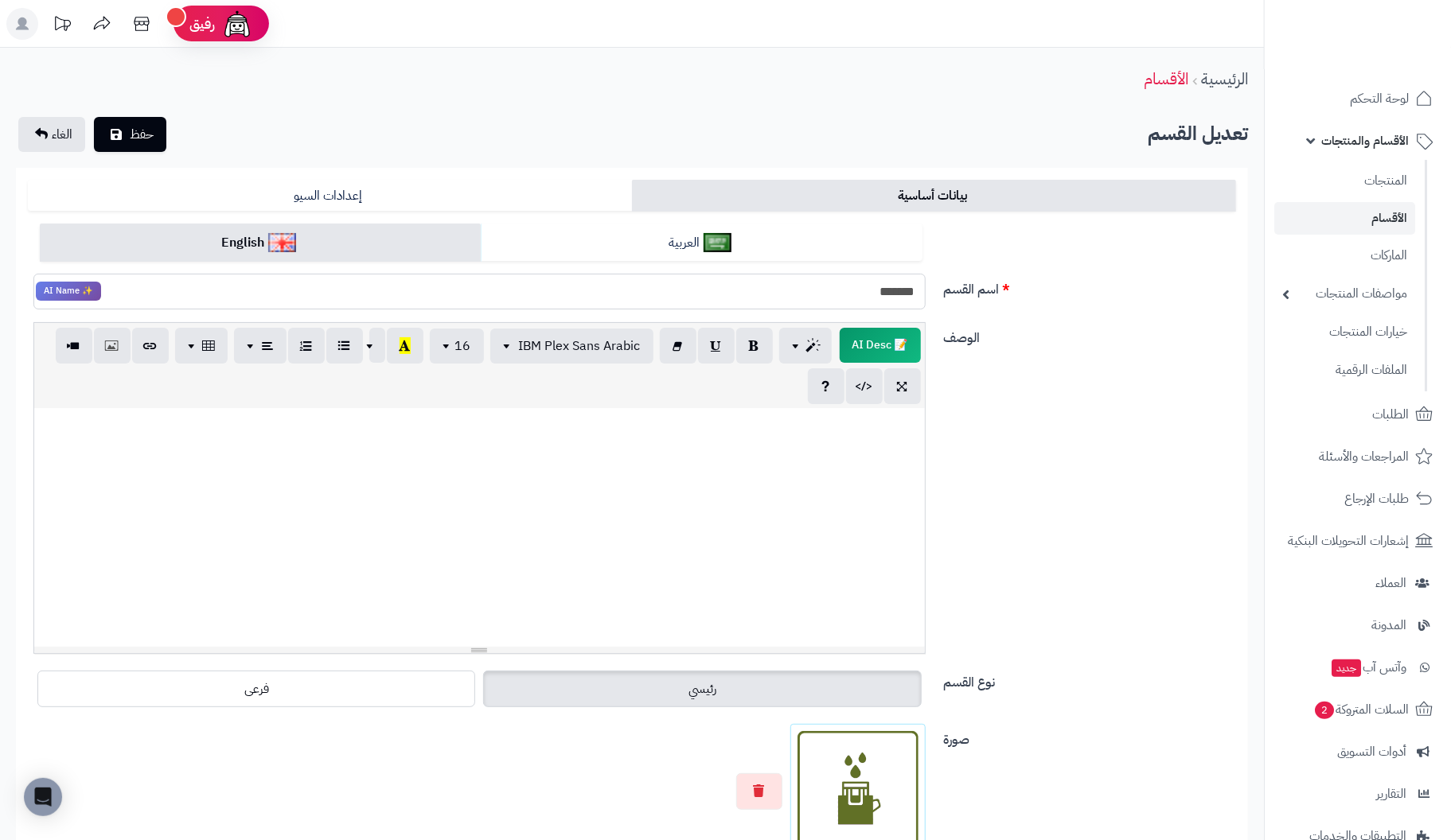
click at [848, 300] on input "*******" at bounding box center [479, 291] width 892 height 36
click at [816, 431] on p at bounding box center [479, 426] width 875 height 18
click at [746, 432] on p "**********" at bounding box center [479, 426] width 876 height 18
click at [757, 795] on button "button" at bounding box center [759, 791] width 46 height 37
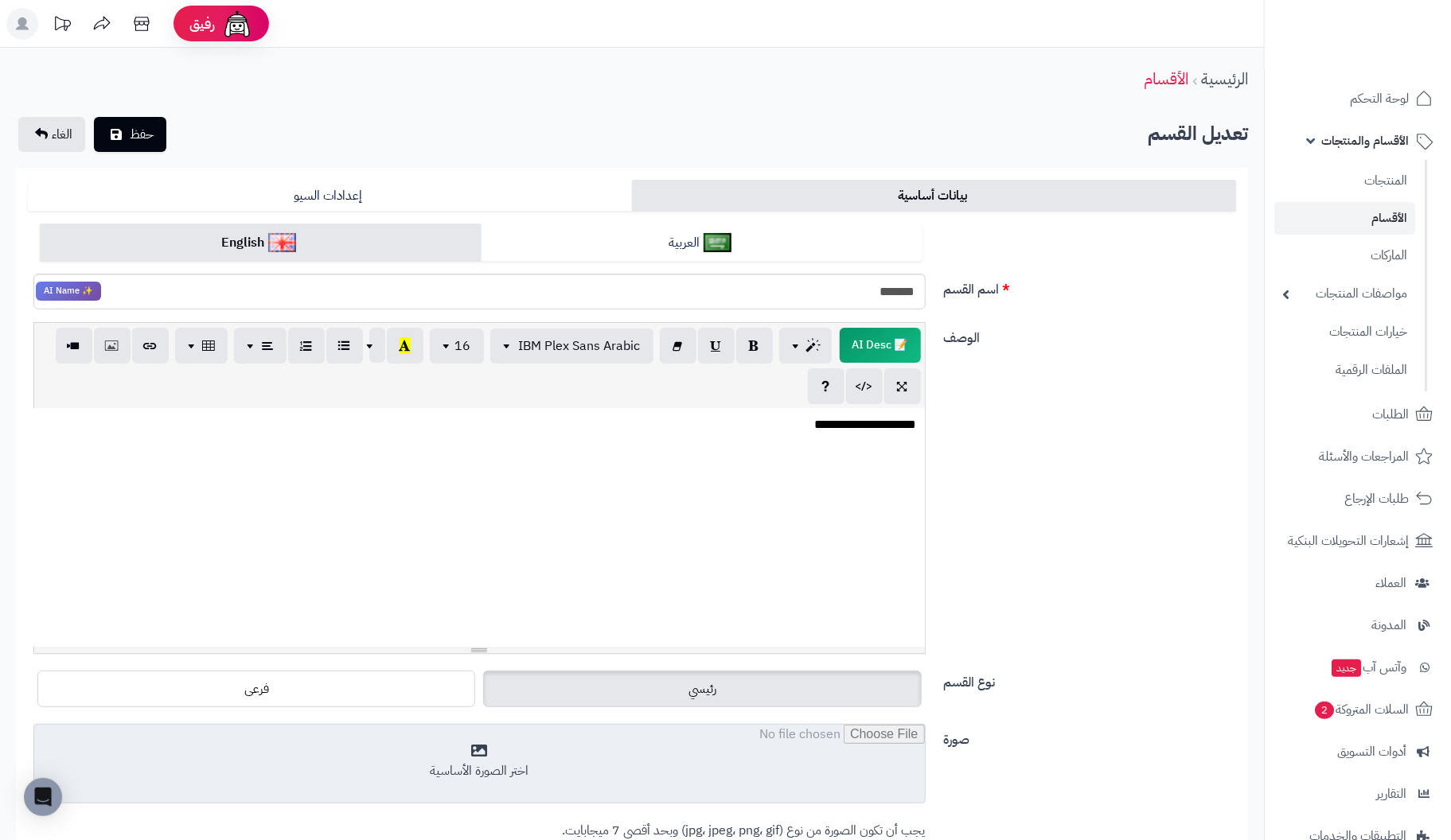
click at [482, 763] on input "file" at bounding box center [479, 764] width 890 height 79
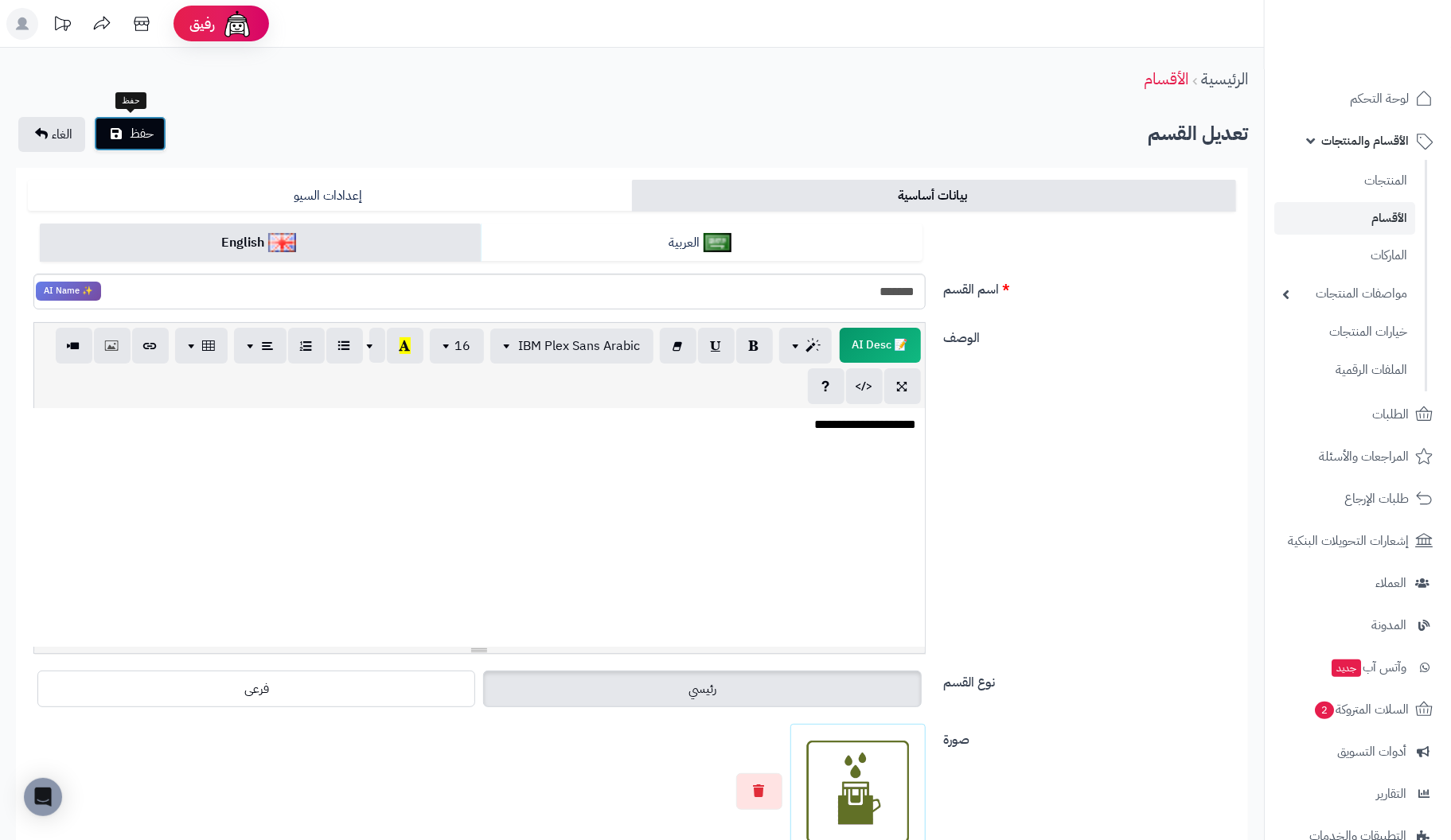
click at [130, 126] on span "حفظ" at bounding box center [141, 133] width 24 height 19
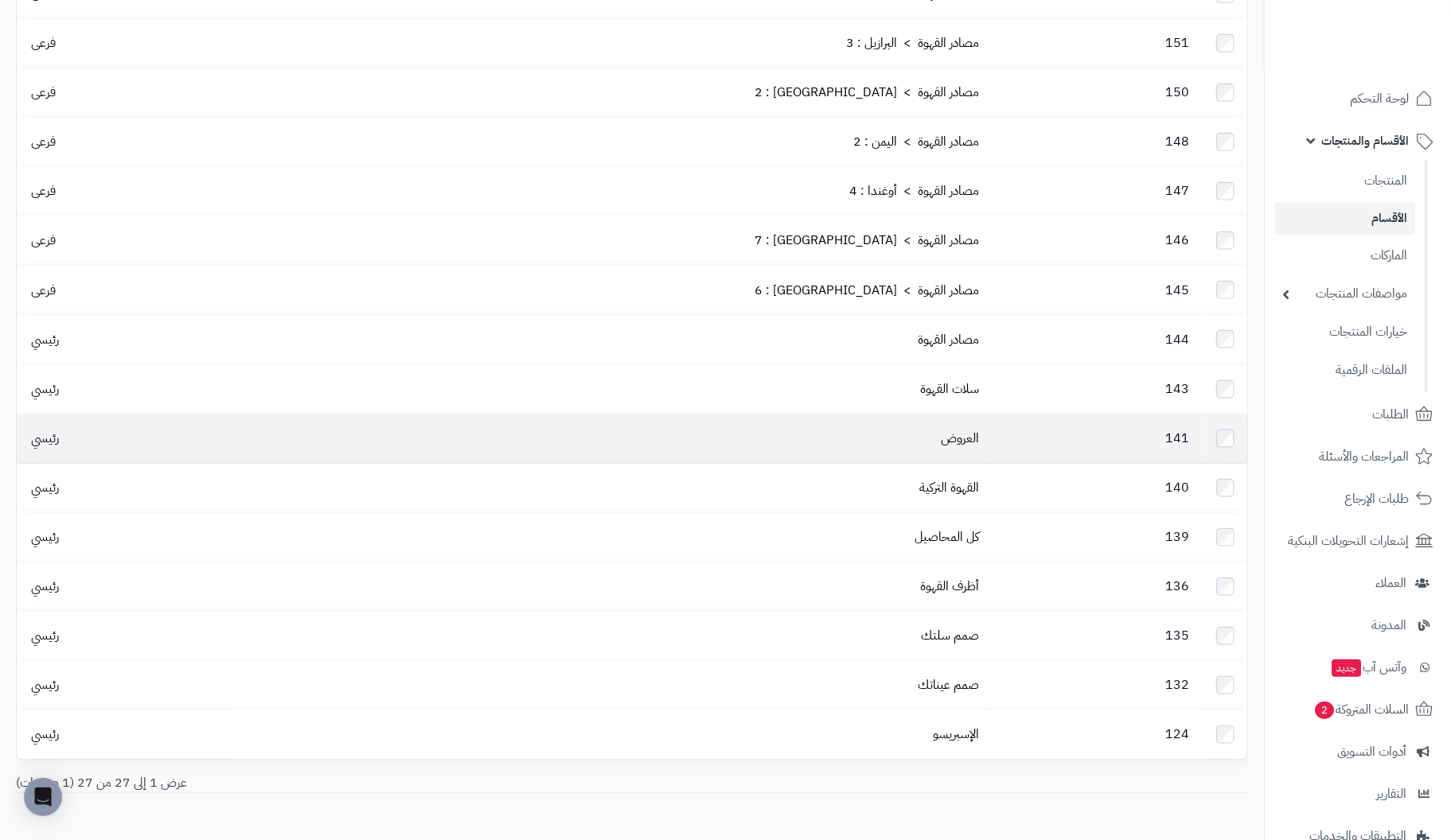
scroll to position [796, 0]
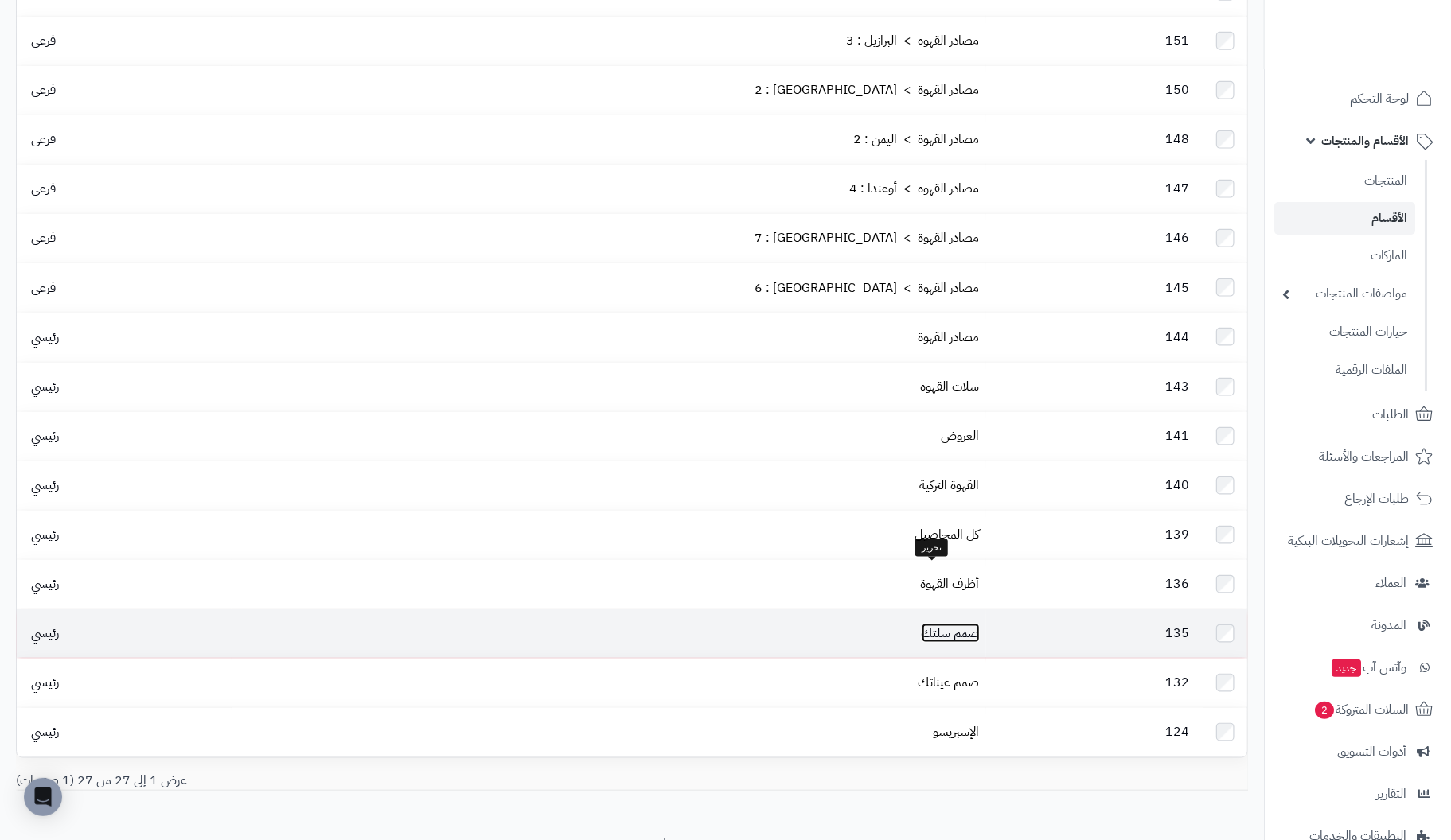
click at [927, 624] on link "صمم سلتك" at bounding box center [950, 633] width 58 height 19
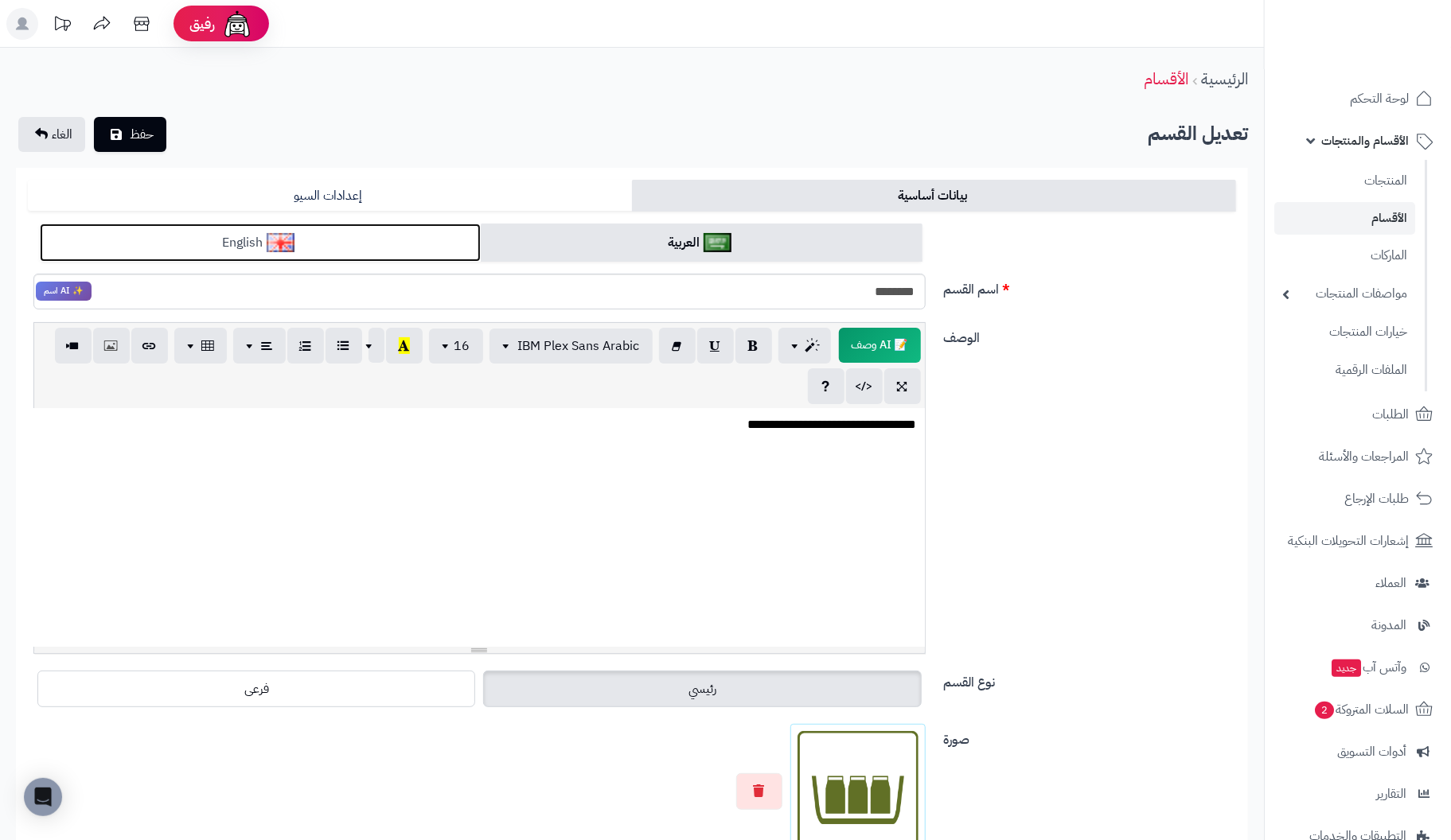
click at [355, 254] on link "English" at bounding box center [260, 243] width 441 height 39
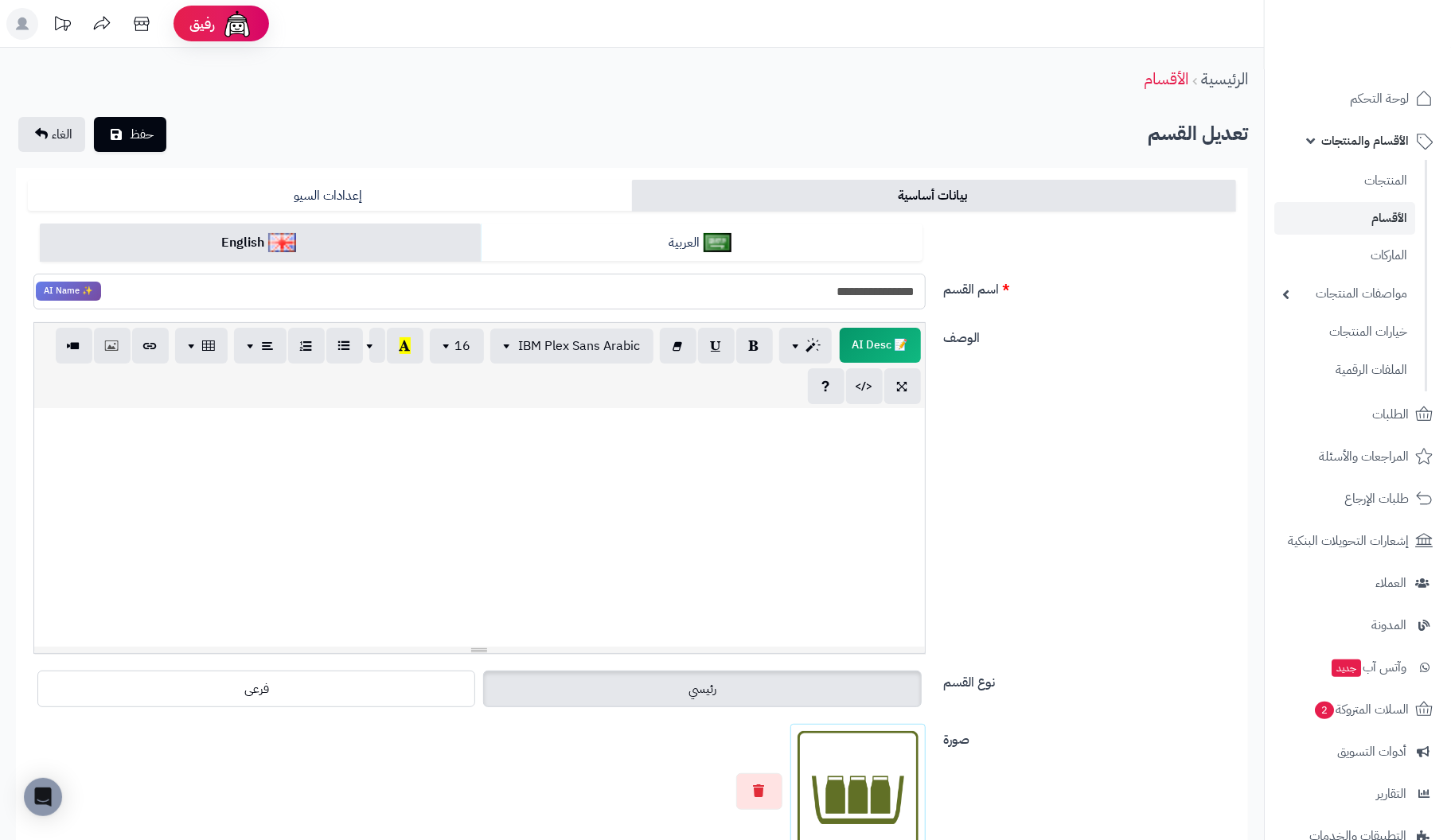
click at [839, 292] on input "**********" at bounding box center [479, 291] width 892 height 36
type input "**********"
click at [889, 441] on div at bounding box center [479, 527] width 890 height 239
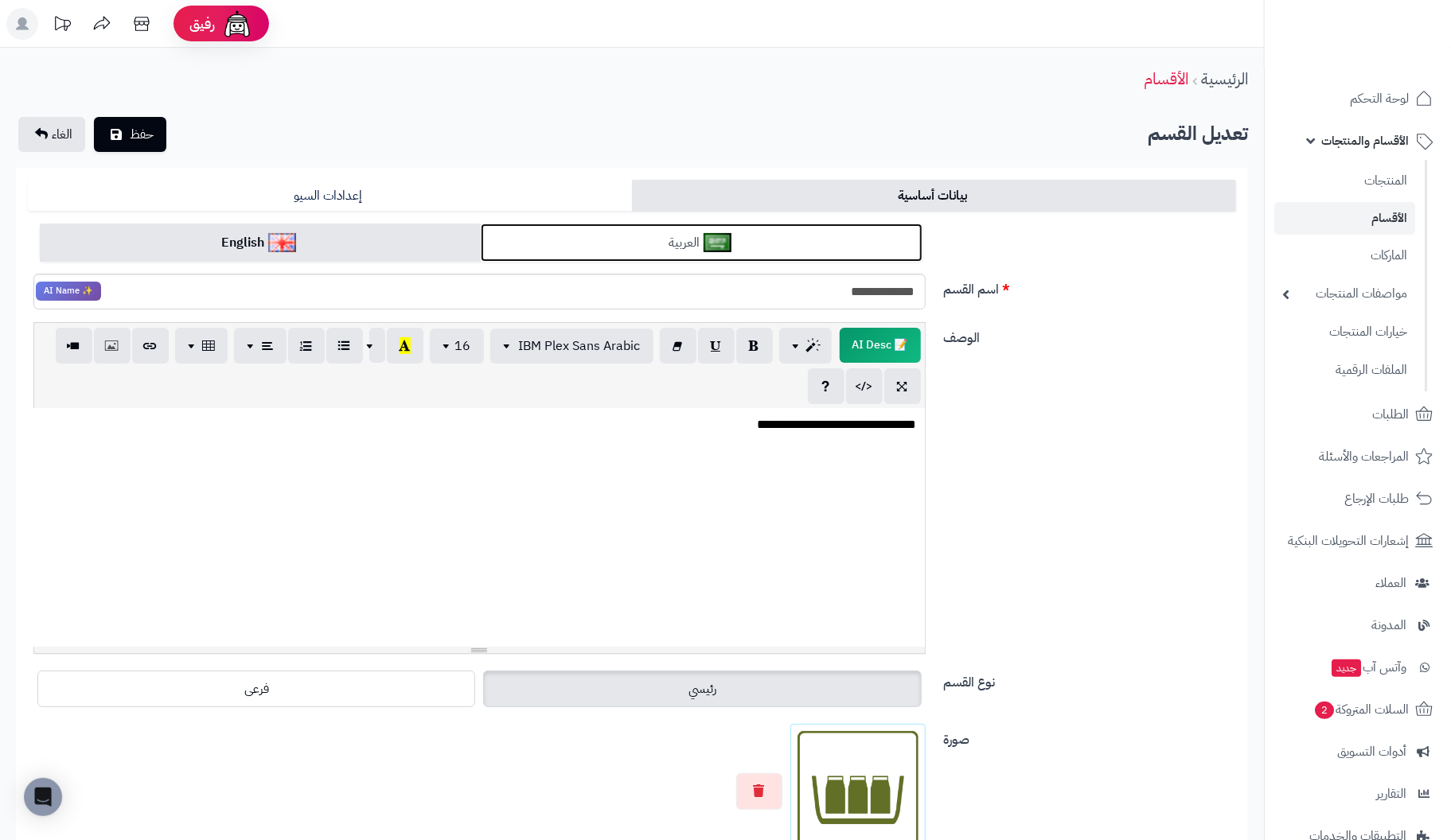
click at [670, 236] on link "العربية" at bounding box center [701, 243] width 441 height 39
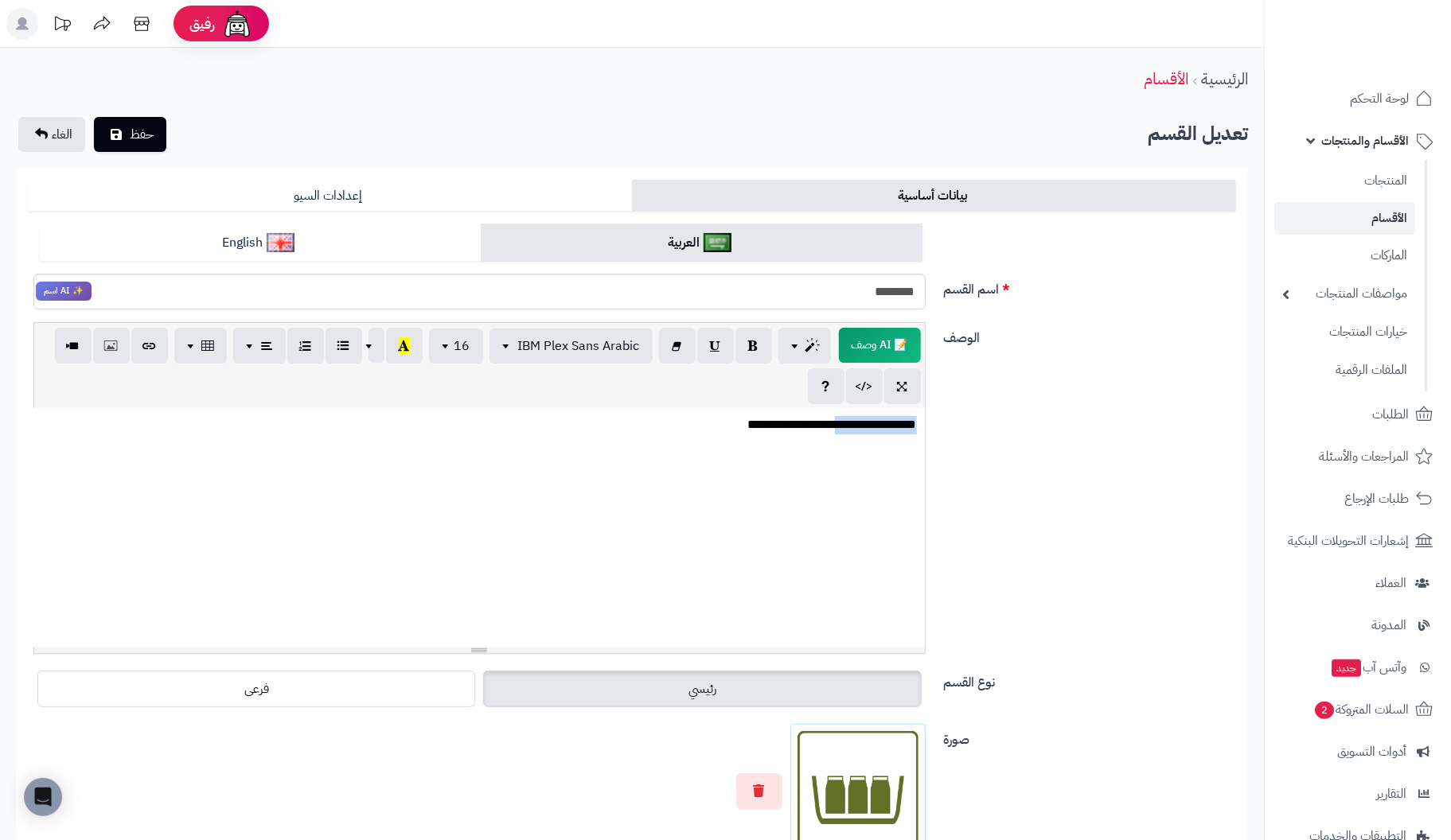
drag, startPoint x: 824, startPoint y: 426, endPoint x: 988, endPoint y: 421, distance: 164.1
click at [988, 421] on div "**********" at bounding box center [632, 494] width 1221 height 344
click at [823, 302] on input "********" at bounding box center [479, 291] width 892 height 36
click at [762, 795] on button "button" at bounding box center [759, 791] width 46 height 37
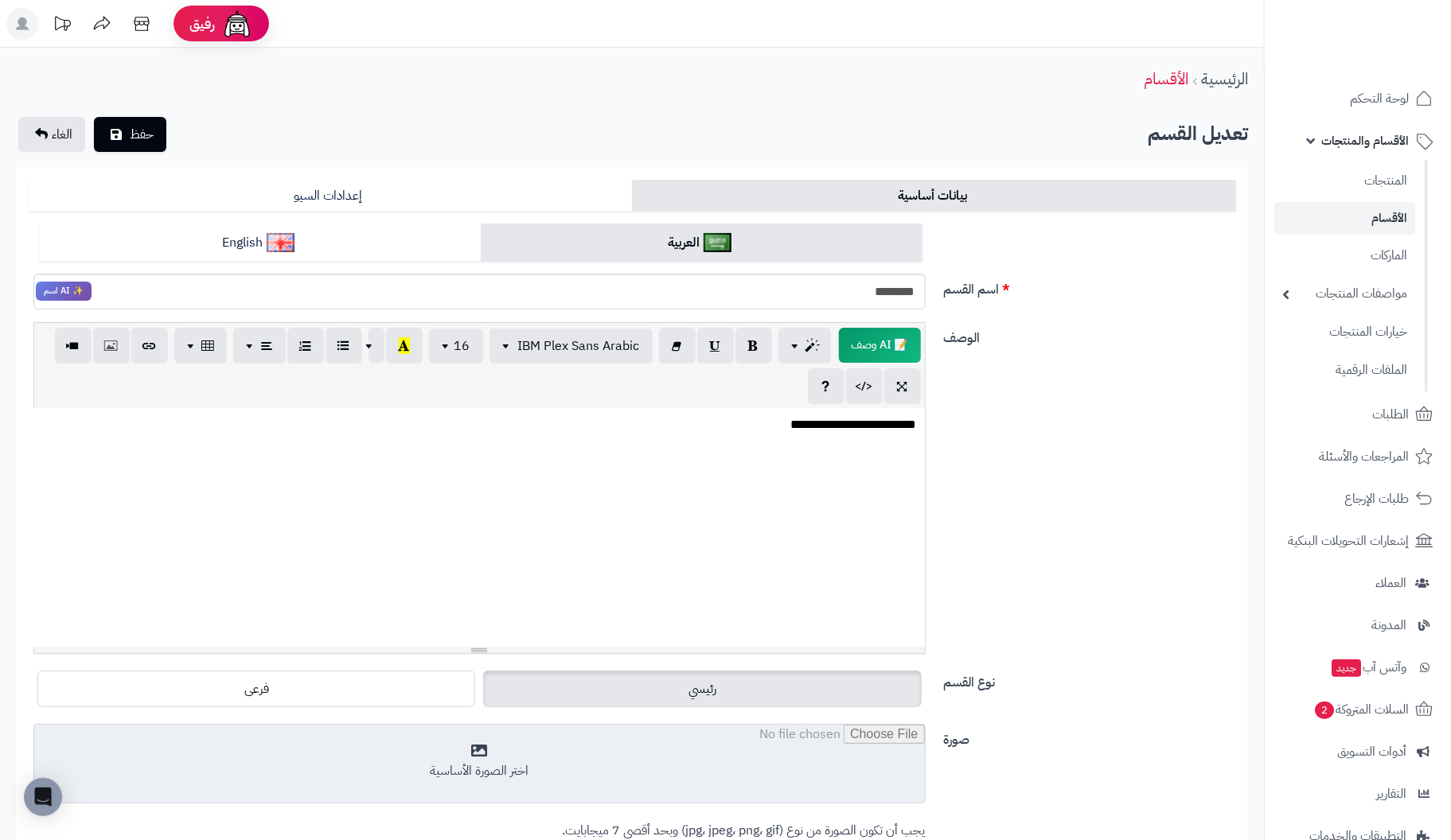
click at [480, 769] on input "file" at bounding box center [479, 764] width 890 height 79
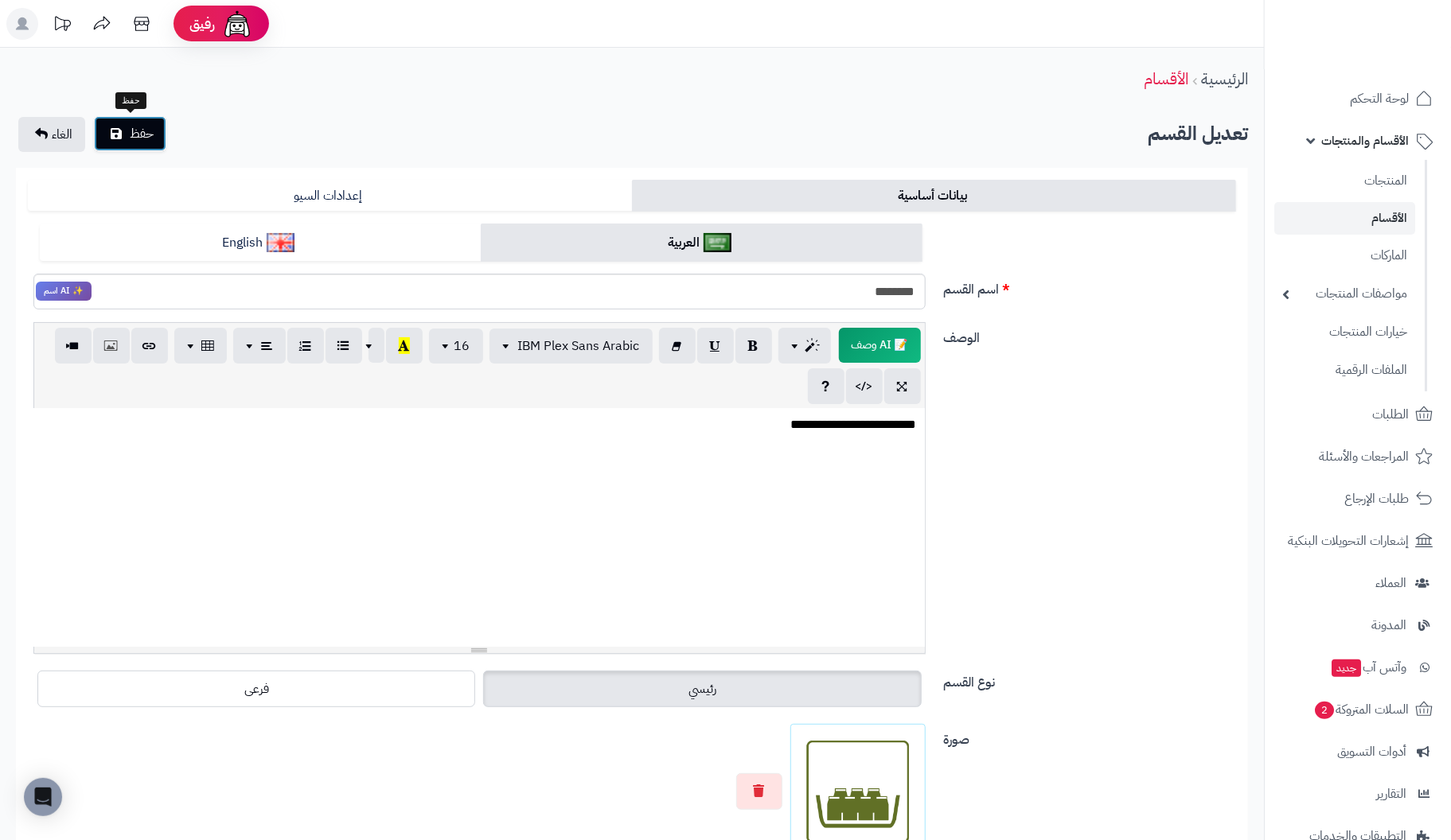
click at [143, 139] on span "حفظ" at bounding box center [141, 133] width 24 height 19
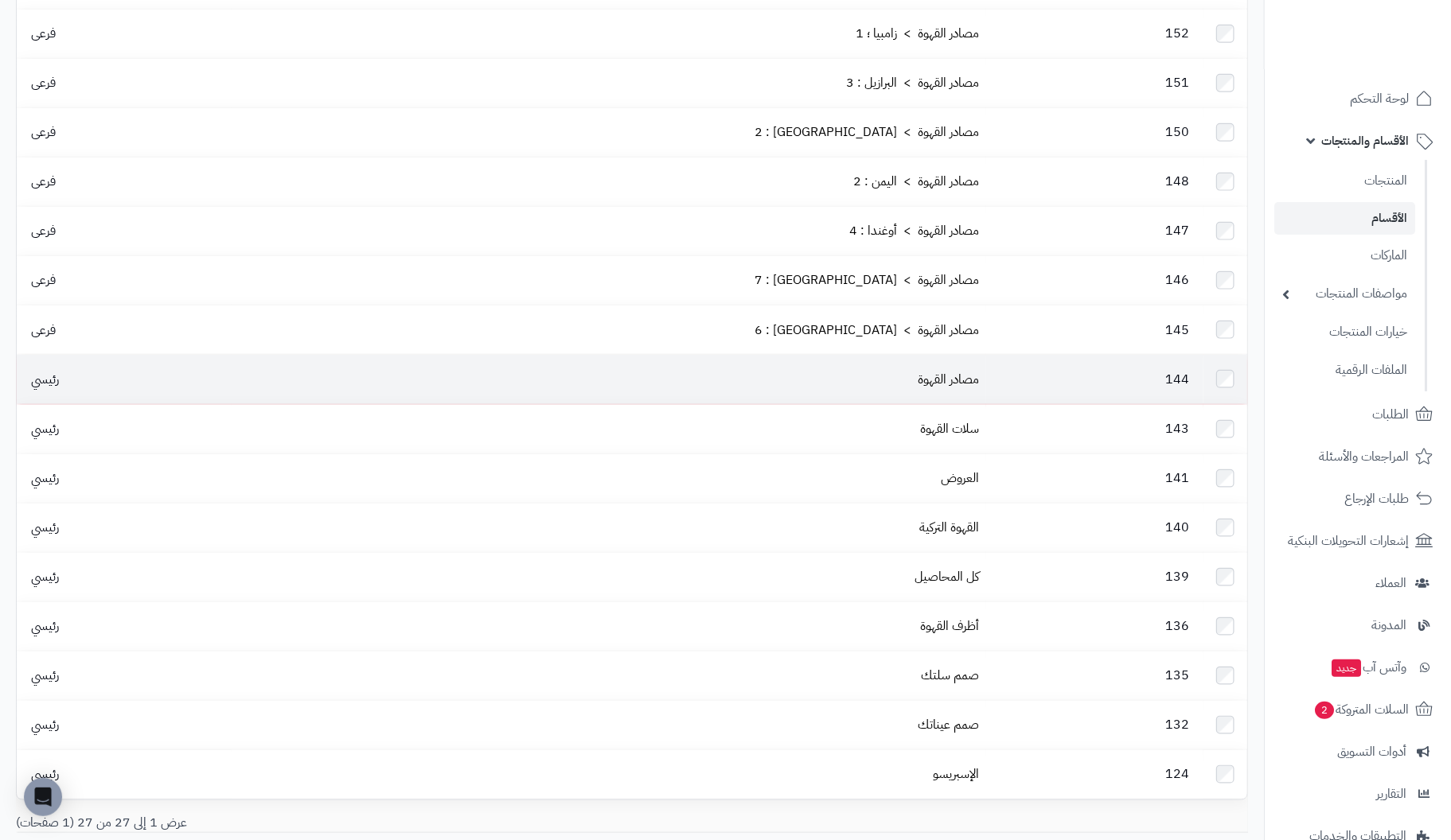
scroll to position [796, 0]
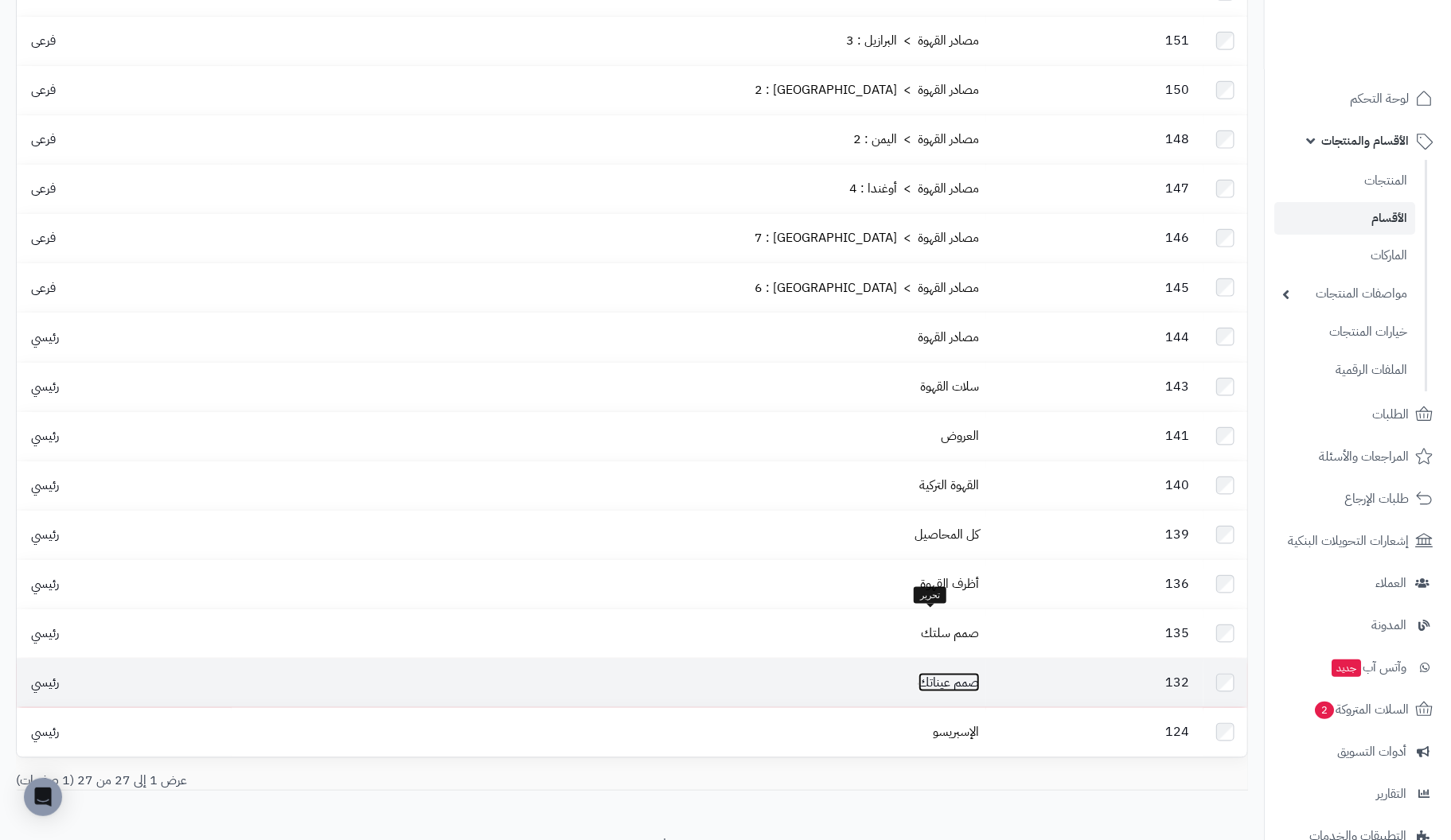
click at [960, 673] on link "صمم عيناتك" at bounding box center [949, 682] width 61 height 19
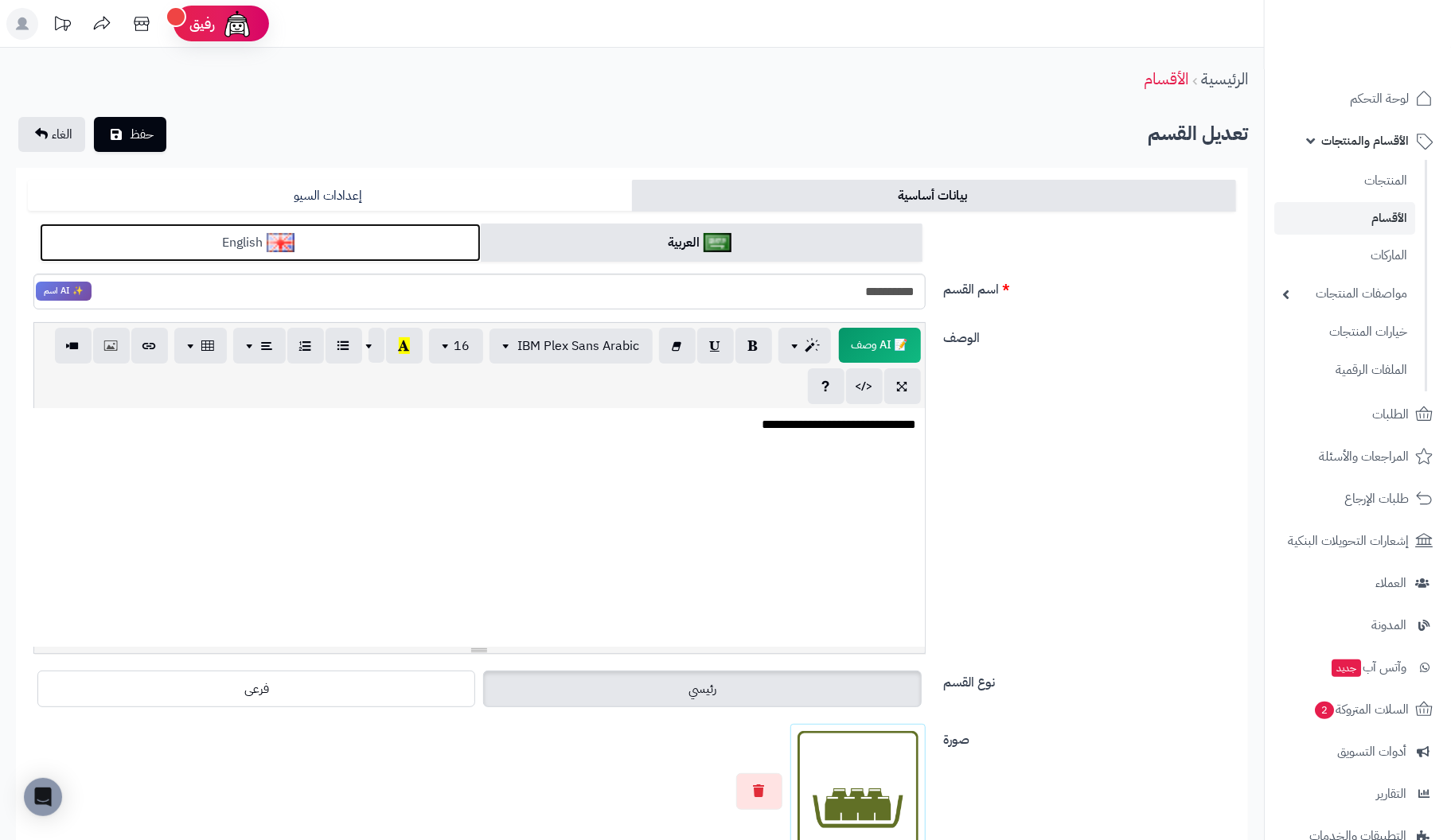
click at [398, 247] on link "English" at bounding box center [260, 243] width 441 height 39
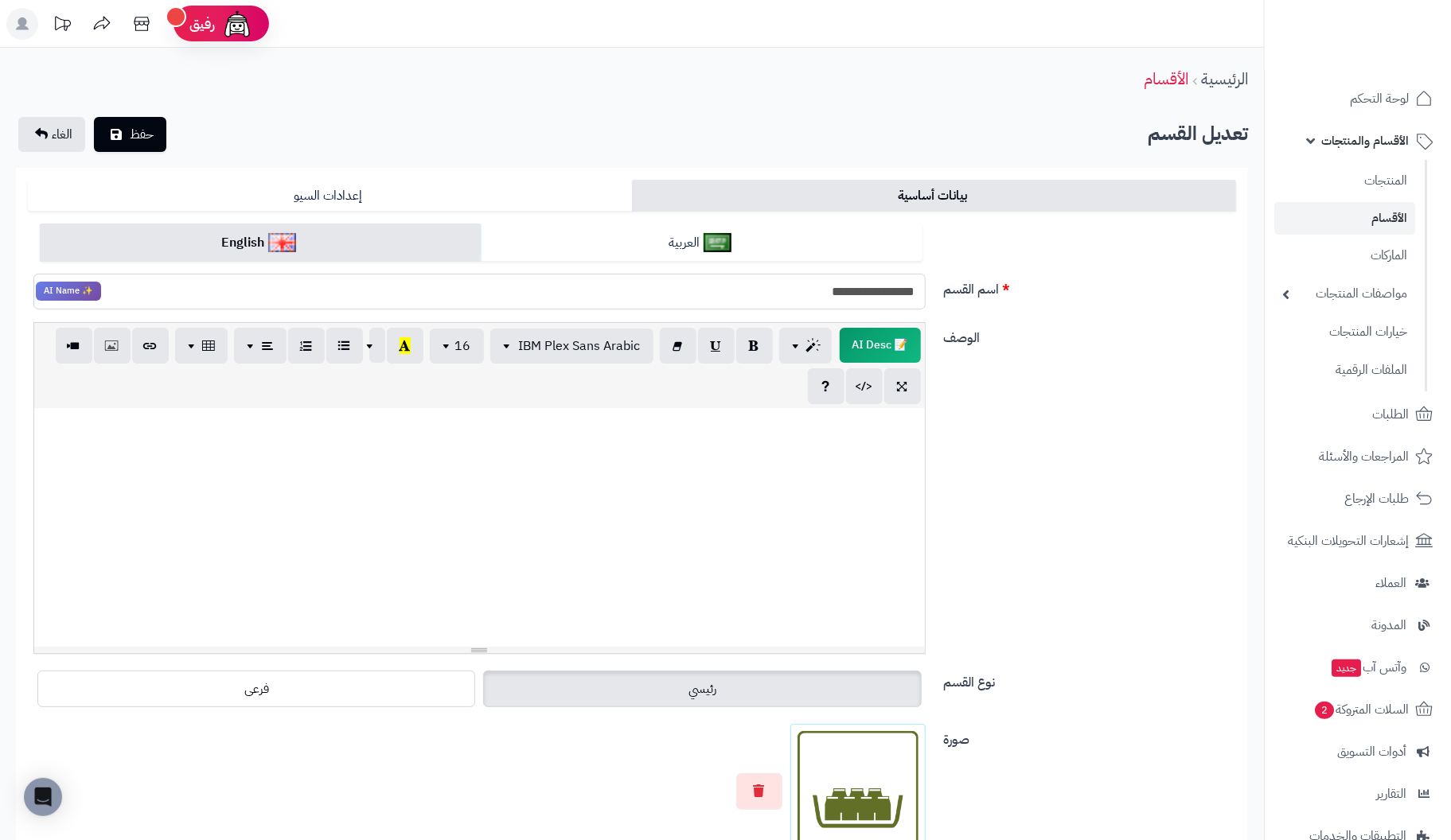
click at [832, 291] on input "**********" at bounding box center [479, 291] width 892 height 36
type input "*"
type input "**********"
click at [902, 465] on div at bounding box center [479, 527] width 890 height 239
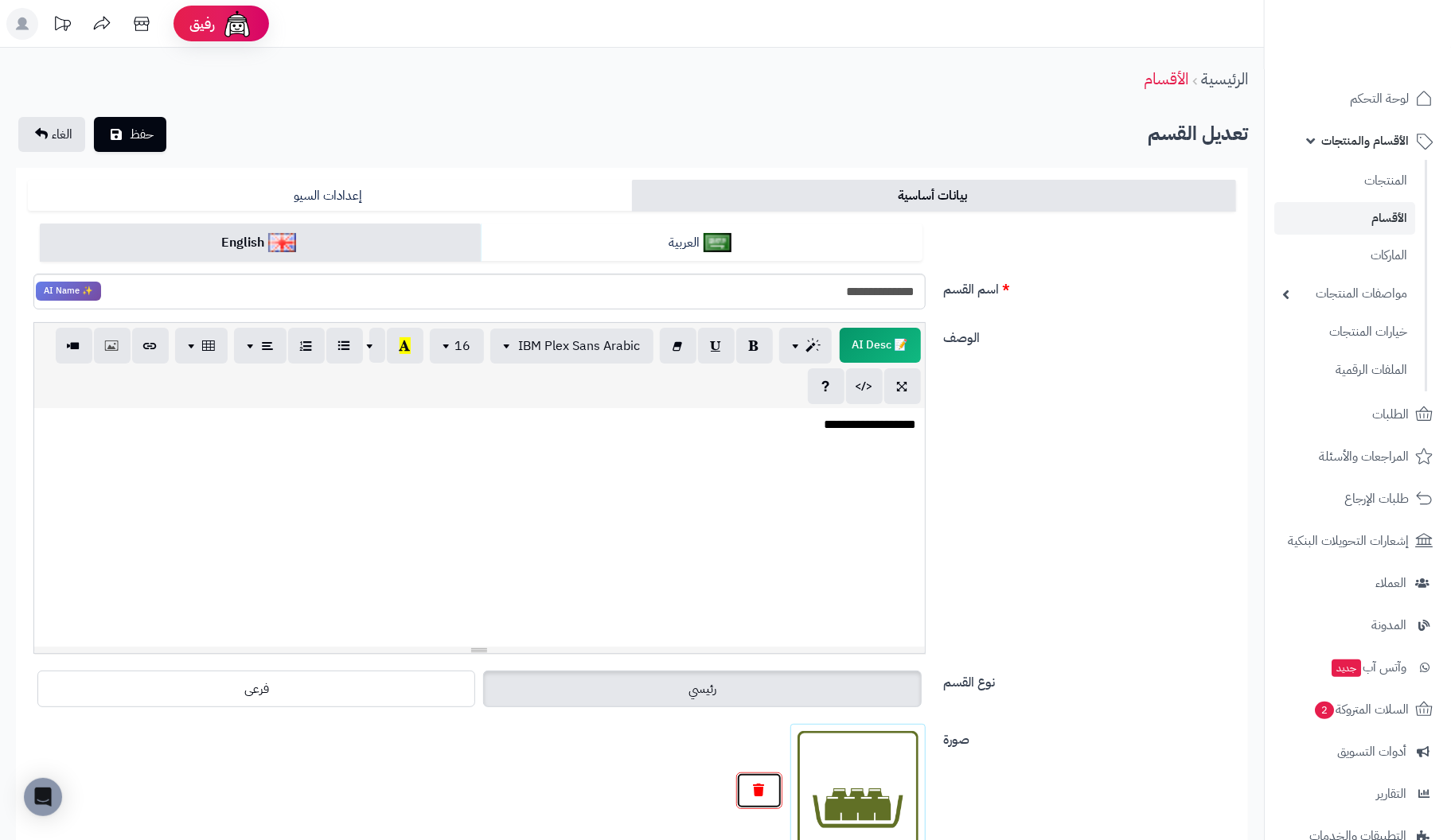
click at [763, 792] on icon "button" at bounding box center [759, 790] width 11 height 13
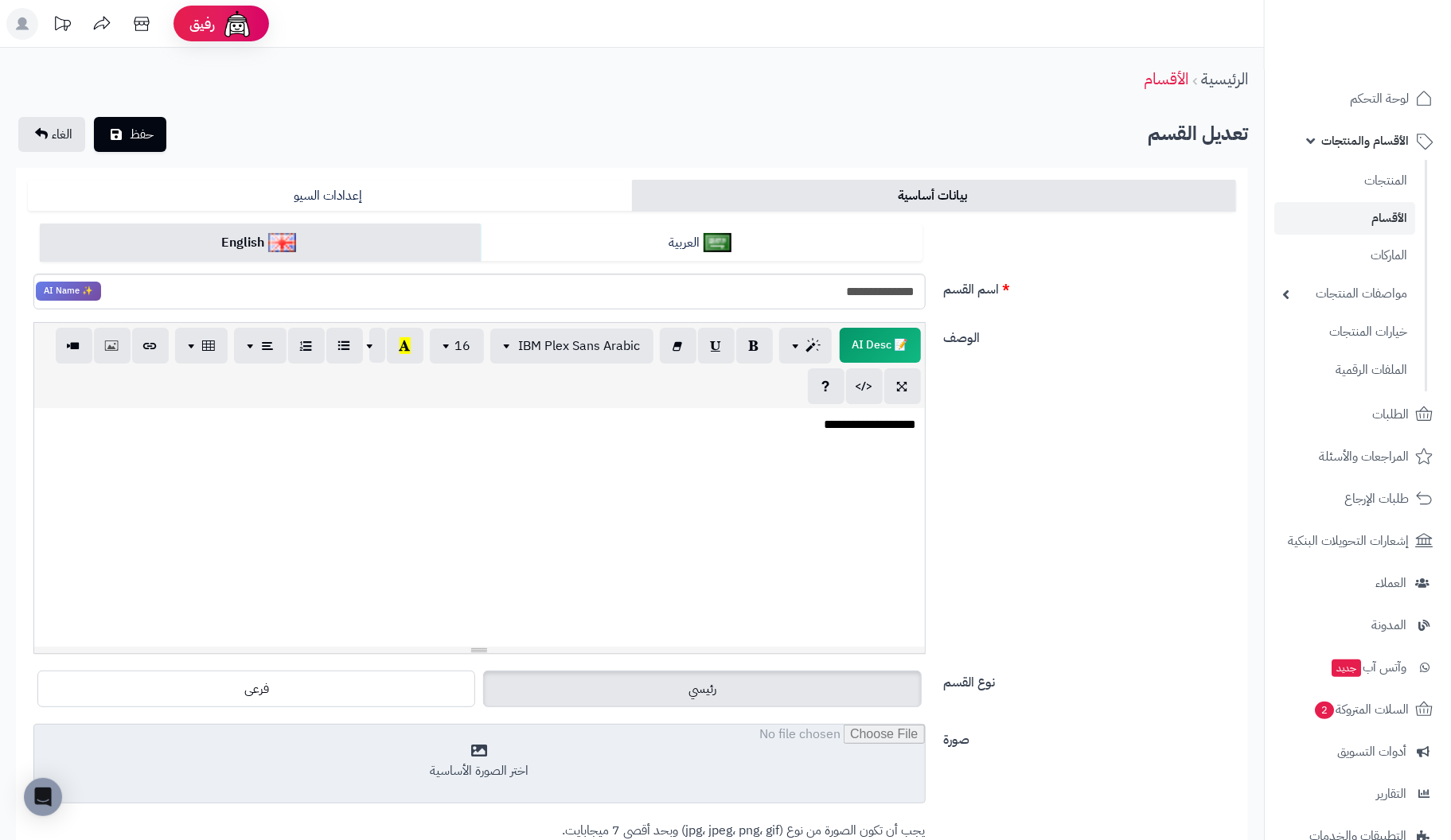
click at [489, 773] on input "file" at bounding box center [479, 764] width 890 height 79
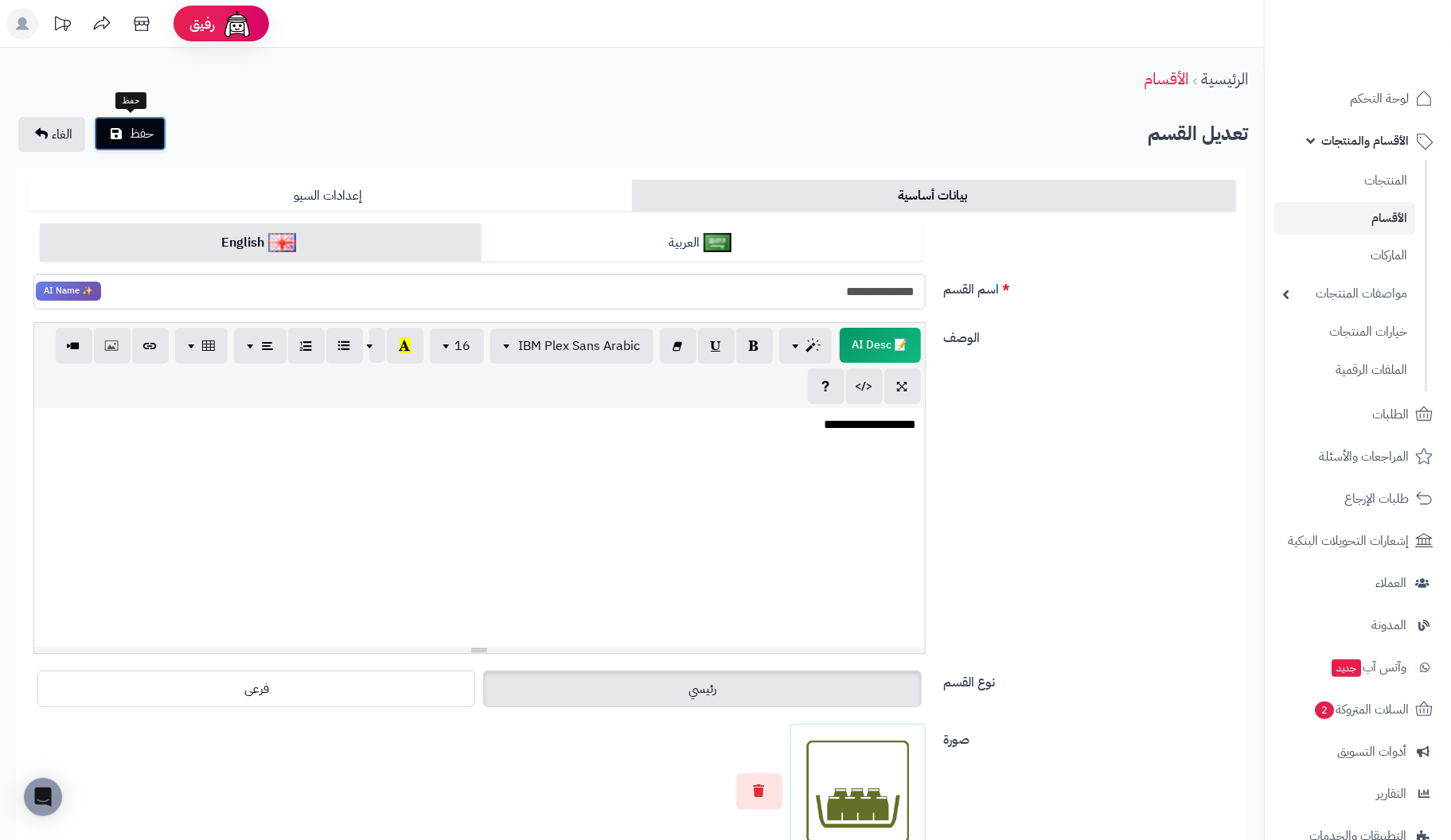
click at [124, 138] on button "حفظ" at bounding box center [130, 134] width 72 height 35
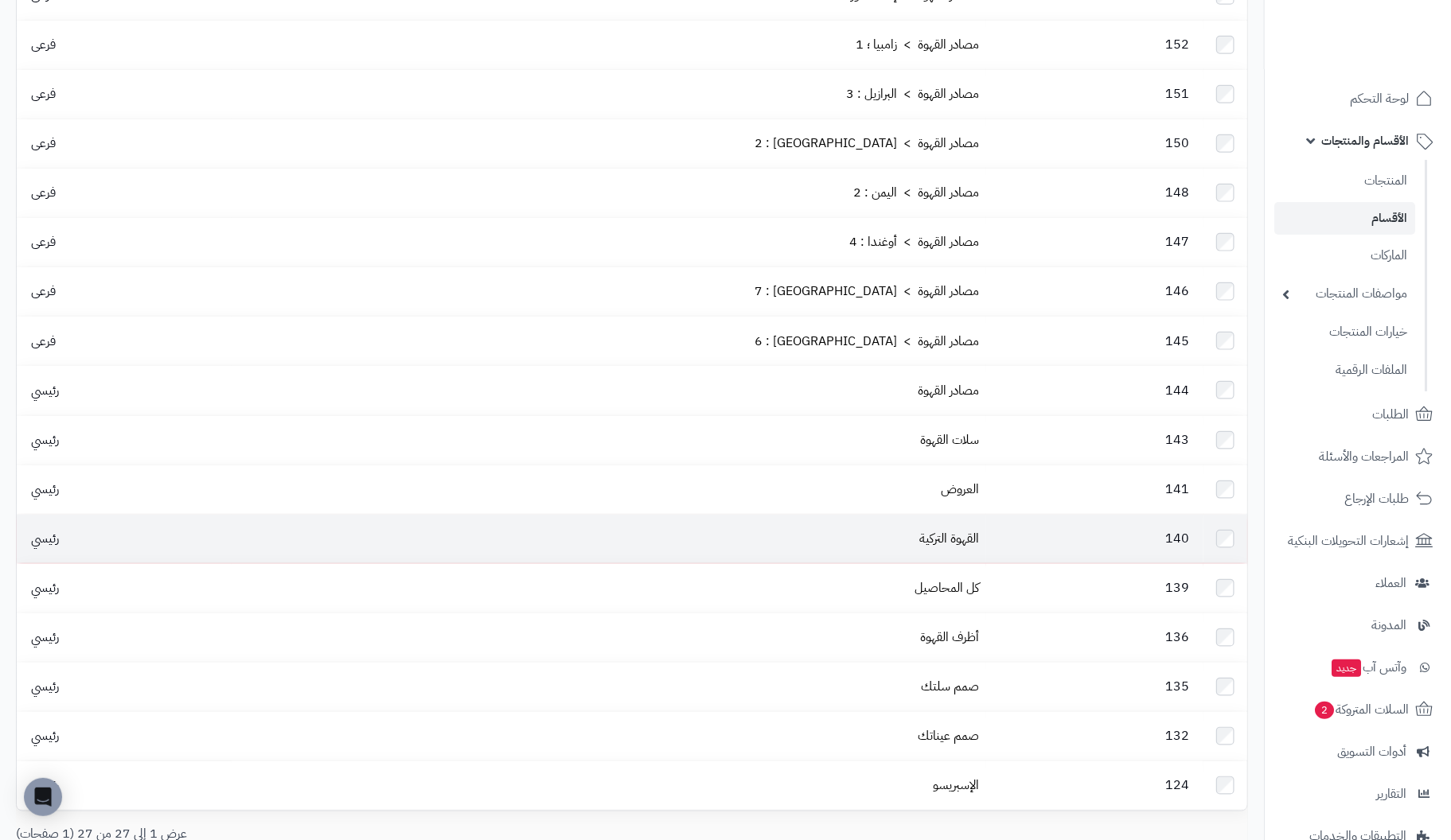
scroll to position [803, 0]
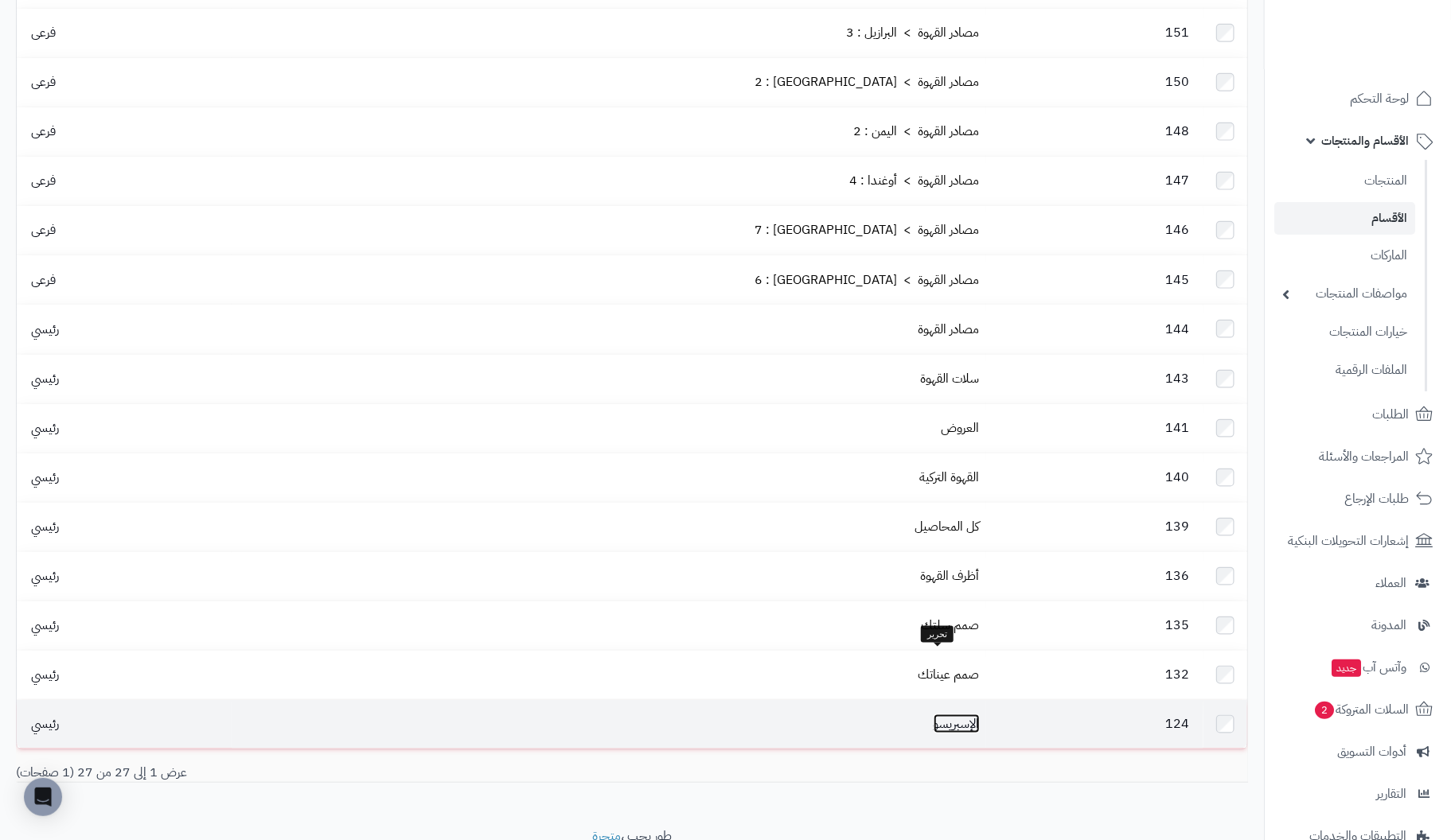
click at [952, 714] on link "الإسبريسو" at bounding box center [957, 724] width 46 height 19
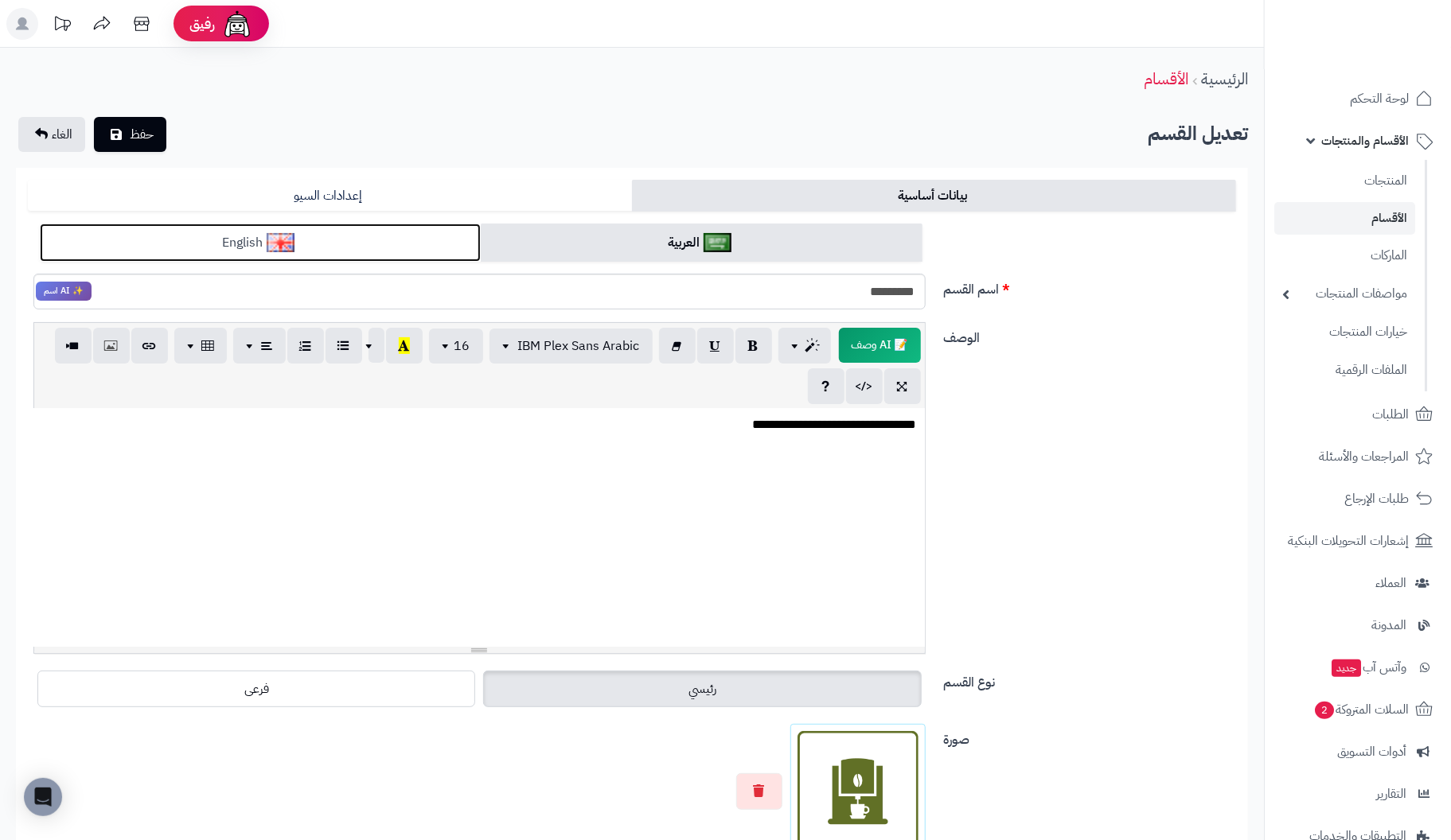
click at [343, 244] on link "English" at bounding box center [260, 243] width 441 height 39
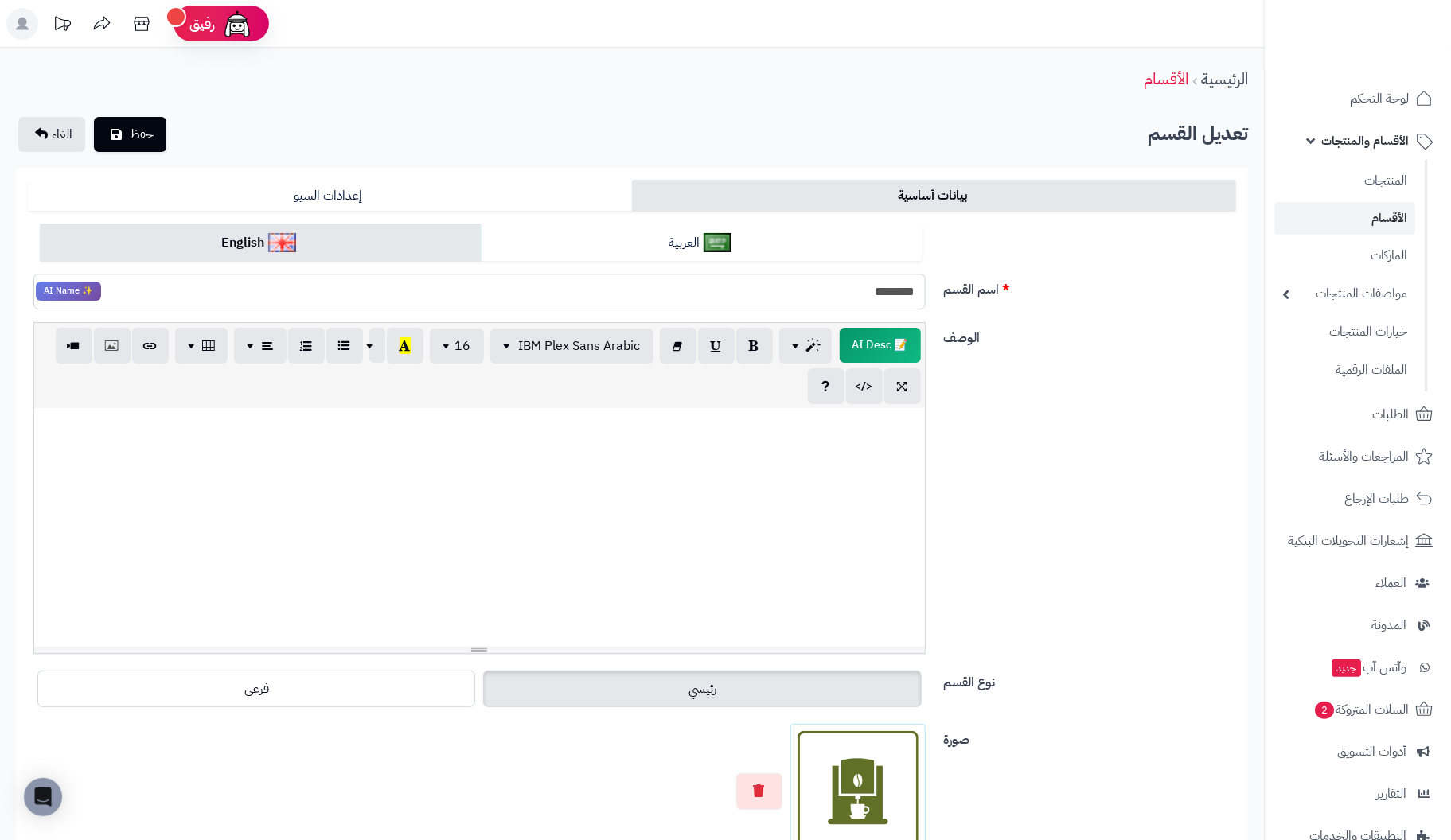
click at [887, 442] on div at bounding box center [479, 527] width 890 height 239
click at [759, 786] on icon "button" at bounding box center [759, 790] width 11 height 13
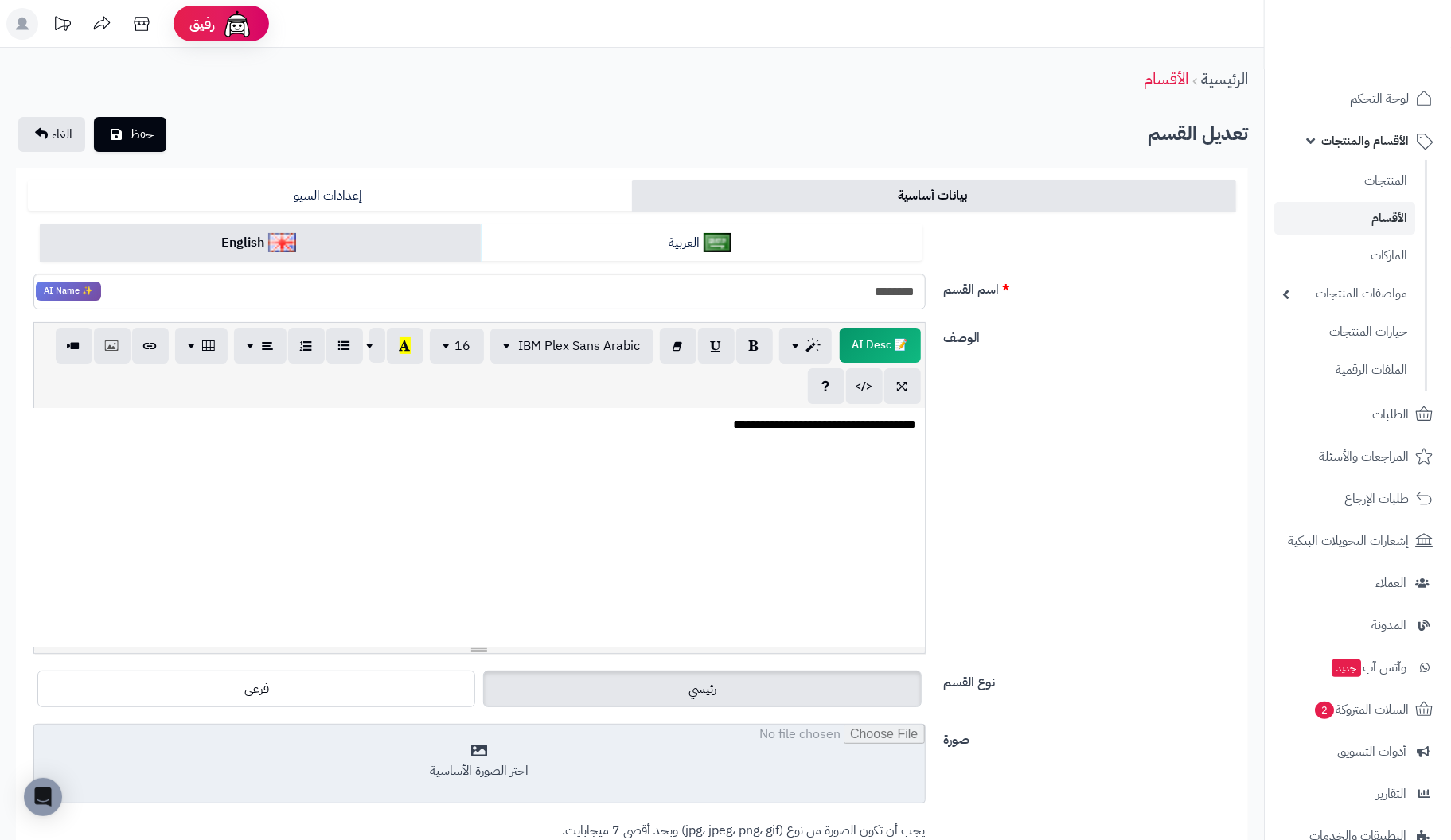
click at [479, 763] on input "file" at bounding box center [479, 764] width 890 height 79
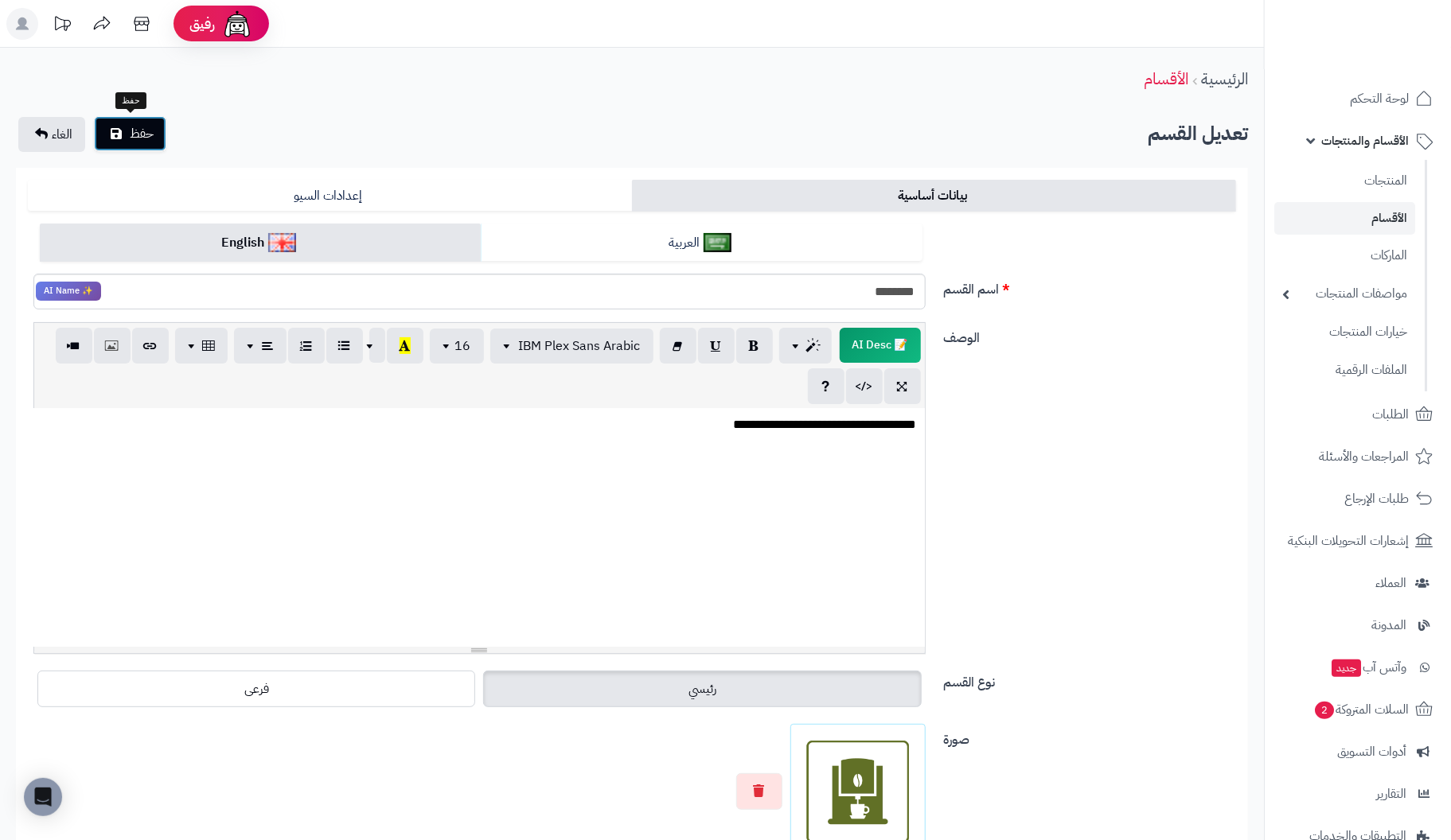
click at [127, 134] on button "حفظ" at bounding box center [130, 134] width 72 height 35
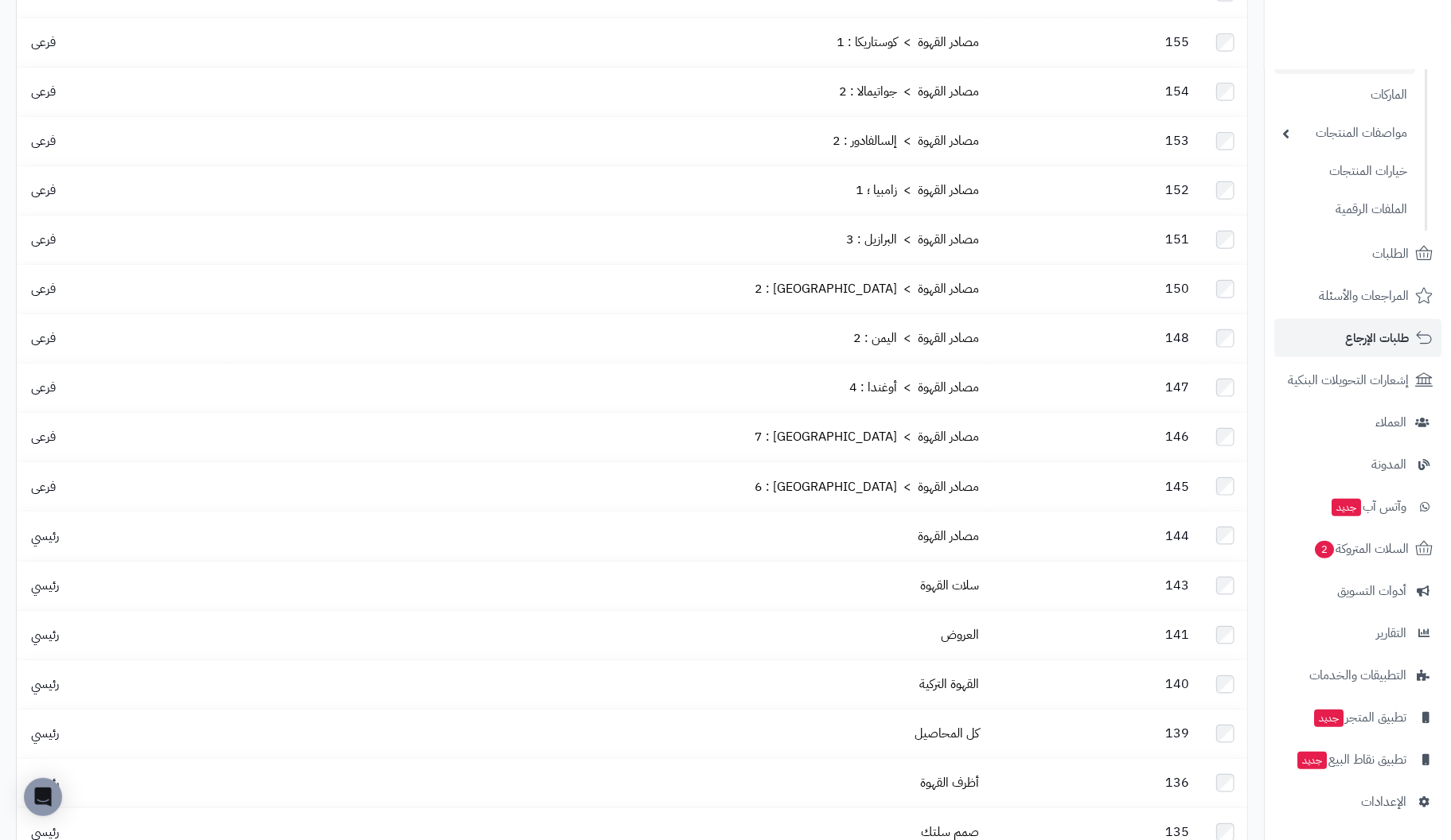
scroll to position [636, 0]
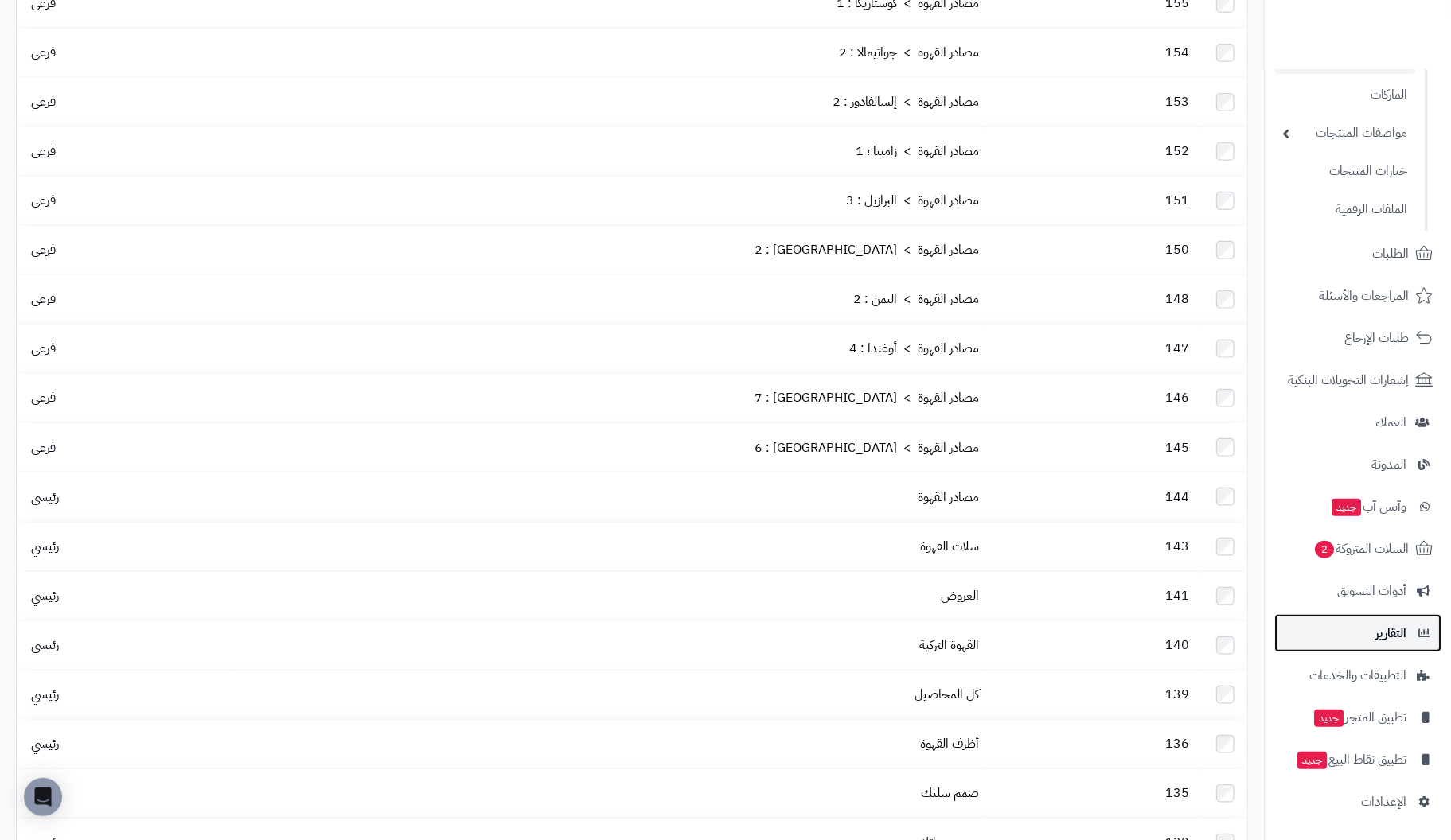
click at [1381, 634] on span "التقارير" at bounding box center [1391, 633] width 31 height 22
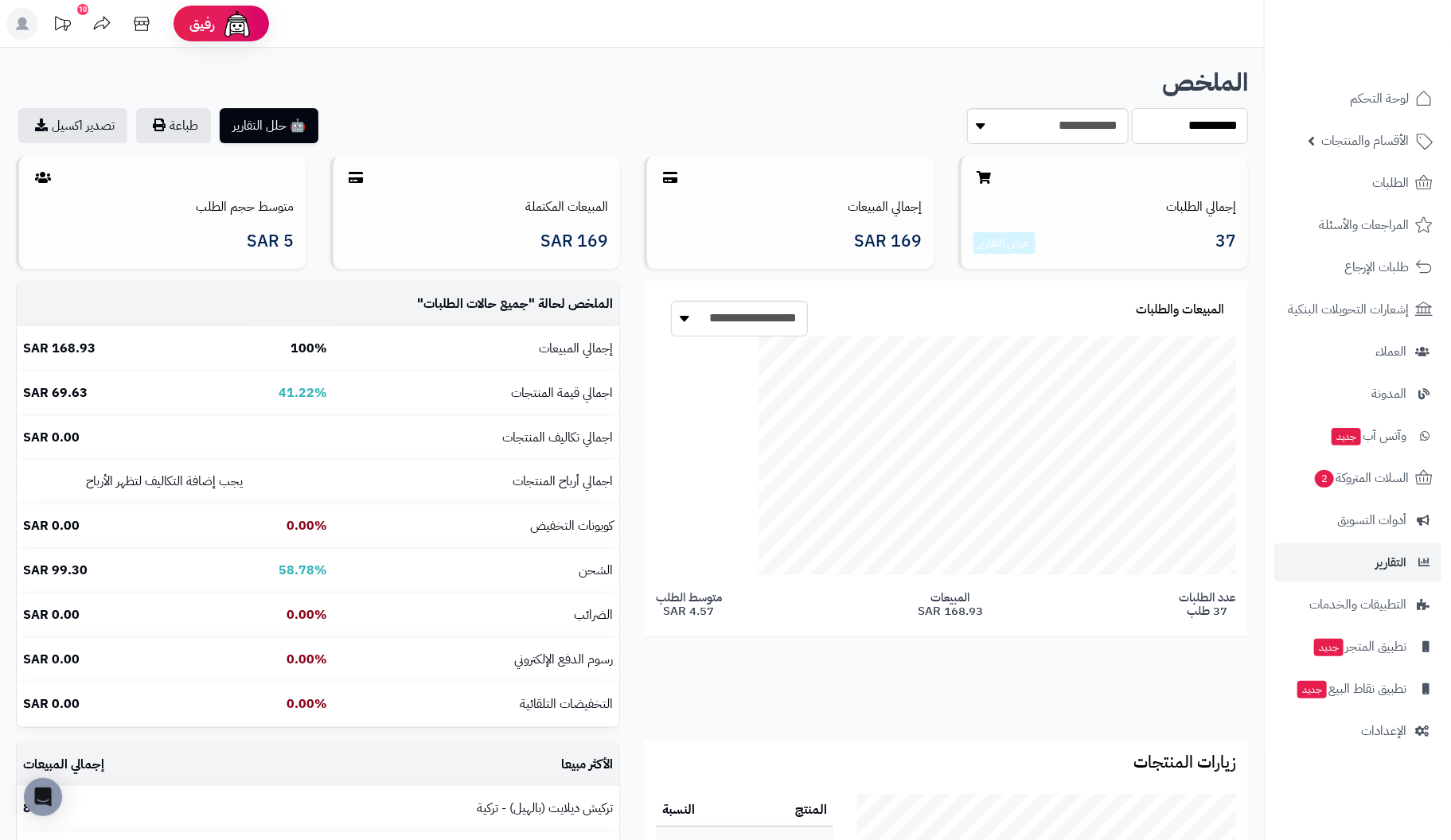
click at [1188, 120] on select "**********" at bounding box center [1191, 126] width 116 height 36
click at [1043, 128] on select "**********" at bounding box center [1047, 126] width 162 height 36
click at [1202, 124] on select "**********" at bounding box center [1191, 126] width 116 height 36
select select "******"
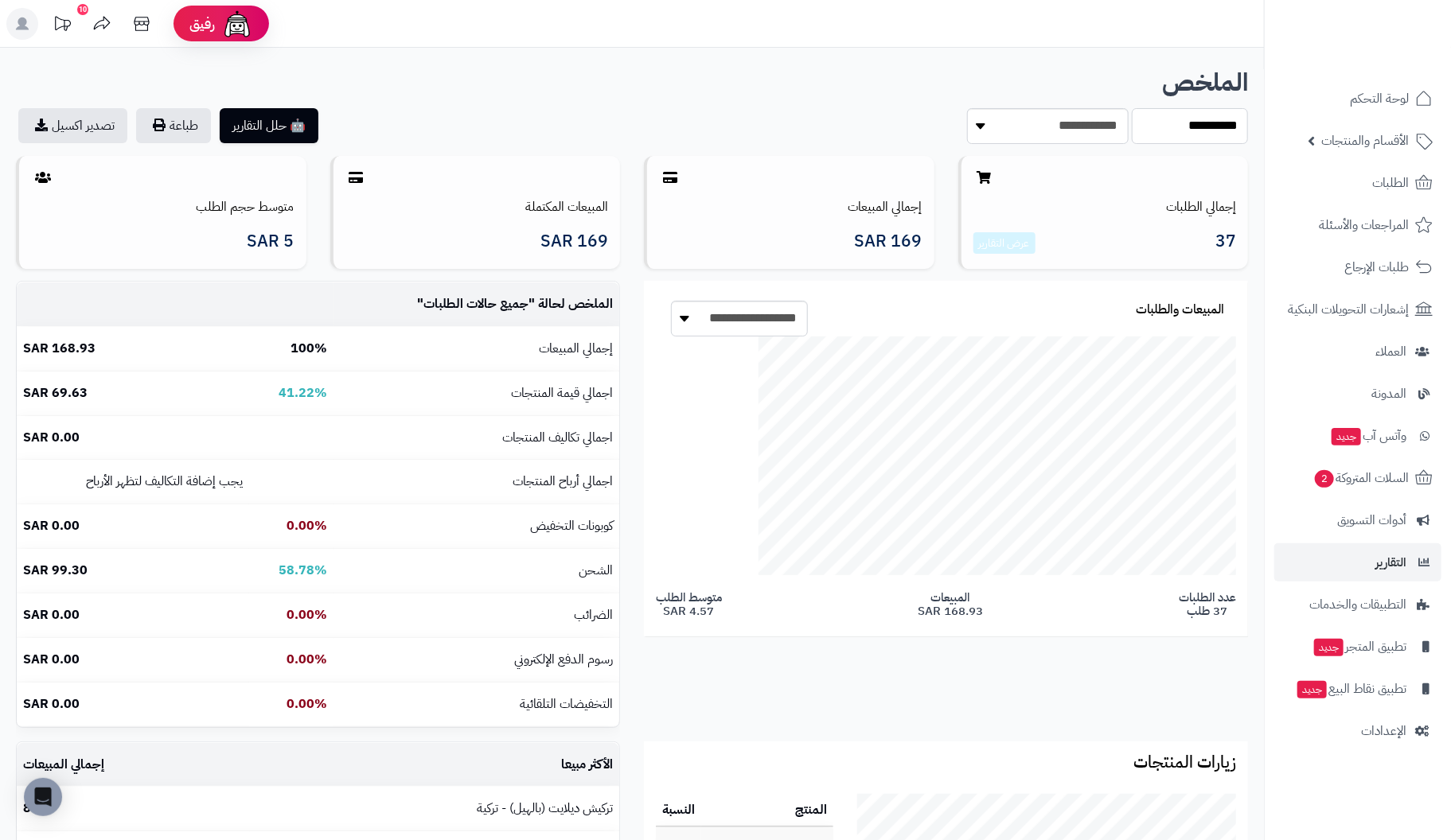
click at [1132, 108] on select "**********" at bounding box center [1191, 126] width 116 height 36
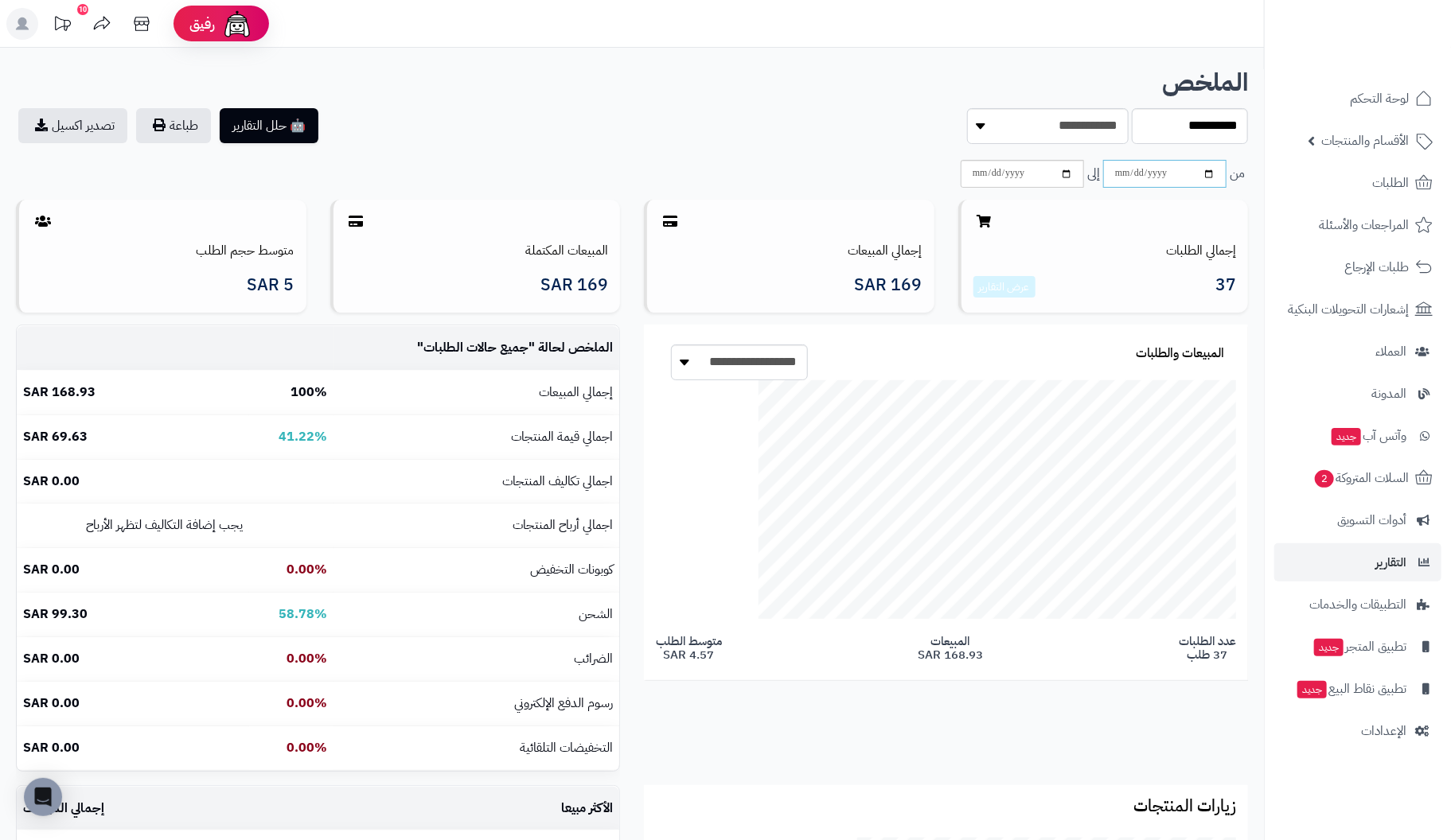
click at [1150, 174] on input "date" at bounding box center [1166, 174] width 124 height 28
click at [1006, 173] on input "date" at bounding box center [1022, 174] width 124 height 28
click at [1137, 175] on input "**********" at bounding box center [1166, 174] width 124 height 28
type input "**********"
drag, startPoint x: 1186, startPoint y: 169, endPoint x: 1095, endPoint y: 159, distance: 91.5
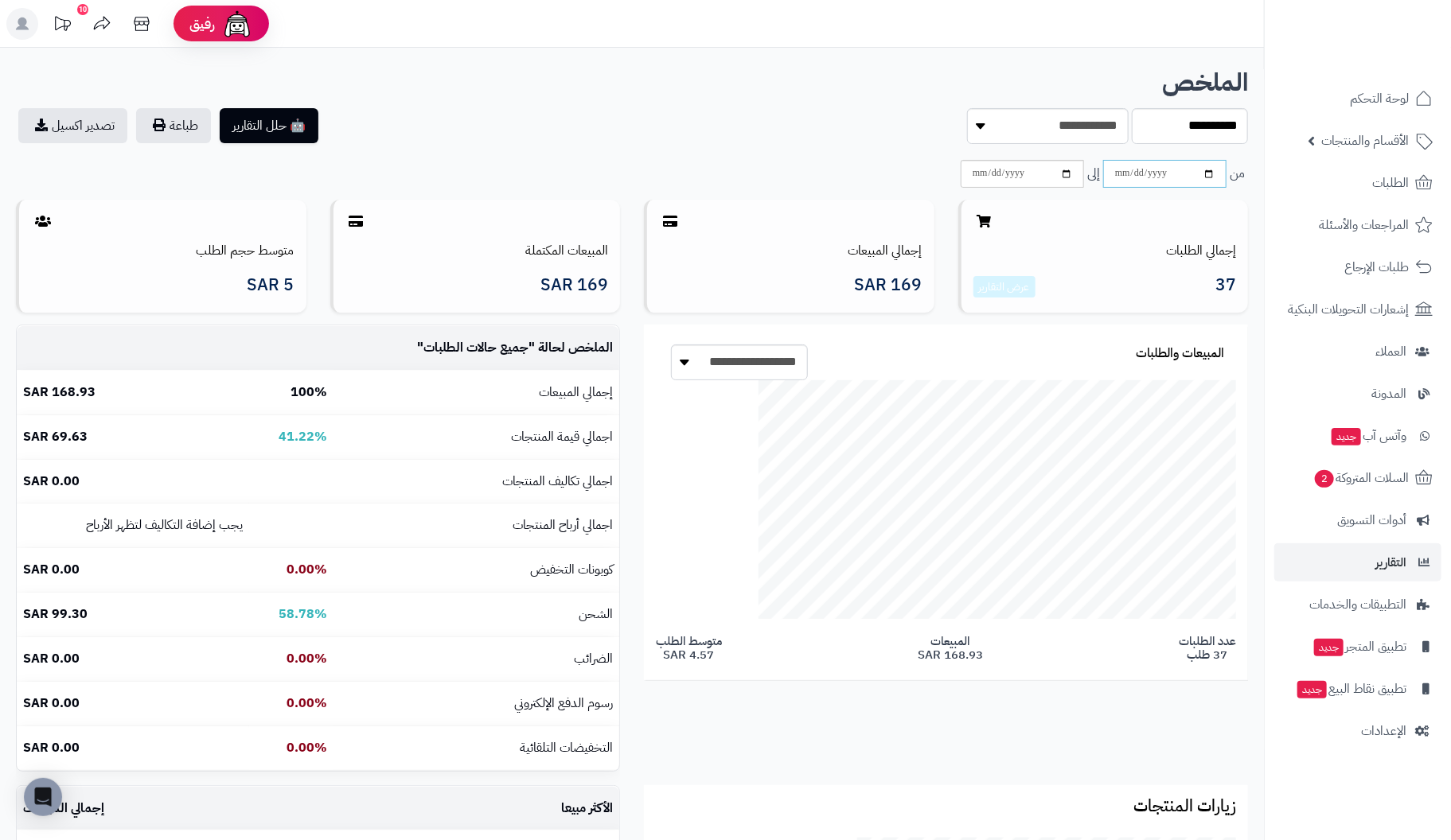
click at [1095, 159] on div "**********" at bounding box center [946, 148] width 628 height 79
click at [1119, 175] on input "**********" at bounding box center [1166, 174] width 124 height 28
click at [1012, 182] on input "date" at bounding box center [1022, 174] width 124 height 28
click at [999, 176] on input "**********" at bounding box center [1022, 174] width 124 height 28
type input "**********"
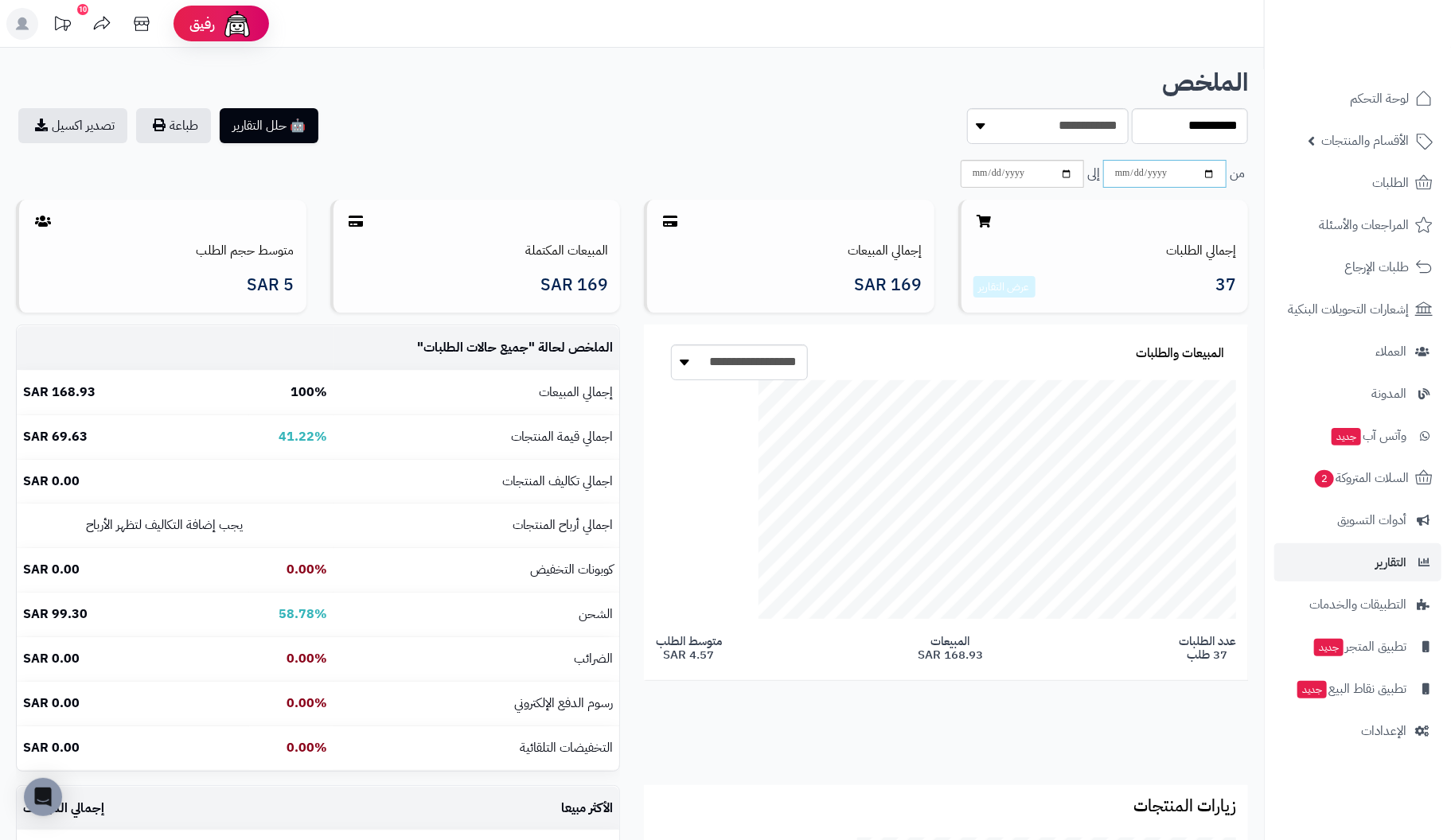
click at [1163, 175] on input "**********" at bounding box center [1166, 174] width 124 height 28
click at [1019, 175] on input "**********" at bounding box center [1022, 174] width 124 height 28
click at [1068, 175] on input "**********" at bounding box center [1022, 174] width 124 height 28
type input "**********"
click at [1196, 126] on select "**********" at bounding box center [1191, 126] width 116 height 36
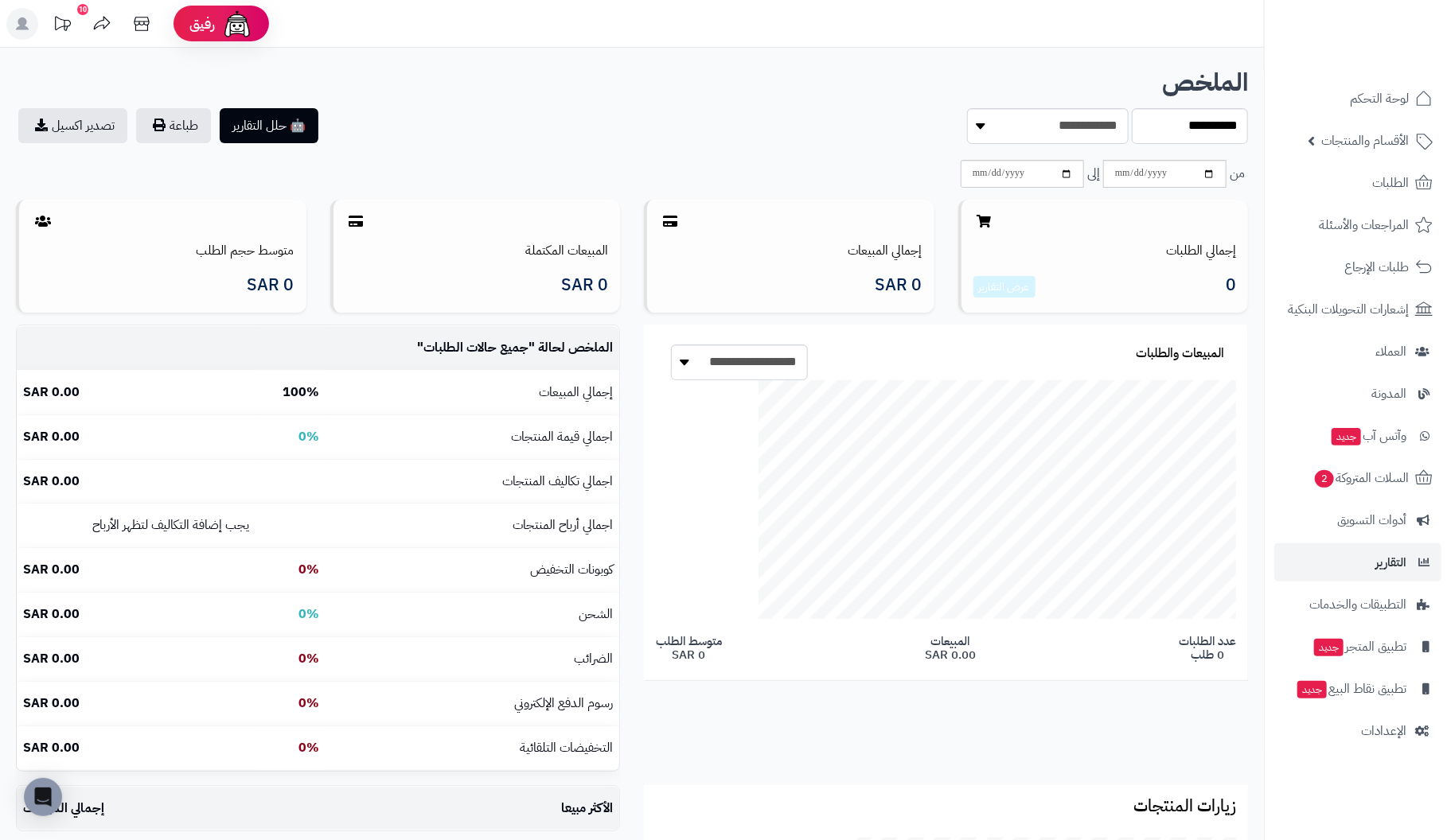
click at [1058, 73] on h1 "الملخص" at bounding box center [632, 82] width 1232 height 27
click at [141, 22] on icon at bounding box center [141, 24] width 31 height 31
click at [19, 22] on icon at bounding box center [22, 24] width 13 height 13
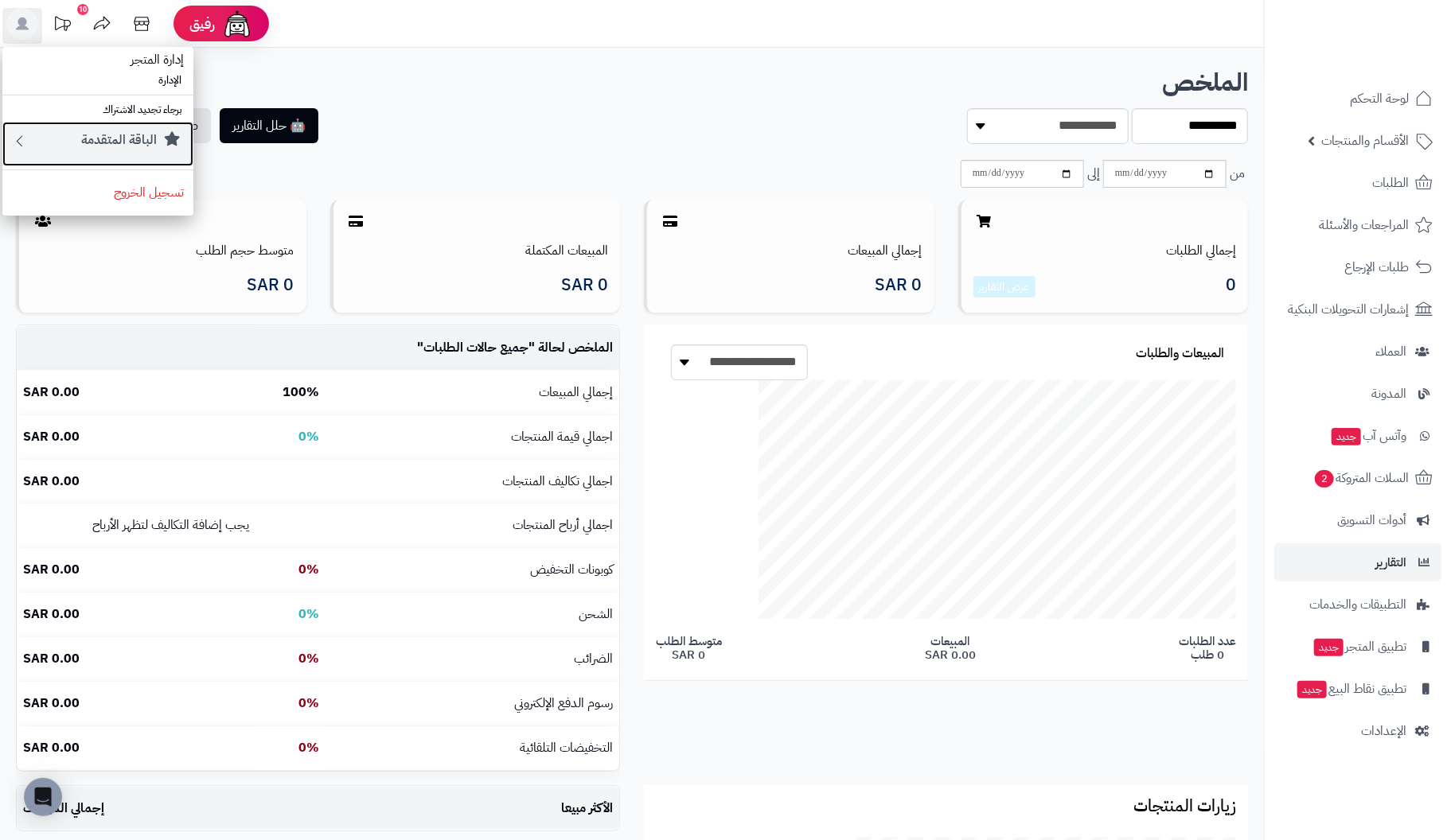
click at [113, 136] on small "الباقة المتقدمة" at bounding box center [119, 139] width 76 height 19
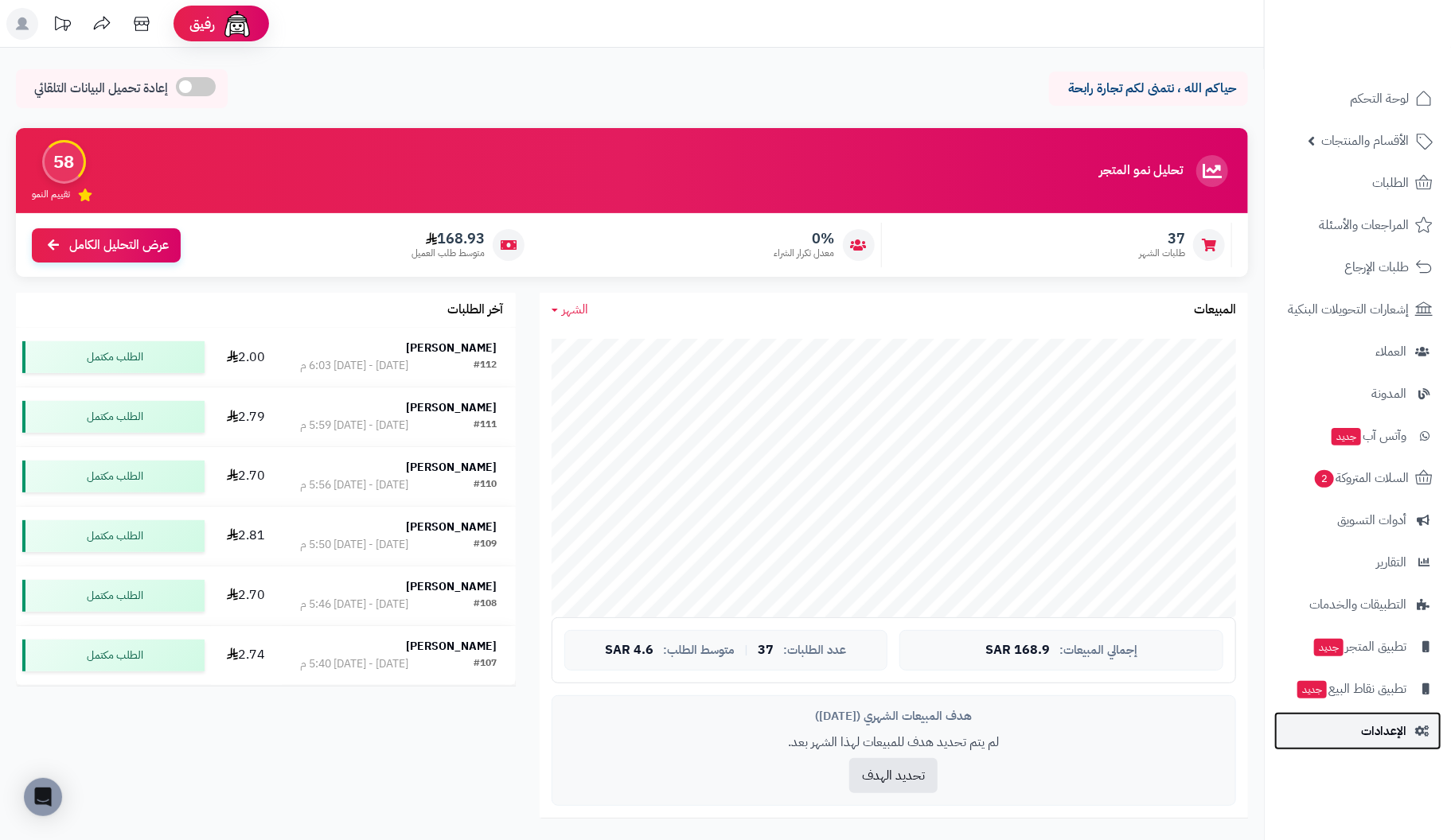
click at [1397, 726] on span "الإعدادات" at bounding box center [1384, 731] width 45 height 22
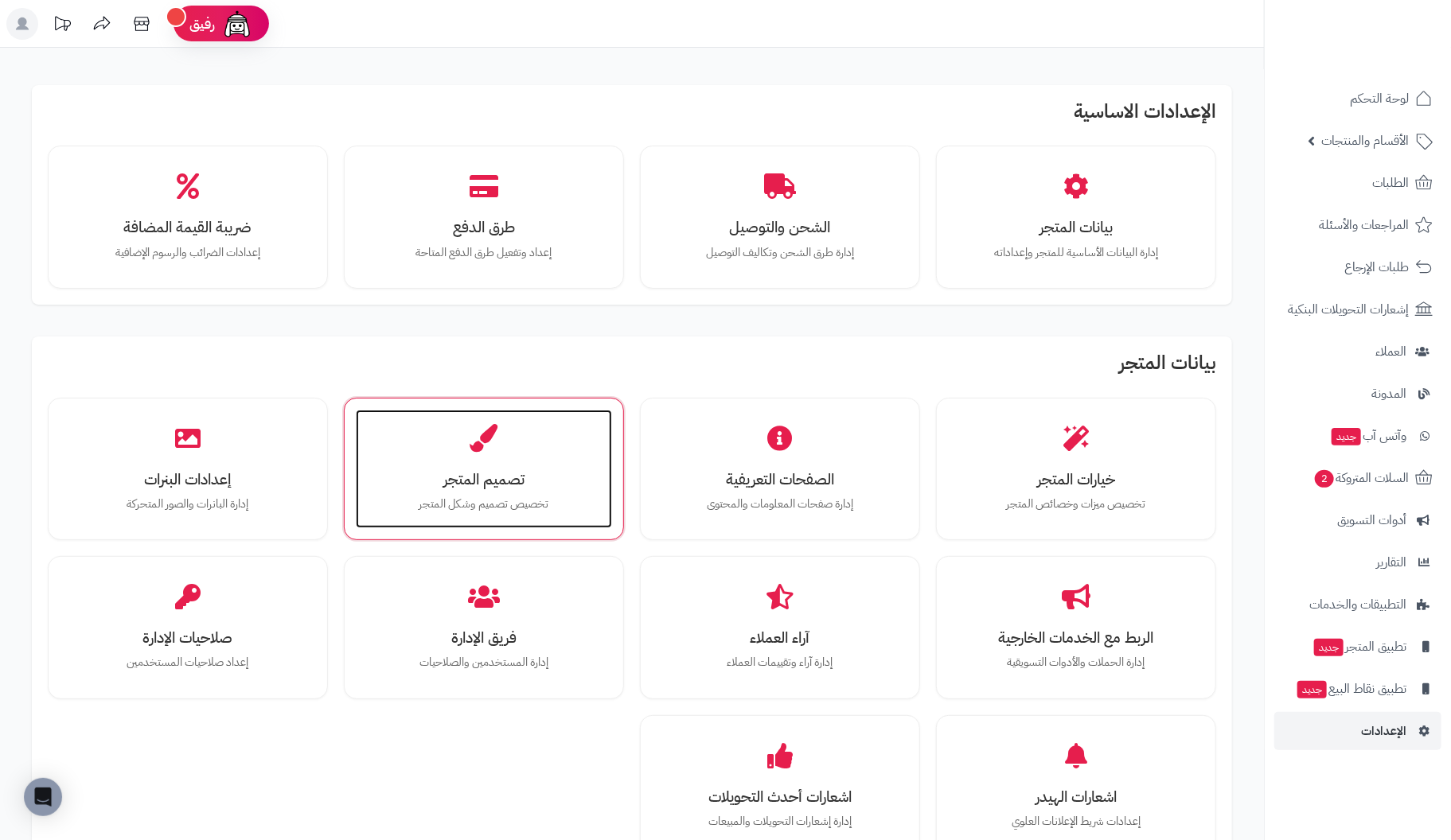
click at [474, 473] on h3 "تصميم المتجر" at bounding box center [483, 479] width 224 height 17
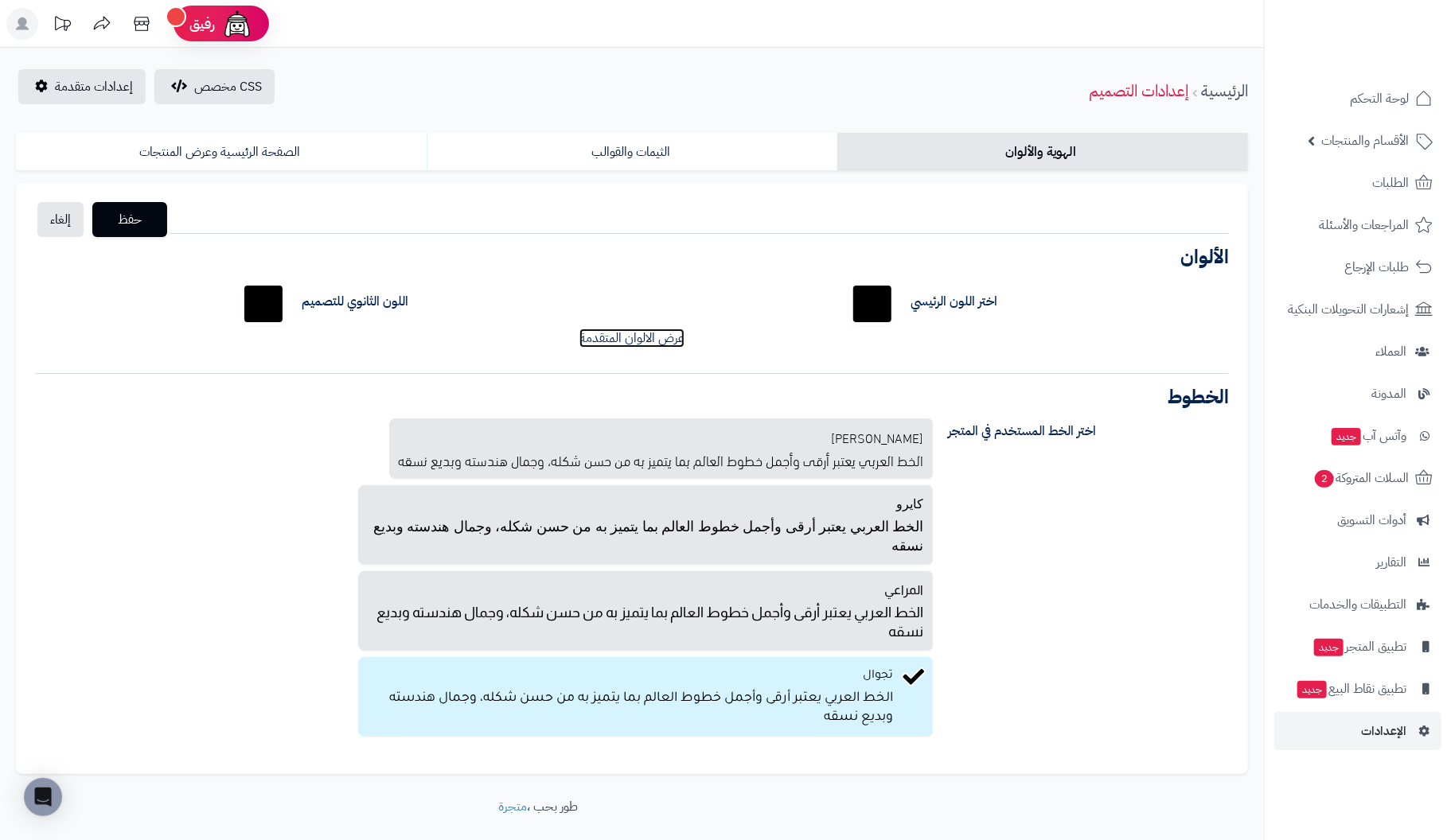
click at [647, 340] on link "عرض الالوان المتقدمة" at bounding box center [632, 338] width 105 height 19
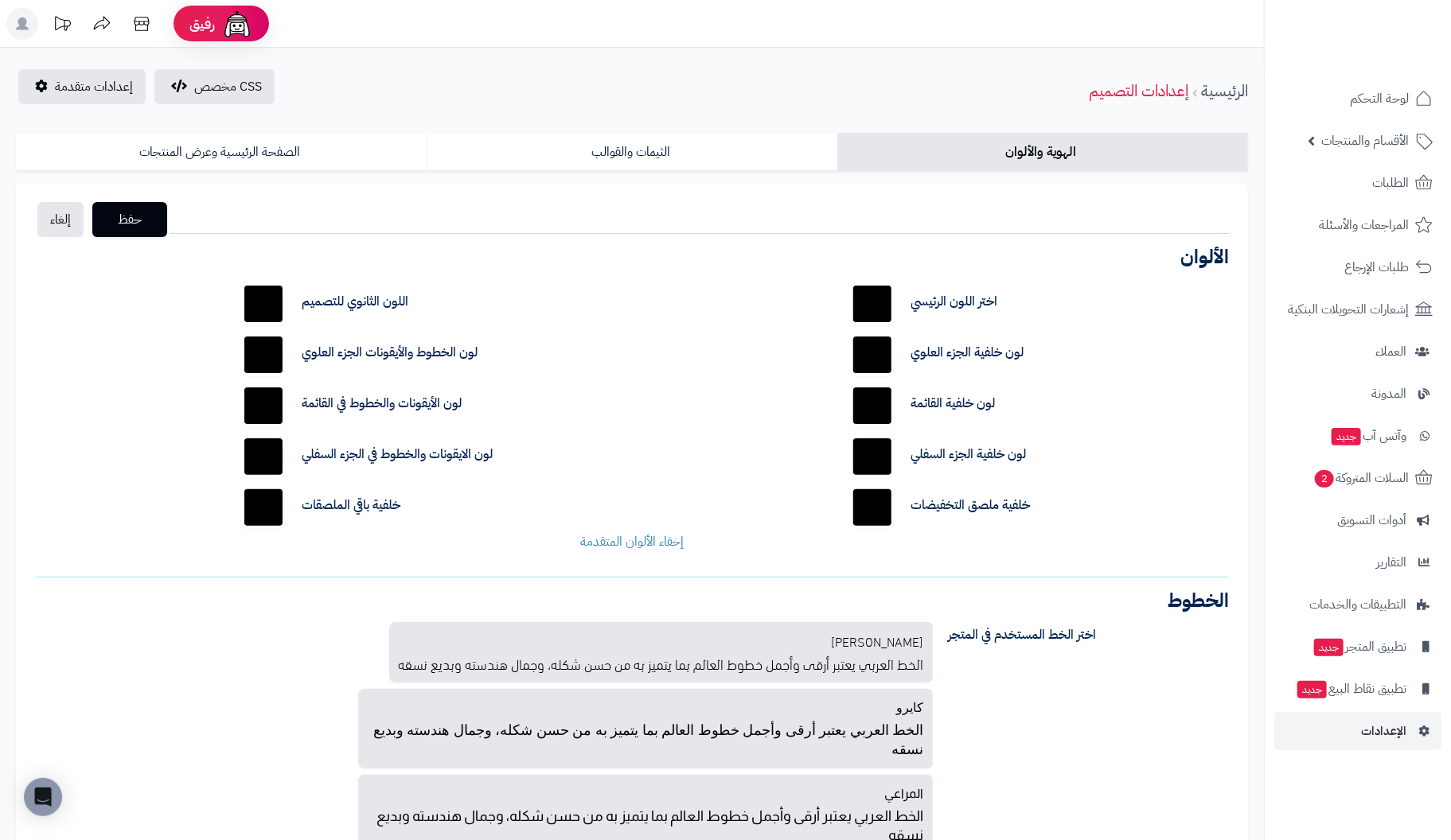
click at [270, 505] on input "*******" at bounding box center [263, 507] width 51 height 51
click at [274, 501] on input "*******" at bounding box center [263, 507] width 51 height 51
click at [264, 508] on input "*******" at bounding box center [263, 507] width 51 height 51
type input "*******"
click at [305, 750] on div "بالو عربي الخط العربي يعتبر أرقى وأجمل خطوط العالم بما يتميز به من حسن شكله، وج…" at bounding box center [479, 785] width 913 height 325
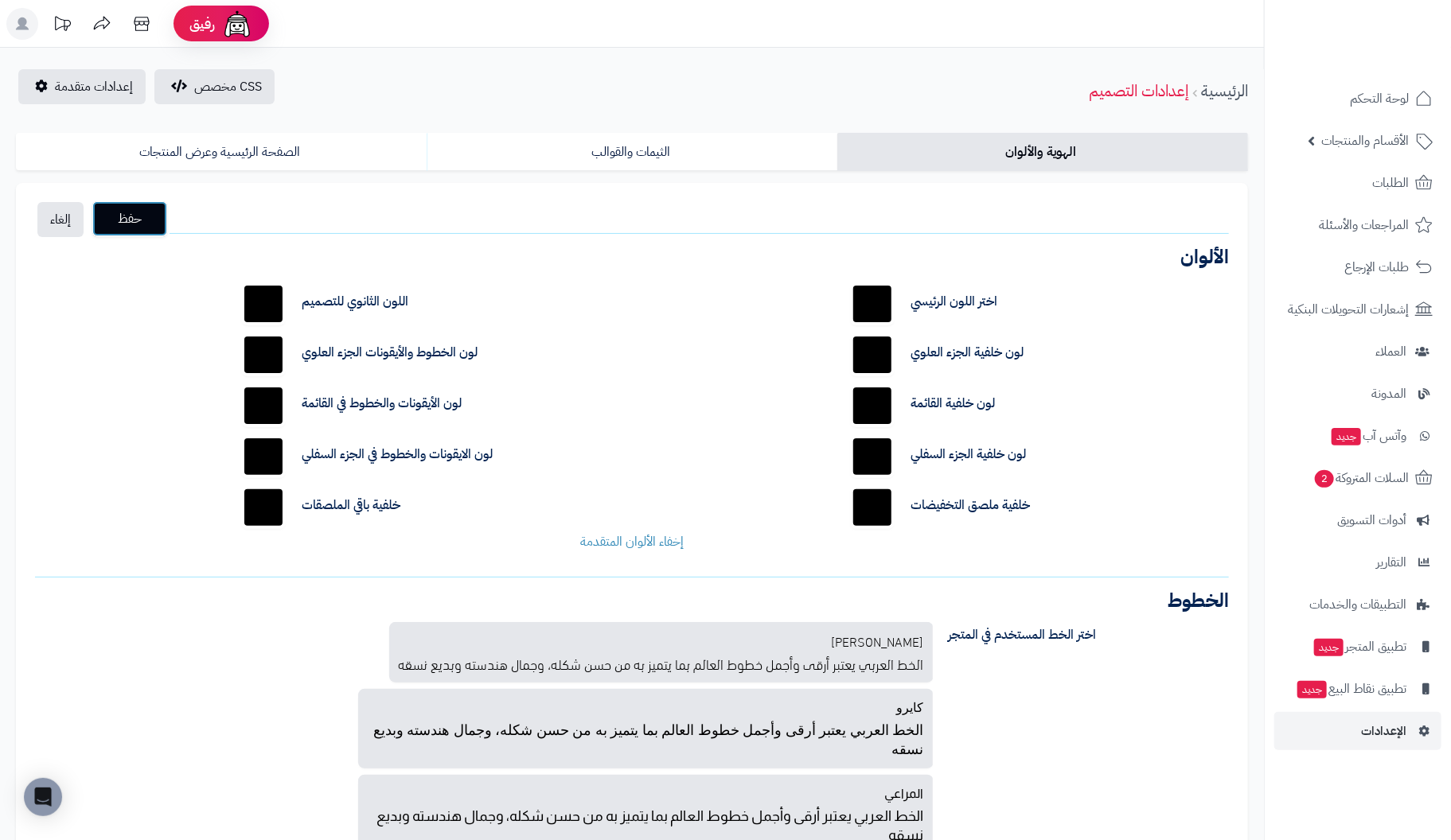
click at [127, 207] on button "حفظ" at bounding box center [129, 219] width 75 height 35
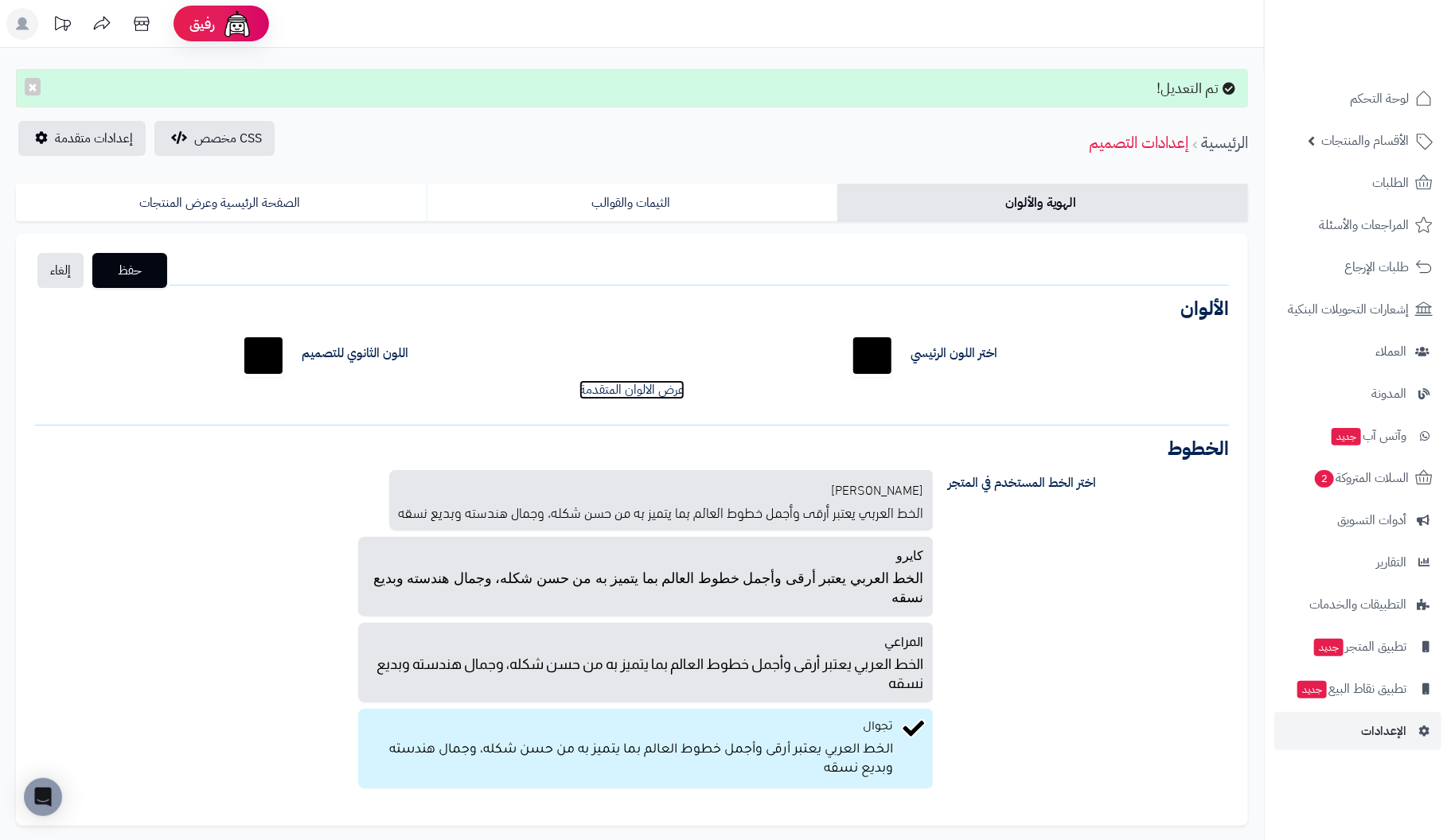
click at [602, 384] on link "عرض الالوان المتقدمة" at bounding box center [632, 390] width 105 height 19
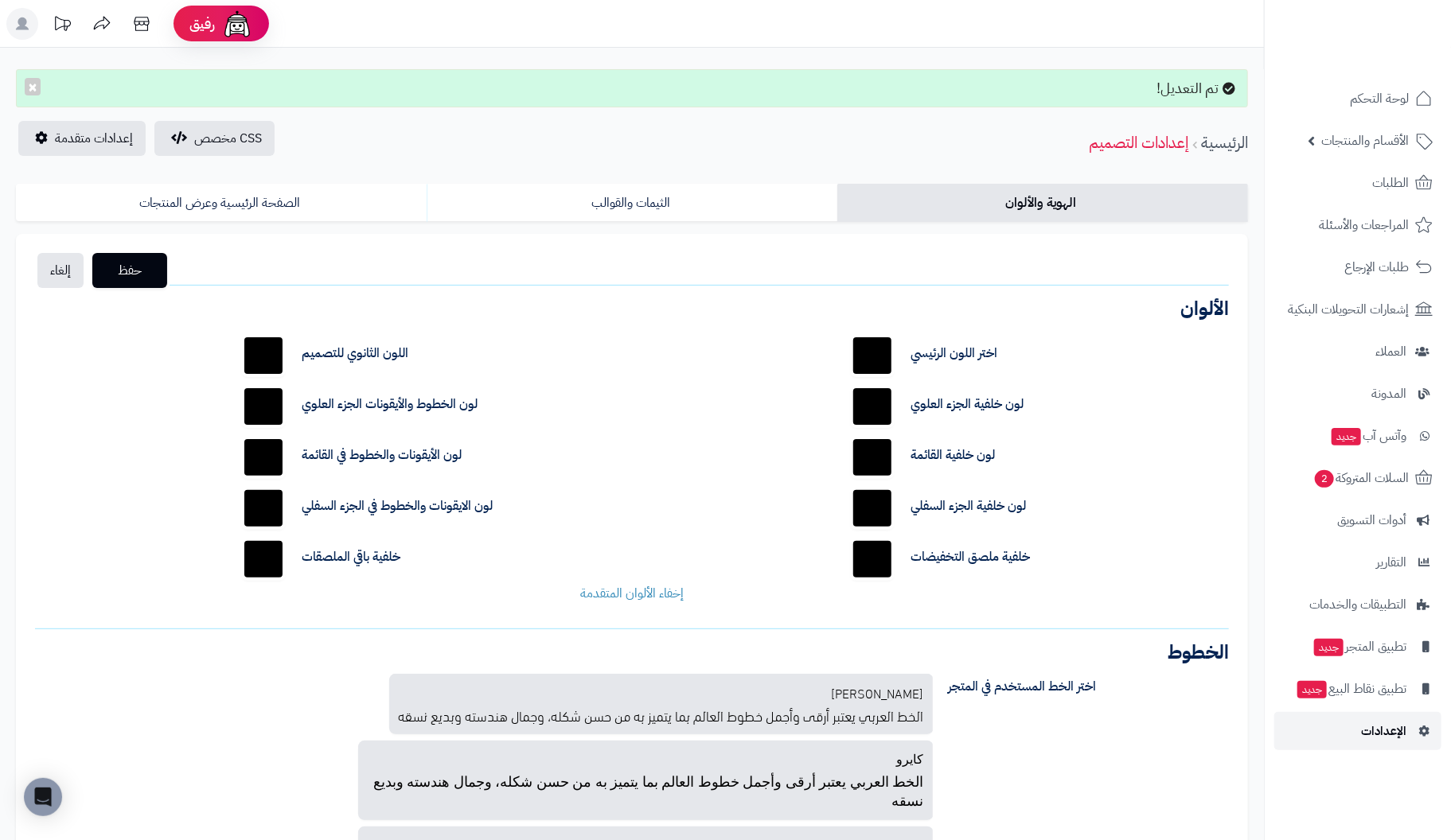
click at [1335, 735] on link "الإعدادات" at bounding box center [1358, 730] width 167 height 38
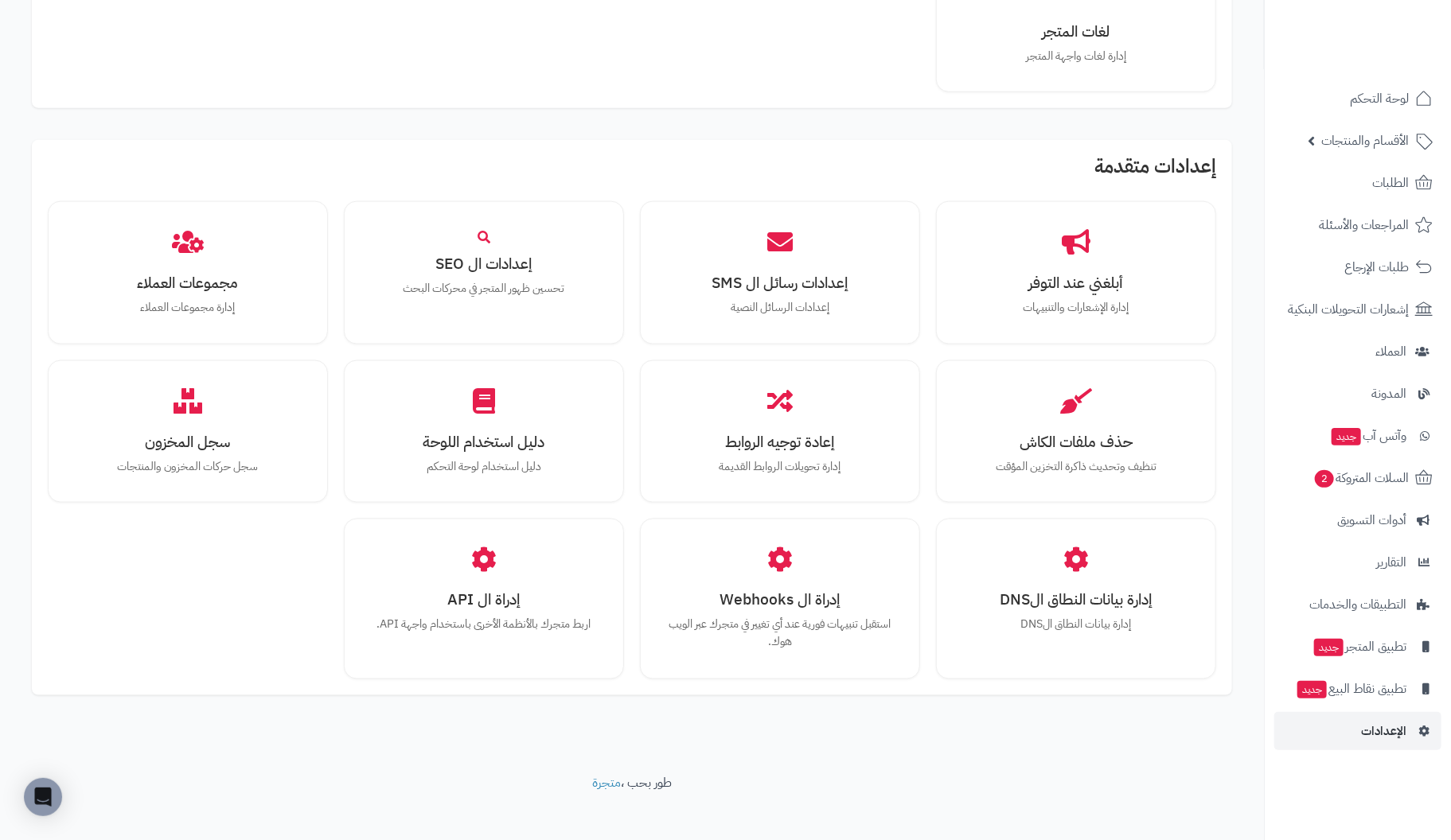
scroll to position [1183, 0]
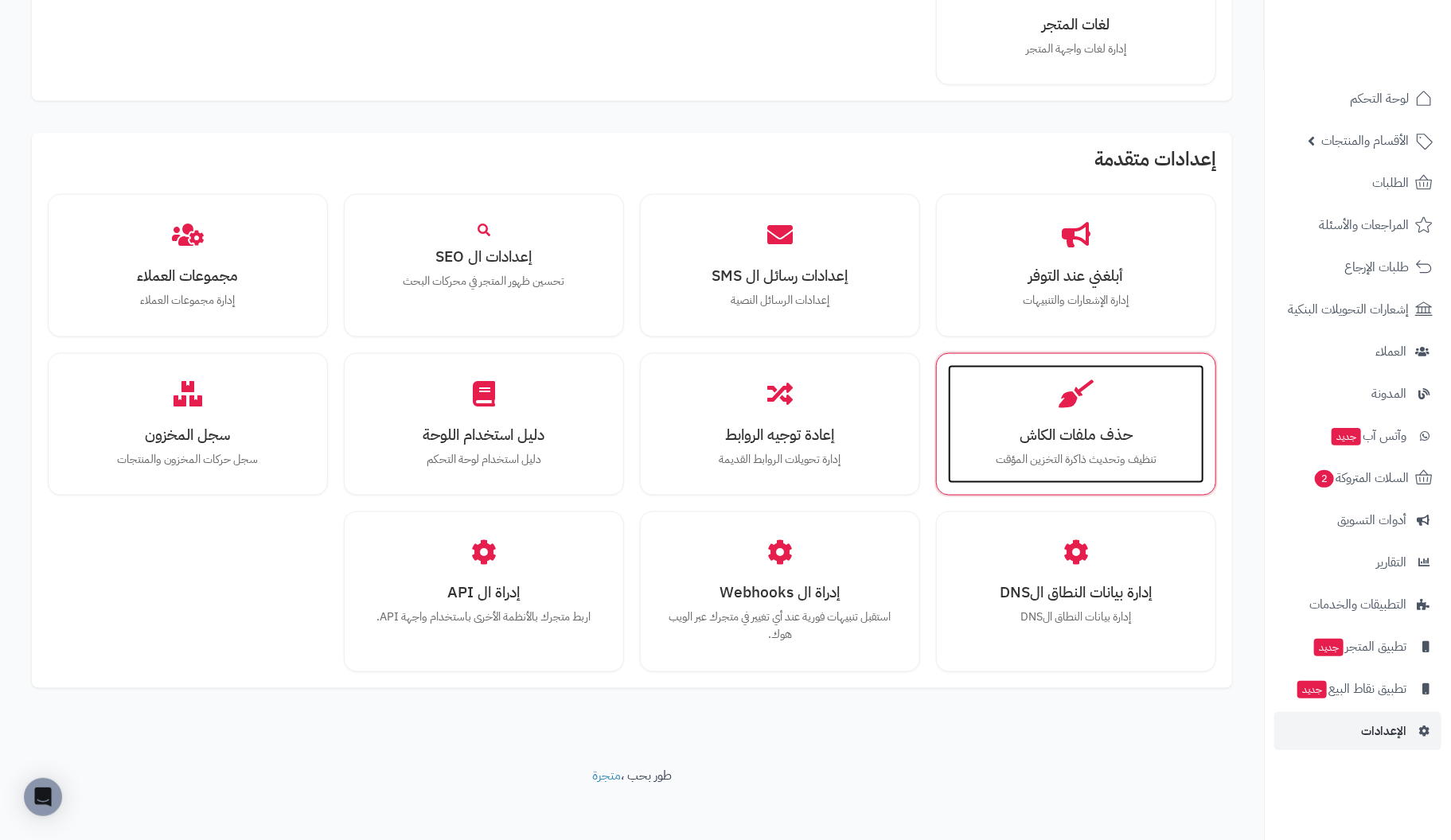
click at [1113, 406] on div "حذف ملفات الكاش تنظيف وتحديث ذاكرة التخزين المؤقت" at bounding box center [1076, 425] width 257 height 119
